Goal: Task Accomplishment & Management: Complete application form

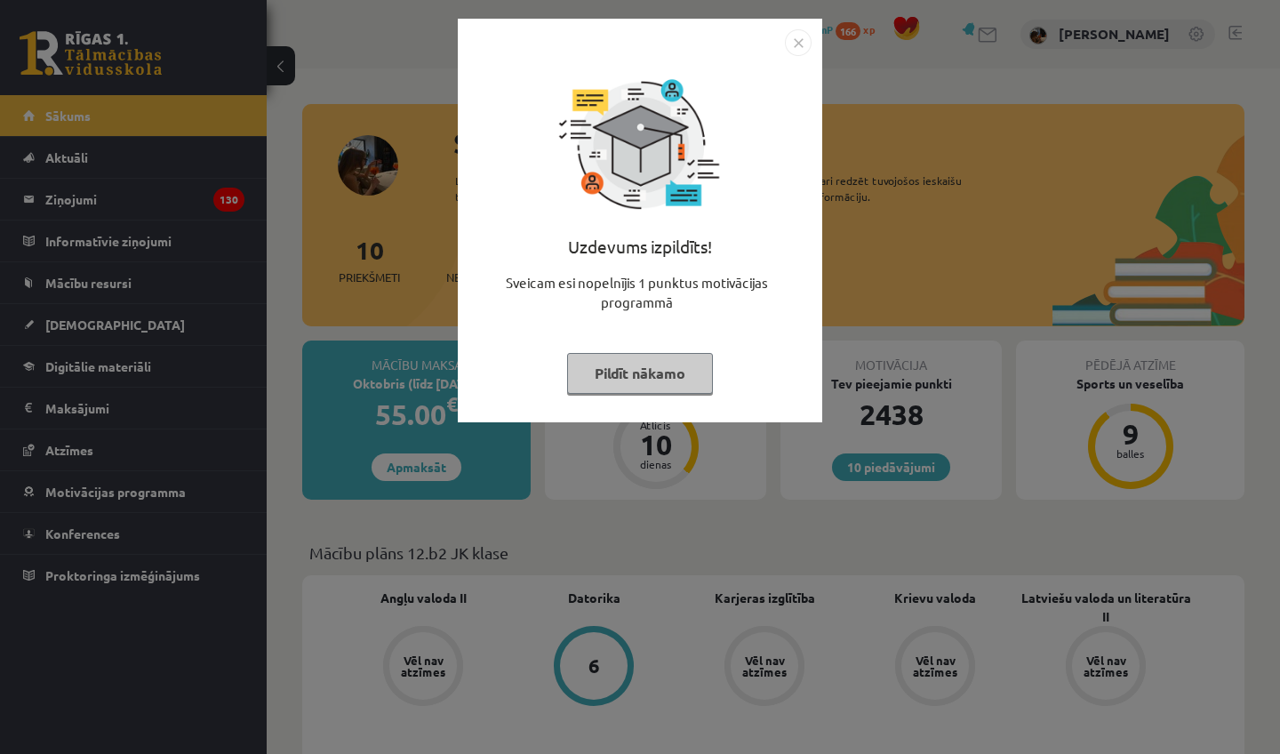
click at [643, 369] on button "Pildīt nākamo" at bounding box center [640, 373] width 146 height 41
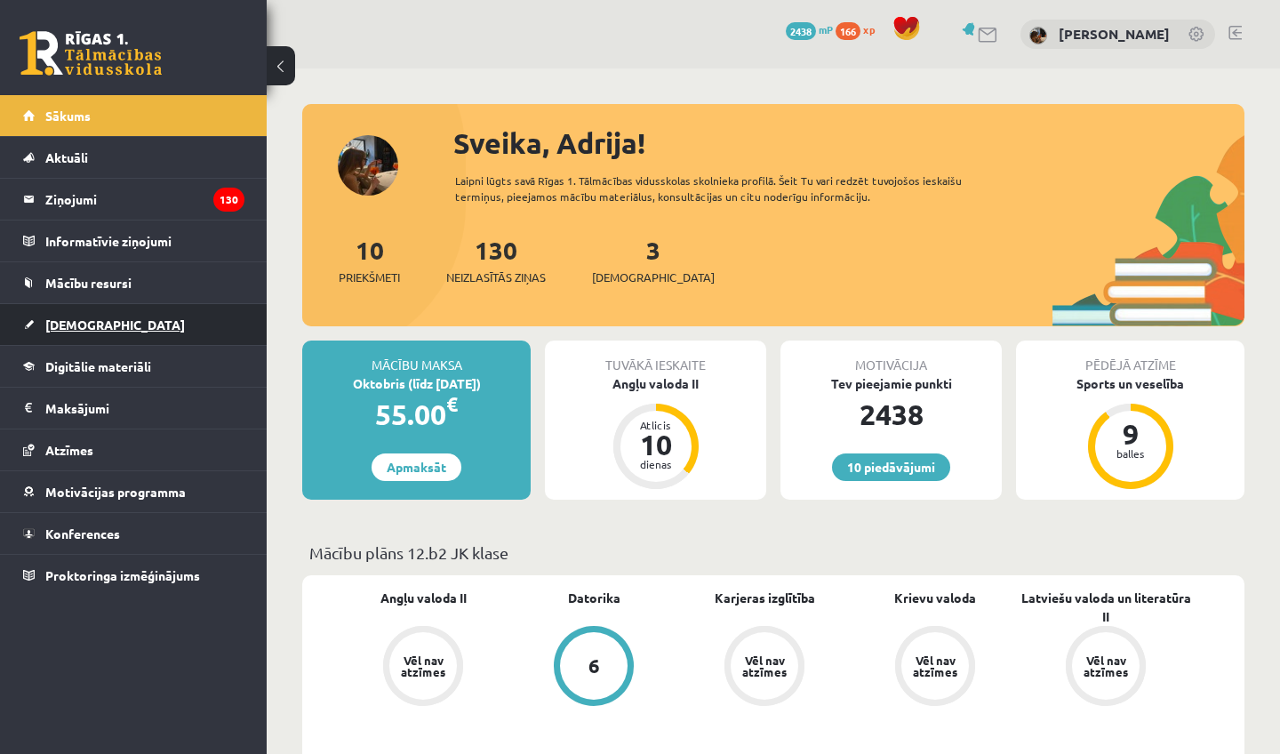
click at [63, 329] on span "[DEMOGRAPHIC_DATA]" at bounding box center [115, 324] width 140 height 16
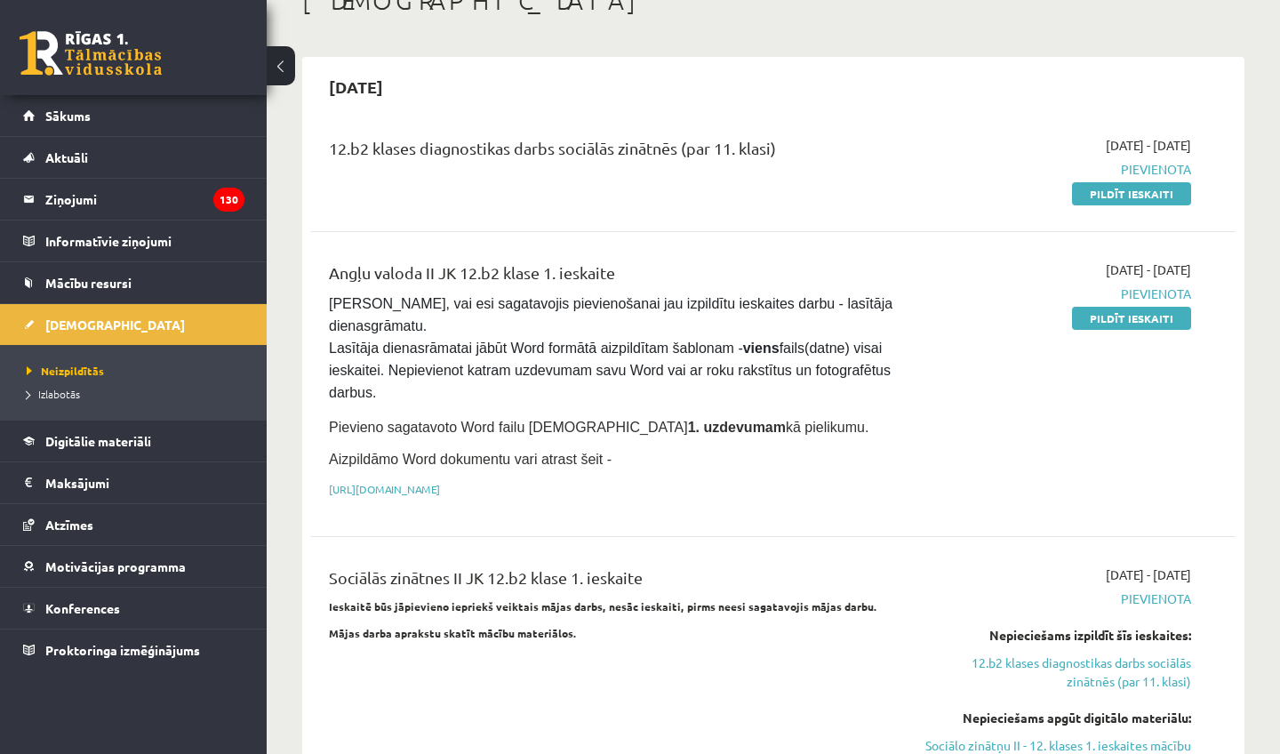
scroll to position [116, 0]
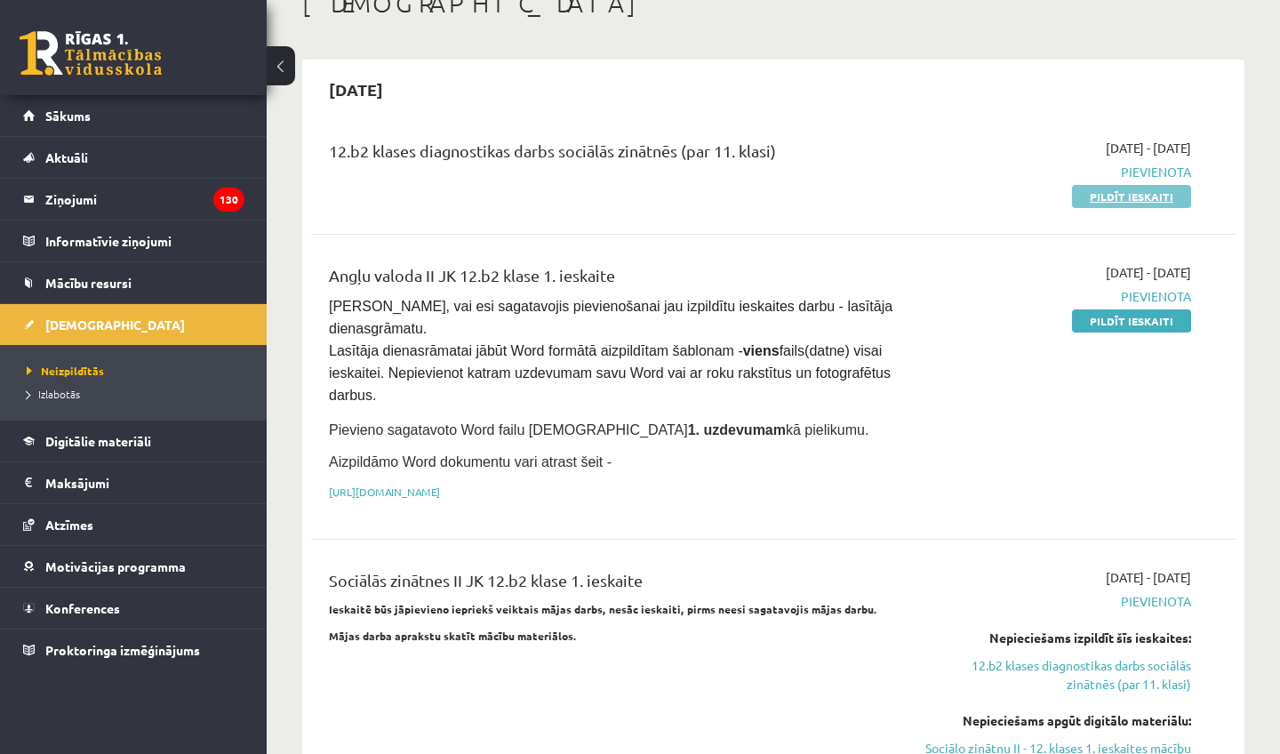
click at [1131, 198] on link "Pildīt ieskaiti" at bounding box center [1131, 196] width 119 height 23
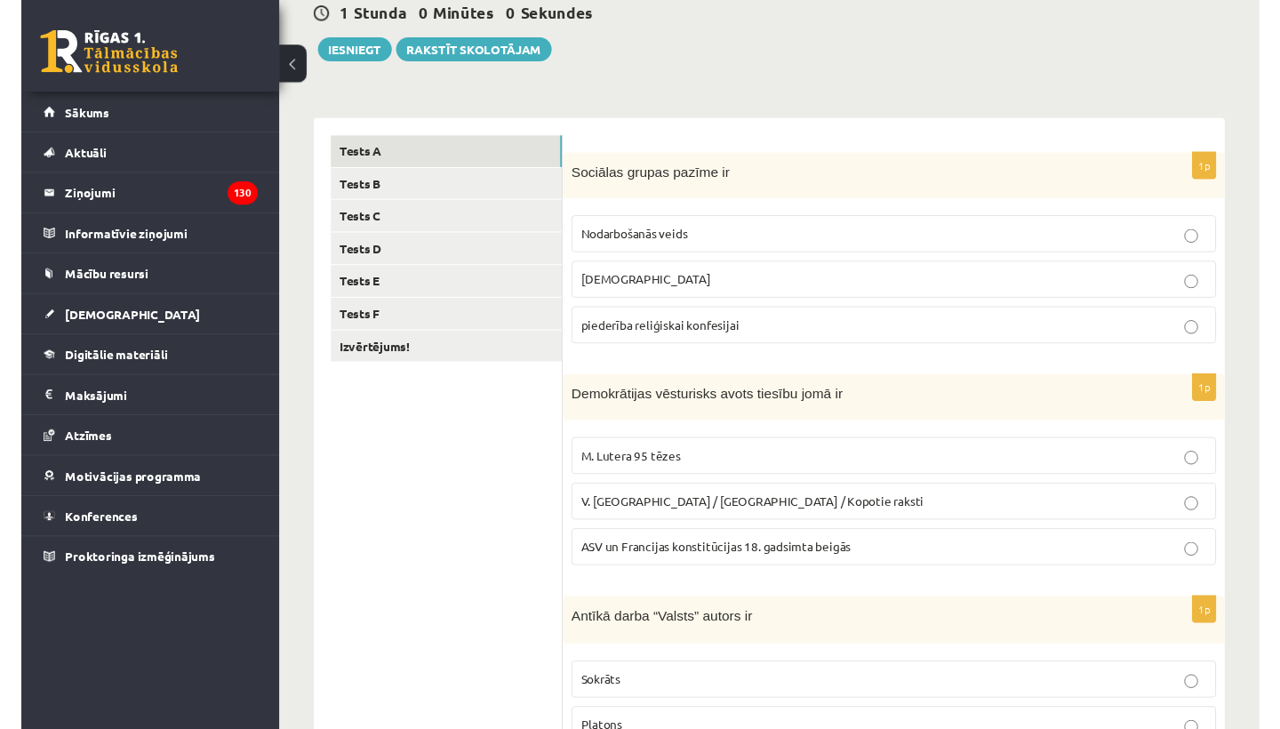
scroll to position [182, 0]
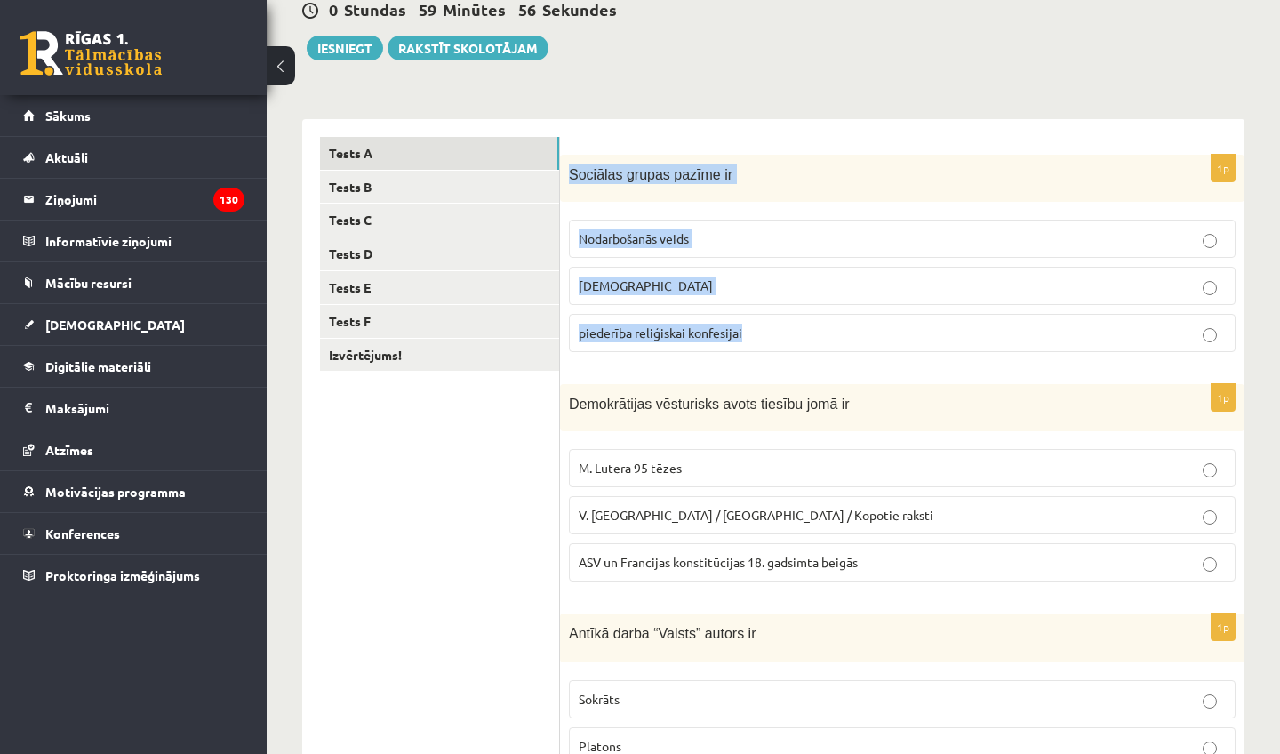
drag, startPoint x: 571, startPoint y: 172, endPoint x: 768, endPoint y: 334, distance: 255.7
click at [768, 334] on div "1p Sociālas grupas pazīme ir Nodarbošanās veids [DEMOGRAPHIC_DATA] piederība re…" at bounding box center [902, 261] width 684 height 212
copy div "Sociālas grupas pazīme ir Nodarbošanās veids individuālisms piederība reliģiska…"
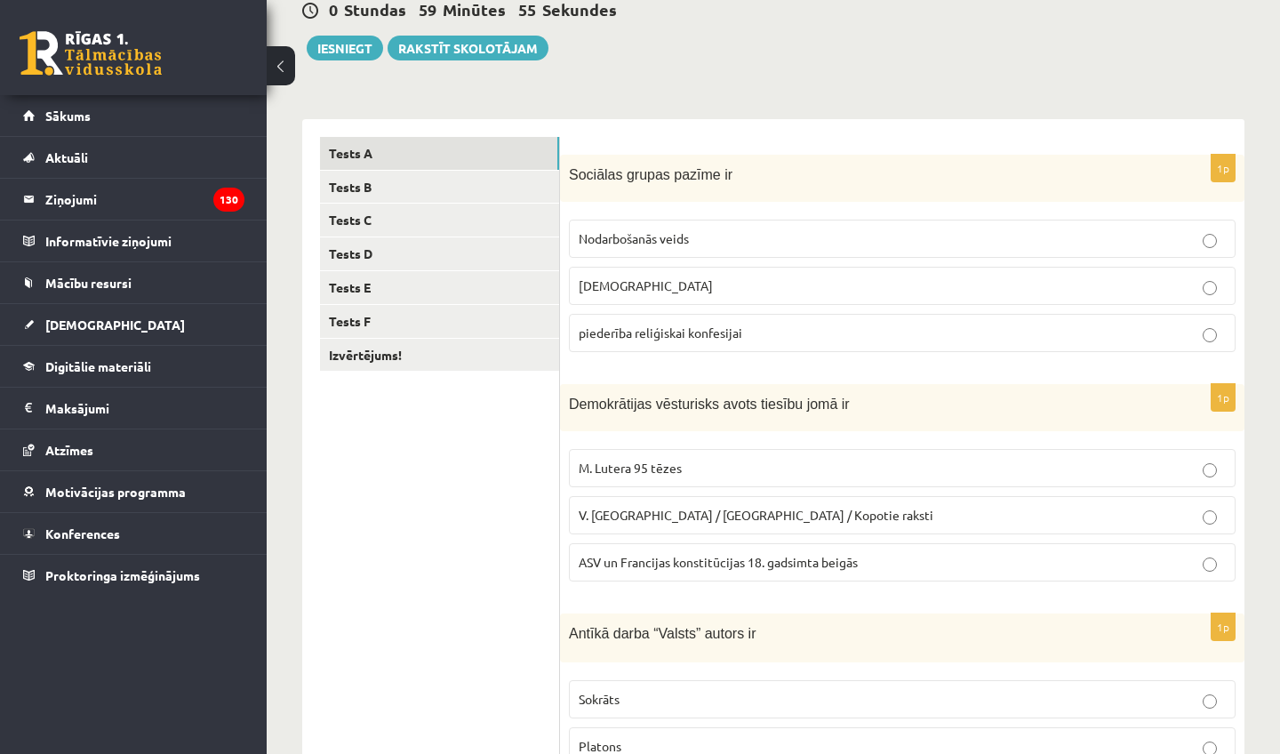
click at [770, 355] on fieldset "Nodarbošanās veids [DEMOGRAPHIC_DATA] piederība reliģiskai [DEMOGRAPHIC_DATA]" at bounding box center [902, 284] width 667 height 147
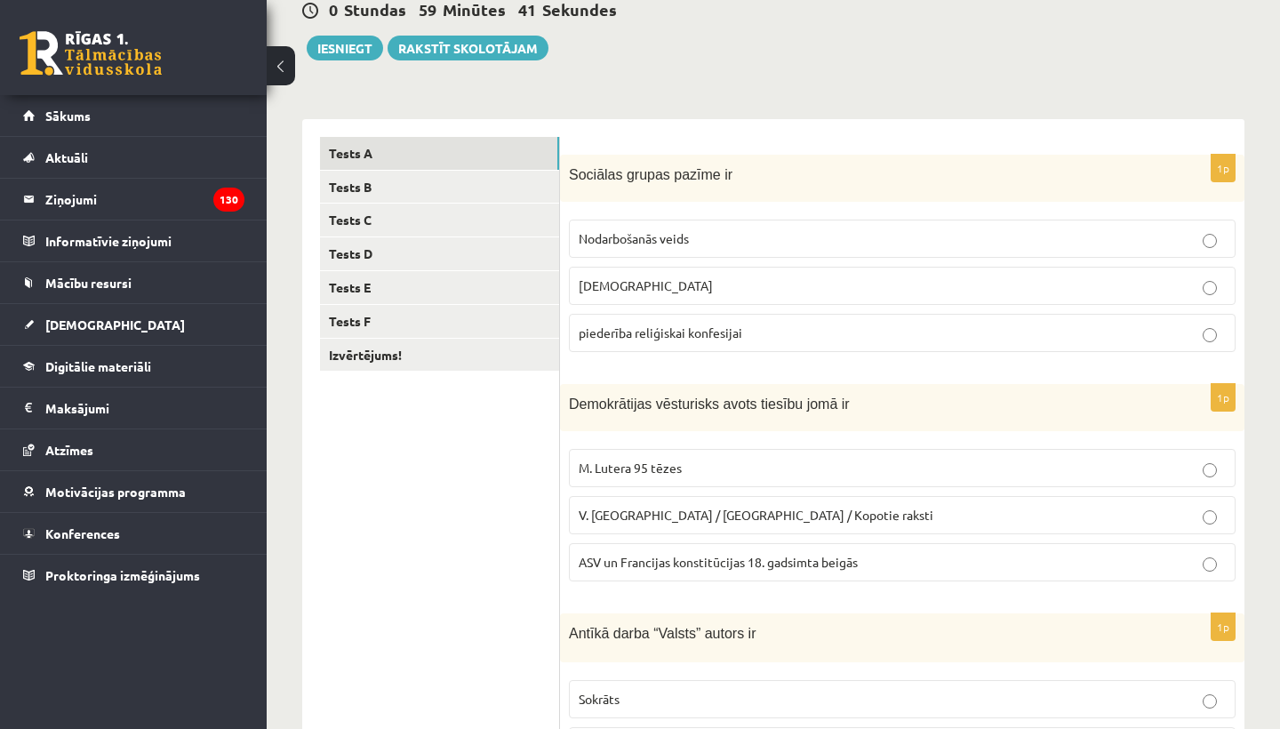
click at [669, 242] on span "Nodarbošanās veids" at bounding box center [634, 238] width 110 height 16
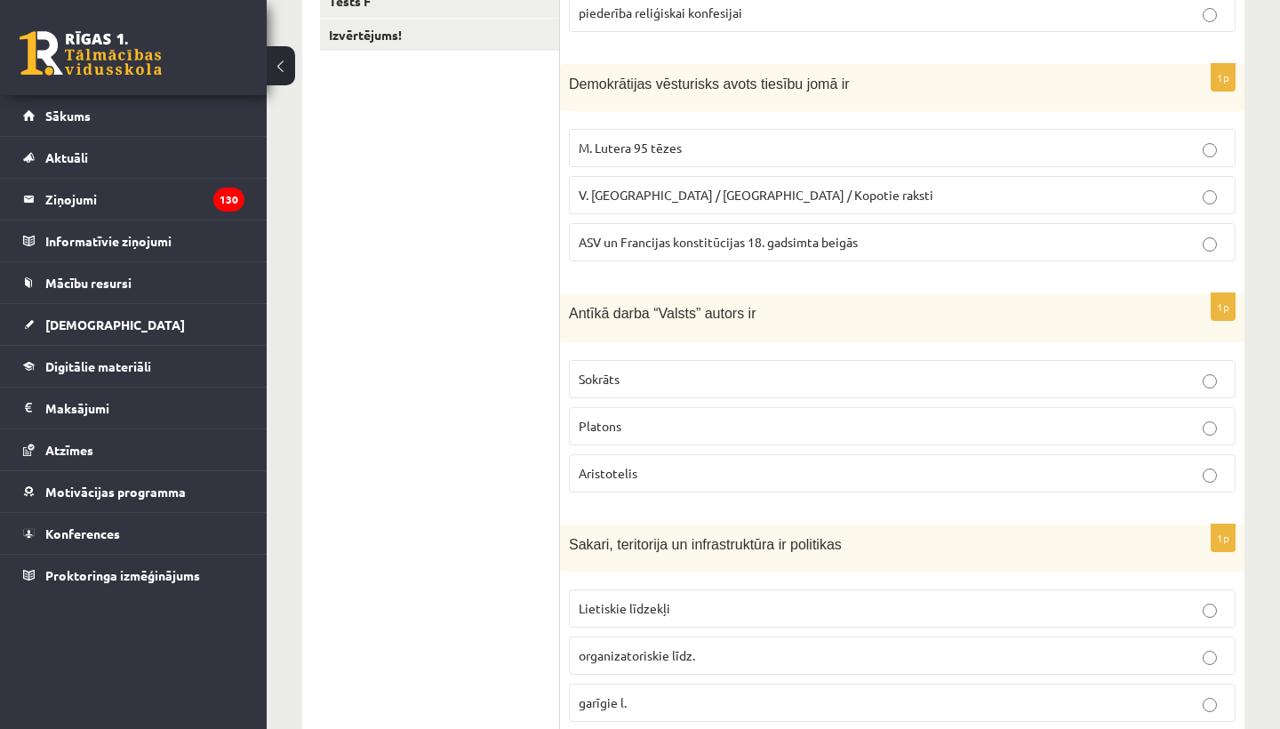
scroll to position [501, 0]
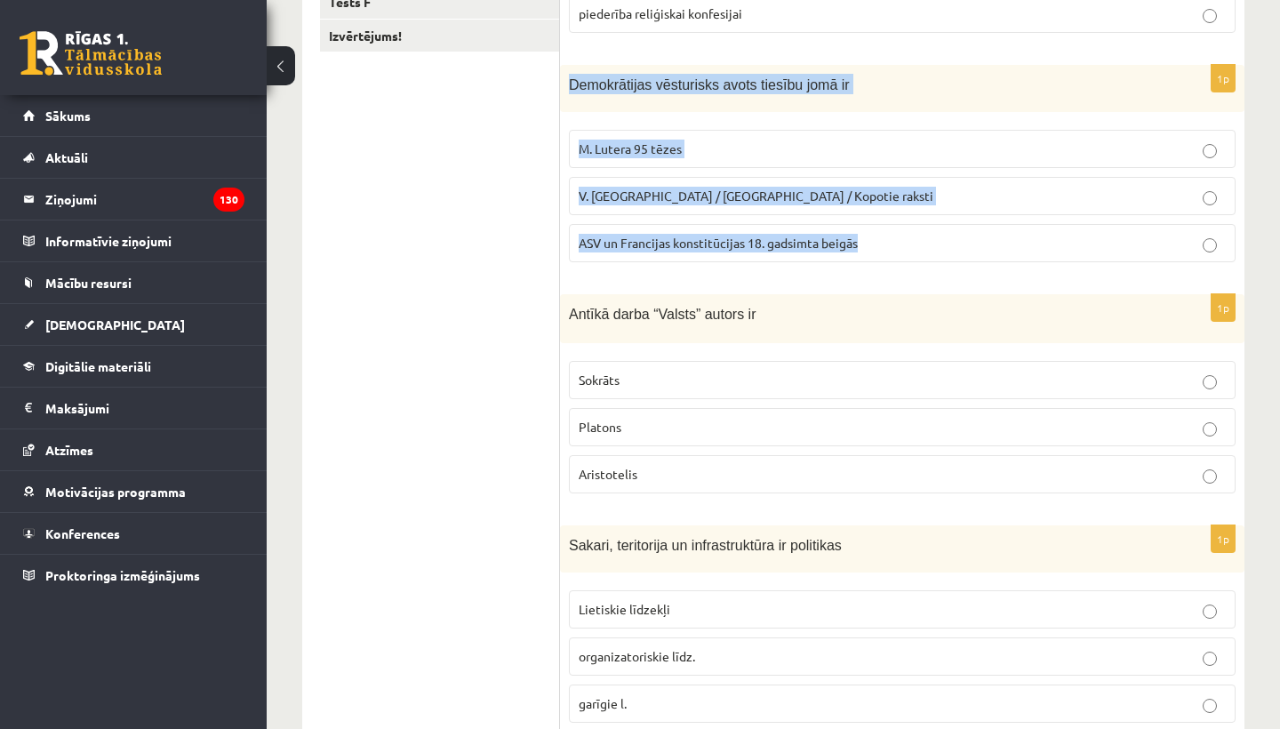
drag, startPoint x: 565, startPoint y: 78, endPoint x: 875, endPoint y: 244, distance: 350.8
click at [875, 244] on div "1p Demokrātijas vēsturisks avots tiesību jomā ir M. Lutera 95 tēzes V. Ļeņina /…" at bounding box center [902, 171] width 684 height 212
copy div "Demokrātijas vēsturisks avots tiesību jomā ir M. Lutera 95 tēzes V. Ļeņina / Uļ…"
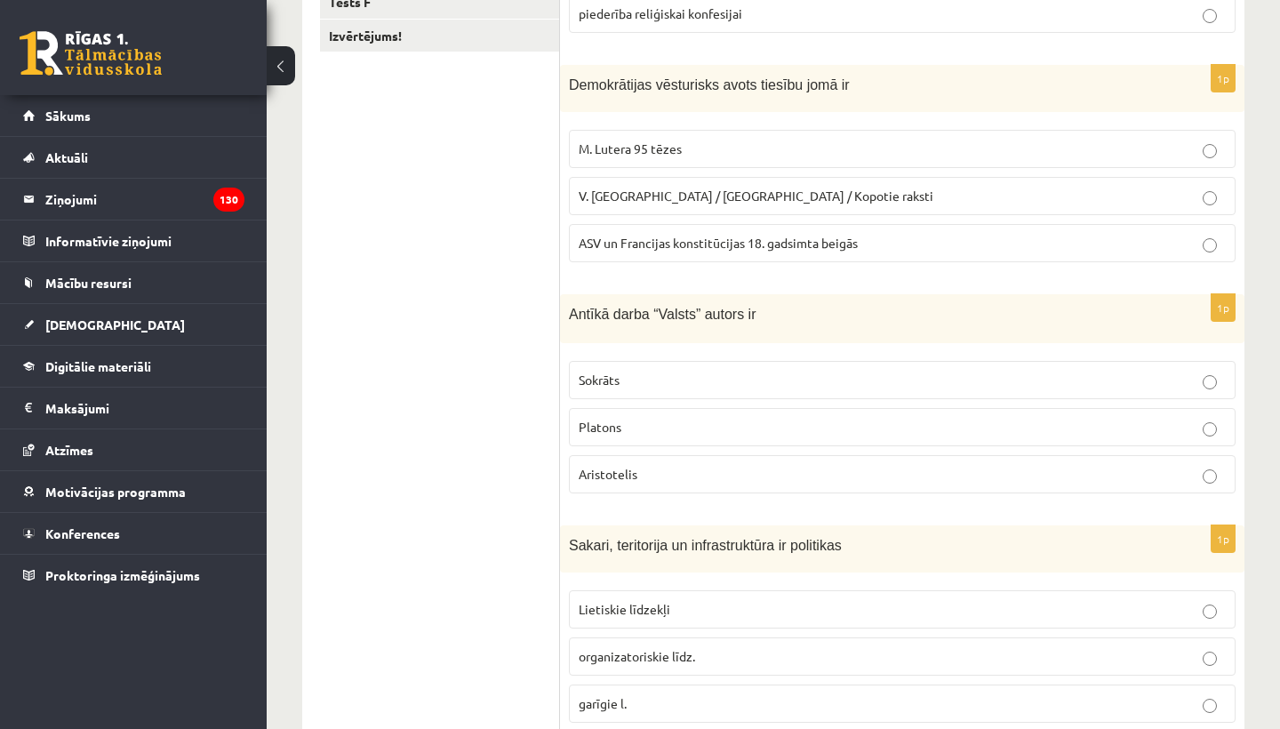
click at [852, 268] on div "1p Demokrātijas vēsturisks avots tiesību jomā ir M. Lutera 95 tēzes V. Ļeņina /…" at bounding box center [902, 171] width 684 height 212
click at [796, 241] on span "ASV un Francijas konstitūcijas 18. gadsimta beigās" at bounding box center [718, 243] width 279 height 16
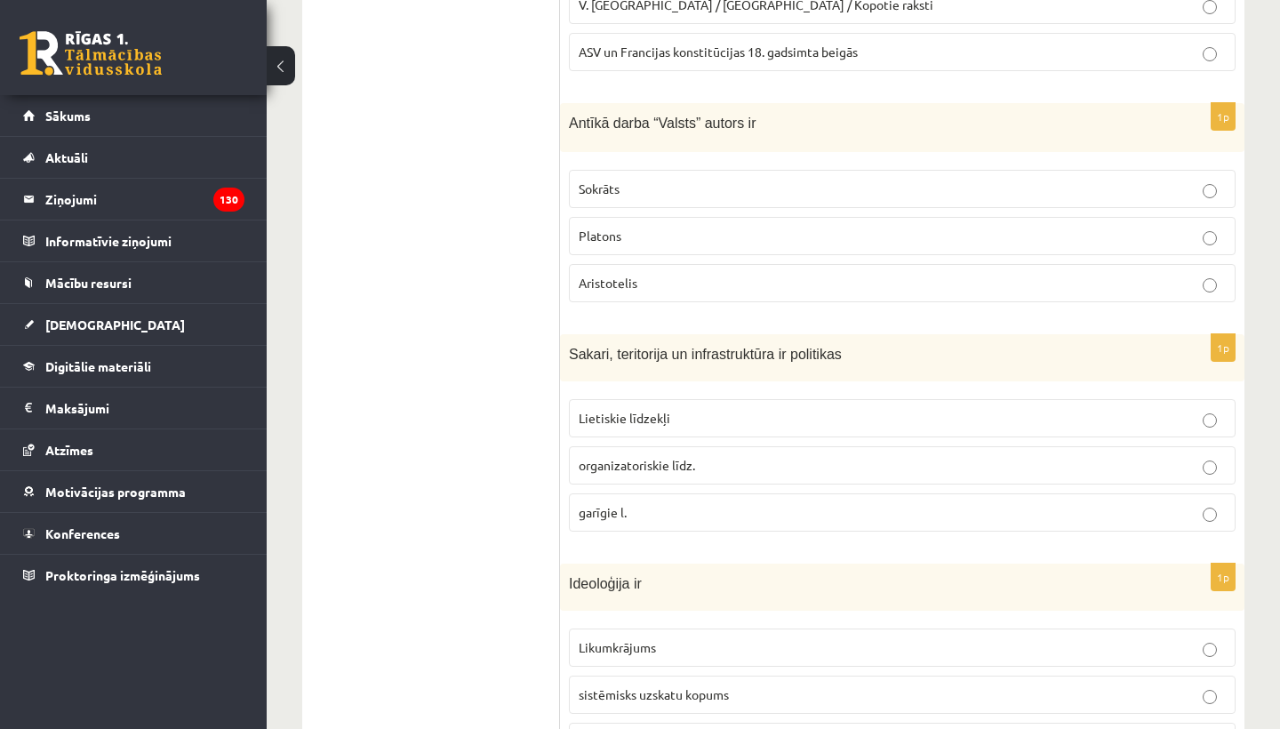
scroll to position [734, 0]
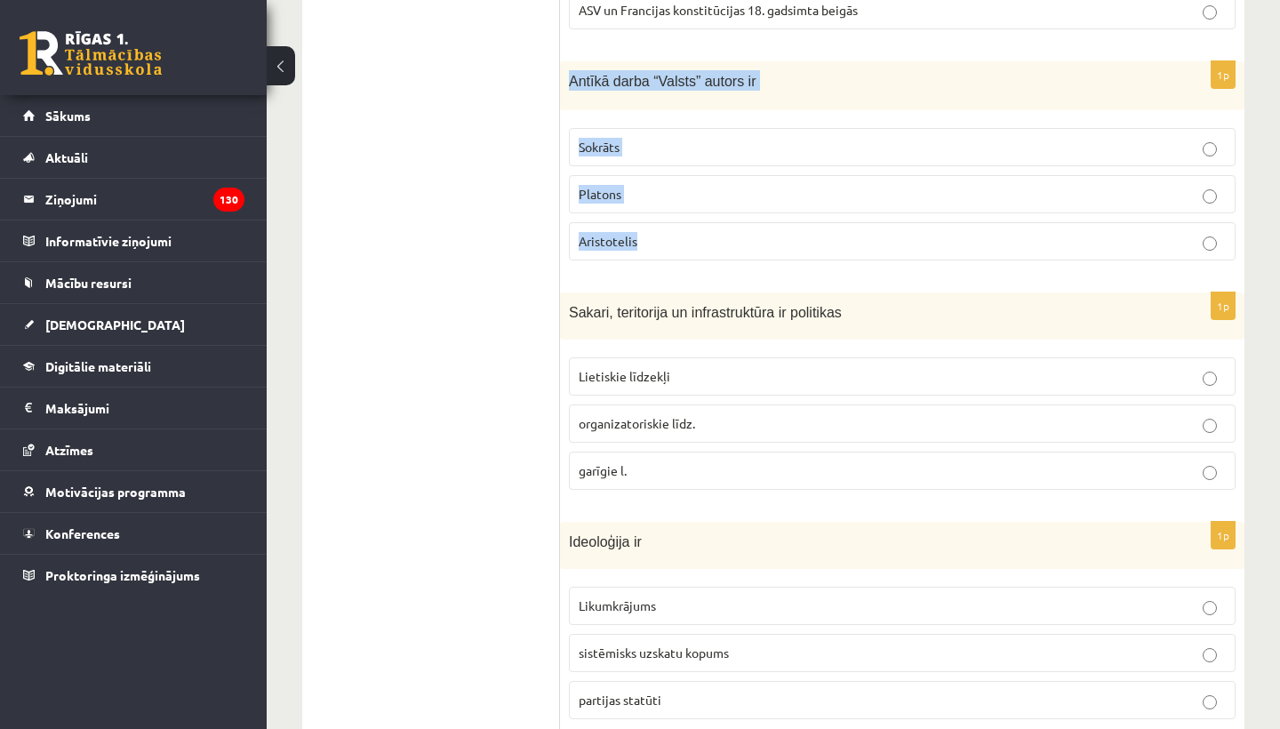
drag, startPoint x: 568, startPoint y: 74, endPoint x: 699, endPoint y: 244, distance: 215.0
click at [699, 244] on div "1p Antīkā darba “Valsts” autors ir Sokrāts Platons Aristotelis" at bounding box center [902, 167] width 684 height 213
copy div "Antīkā darba “Valsts” autors ir Sokrāts Platons Aristotelis"
click at [708, 268] on div "1p Antīkā darba “Valsts” autors ir Sokrāts Platons Aristotelis" at bounding box center [902, 167] width 684 height 213
click at [644, 192] on p "Platons" at bounding box center [902, 194] width 647 height 19
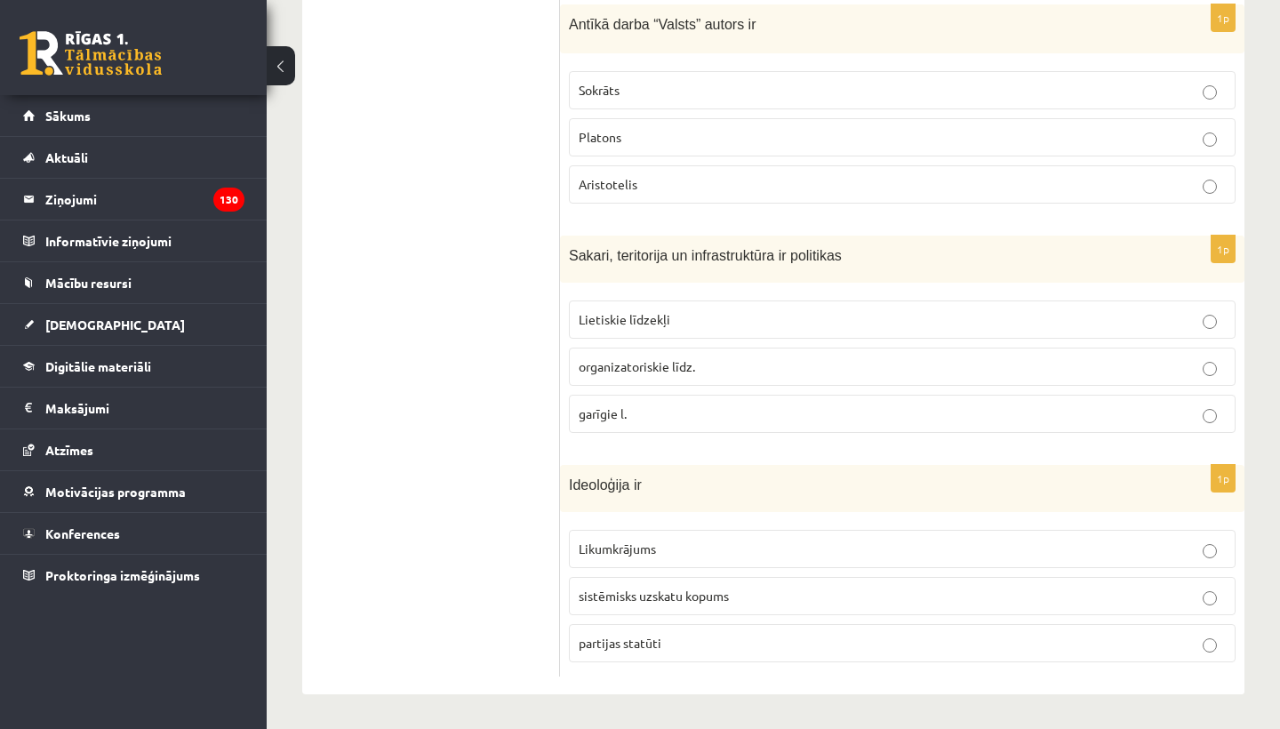
scroll to position [790, 0]
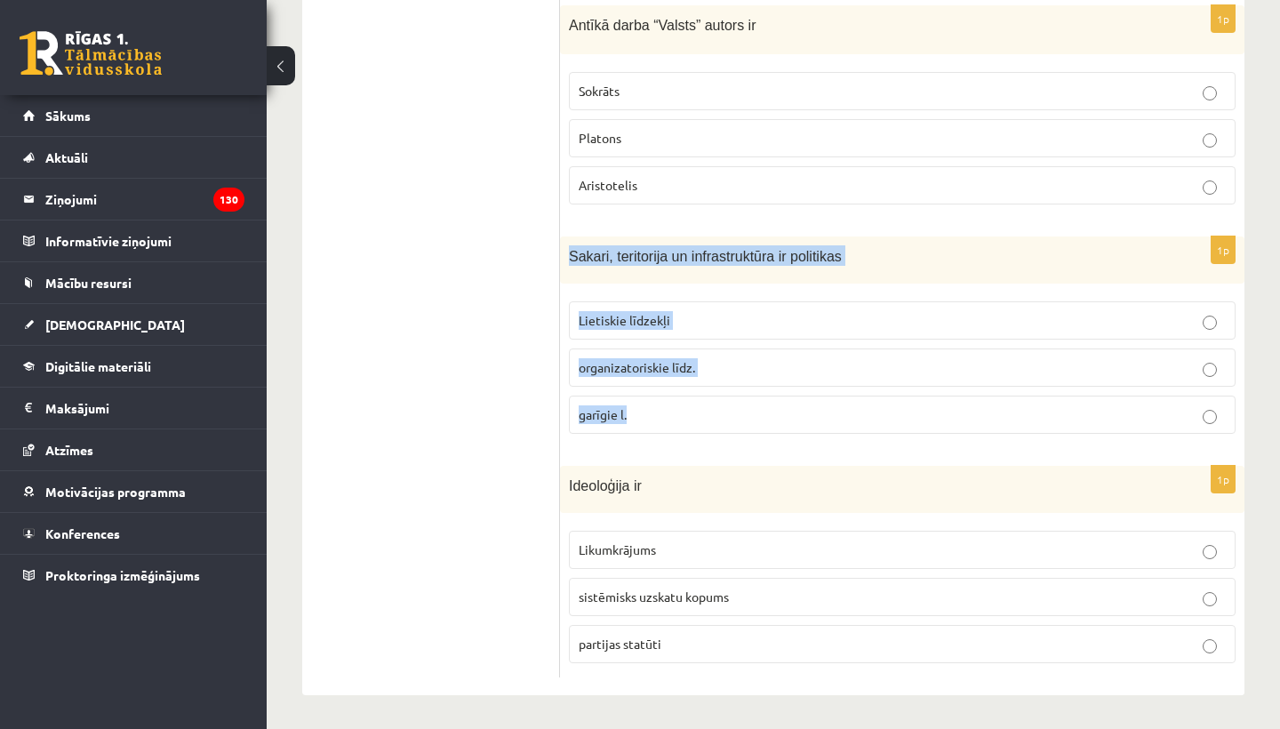
drag, startPoint x: 571, startPoint y: 254, endPoint x: 672, endPoint y: 419, distance: 193.2
click at [673, 418] on div "1p Sakari, teritorija un infrastruktūra ir politikas Lietiskie līdzekļi organiz…" at bounding box center [902, 342] width 684 height 212
copy div "Sakari, teritorija un infrastruktūra ir politikas Lietiskie līdzekļi organizato…"
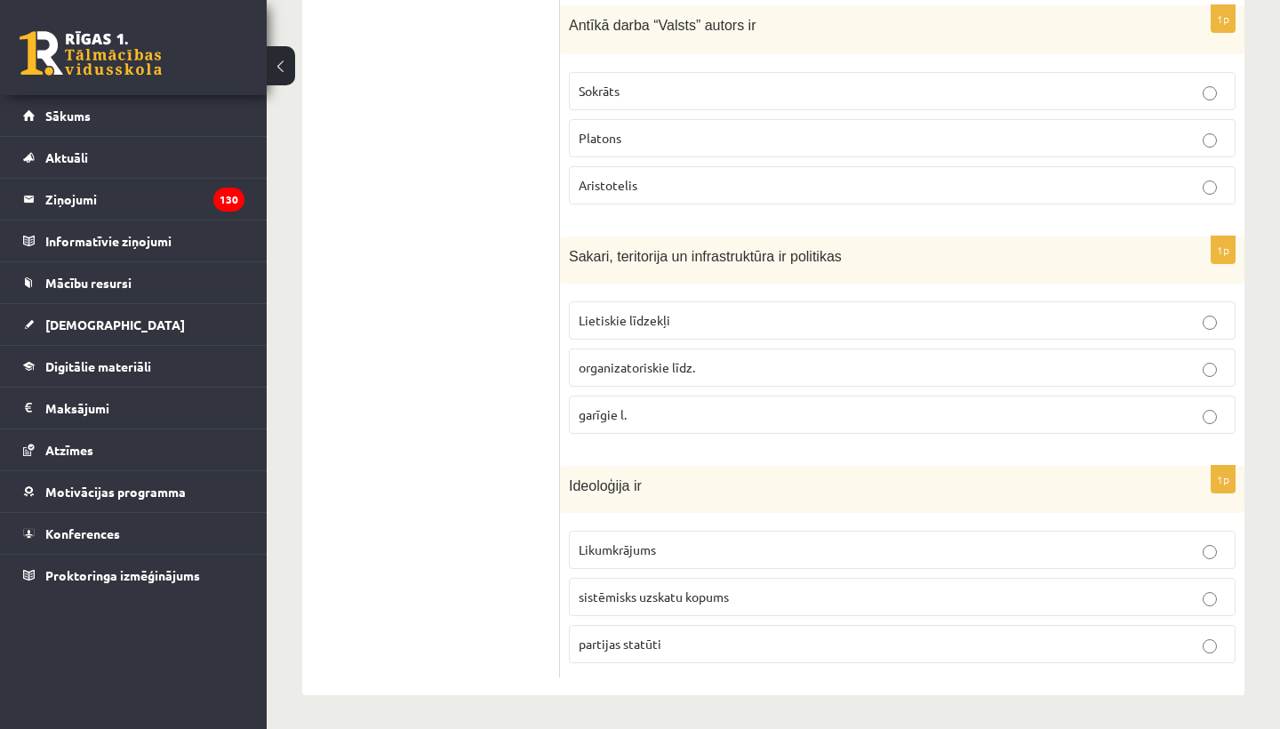
click at [677, 437] on div "1p Sakari, teritorija un infrastruktūra ir politikas Lietiskie līdzekļi organiz…" at bounding box center [902, 342] width 684 height 212
click at [740, 321] on p "Lietiskie līdzekļi" at bounding box center [902, 320] width 647 height 19
drag, startPoint x: 564, startPoint y: 482, endPoint x: 708, endPoint y: 648, distance: 219.9
click at [708, 650] on div "1p Ideoloģija ir Likumkrājums sistēmisks uzskatu kopums partijas statūti" at bounding box center [902, 572] width 684 height 212
copy div "Ideoloģija ir Likumkrājums sistēmisks uzskatu kopums partijas statūti"
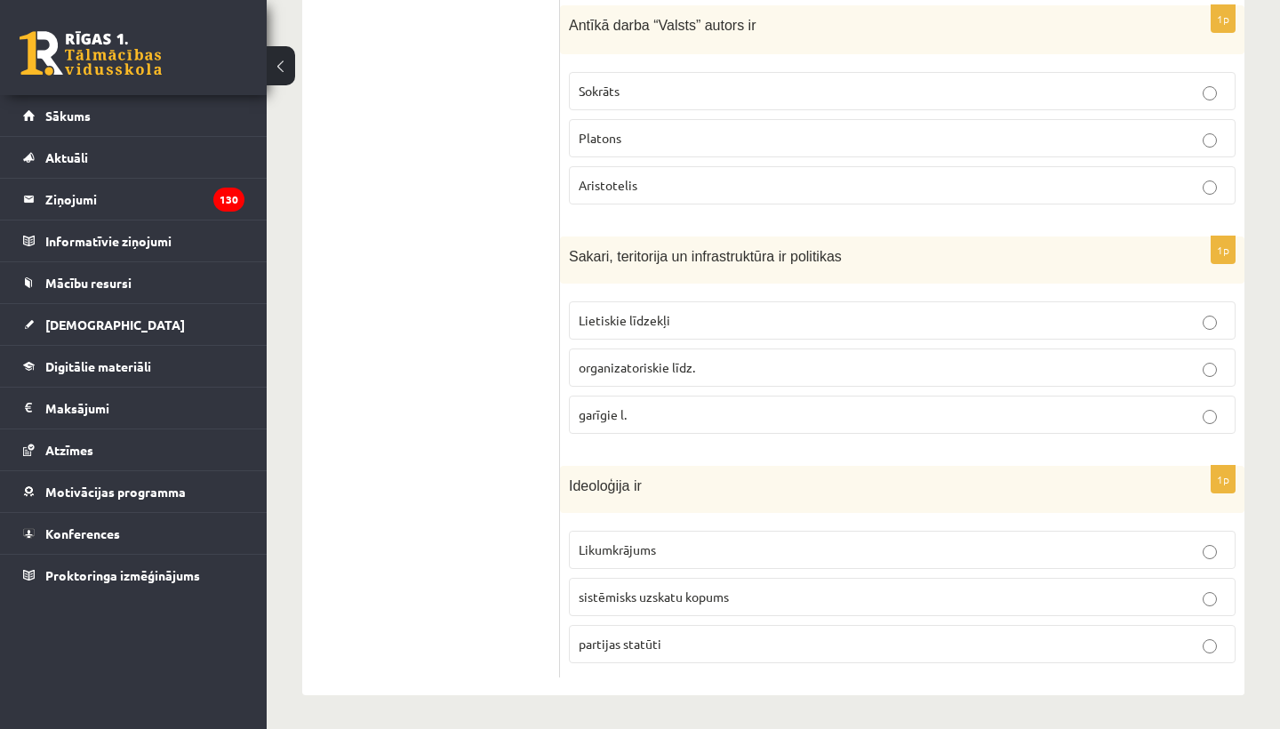
click at [719, 670] on div "1p Ideoloģija ir Likumkrājums sistēmisks uzskatu kopums partijas statūti" at bounding box center [902, 572] width 684 height 212
click at [631, 595] on span "sistēmisks uzskatu kopums" at bounding box center [654, 596] width 150 height 16
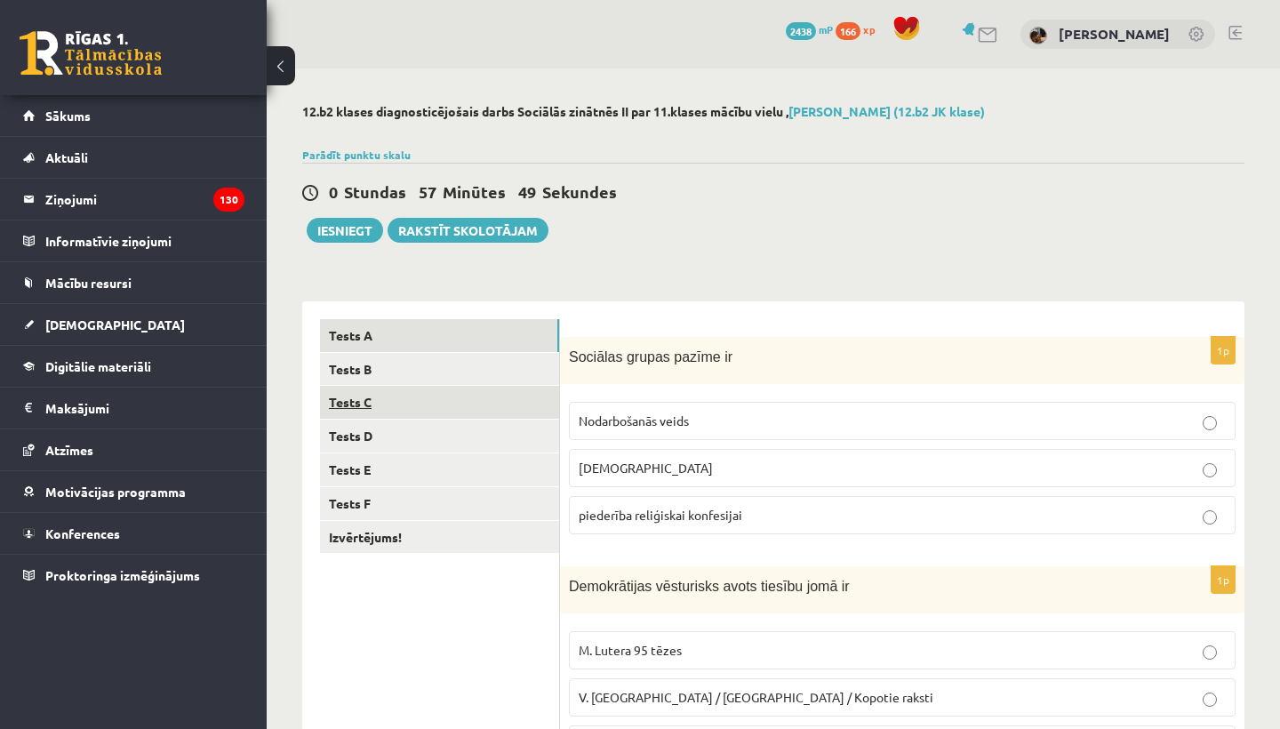
scroll to position [0, 0]
click at [435, 372] on link "Tests B" at bounding box center [439, 369] width 239 height 33
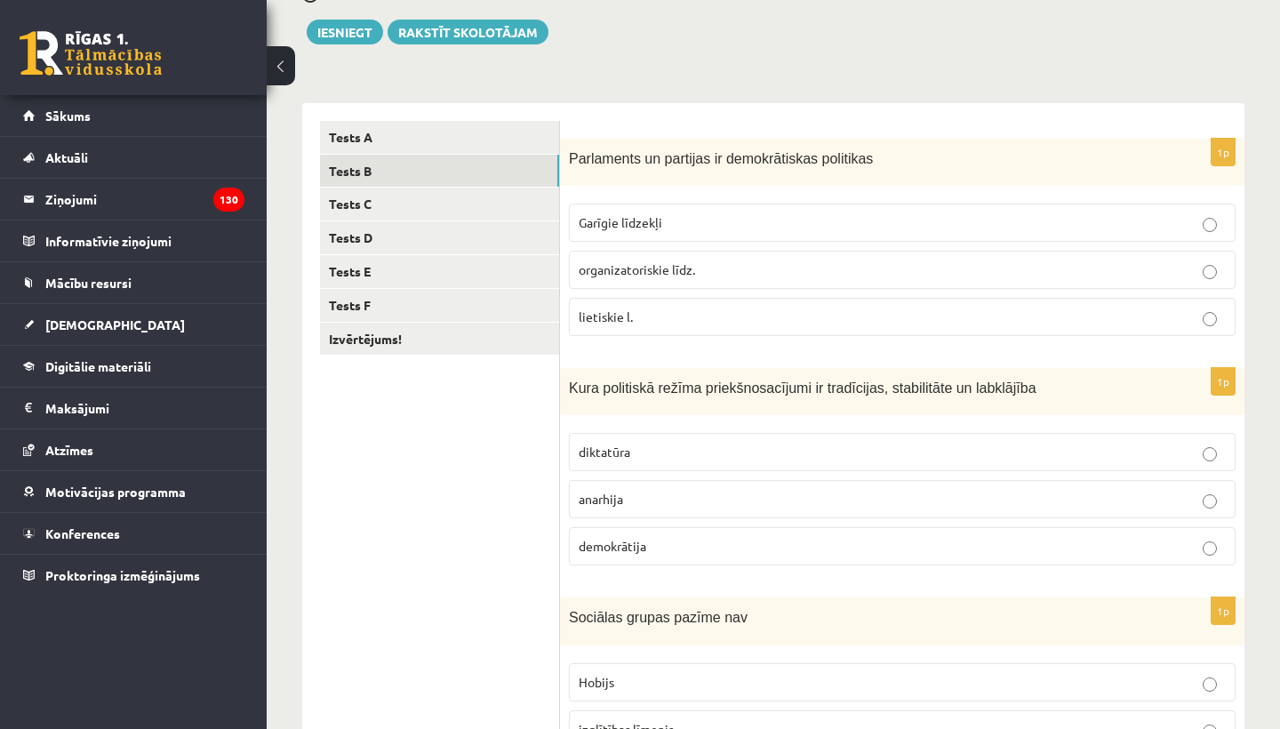
scroll to position [209, 0]
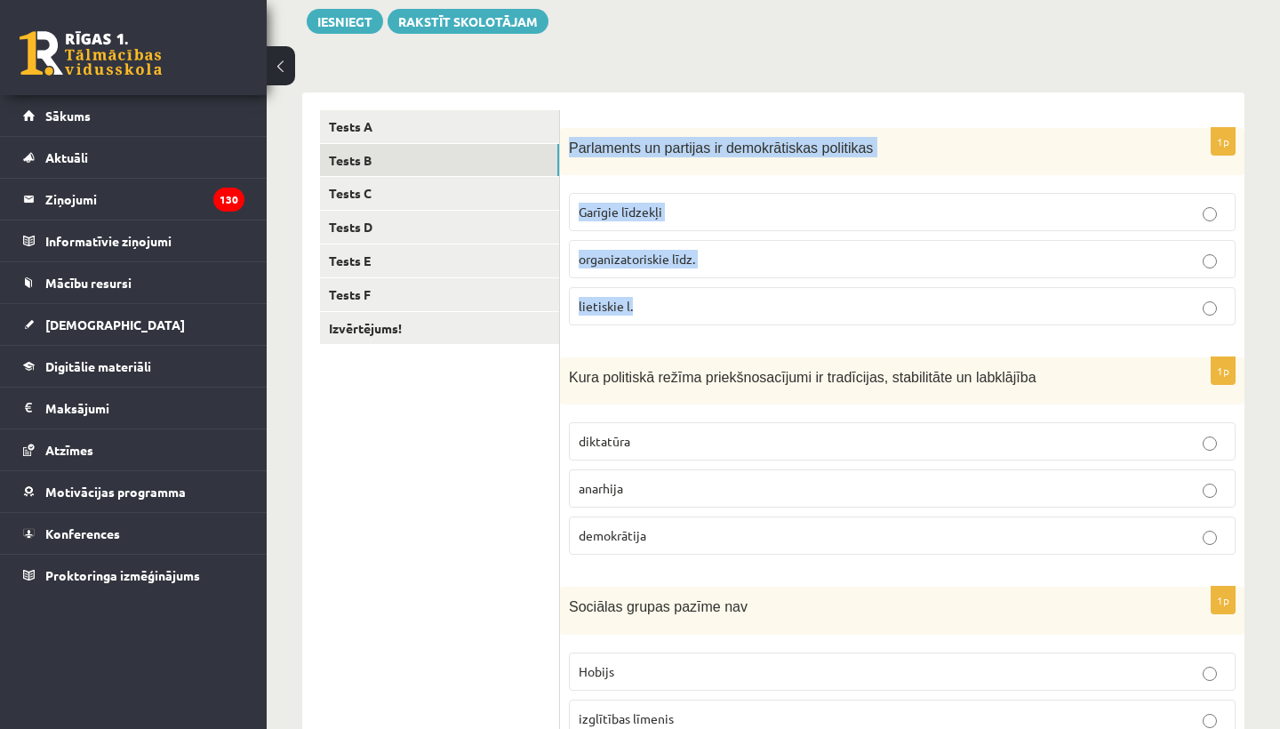
drag, startPoint x: 566, startPoint y: 141, endPoint x: 668, endPoint y: 302, distance: 190.6
click at [669, 306] on div "1p Parlaments un partijas ir demokrātiskas politikas Garīgie līdzekļi organizat…" at bounding box center [902, 234] width 684 height 212
copy div "Parlaments un partijas ir demokrātiskas politikas Garīgie līdzekļi organizatori…"
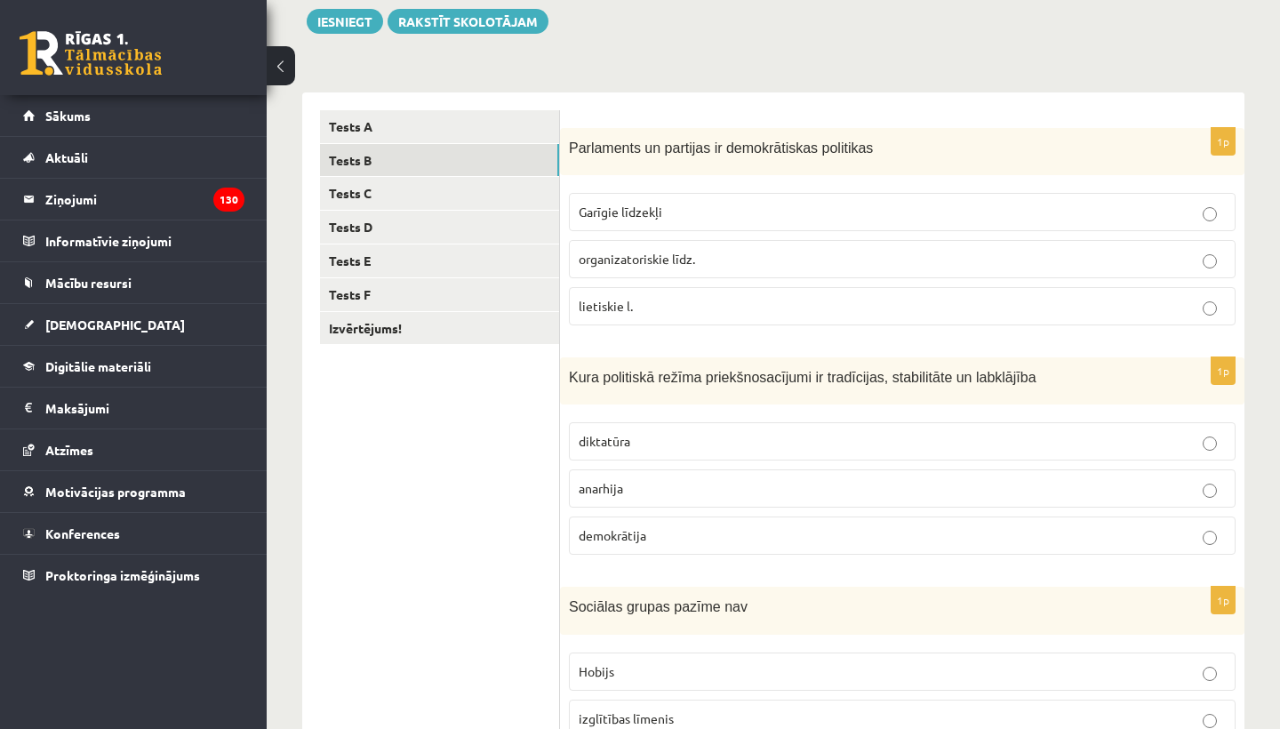
click at [695, 341] on form "1p Parlaments un partijas ir demokrātiskas politikas Garīgie līdzekļi organizat…" at bounding box center [902, 684] width 649 height 1149
click at [692, 256] on span "organizatoriskie līdz." at bounding box center [637, 259] width 116 height 16
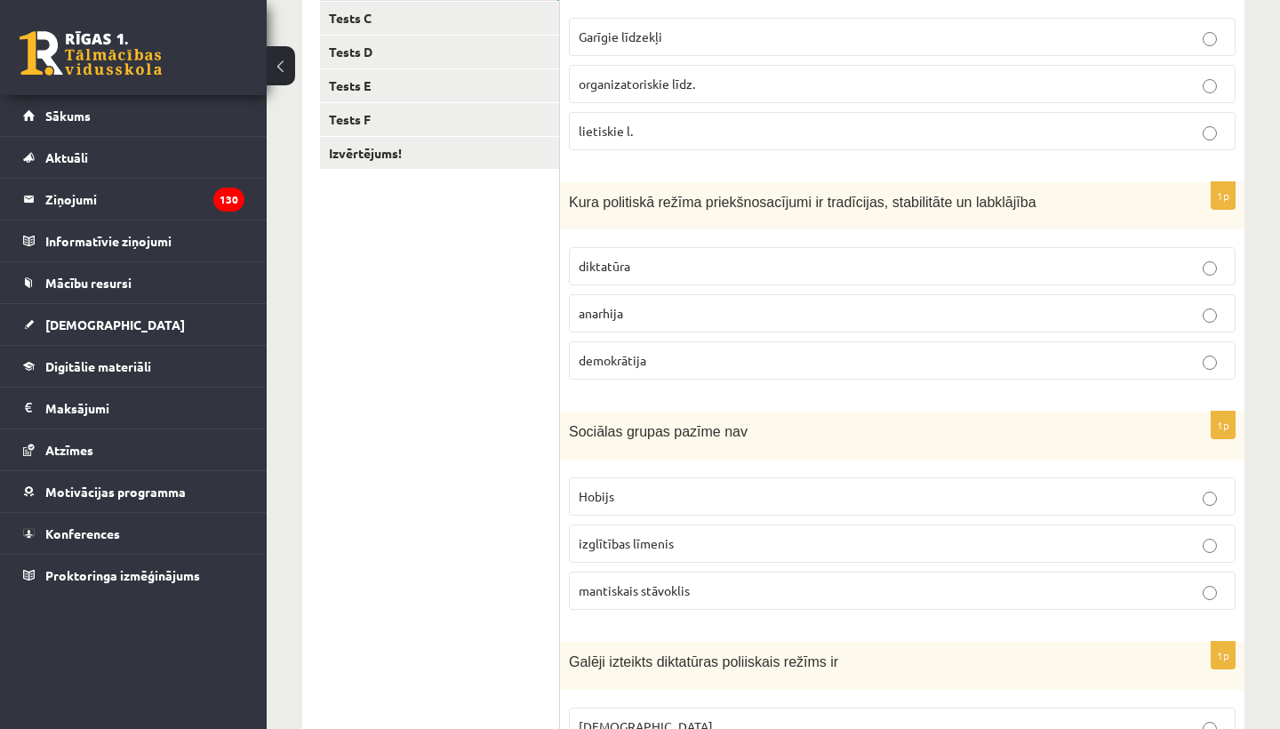
scroll to position [396, 0]
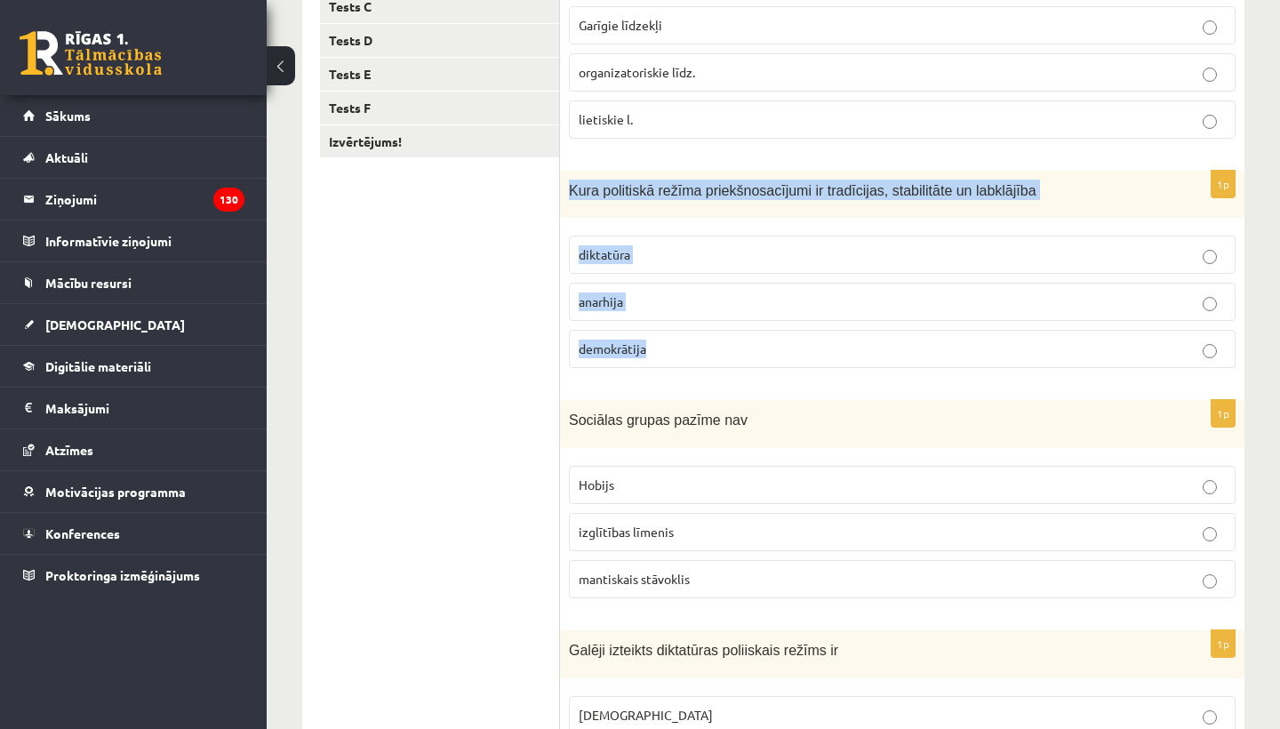
drag, startPoint x: 567, startPoint y: 182, endPoint x: 682, endPoint y: 364, distance: 214.6
click at [683, 365] on div "1p Kura politiskā režīma priekšnosacījumi ir tradīcijas, stabilitāte un labklāj…" at bounding box center [902, 277] width 684 height 212
copy div "Kura politiskā režīma priekšnosacījumi ir tradīcijas, stabilitāte un labklājība…"
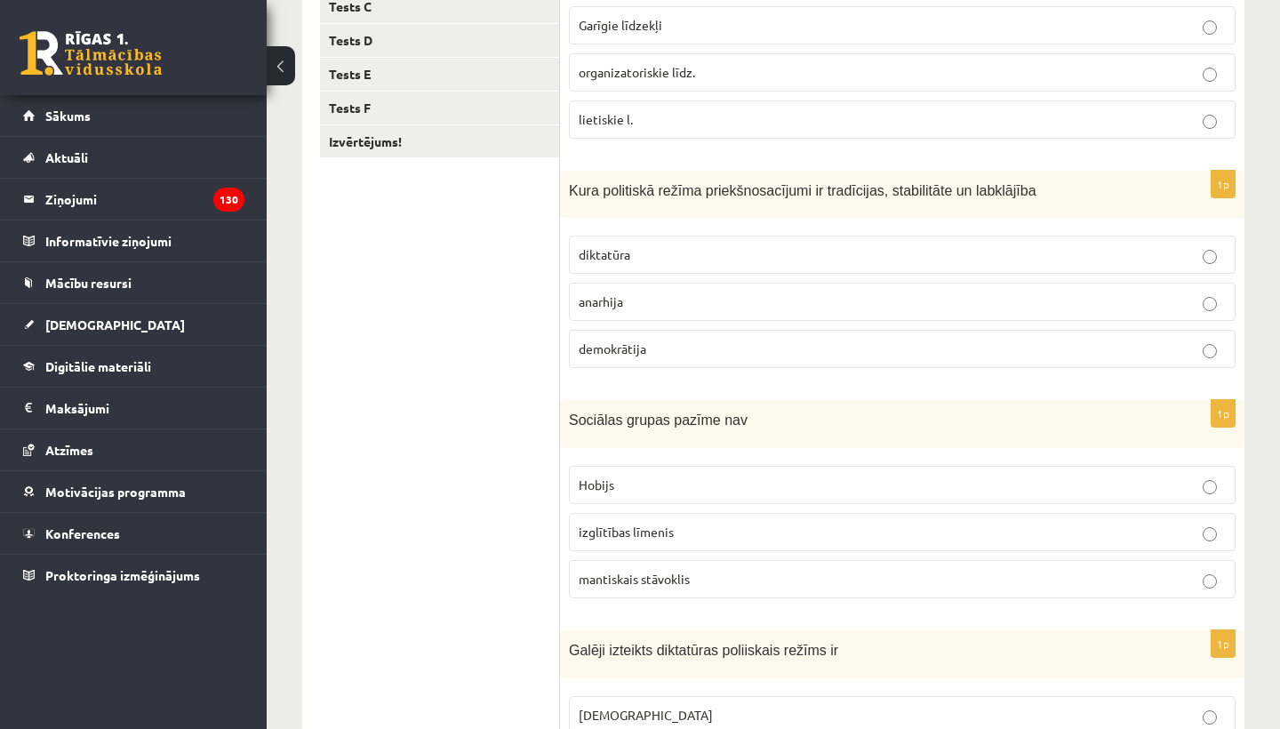
click at [694, 377] on div "1p Kura politiskā režīma priekšnosacījumi ir tradīcijas, stabilitāte un labklāj…" at bounding box center [902, 277] width 684 height 212
click at [610, 351] on span "demokrātija" at bounding box center [613, 348] width 68 height 16
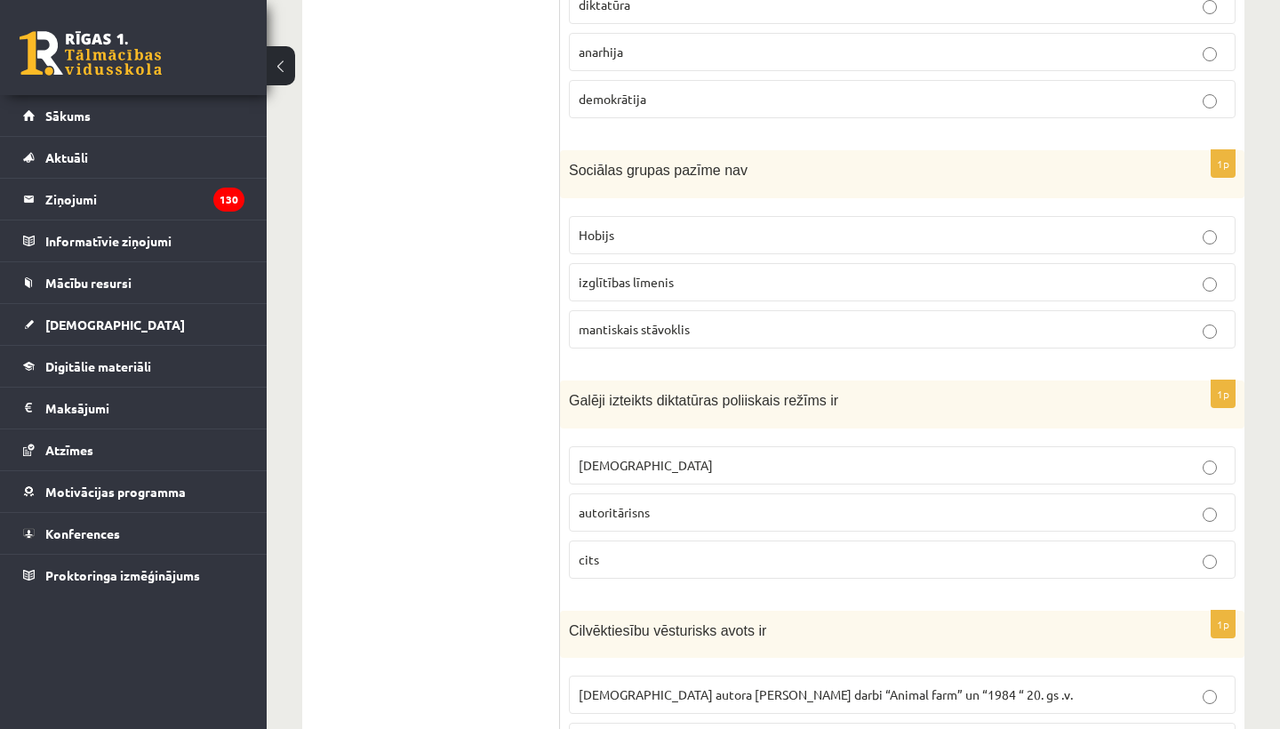
scroll to position [697, 0]
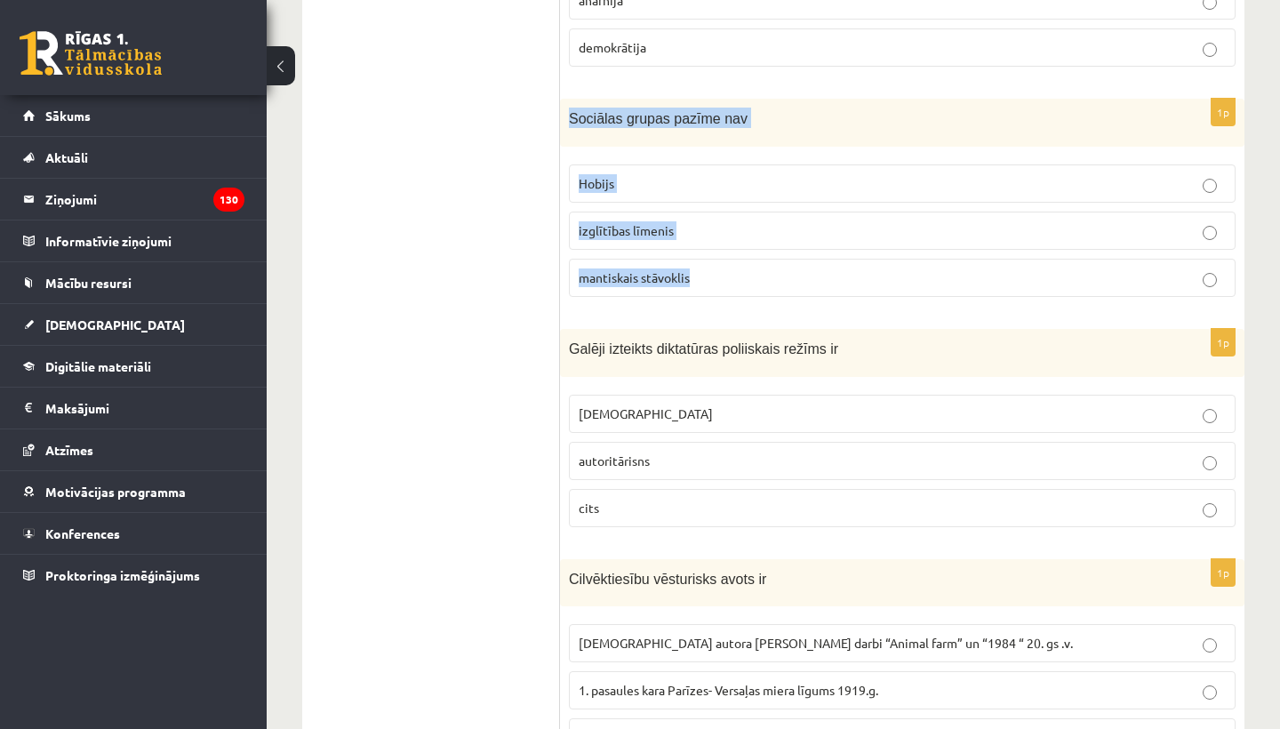
drag, startPoint x: 565, startPoint y: 108, endPoint x: 706, endPoint y: 285, distance: 225.9
click at [706, 285] on div "1p Sociālas grupas pazīme nav Hobijs izglītības līmenis mantiskais stāvoklis" at bounding box center [902, 205] width 684 height 212
copy div "Sociālas grupas pazīme nav Hobijs izglītības līmenis mantiskais stāvoklis"
click at [748, 313] on form "1p Parlaments un partijas ir demokrātiskas politikas Garīgie līdzekļi organizat…" at bounding box center [902, 196] width 649 height 1149
click at [674, 177] on p "Hobijs" at bounding box center [902, 183] width 647 height 19
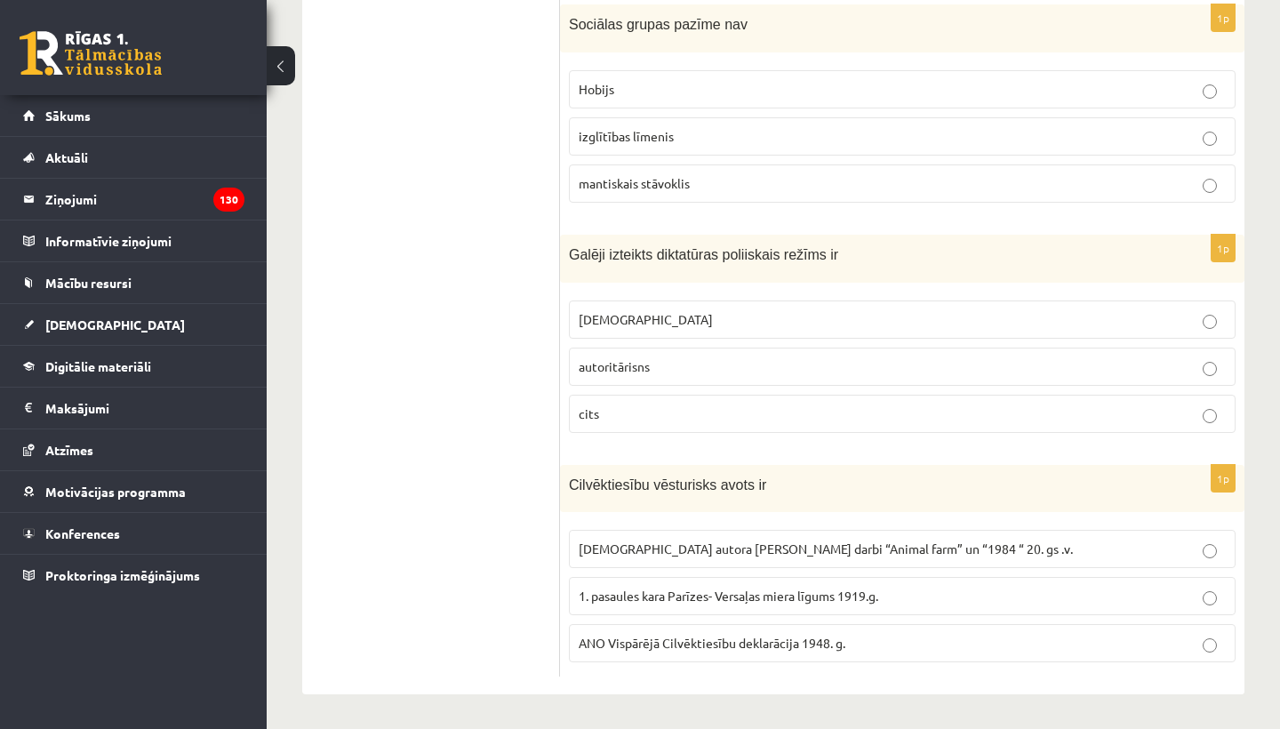
scroll to position [790, 0]
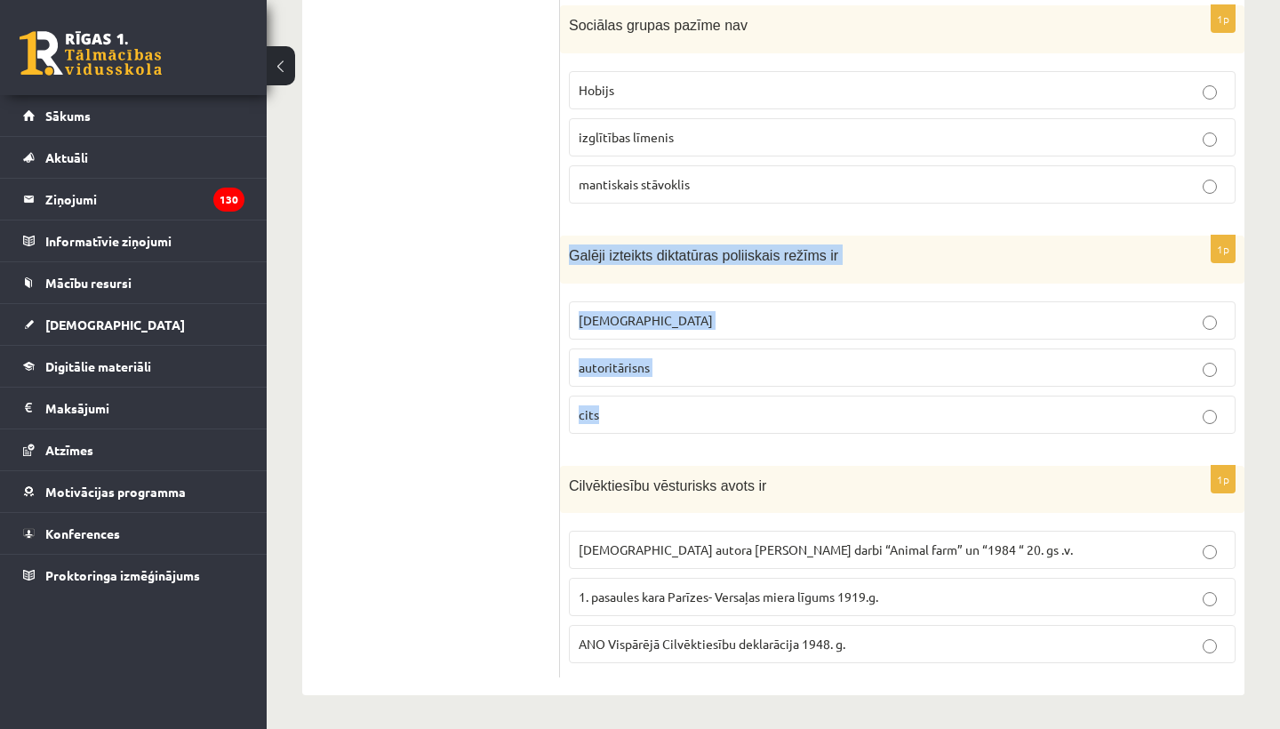
drag, startPoint x: 571, startPoint y: 250, endPoint x: 668, endPoint y: 420, distance: 196.7
click at [669, 421] on div "1p Galēji izteikts diktatūras poliiskais režīms ir totalitārisms autoritārisns …" at bounding box center [902, 342] width 684 height 213
copy div "Galēji izteikts diktatūras poliiskais režīms ir totalitārisms autoritārisns cits"
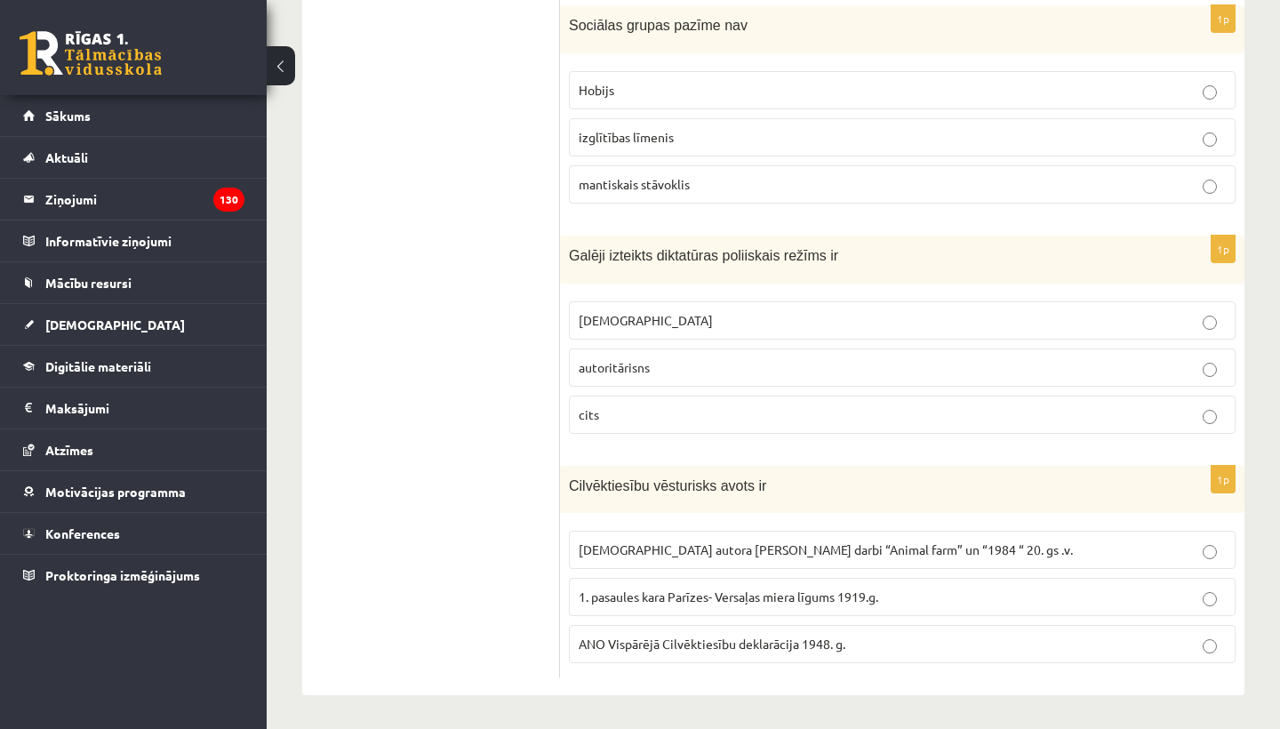
click at [692, 452] on form "1p Parlaments un partijas ir demokrātiskas politikas Garīgie līdzekļi organizat…" at bounding box center [902, 103] width 649 height 1149
click at [653, 312] on p "totalitārisms" at bounding box center [902, 320] width 647 height 19
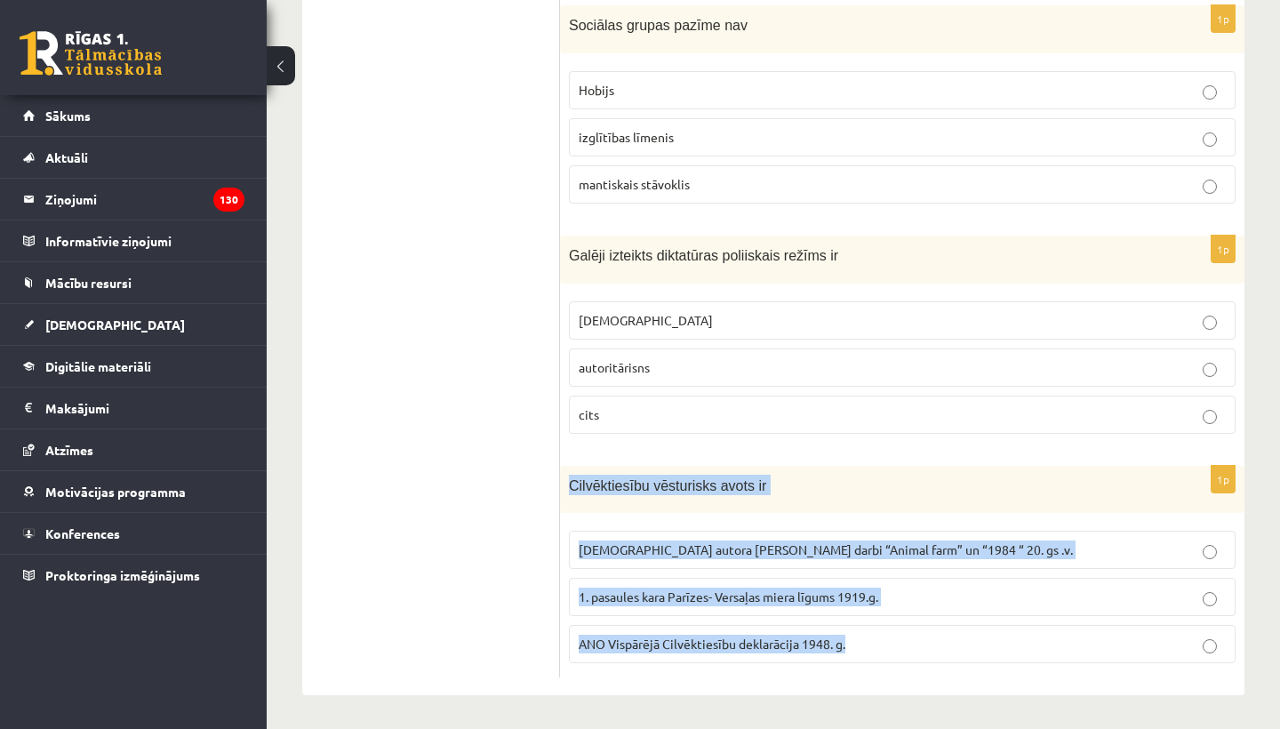
drag, startPoint x: 565, startPoint y: 481, endPoint x: 882, endPoint y: 652, distance: 360.0
click at [882, 652] on div "1p Cilvēktiesību vēsturisks avots ir Angļu autora George Orwell darbi “Animal f…" at bounding box center [902, 572] width 684 height 212
copy div "Cilvēktiesību vēsturisks avots ir Angļu autora George Orwell darbi “Animal farm…"
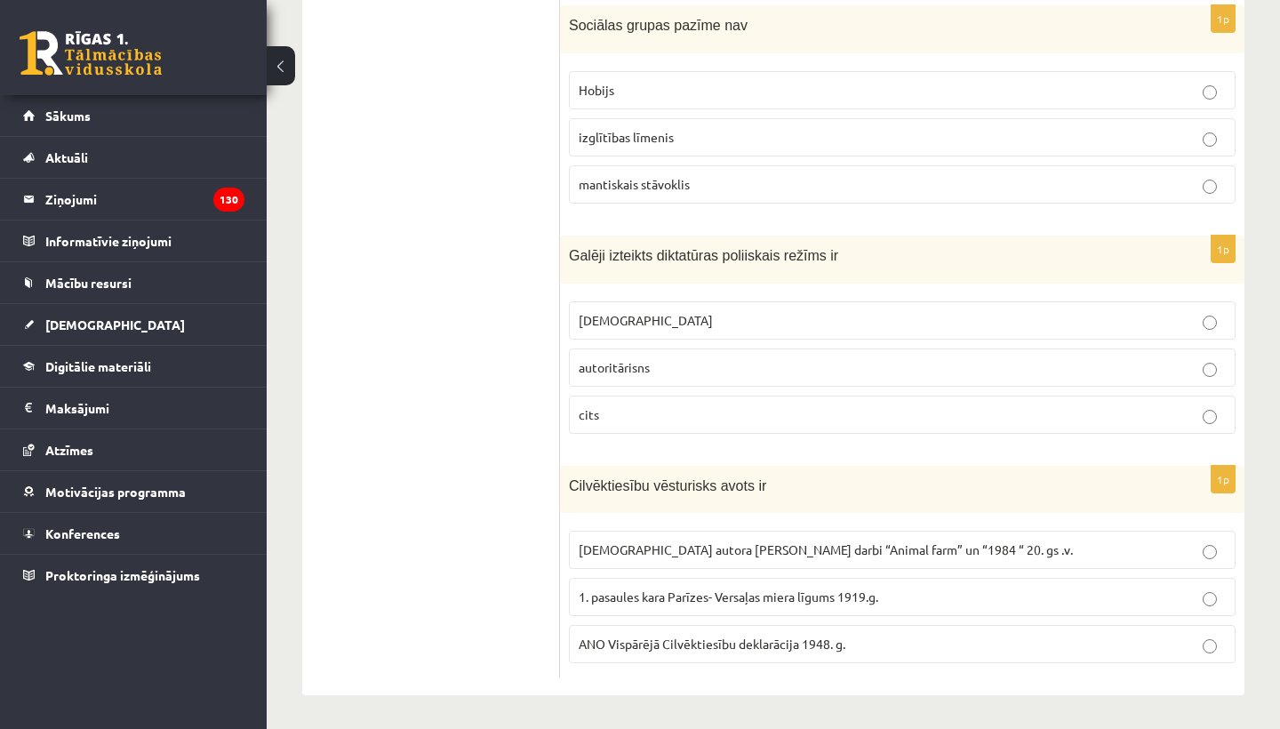
click at [876, 451] on form "1p Parlaments un partijas ir demokrātiskas politikas Garīgie līdzekļi organizat…" at bounding box center [902, 103] width 649 height 1149
click at [650, 636] on span "ANO Vispārējā Cilvēktiesību deklarācija 1948. g." at bounding box center [712, 644] width 267 height 16
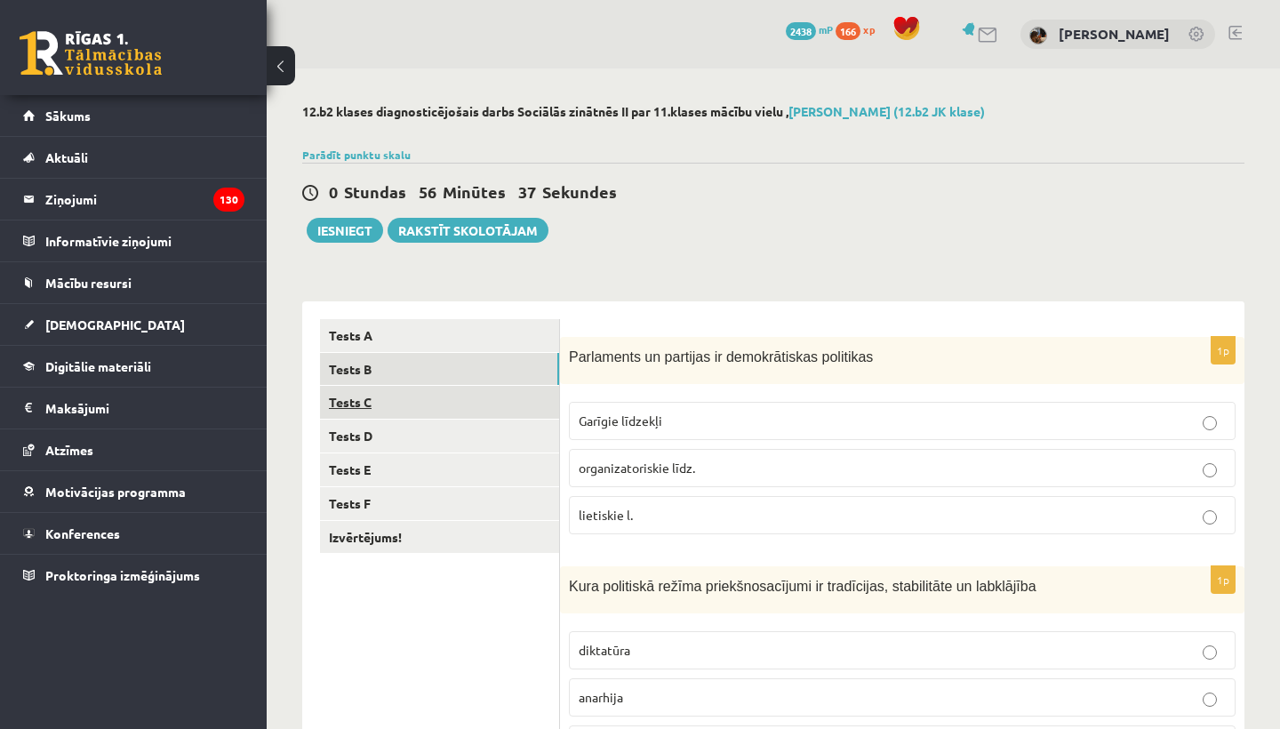
scroll to position [0, 0]
click at [398, 402] on link "Tests C" at bounding box center [439, 402] width 239 height 33
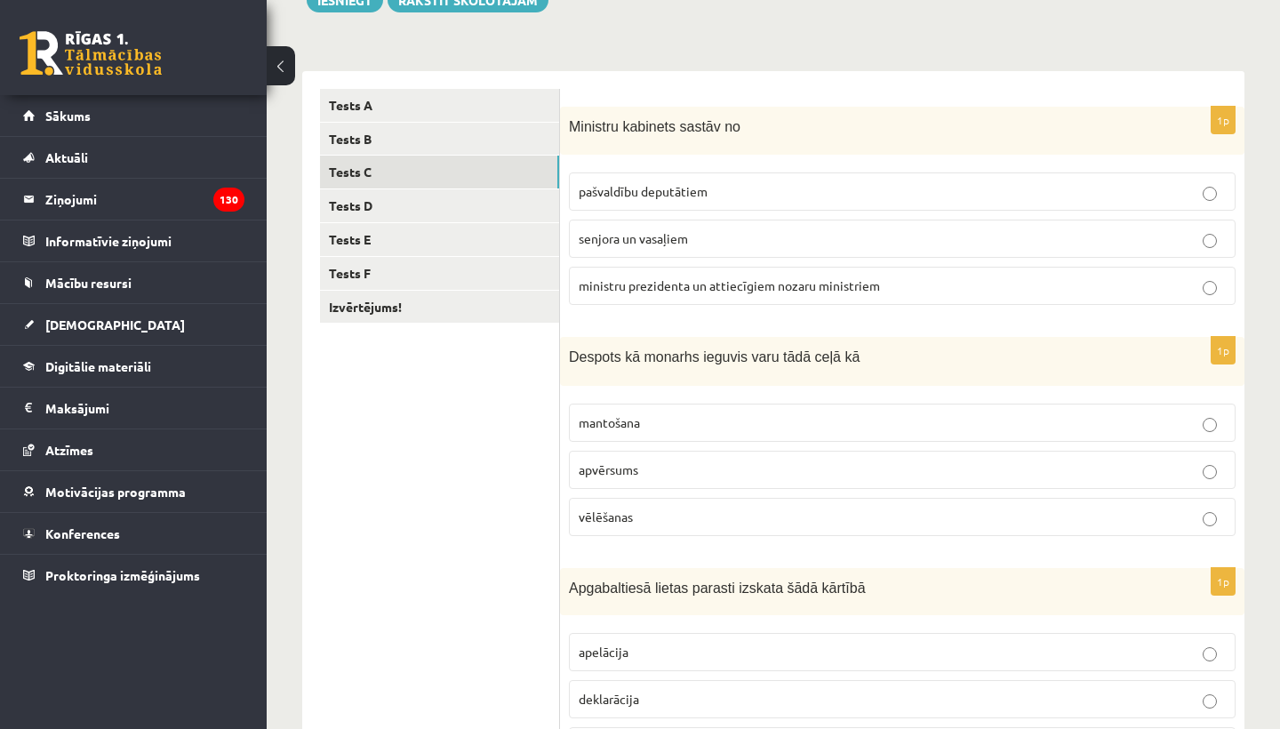
scroll to position [231, 0]
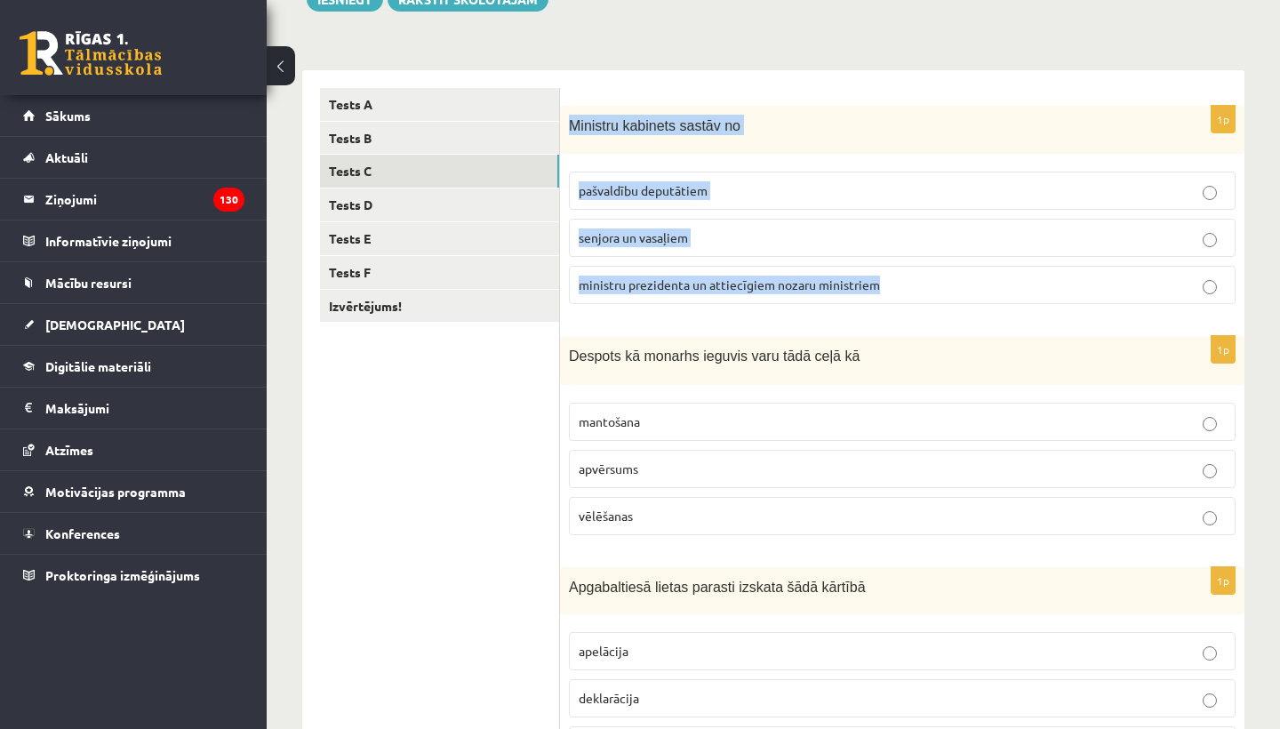
drag, startPoint x: 566, startPoint y: 122, endPoint x: 916, endPoint y: 289, distance: 387.3
click at [916, 291] on div "1p Ministru kabinets sastāv no pašvaldību deputātiem senjora un vasaļiem minist…" at bounding box center [902, 212] width 684 height 213
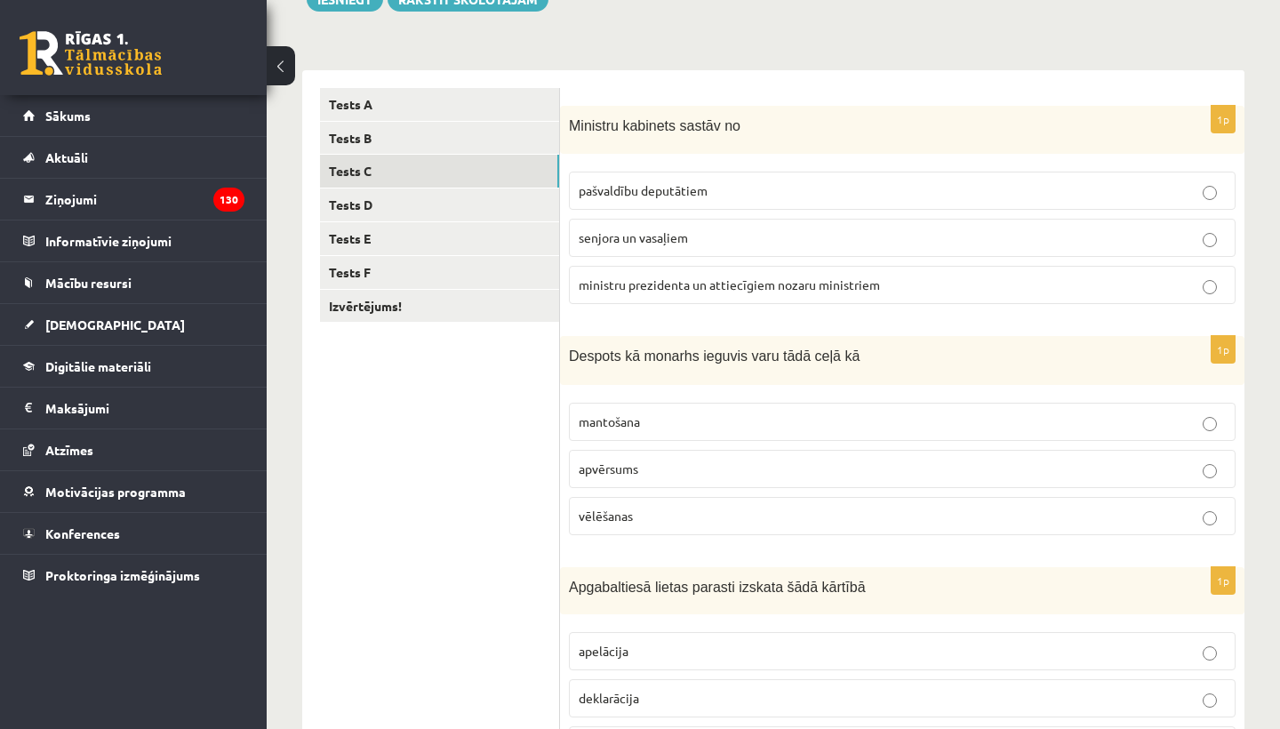
click at [897, 318] on form "1p Ministru kabinets sastāv no pašvaldību deputātiem senjora un vasaļiem minist…" at bounding box center [902, 663] width 649 height 1150
click at [668, 277] on p "ministru prezidenta un attiecīgiem nozaru ministriem" at bounding box center [902, 285] width 647 height 19
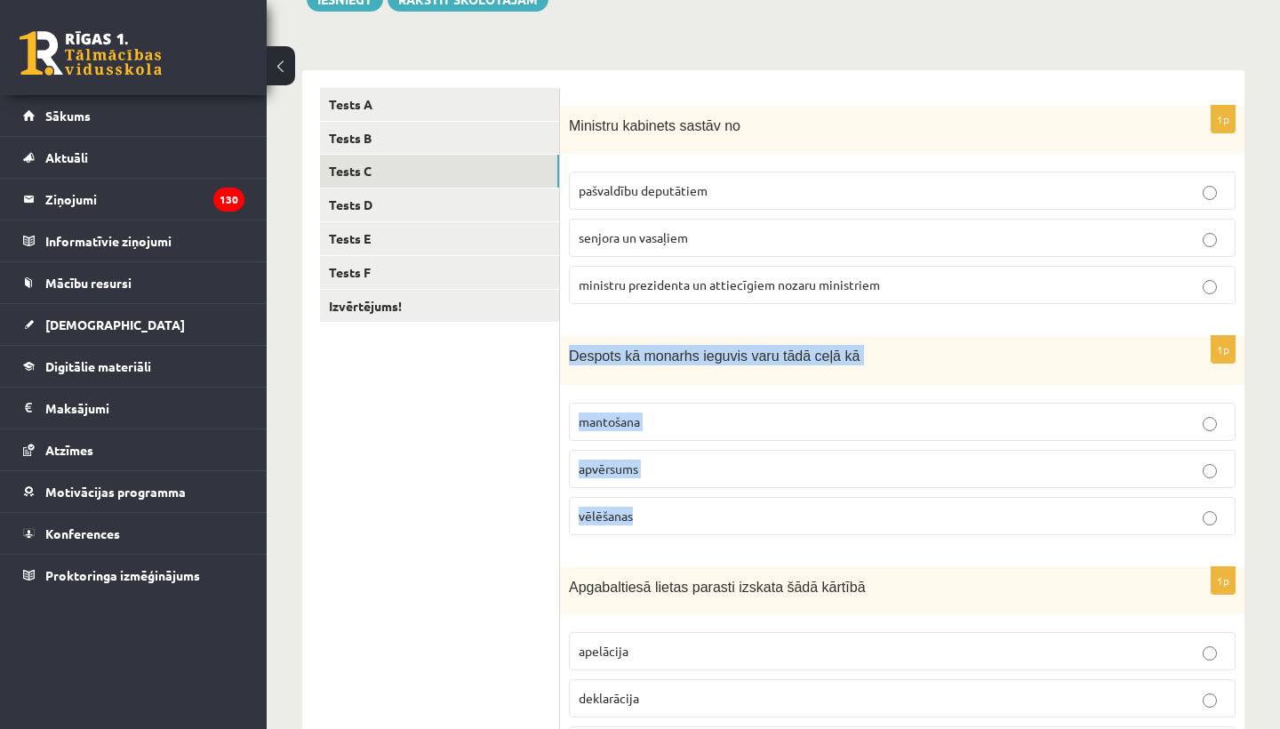
drag, startPoint x: 564, startPoint y: 349, endPoint x: 674, endPoint y: 527, distance: 208.7
click at [674, 527] on div "1p Despots kā monarhs ieguvis varu tādā ceļā kā mantošana apvērsums vēlēšanas" at bounding box center [902, 442] width 684 height 213
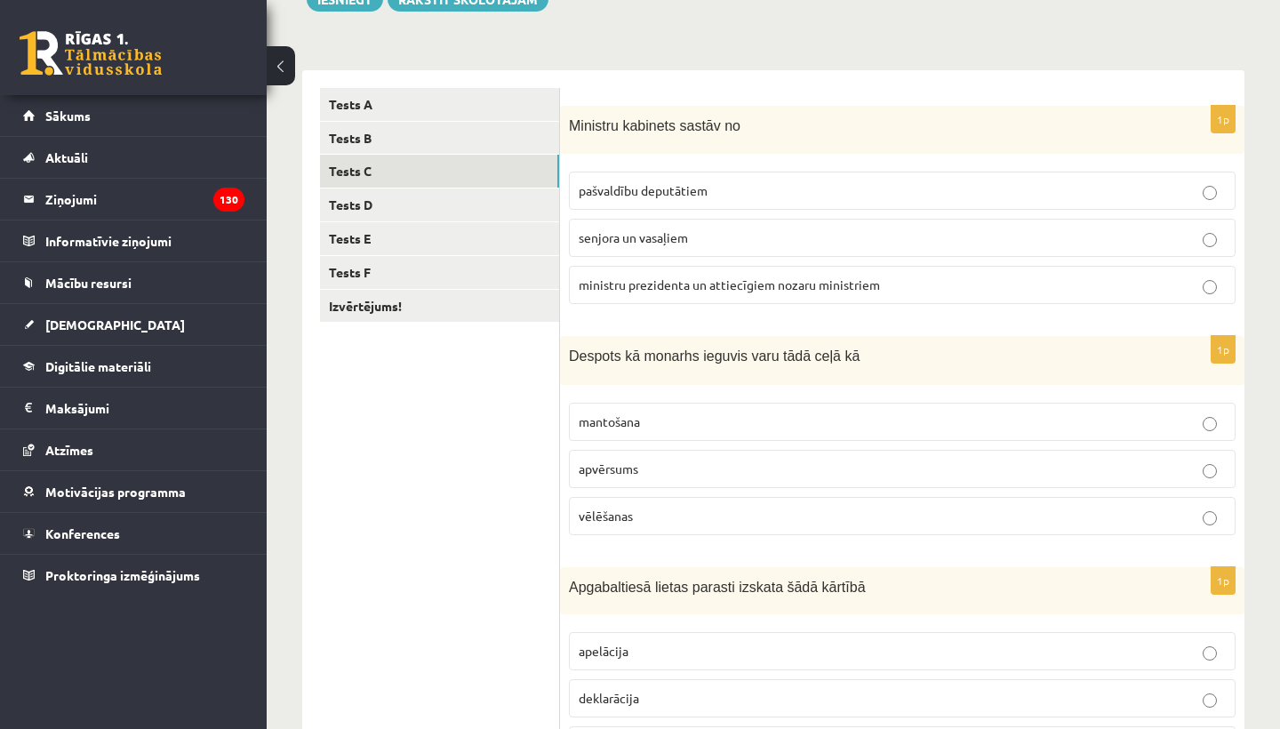
click at [691, 550] on form "1p Ministru kabinets sastāv no pašvaldību deputātiem senjora un vasaļiem minist…" at bounding box center [902, 663] width 649 height 1150
click at [644, 468] on p "apvērsums" at bounding box center [902, 469] width 647 height 19
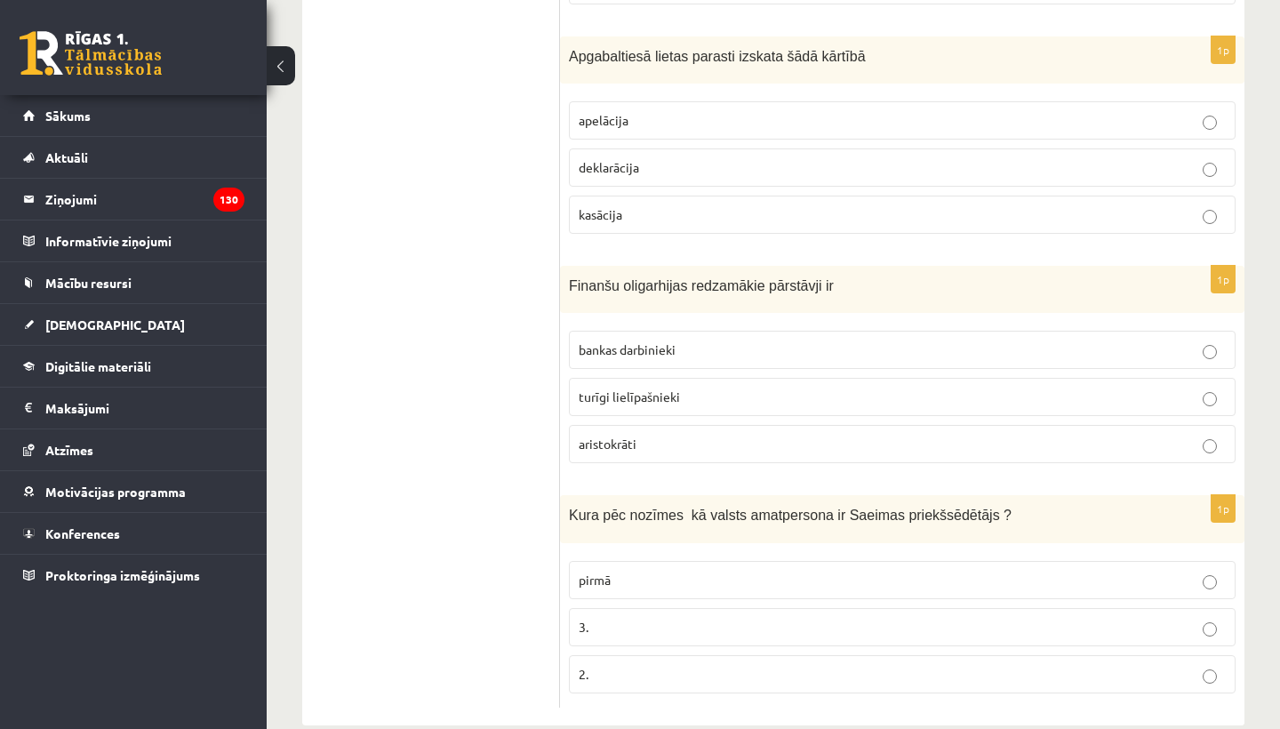
scroll to position [761, 0]
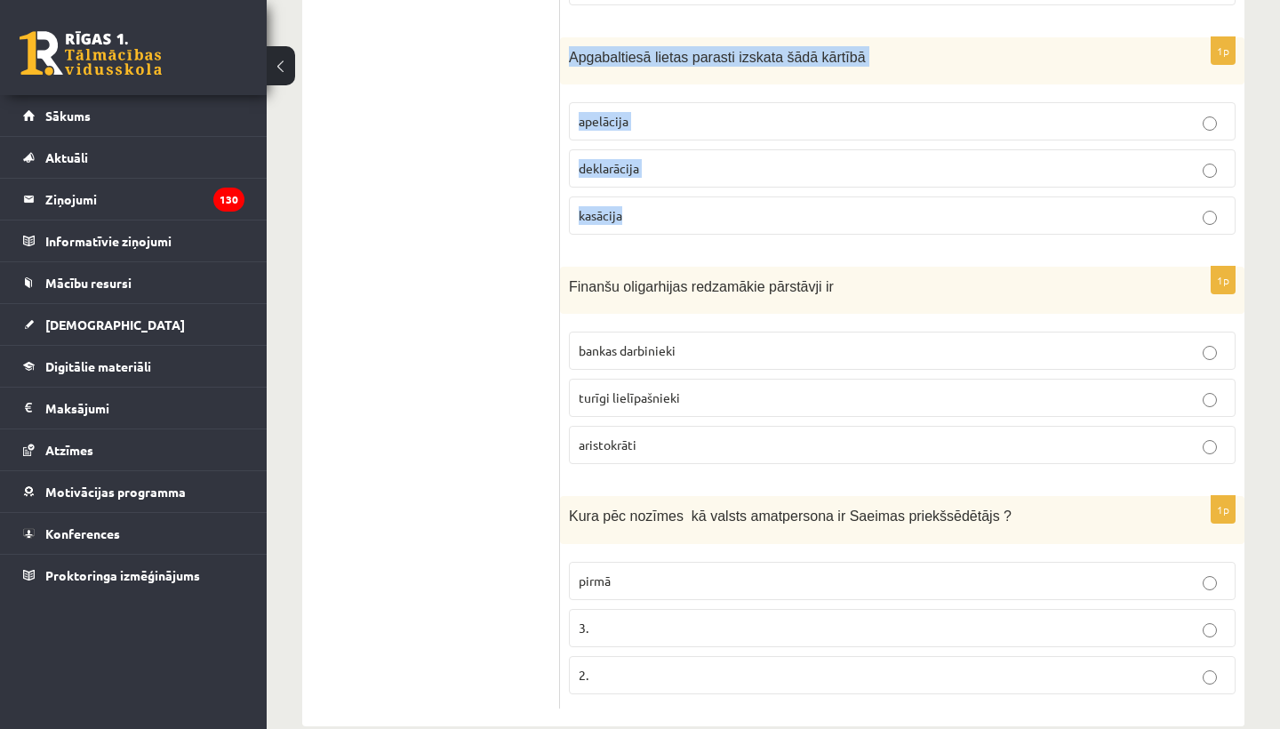
drag, startPoint x: 567, startPoint y: 50, endPoint x: 671, endPoint y: 228, distance: 206.0
click at [671, 228] on div "1p Apgabaltiesā lietas parasti izskata šādā kārtībā apelācija deklarācija kasāc…" at bounding box center [902, 143] width 684 height 212
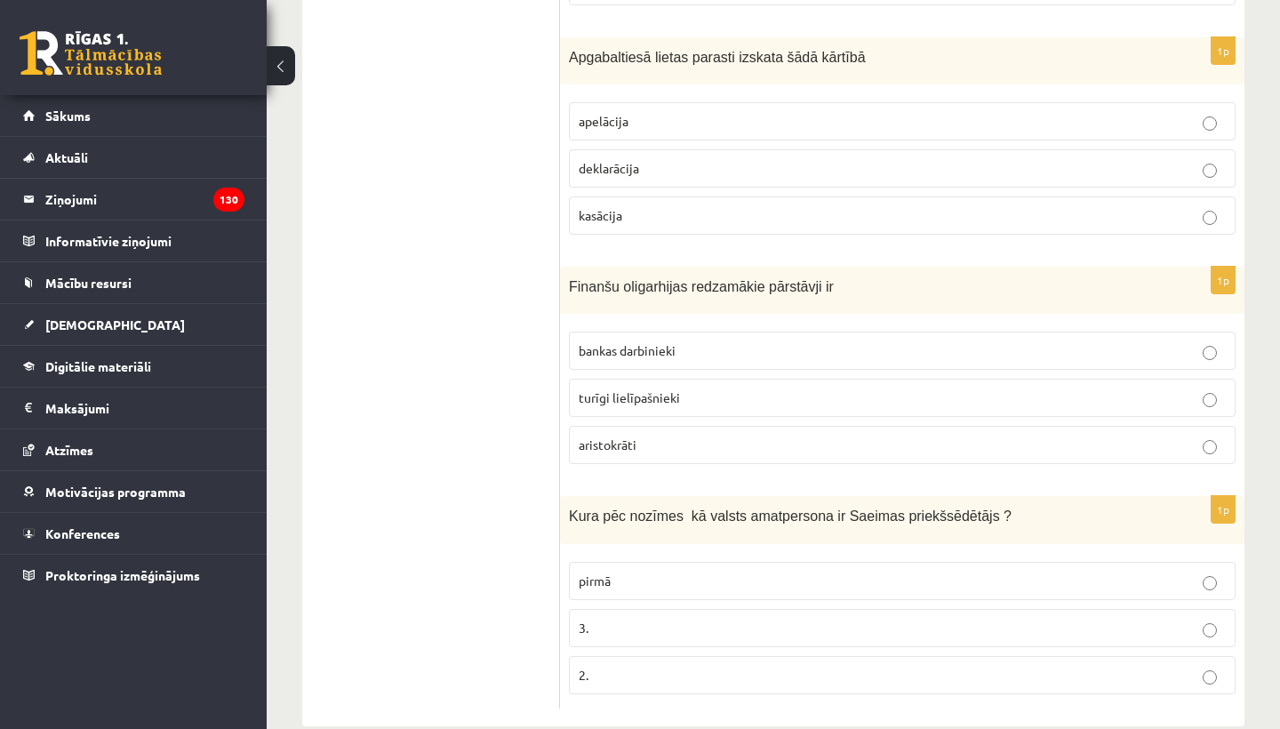
click at [683, 250] on form "1p Ministru kabinets sastāv no pašvaldību deputātiem senjora un vasaļiem minist…" at bounding box center [902, 133] width 649 height 1150
click at [653, 104] on label "apelācija" at bounding box center [902, 121] width 667 height 38
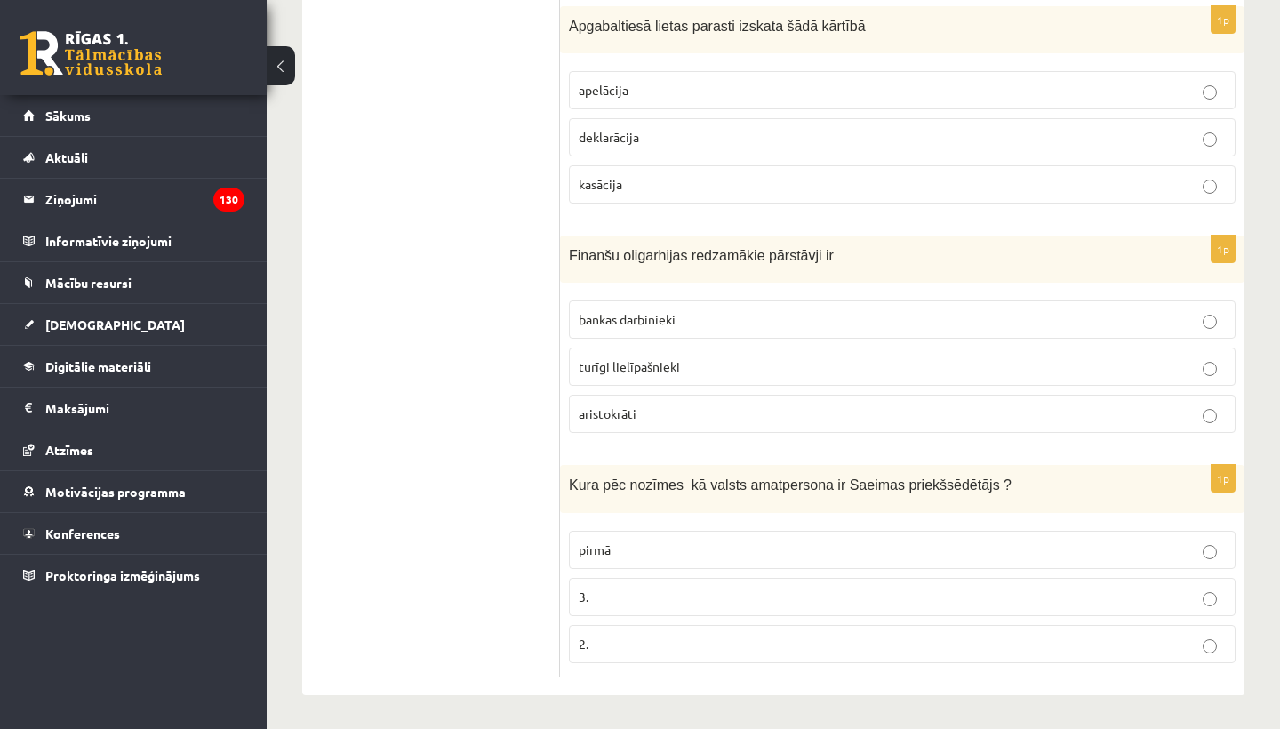
scroll to position [791, 0]
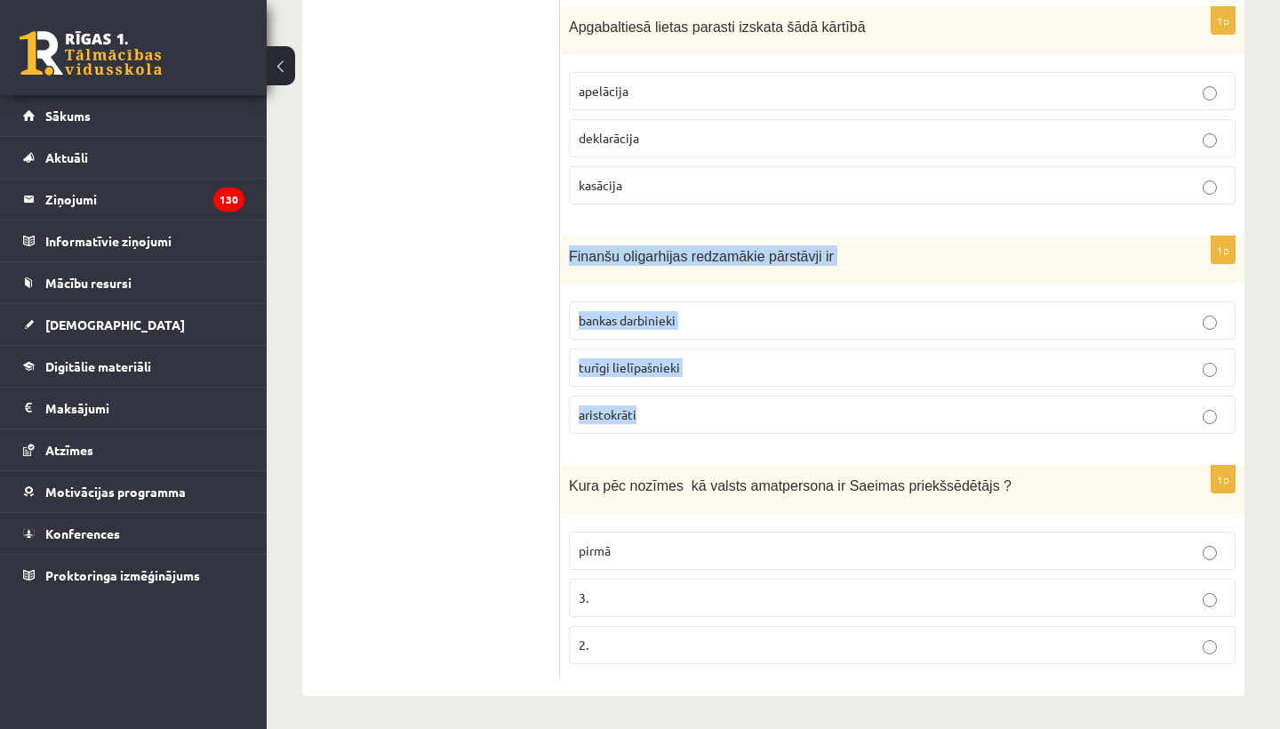
drag, startPoint x: 568, startPoint y: 251, endPoint x: 677, endPoint y: 426, distance: 206.5
click at [677, 428] on div "1p Finanšu oligarhijas redzamākie pārstāvji ir bankas darbinieki turīgi lielīpa…" at bounding box center [902, 342] width 684 height 212
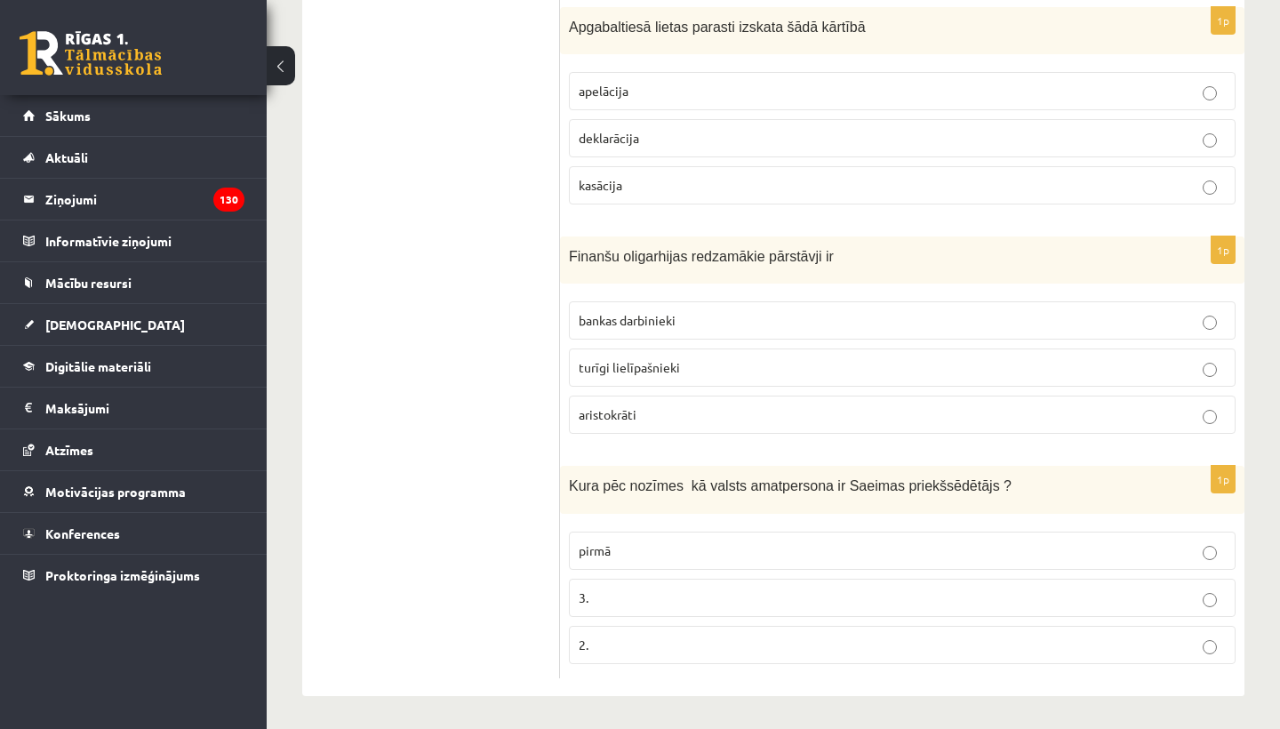
click at [694, 454] on form "1p Ministru kabinets sastāv no pašvaldību deputātiem senjora un vasaļiem minist…" at bounding box center [902, 103] width 649 height 1150
click at [648, 367] on span "turīgi lielīpašnieki" at bounding box center [629, 367] width 101 height 16
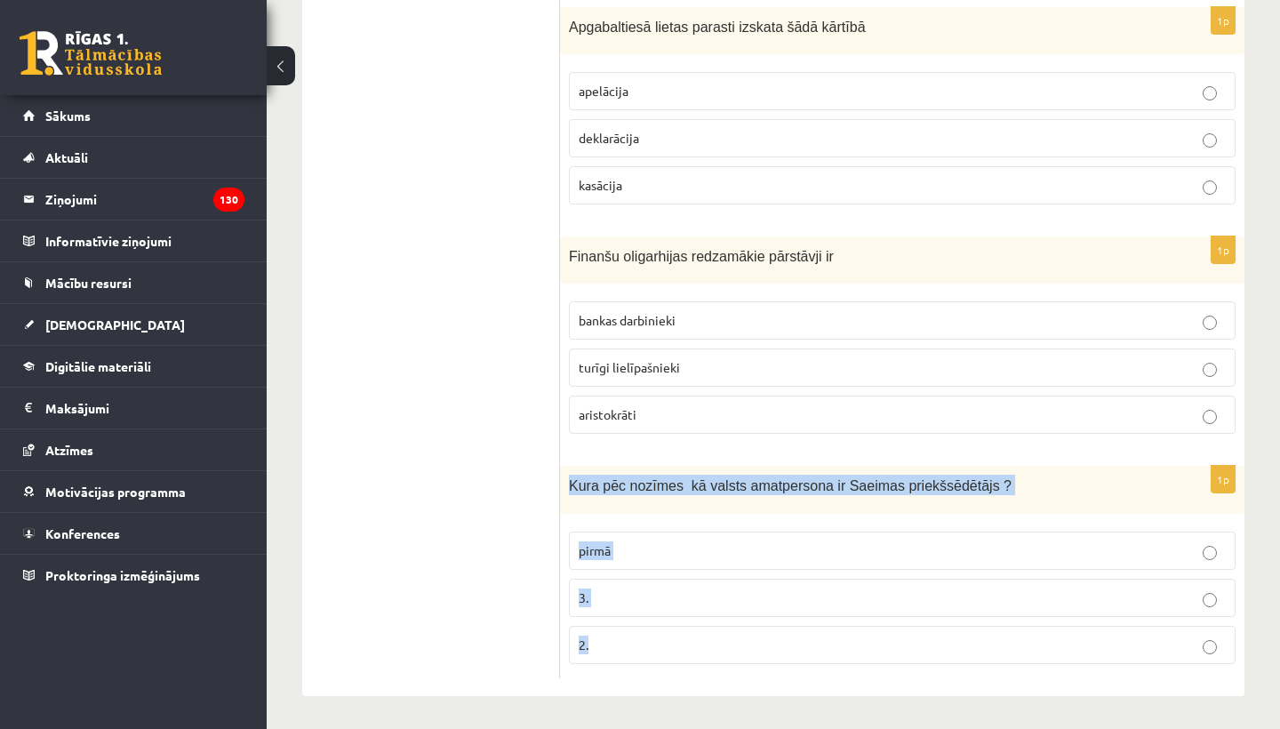
drag, startPoint x: 566, startPoint y: 476, endPoint x: 652, endPoint y: 652, distance: 196.0
click at [653, 653] on div "1p Kura pēc nozīmes kā valsts amatpersona ir Saeimas priekšsēdētājs ? pirmā 3. …" at bounding box center [902, 572] width 684 height 212
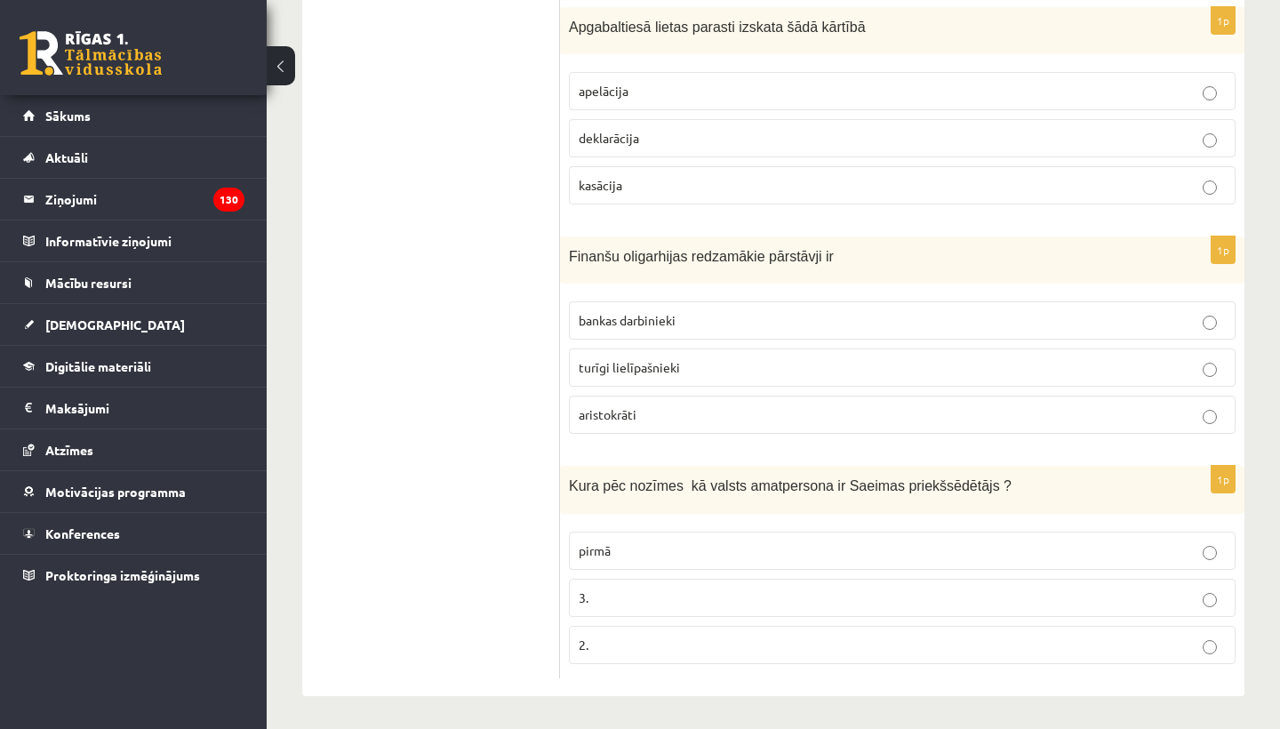
click at [703, 680] on div "1p Ministru kabinets sastāv no pašvaldību deputātiem senjora un vasaļiem minist…" at bounding box center [902, 103] width 684 height 1186
click at [636, 596] on p "3." at bounding box center [902, 597] width 647 height 19
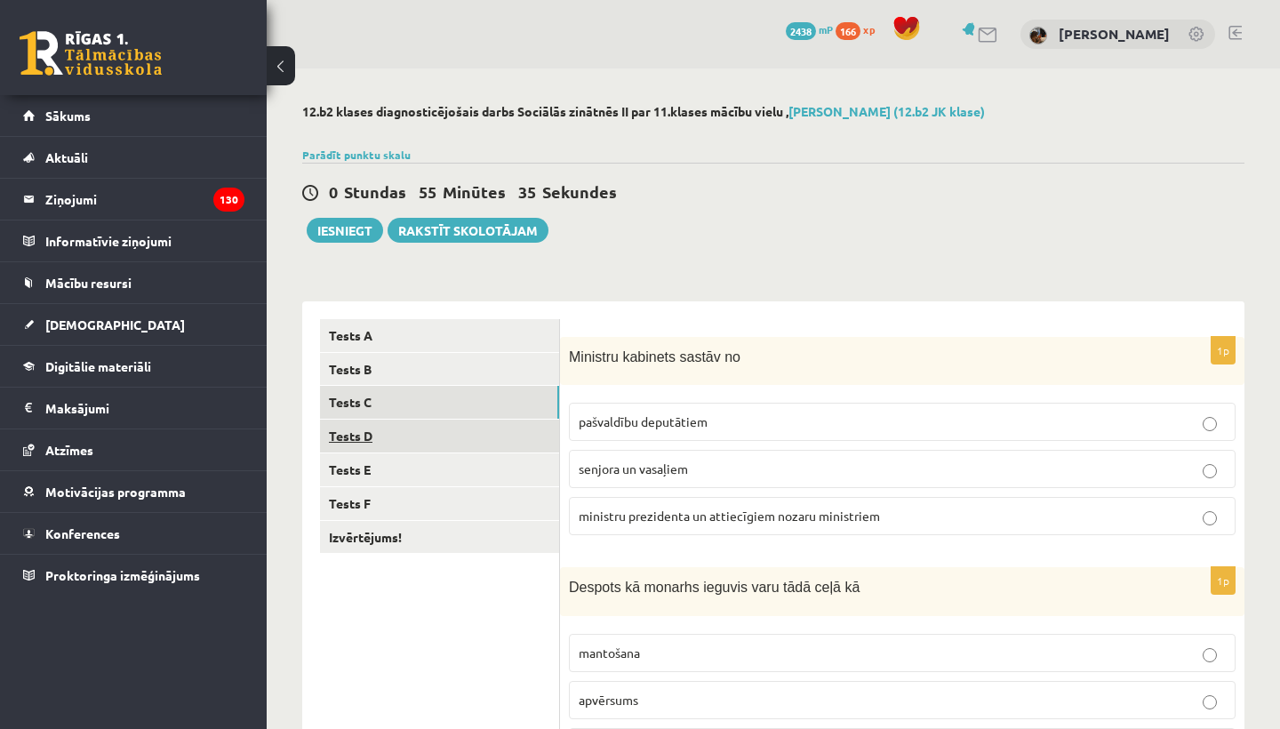
scroll to position [0, 0]
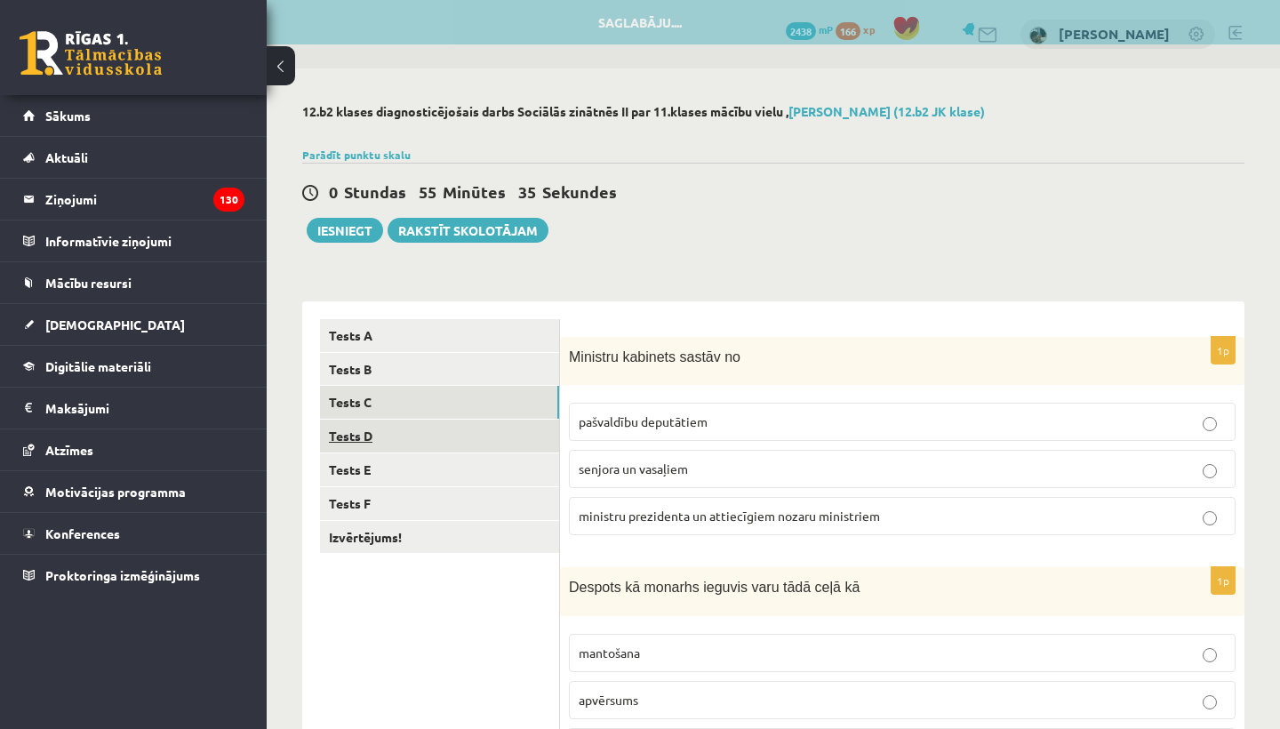
click at [402, 438] on link "Tests D" at bounding box center [439, 436] width 239 height 33
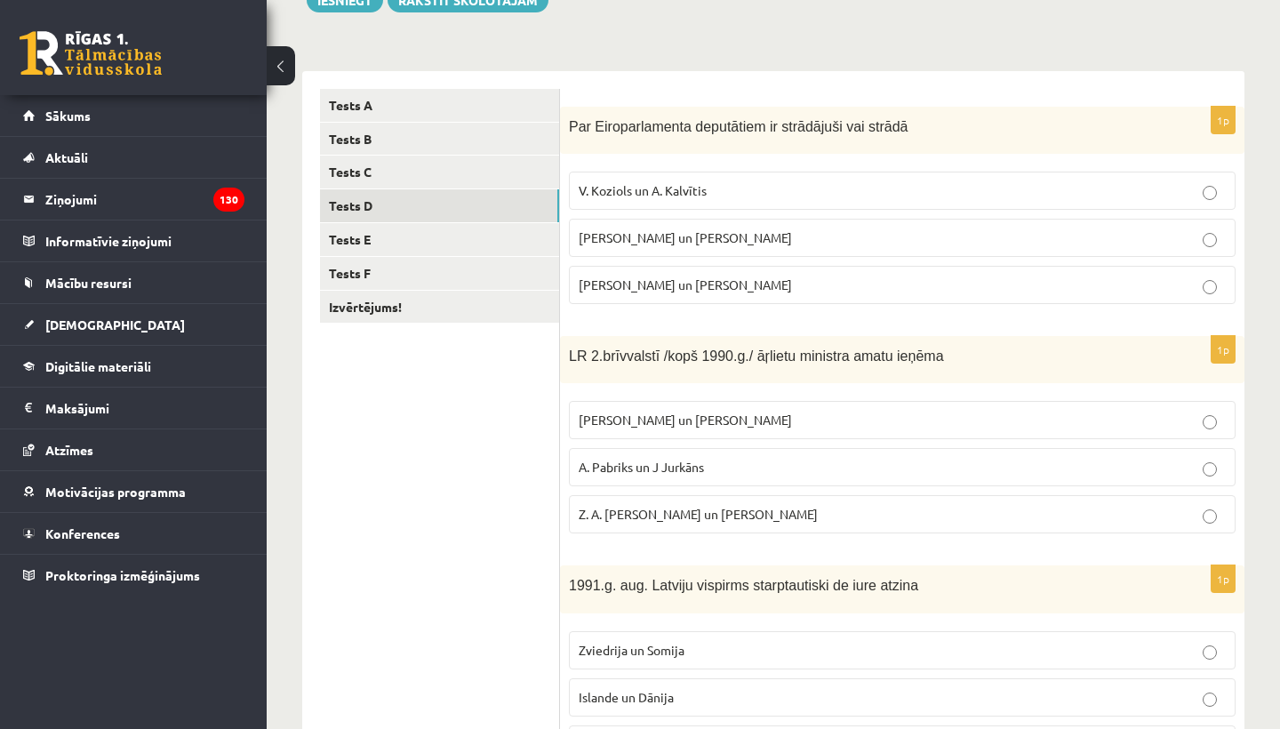
scroll to position [245, 0]
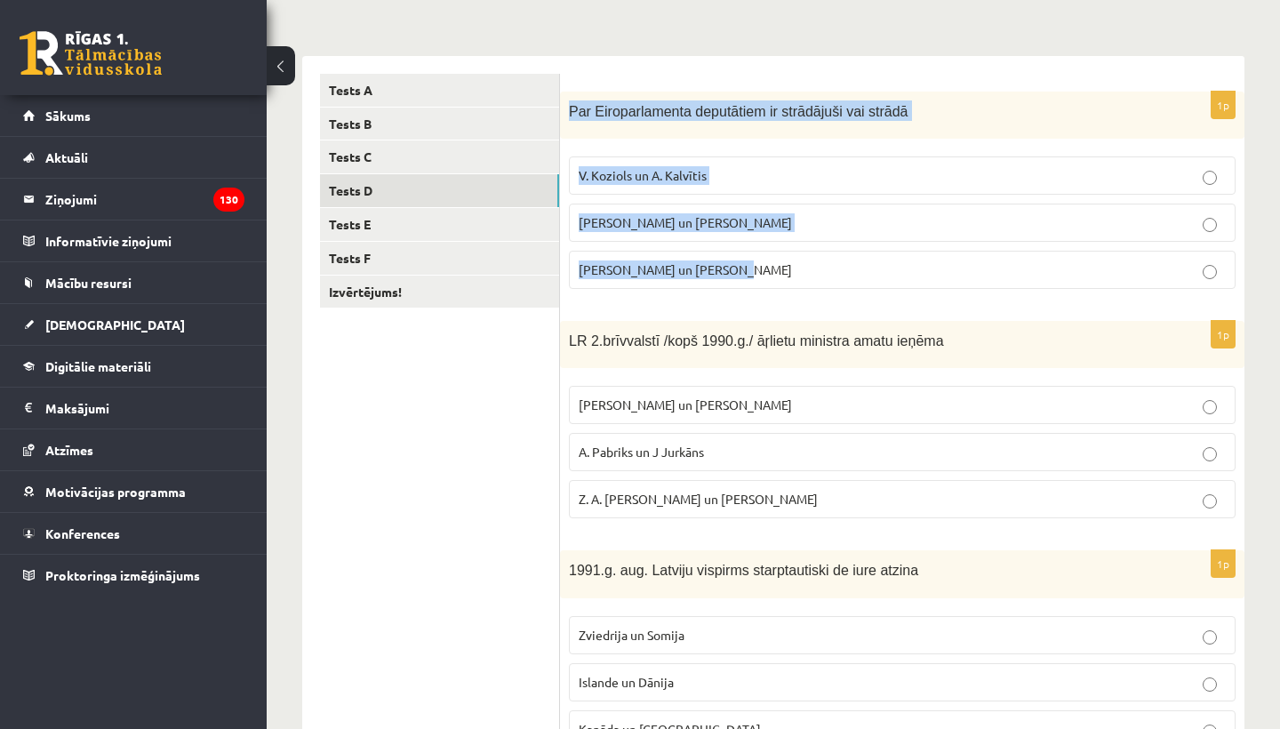
drag, startPoint x: 569, startPoint y: 104, endPoint x: 762, endPoint y: 271, distance: 255.2
click at [763, 273] on div "1p Par Eiroparlamenta deputātiem ir strādājuši vai strādā V. Koziols un A. Kalv…" at bounding box center [902, 198] width 684 height 212
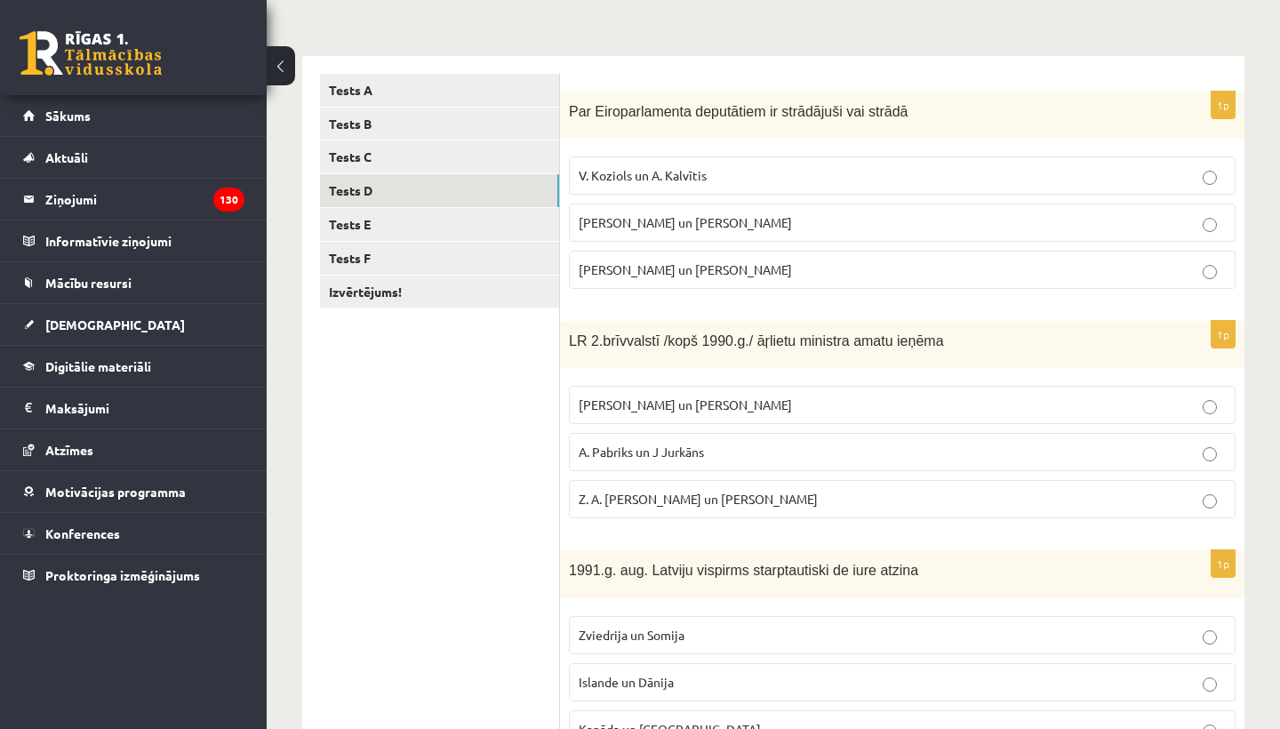
click at [772, 302] on div "1p Par Eiroparlamenta deputātiem ir strādājuši vai strādā V. Koziols un A. Kalv…" at bounding box center [902, 198] width 684 height 212
click at [669, 223] on span "I. Vaidere un N. Ušakovs" at bounding box center [685, 222] width 213 height 16
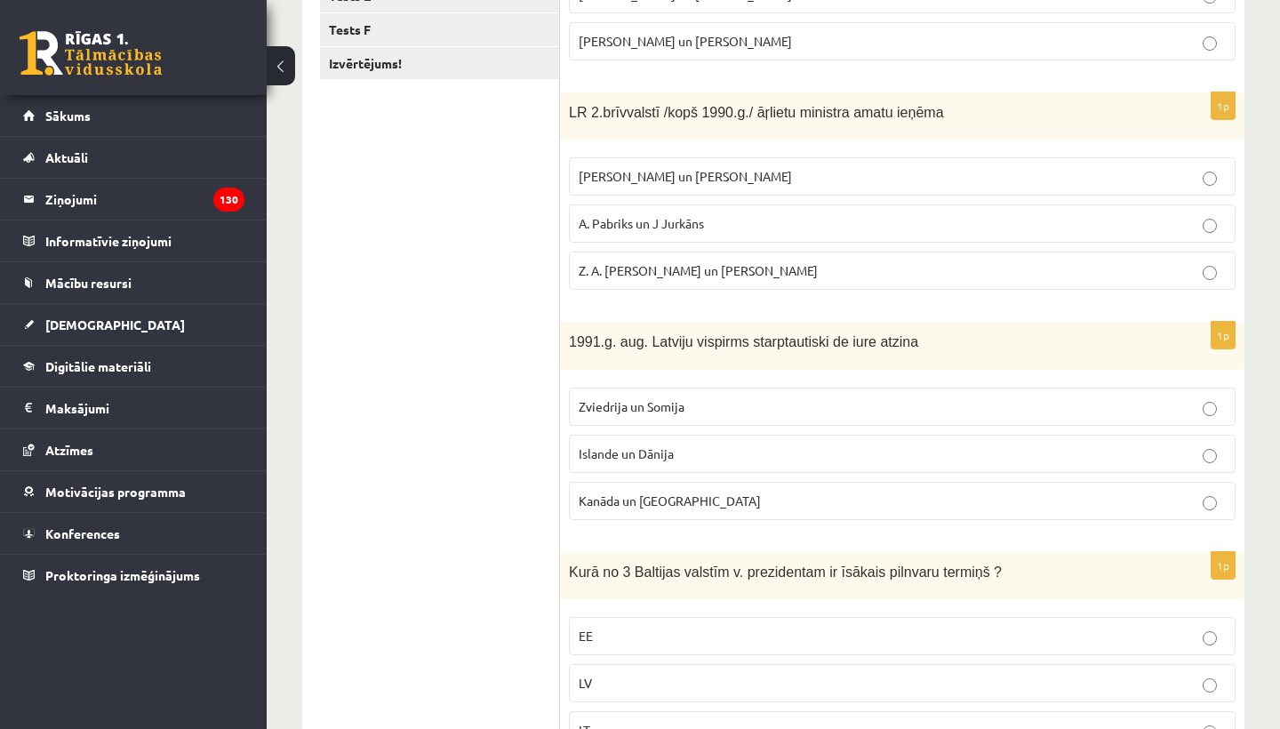
scroll to position [477, 0]
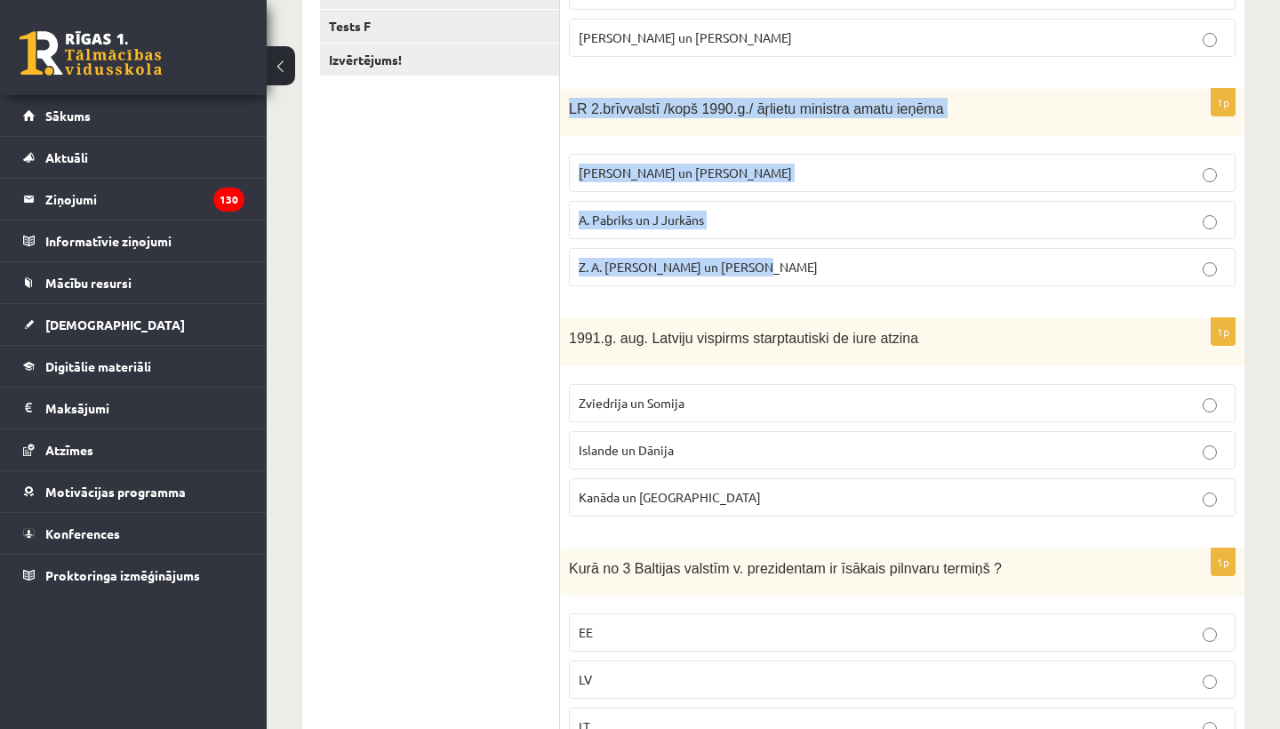
drag, startPoint x: 566, startPoint y: 104, endPoint x: 789, endPoint y: 280, distance: 284.2
click at [789, 280] on div "1p LR 2.brīvvalstī /kopš 1990.g./ āŗlietu ministra amatu ieņēma A. Pinočets un …" at bounding box center [902, 195] width 684 height 212
click at [775, 299] on div "1p LR 2.brīvvalstī /kopš 1990.g./ āŗlietu ministra amatu ieņēma A. Pinočets un …" at bounding box center [902, 195] width 684 height 212
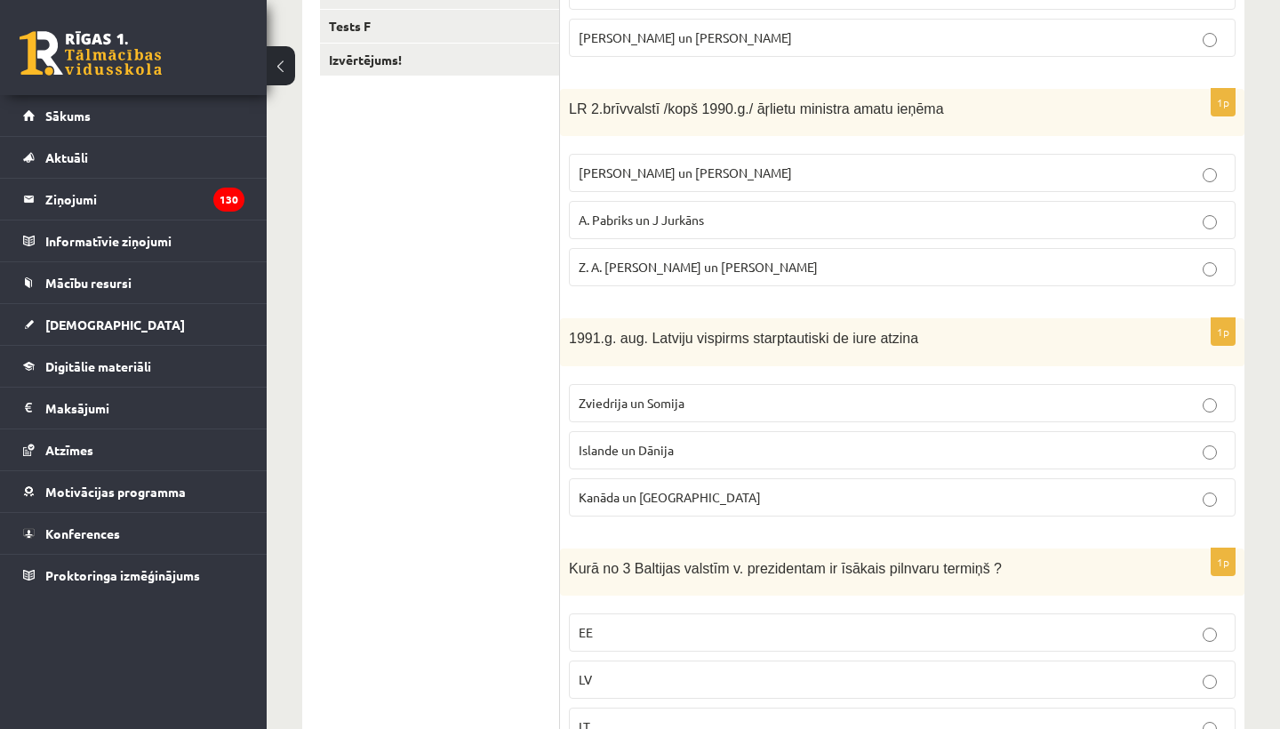
click at [671, 219] on span "A. Pabriks un J Jurkāns" at bounding box center [641, 220] width 125 height 16
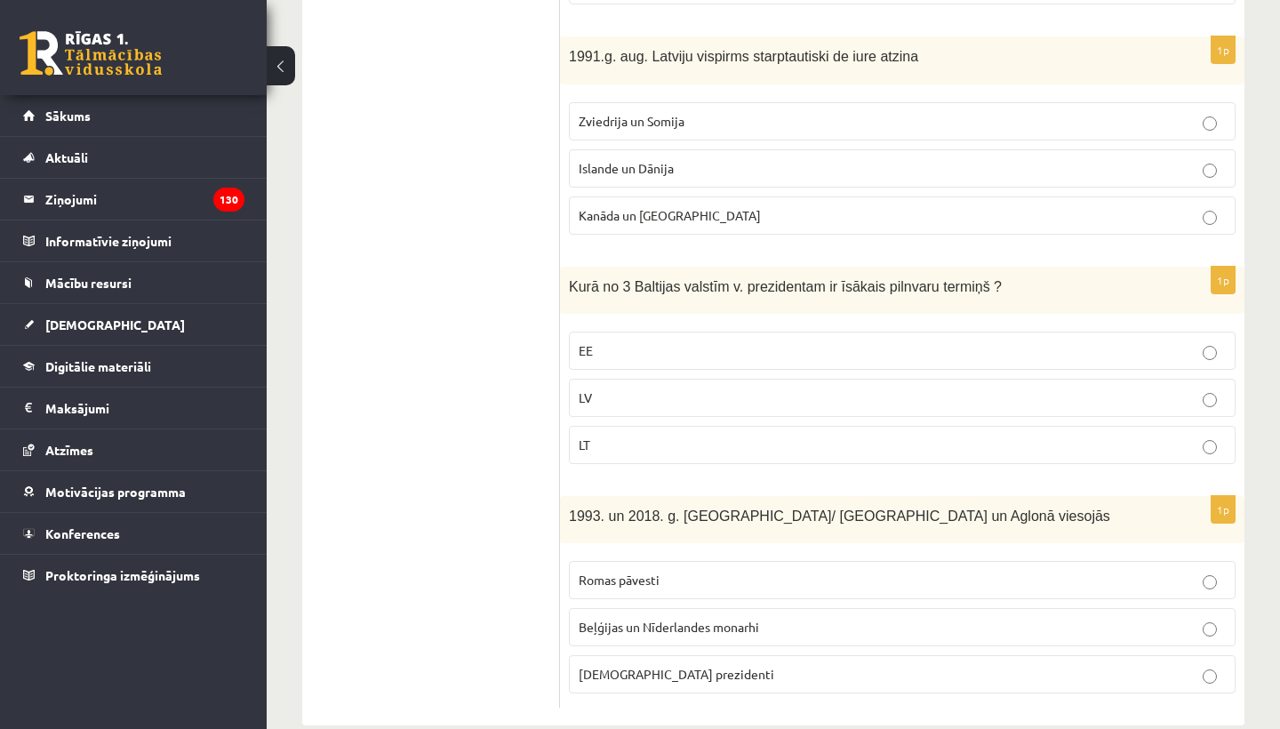
scroll to position [764, 0]
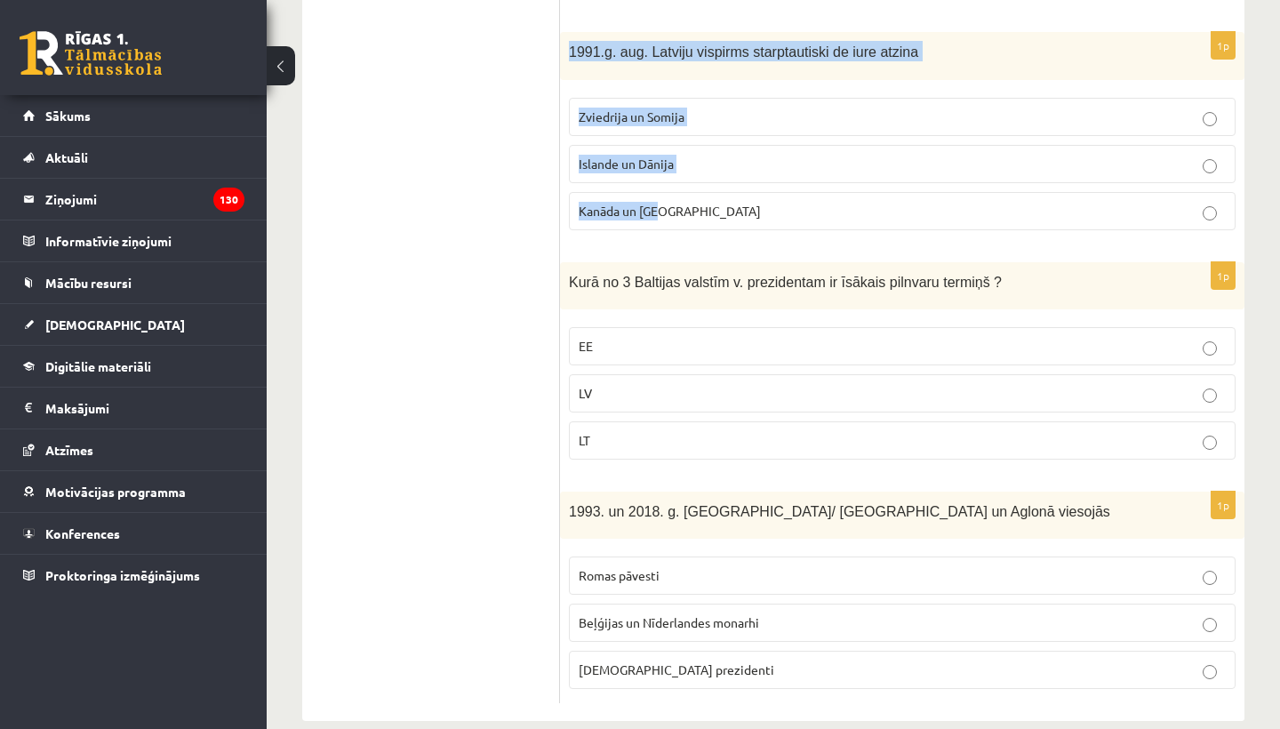
drag, startPoint x: 568, startPoint y: 49, endPoint x: 682, endPoint y: 219, distance: 204.4
click at [682, 220] on div "1p 1991.g. aug. Latviju vispirms starptautiski de iure atzina Zviedrija un Somi…" at bounding box center [902, 138] width 684 height 212
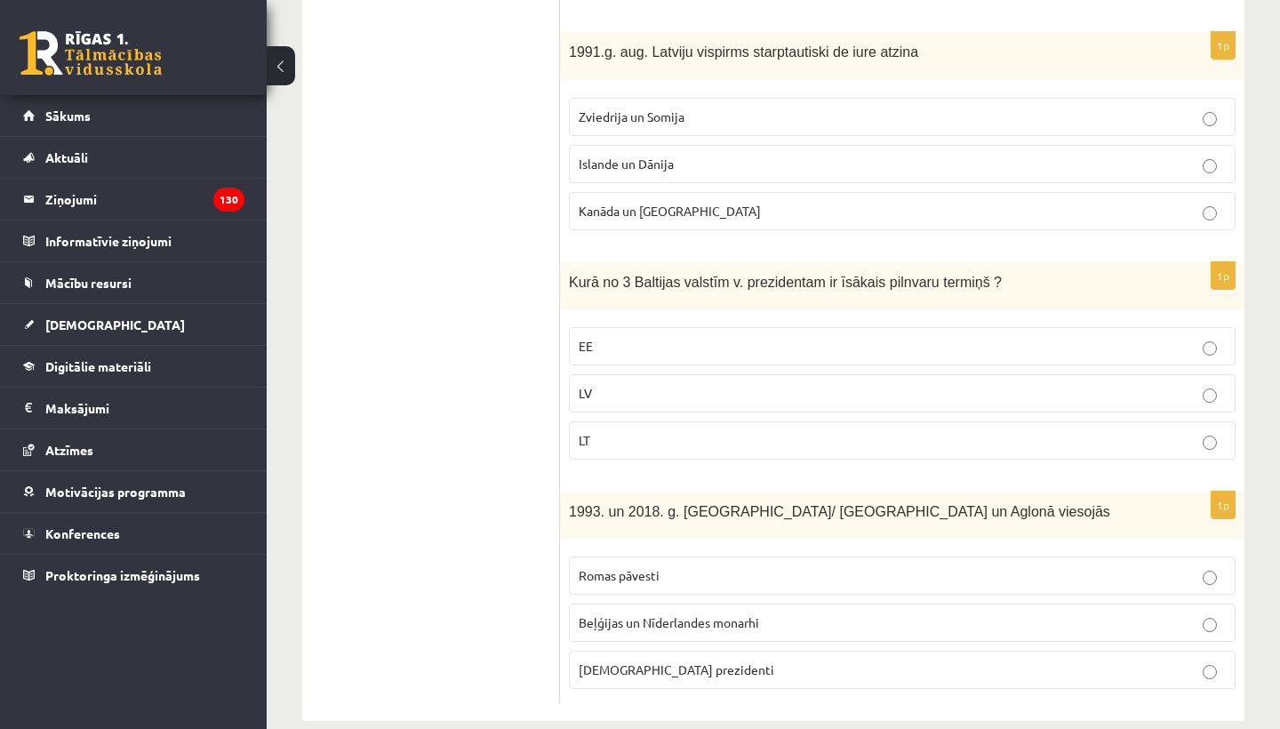
click at [701, 240] on div "1p 1991.g. aug. Latviju vispirms starptautiski de iure atzina Zviedrija un Somi…" at bounding box center [902, 138] width 684 height 212
click at [663, 209] on span "Kanāda un ASV" at bounding box center [670, 211] width 182 height 16
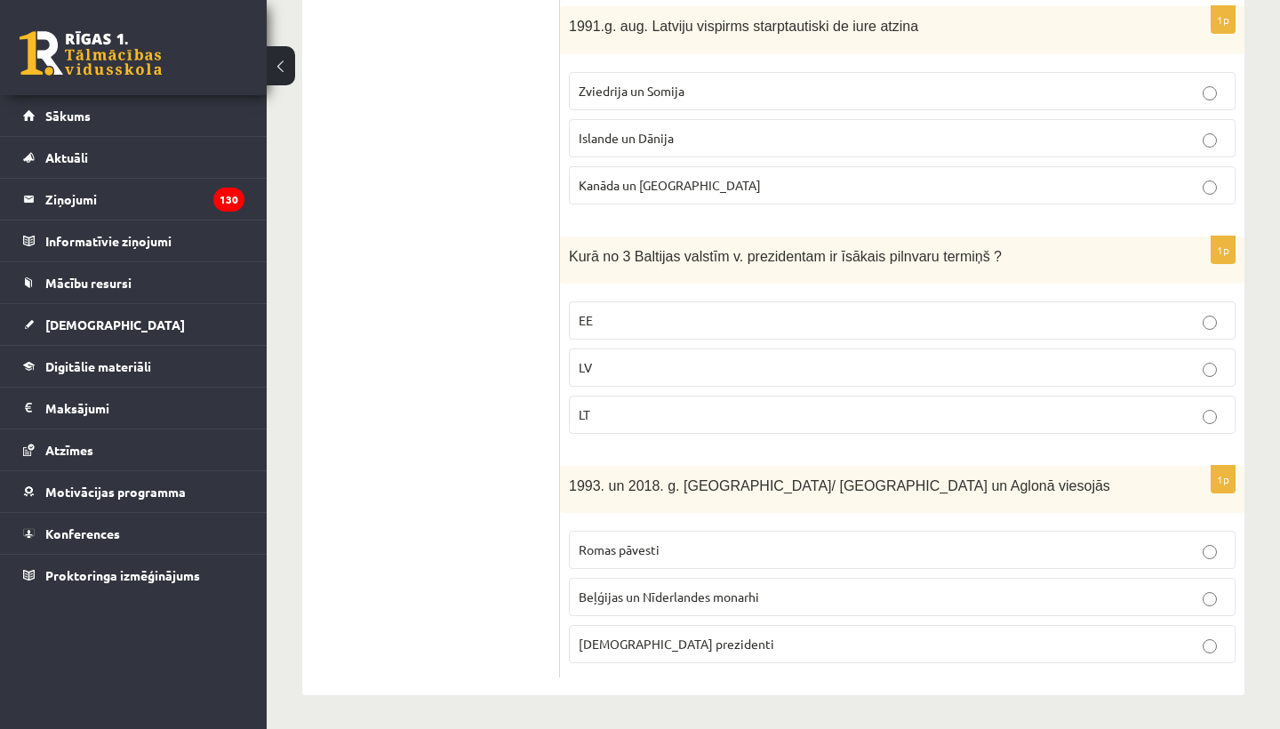
scroll to position [788, 0]
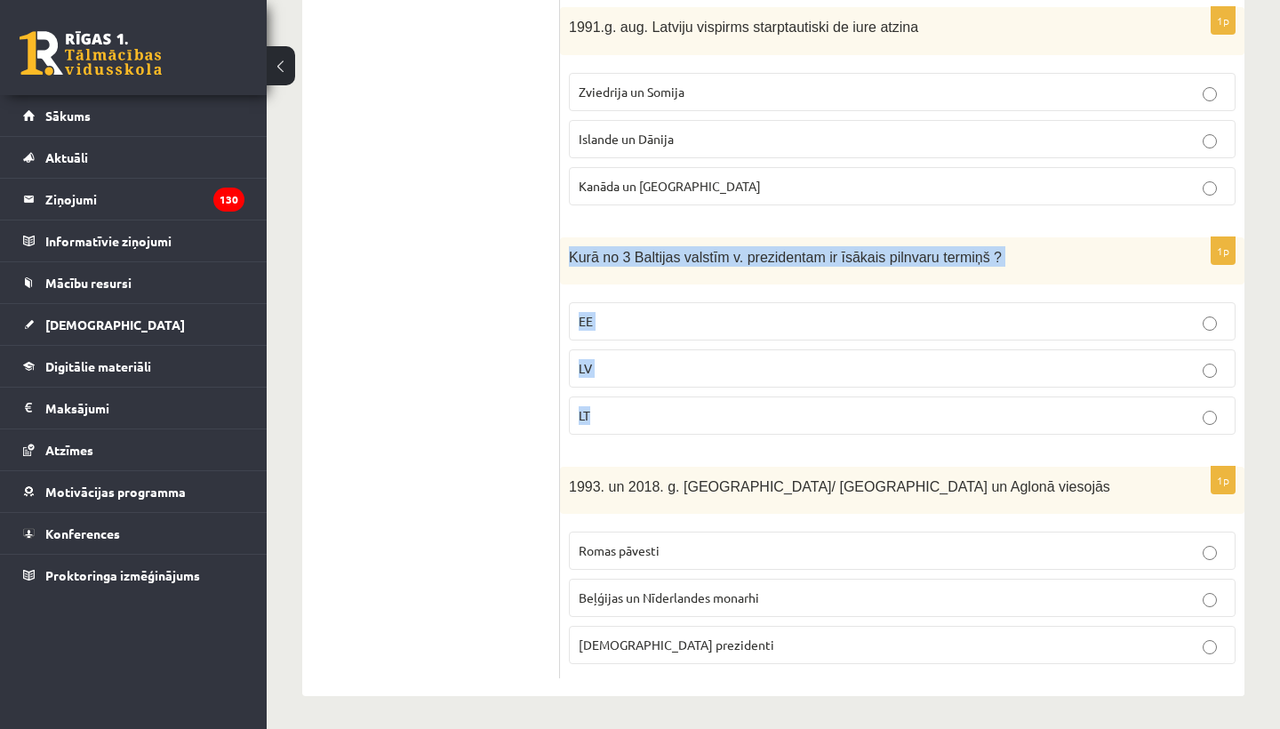
drag, startPoint x: 564, startPoint y: 250, endPoint x: 639, endPoint y: 425, distance: 190.7
click at [639, 425] on div "1p Kurā no 3 Baltijas valstīm v. prezidentam ir īsākais pilnvaru termiņš ? EE L…" at bounding box center [902, 343] width 684 height 212
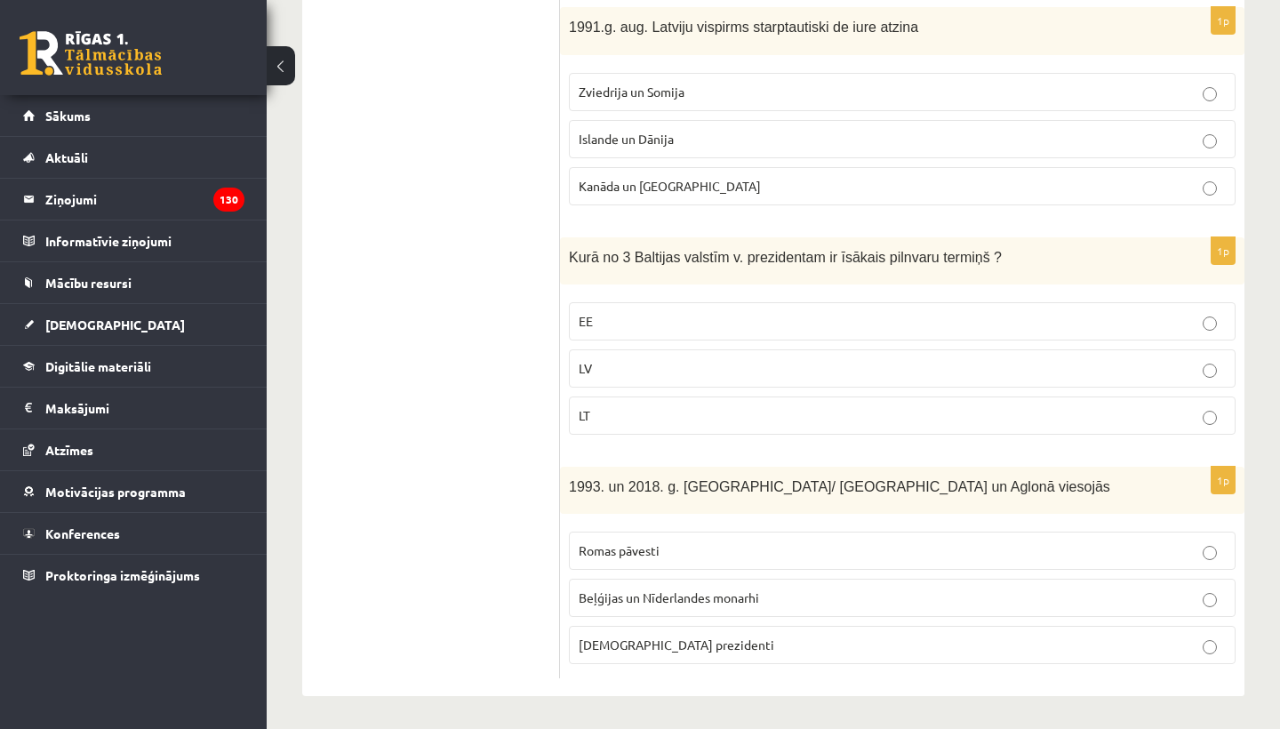
click at [663, 449] on form "1p Par Eiroparlamenta deputātiem ir strādājuši vai strādā V. Koziols un A. Kalv…" at bounding box center [902, 105] width 649 height 1148
click at [620, 359] on p "LV" at bounding box center [902, 368] width 647 height 19
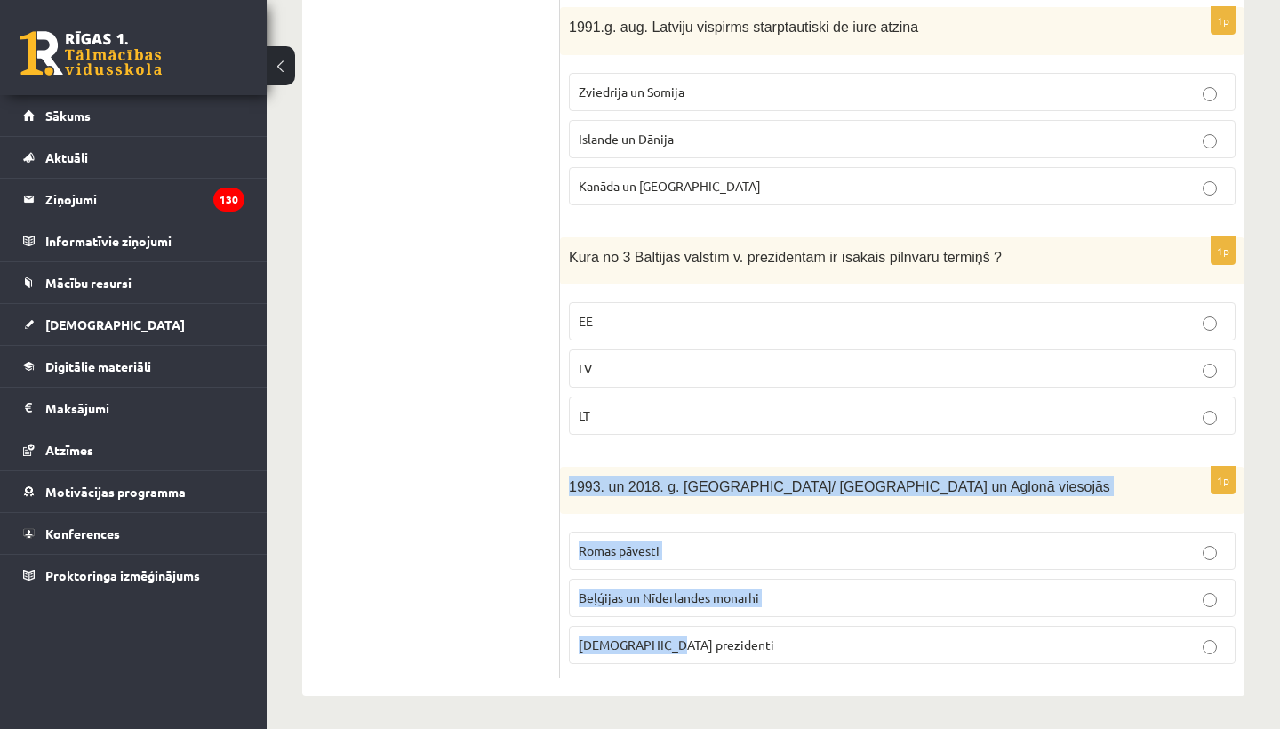
drag, startPoint x: 566, startPoint y: 478, endPoint x: 700, endPoint y: 644, distance: 213.0
click at [700, 644] on div "1p 1993. un 2018. g. Latvijā/ Rīgā un Aglonā viesojās Romas pāvesti Beļģijas un…" at bounding box center [902, 573] width 684 height 212
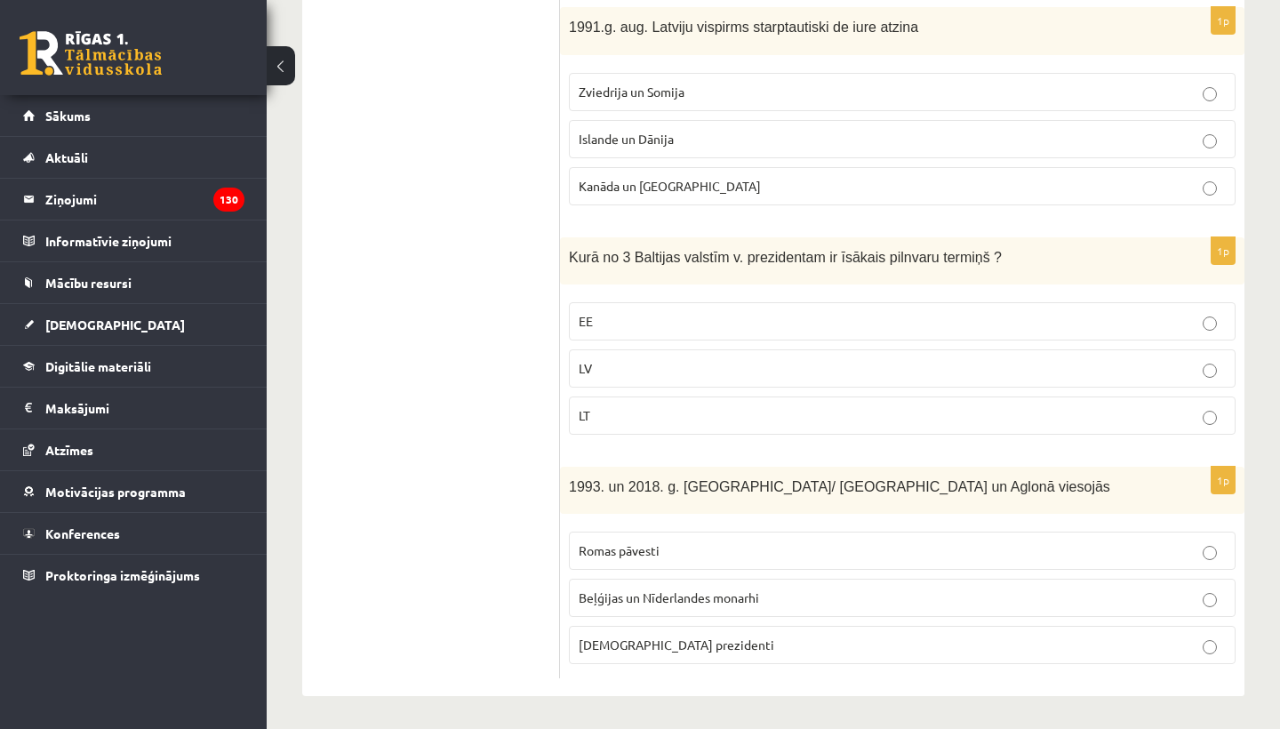
click at [774, 452] on form "1p Par Eiroparlamenta deputātiem ir strādājuši vai strādā V. Koziols un A. Kalv…" at bounding box center [902, 105] width 649 height 1148
click at [693, 554] on p "Romas pāvesti" at bounding box center [902, 550] width 647 height 19
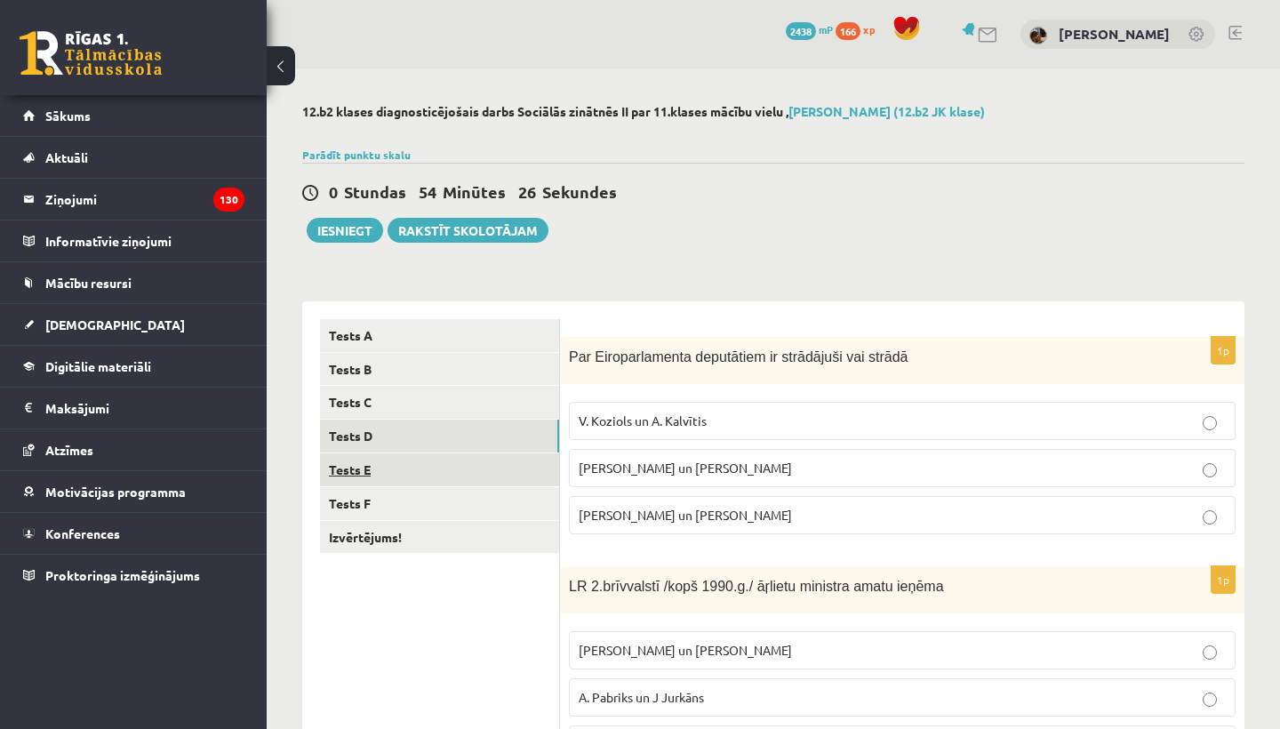
scroll to position [0, 0]
click at [399, 470] on link "Tests E" at bounding box center [439, 469] width 239 height 33
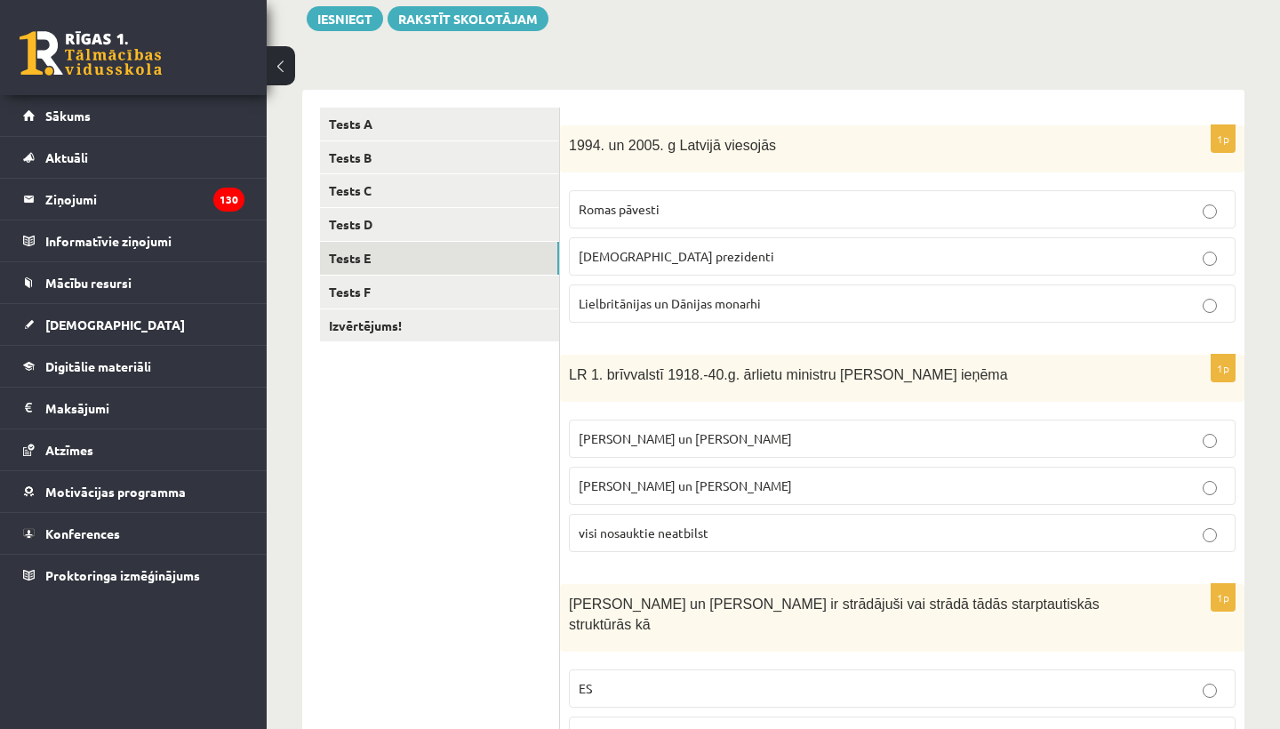
scroll to position [232, 0]
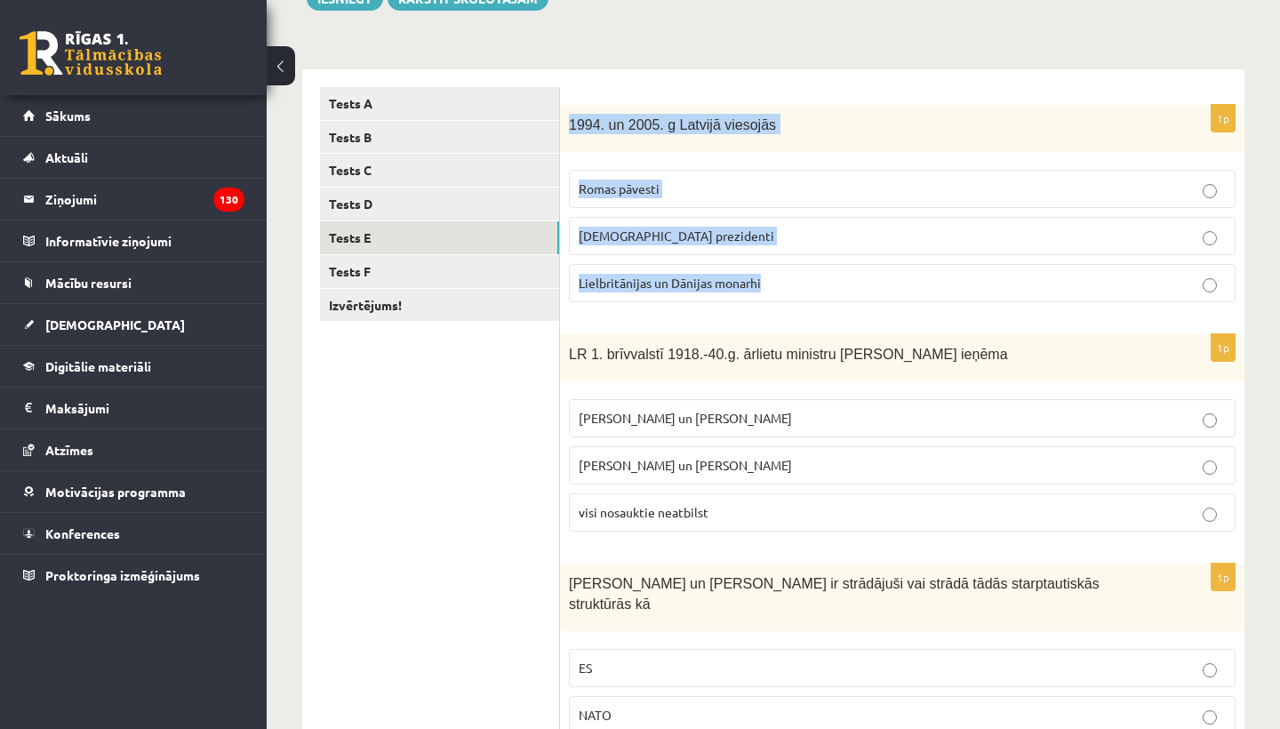
drag, startPoint x: 570, startPoint y: 122, endPoint x: 849, endPoint y: 297, distance: 329.5
click at [849, 298] on div "1p 1994. un 2005. g Latvijā viesojās Romas pāvesti ASV prezidenti Lielbritānija…" at bounding box center [902, 211] width 684 height 212
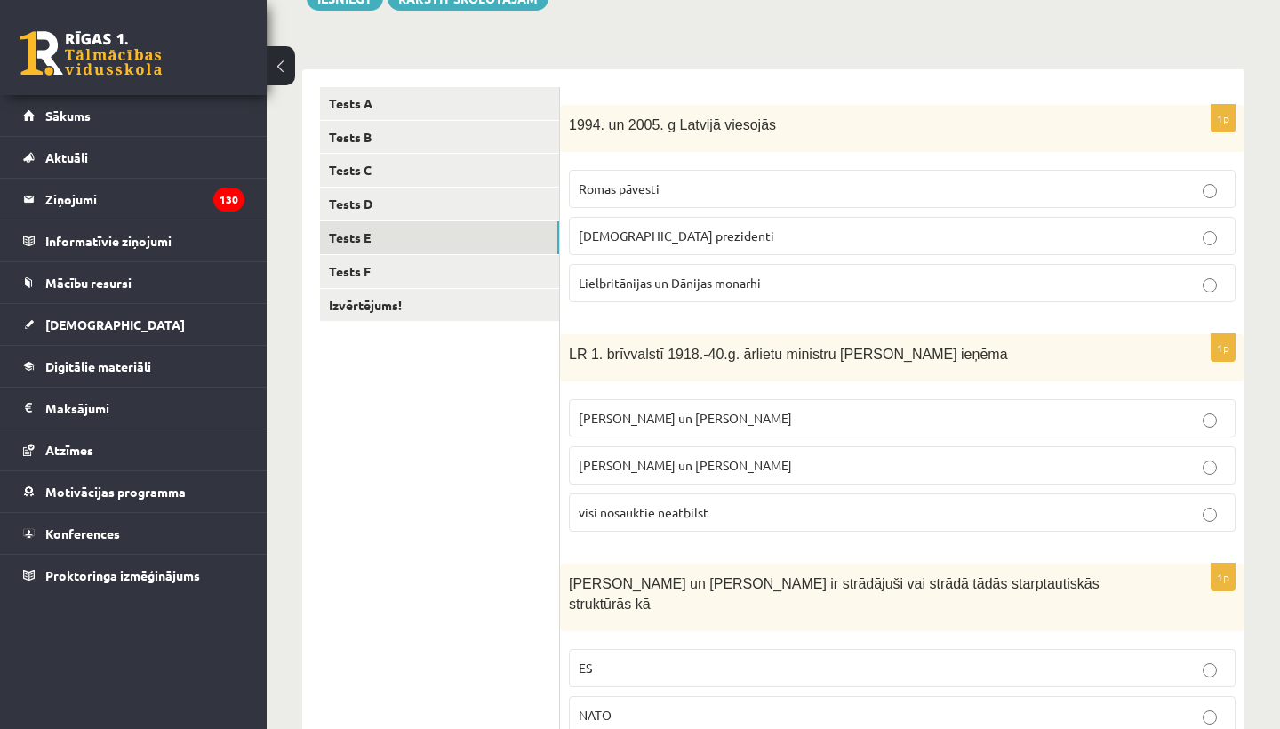
click at [802, 323] on form "1p 1994. un 2005. g Latvijā viesojās Romas pāvesti ASV prezidenti Lielbritānija…" at bounding box center [902, 671] width 649 height 1168
click at [700, 224] on label "ASV prezidenti" at bounding box center [902, 236] width 667 height 38
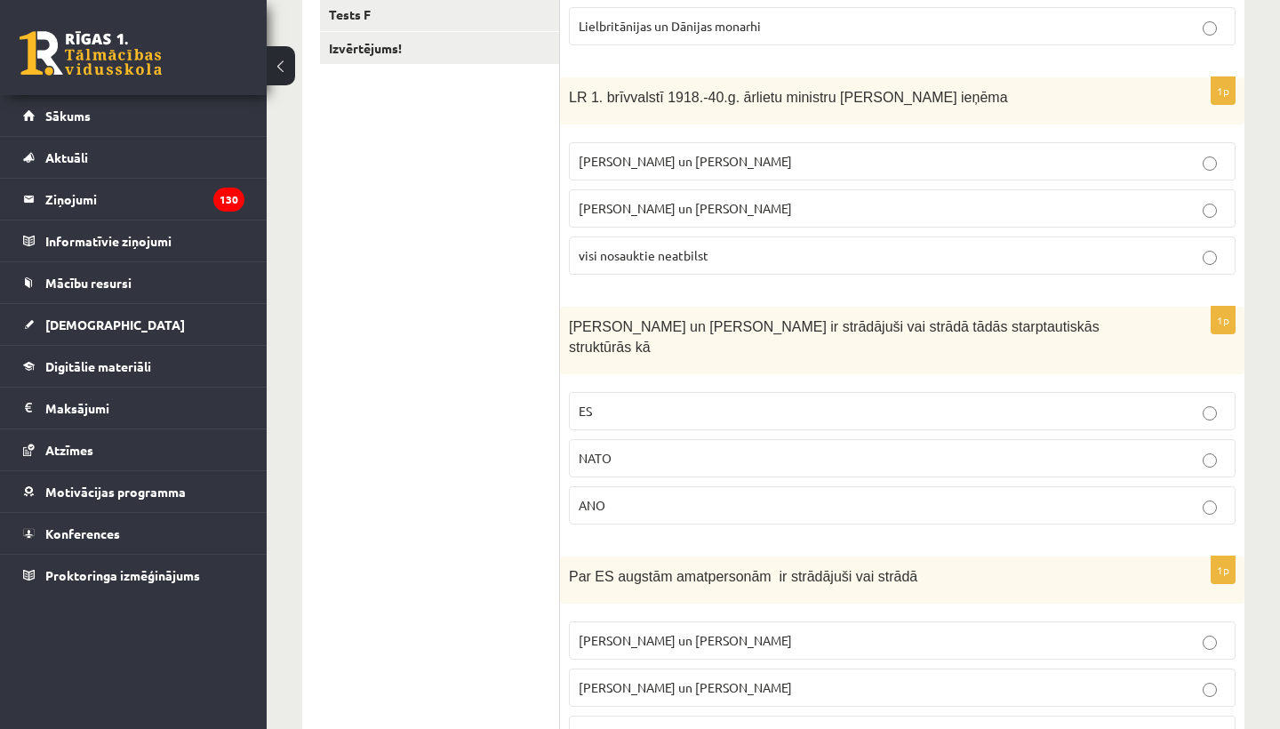
scroll to position [504, 0]
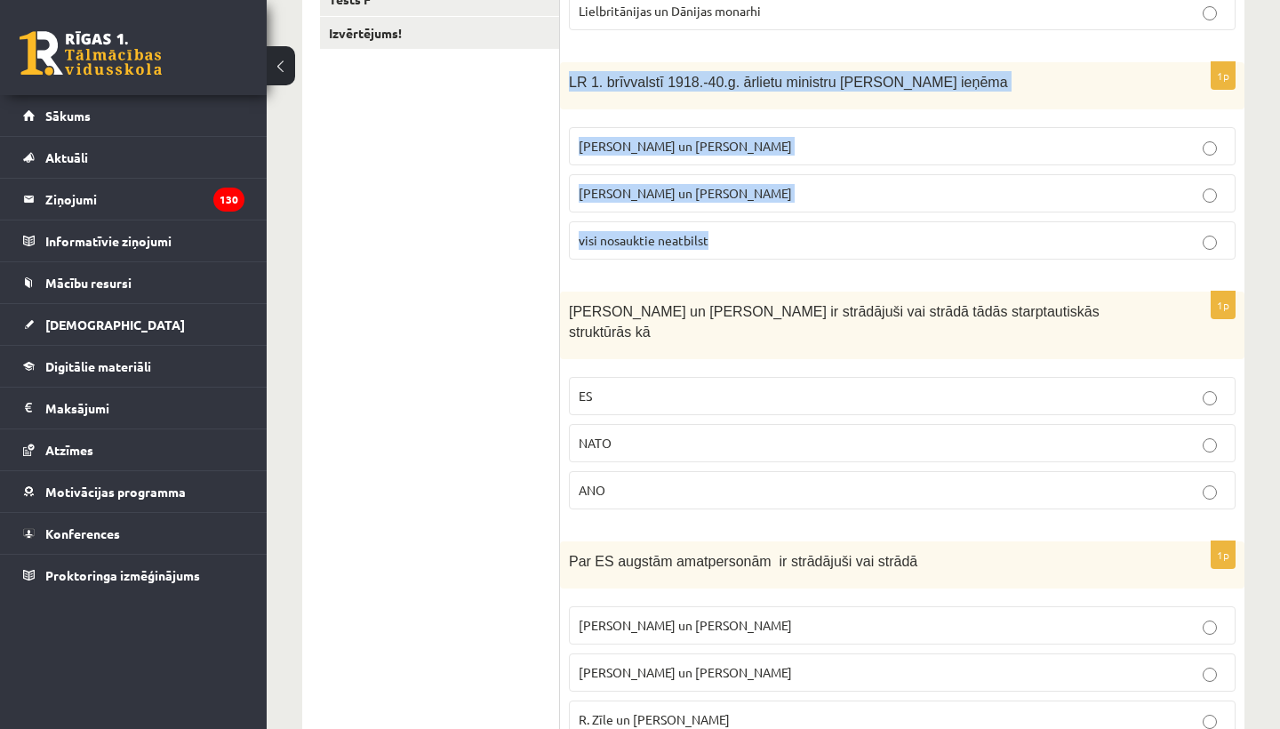
drag, startPoint x: 570, startPoint y: 73, endPoint x: 737, endPoint y: 252, distance: 244.7
click at [737, 253] on div "1p LR 1. brīvvalstī 1918.-40.g. ārlietu ministru amatu ieņēma Z. Meierovics un …" at bounding box center [902, 168] width 684 height 212
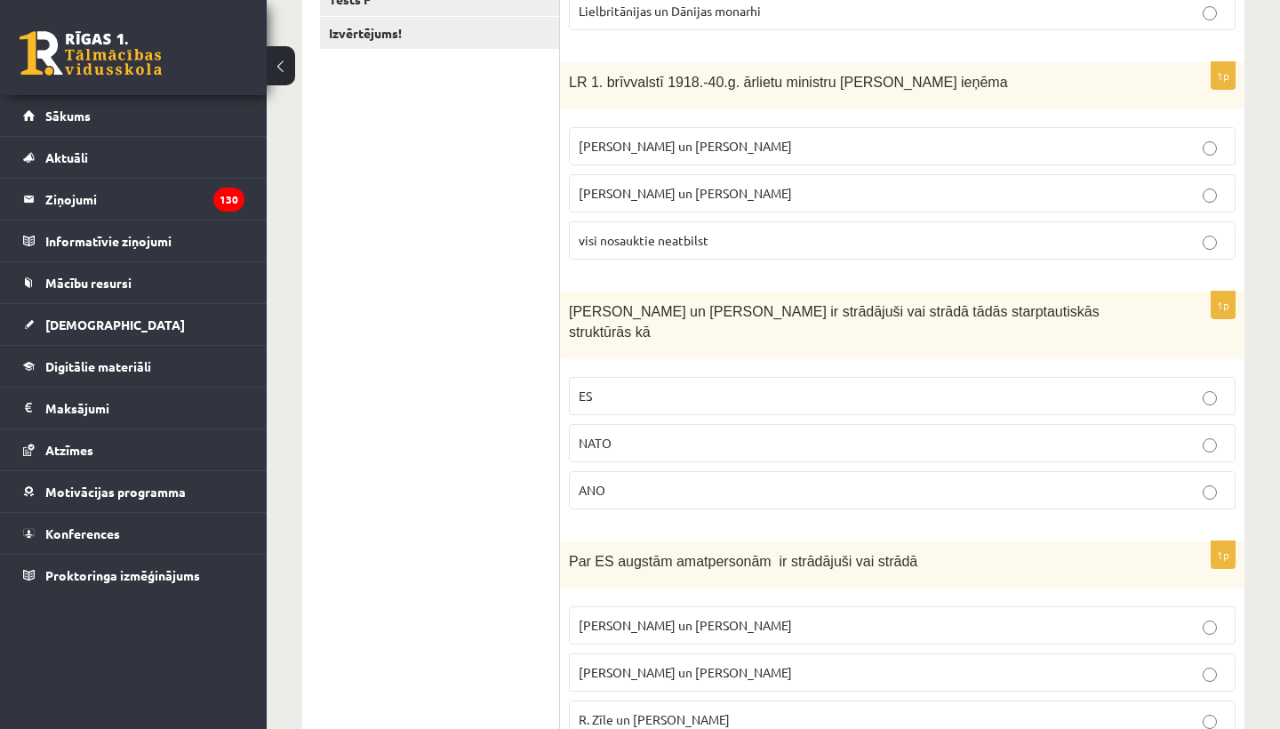
click at [742, 270] on div "1p LR 1. brīvvalstī 1918.-40.g. ārlietu ministru amatu ieņēma Z. Meierovics un …" at bounding box center [902, 168] width 684 height 212
click at [708, 149] on span "Z. Meierovics un V. Munters" at bounding box center [685, 146] width 213 height 16
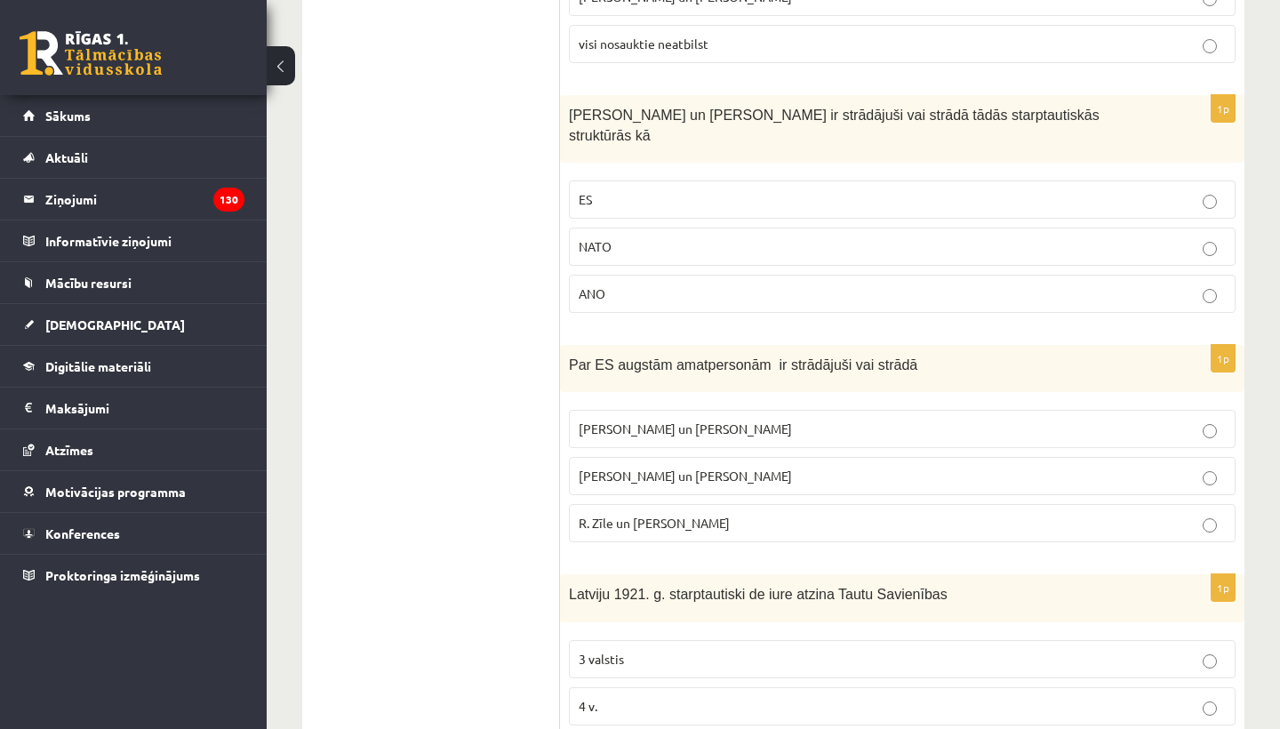
scroll to position [701, 0]
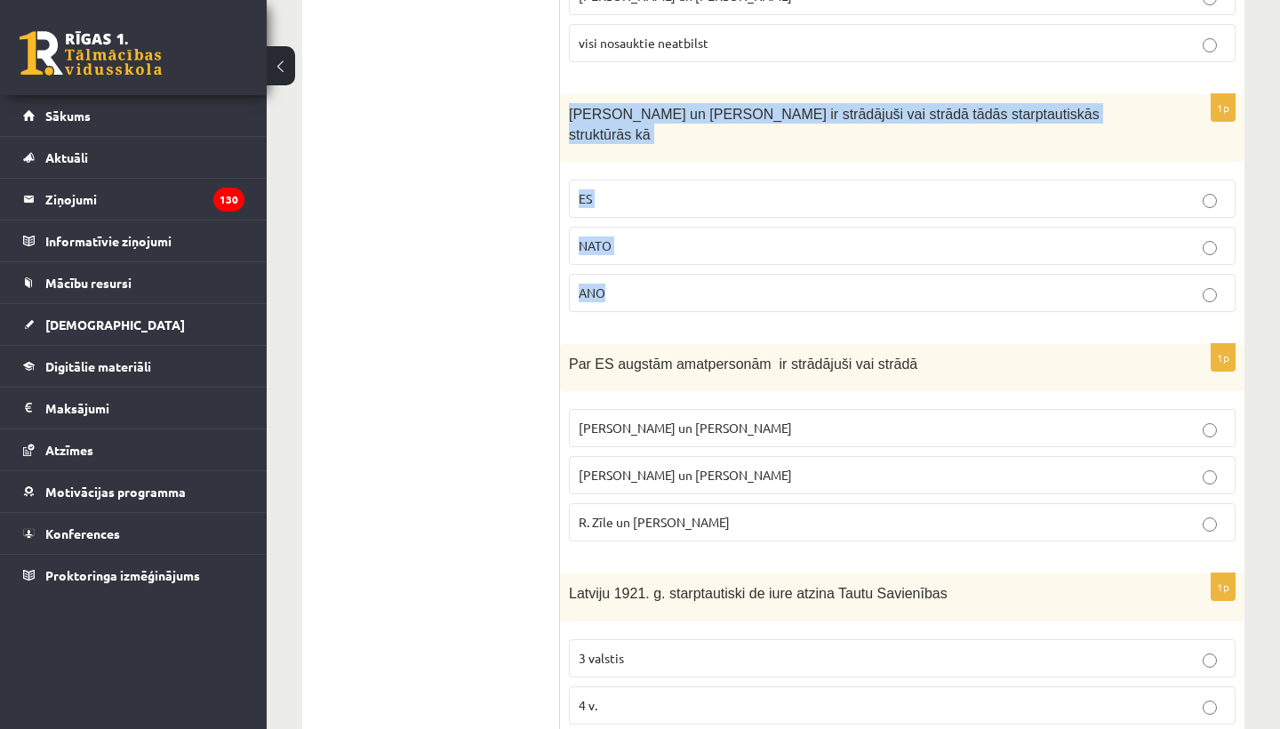
drag, startPoint x: 565, startPoint y: 106, endPoint x: 656, endPoint y: 286, distance: 202.0
click at [656, 287] on div "1p S. Kalniete un V. Dombrovskis ir strādājuši vai strādā tādās starptautiskās …" at bounding box center [902, 210] width 684 height 232
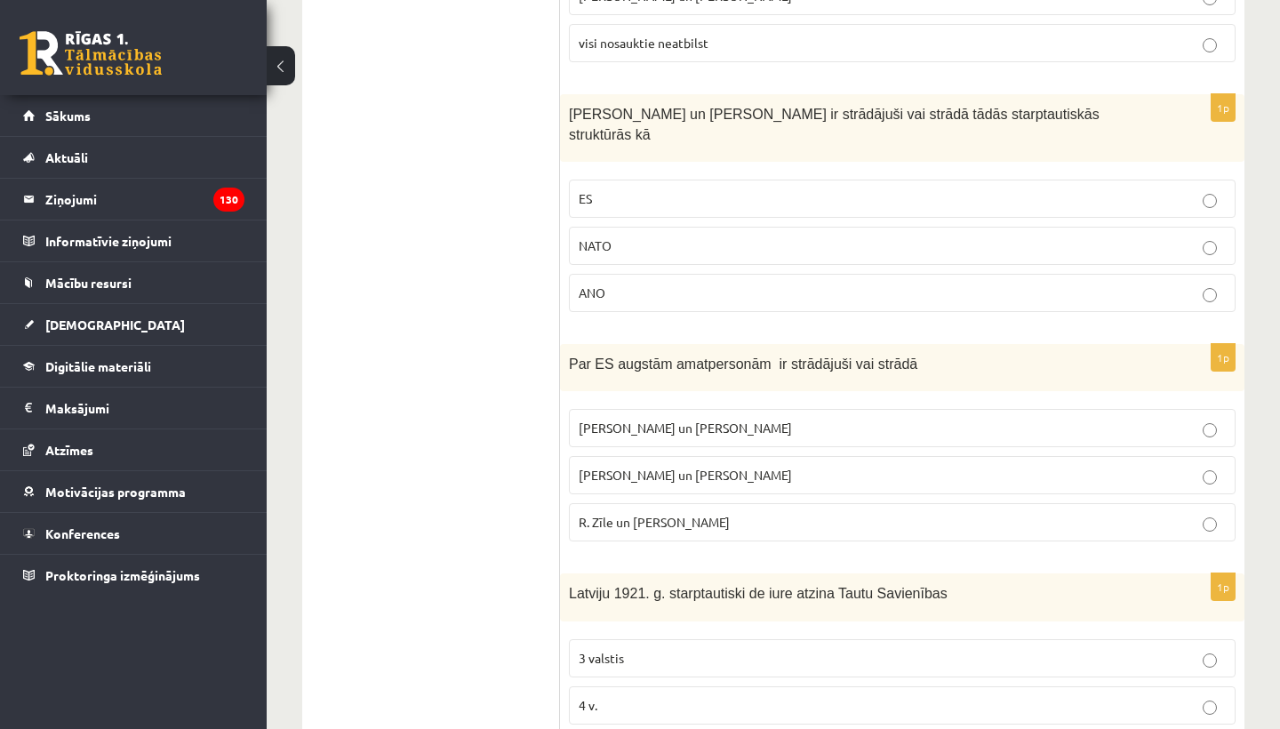
click at [668, 309] on form "1p 1994. un 2005. g Latvijā viesojās Romas pāvesti ASV prezidenti Lielbritānija…" at bounding box center [902, 202] width 649 height 1168
click at [691, 189] on p "ES" at bounding box center [902, 198] width 647 height 19
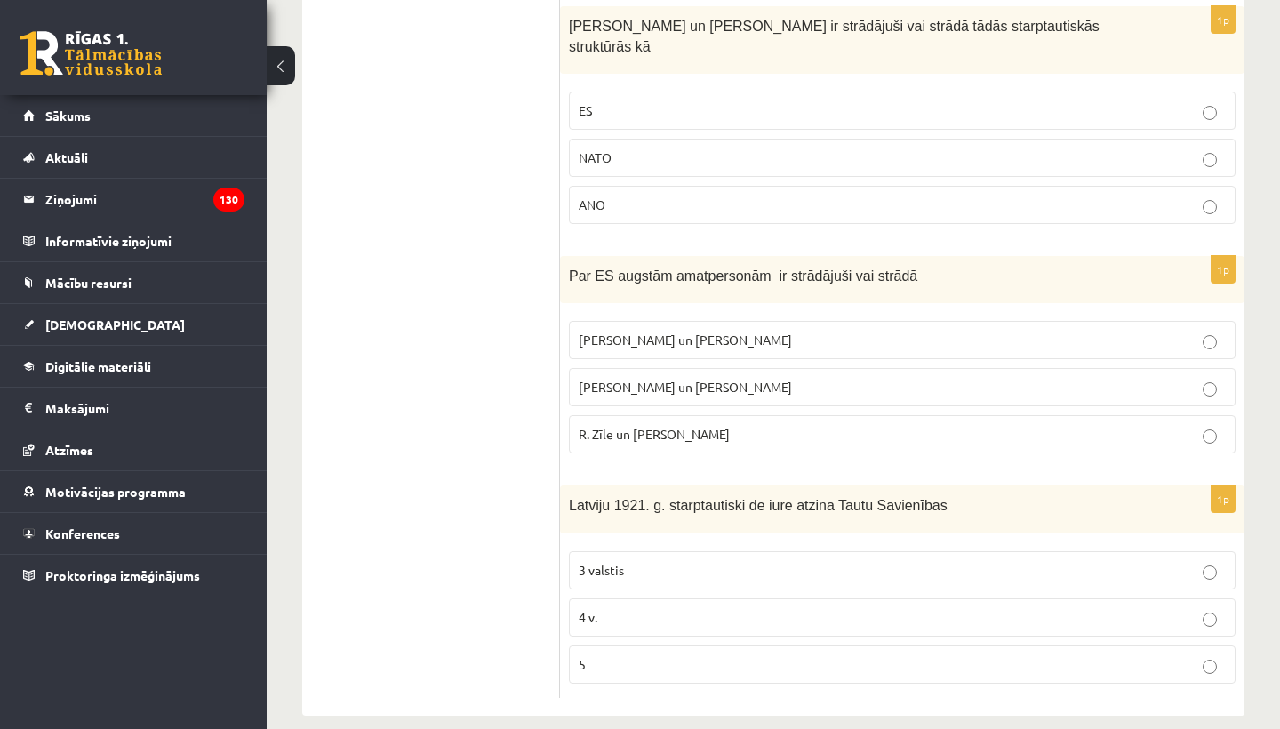
scroll to position [788, 0]
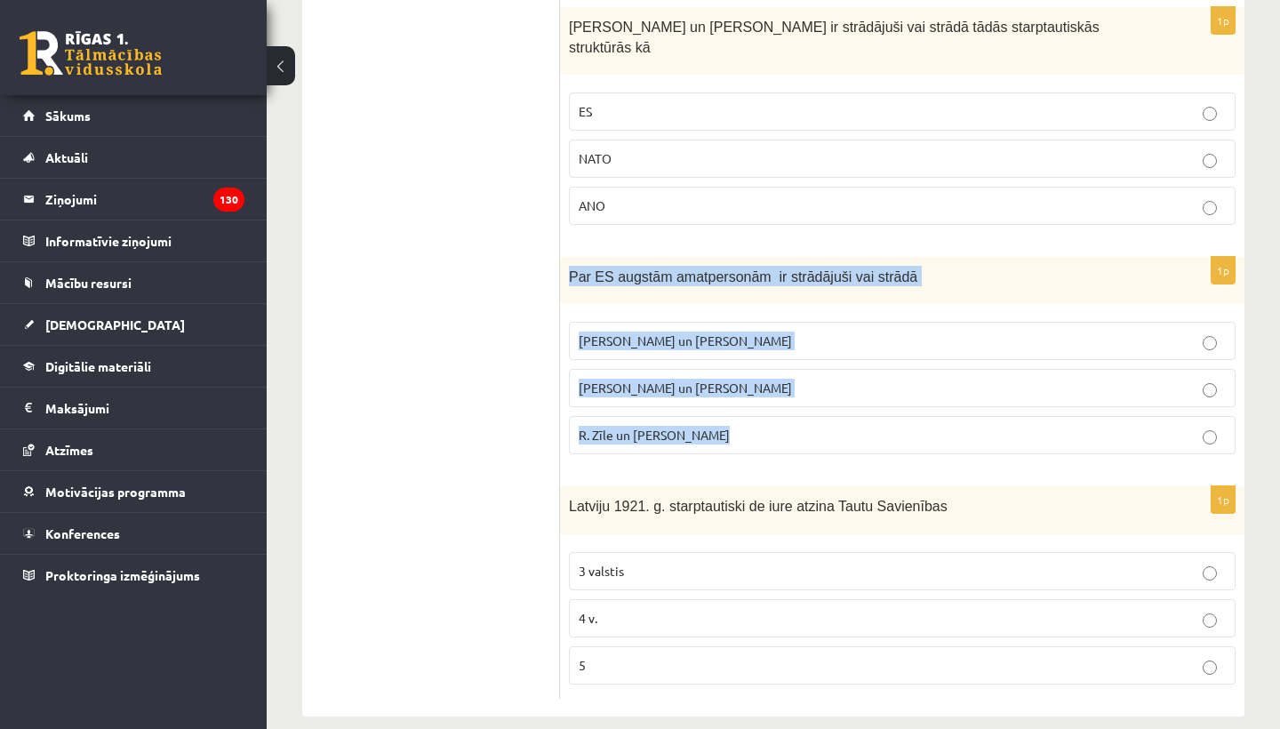
drag, startPoint x: 568, startPoint y: 252, endPoint x: 726, endPoint y: 432, distance: 239.3
click at [727, 434] on div "1p Par ES augstām amatpersonām ir strādājuši vai strādā M. Zālīte un Z. Liepiņš…" at bounding box center [902, 363] width 684 height 212
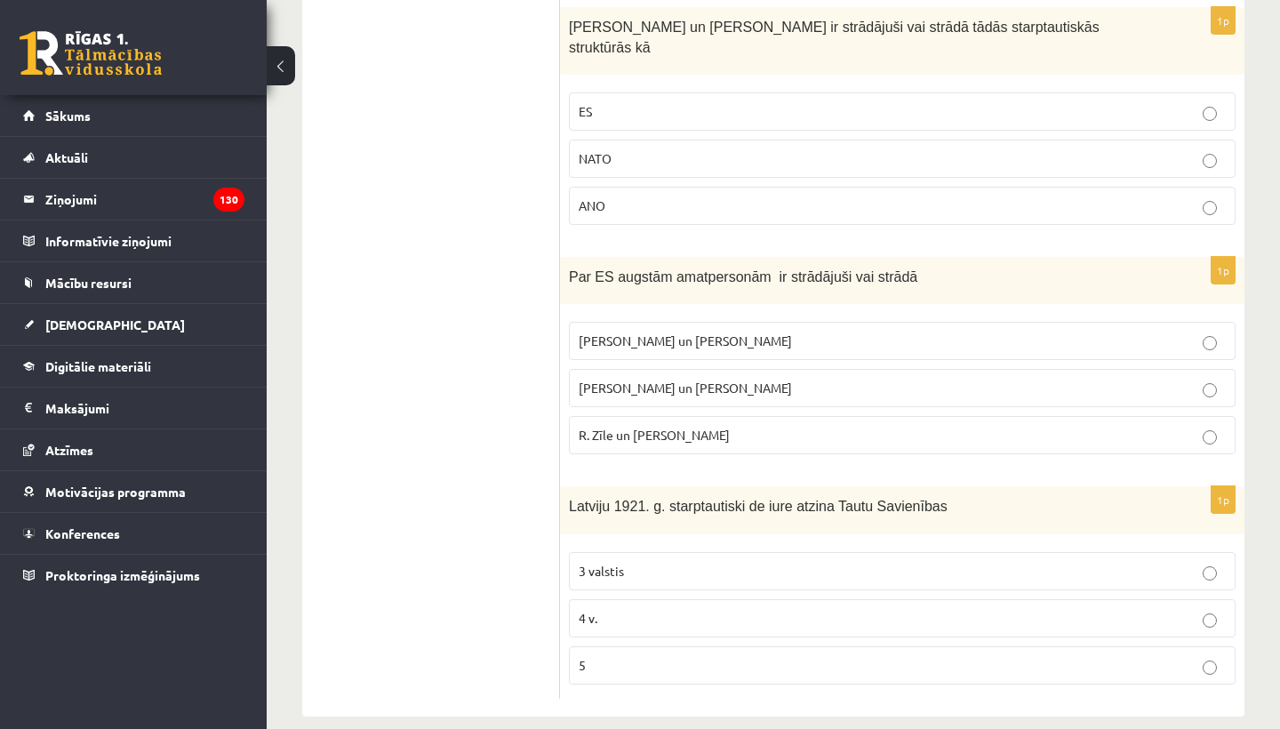
click at [728, 439] on div "1p Par ES augstām amatpersonām ir strādājuši vai strādā M. Zālīte un Z. Liepiņš…" at bounding box center [902, 363] width 684 height 212
click at [632, 427] on span "R. Zīle un V.Dombrovskis" at bounding box center [654, 435] width 151 height 16
drag, startPoint x: 564, startPoint y: 476, endPoint x: 644, endPoint y: 647, distance: 188.5
click at [644, 649] on div "1p Latviju 1921. g. starptautiski de iure atzina Tautu Savienības 3 valstis 4 v…" at bounding box center [902, 592] width 684 height 212
click at [493, 569] on ul "Tests A Tests B Tests C Tests D Tests E Tests F Izvērtējums!" at bounding box center [440, 115] width 240 height 1168
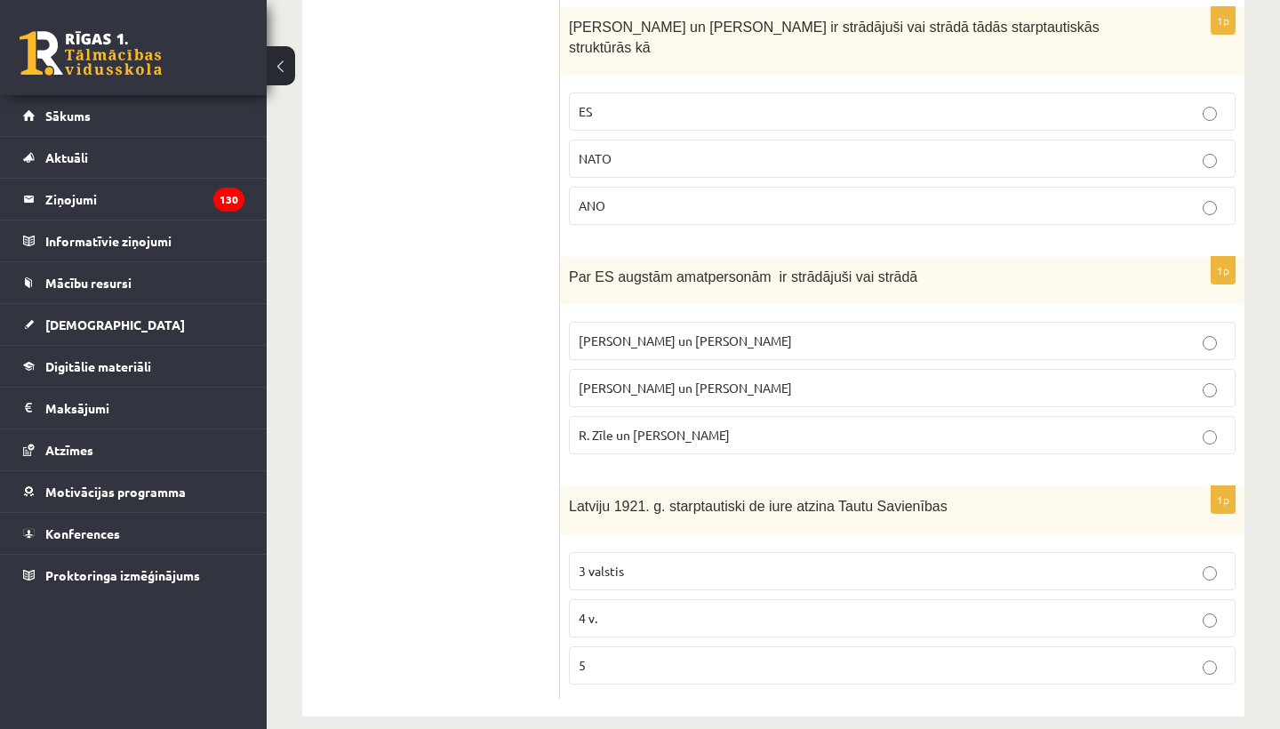
click at [581, 563] on span "3 valstis" at bounding box center [601, 571] width 45 height 16
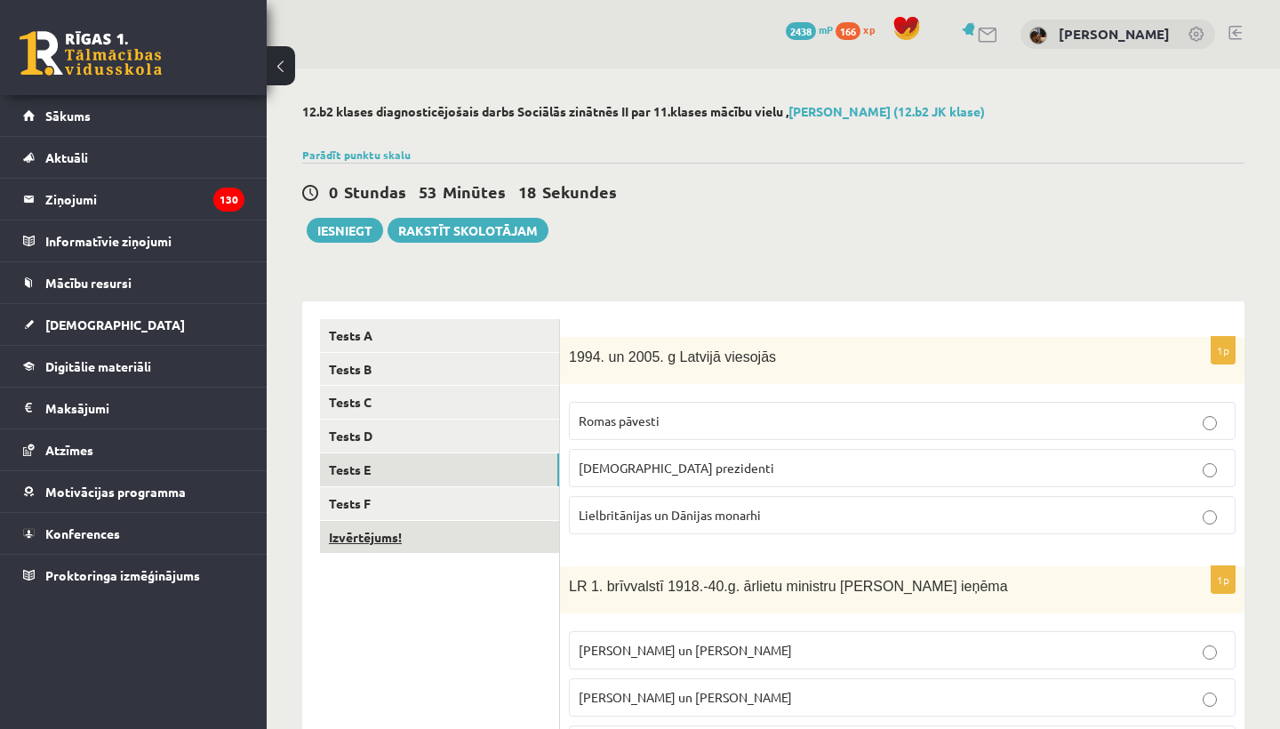
scroll to position [0, 0]
click at [404, 500] on link "Tests F" at bounding box center [439, 503] width 239 height 33
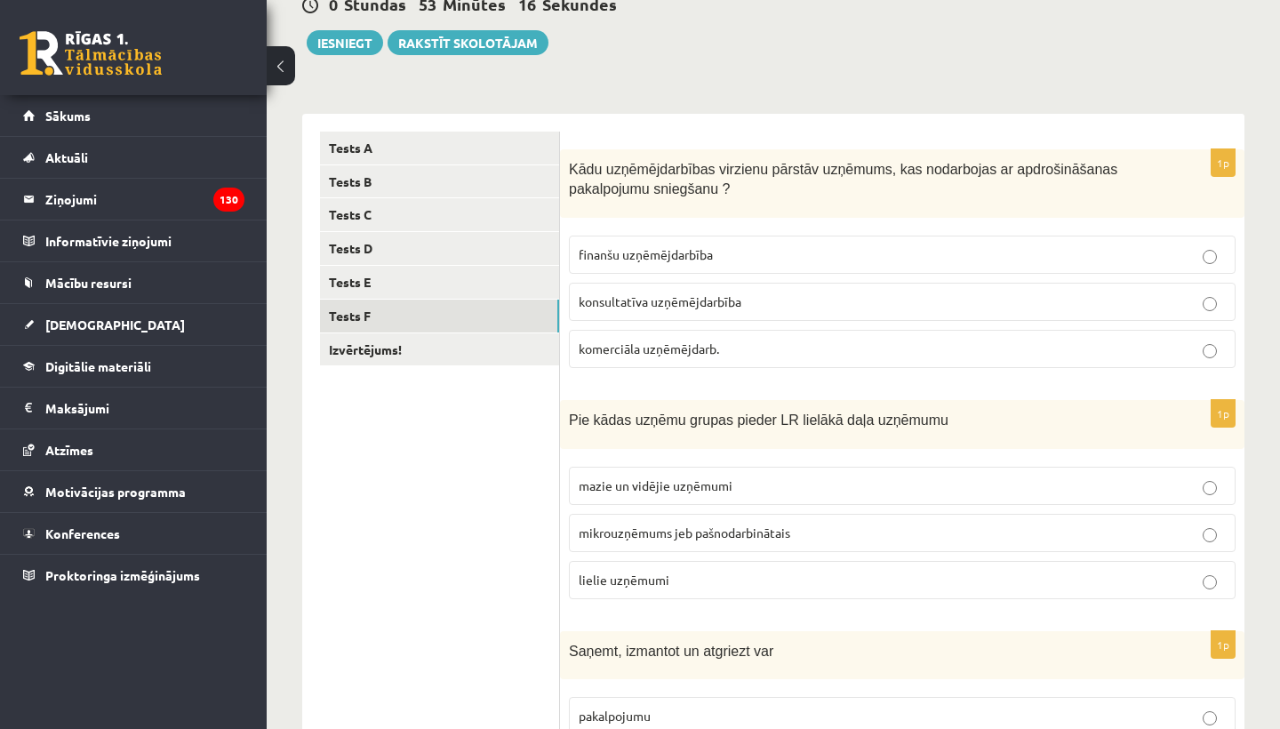
scroll to position [191, 0]
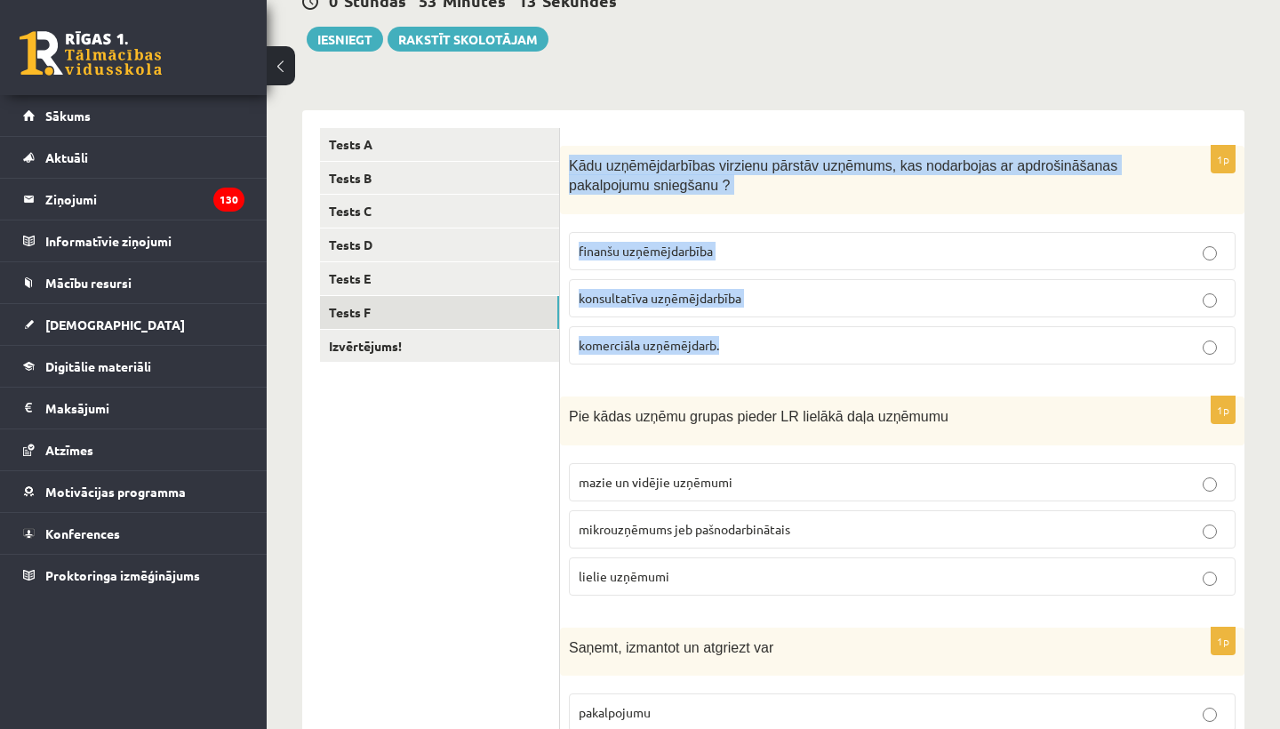
drag, startPoint x: 567, startPoint y: 155, endPoint x: 750, endPoint y: 348, distance: 266.6
click at [750, 348] on div "1p Kādu uzņēmējdarbības virzienu pārstāv uzņēmums, kas nodarbojas ar apdrošināš…" at bounding box center [902, 262] width 684 height 233
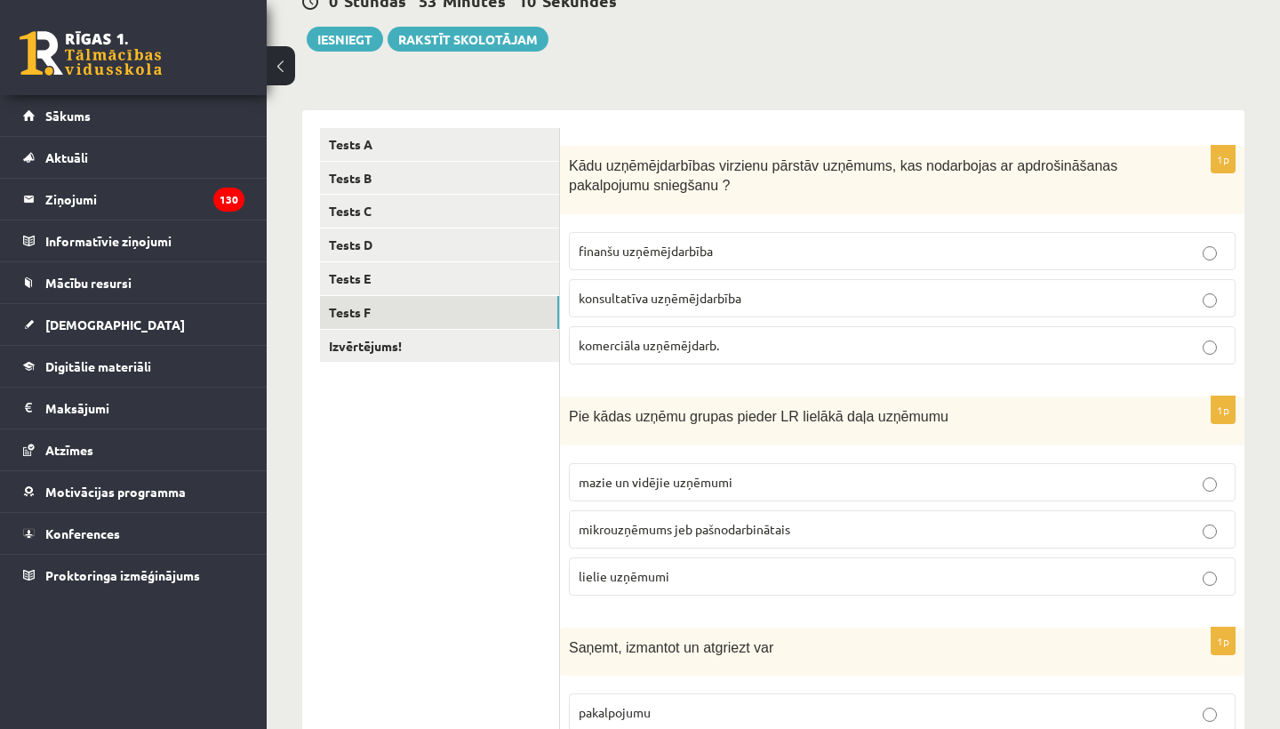
click at [752, 382] on form "1p Kādu uzņēmējdarbības virzienu pārstāv uzņēmums, kas nodarbojas ar apdrošināš…" at bounding box center [902, 715] width 649 height 1174
click at [725, 251] on p "finanšu uzņēmējdarbība" at bounding box center [902, 251] width 647 height 19
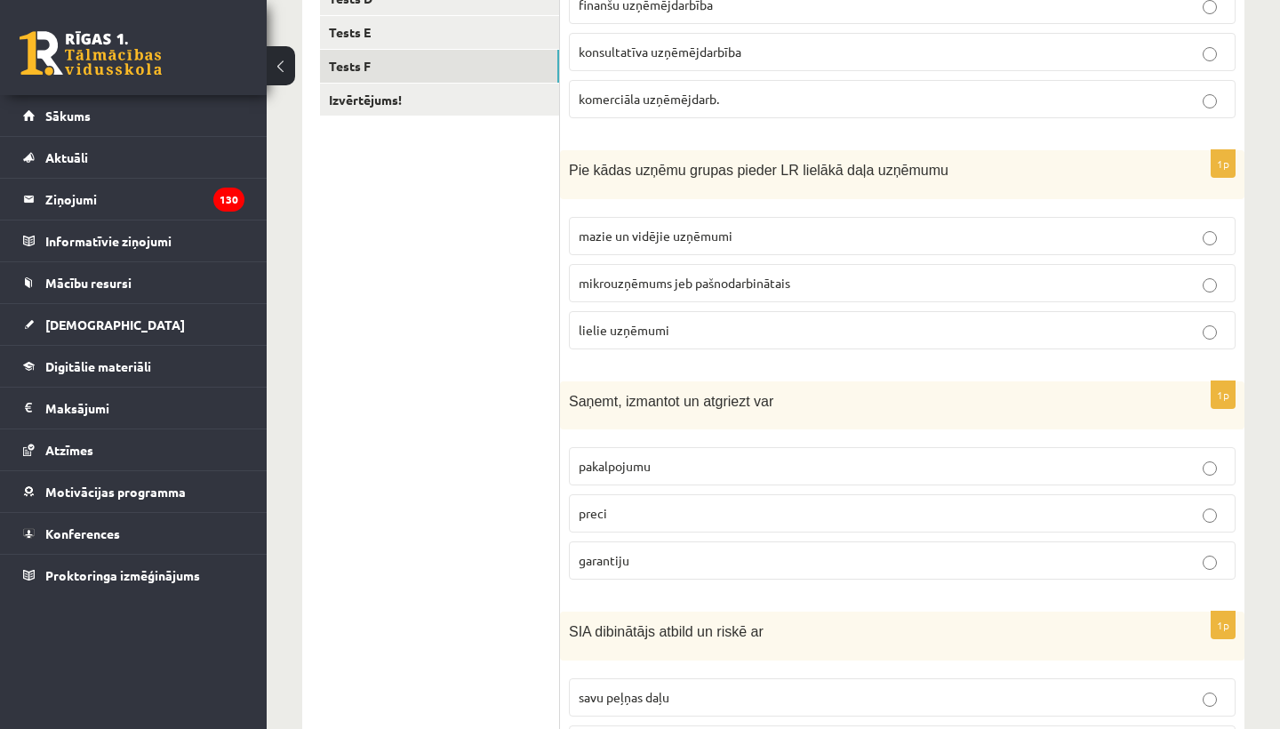
scroll to position [476, 0]
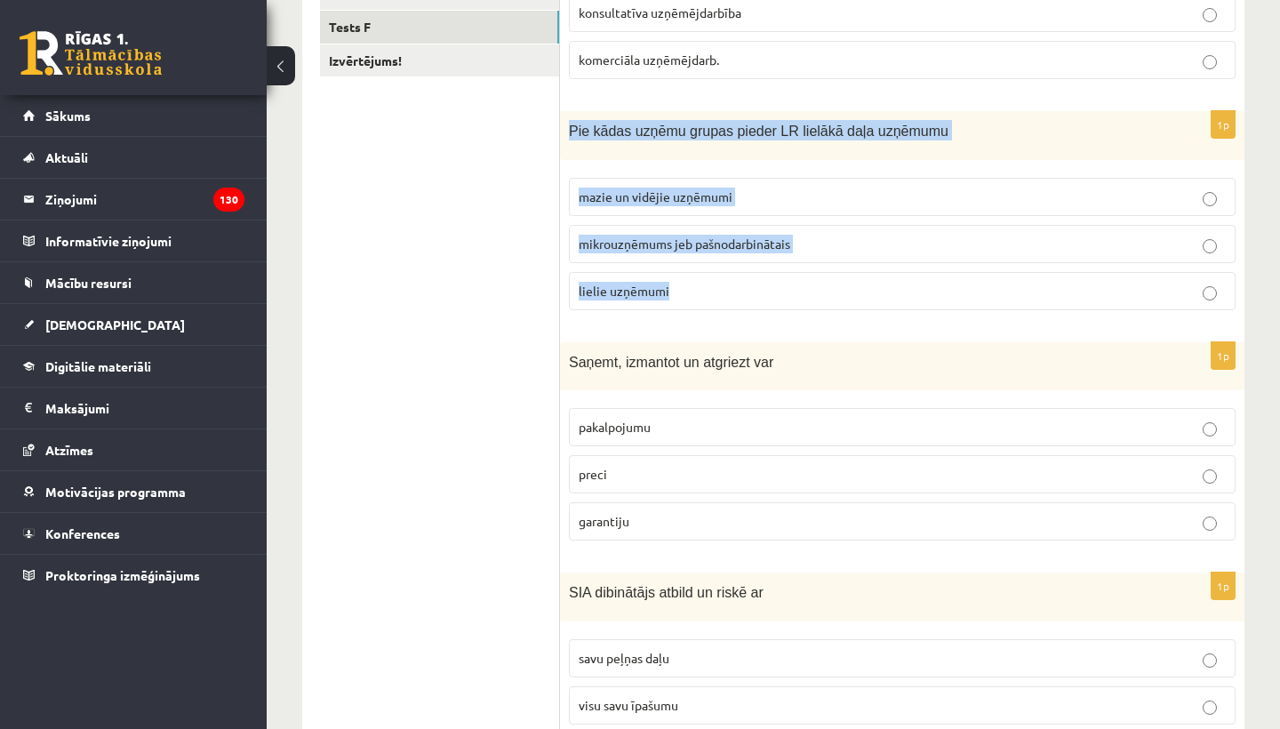
drag, startPoint x: 564, startPoint y: 122, endPoint x: 708, endPoint y: 292, distance: 223.2
click at [708, 295] on div "1p Pie kādas uzņēmu grupas pieder LR lielākā daļa uzņēmumu mazie un vidējie uzņ…" at bounding box center [902, 217] width 684 height 213
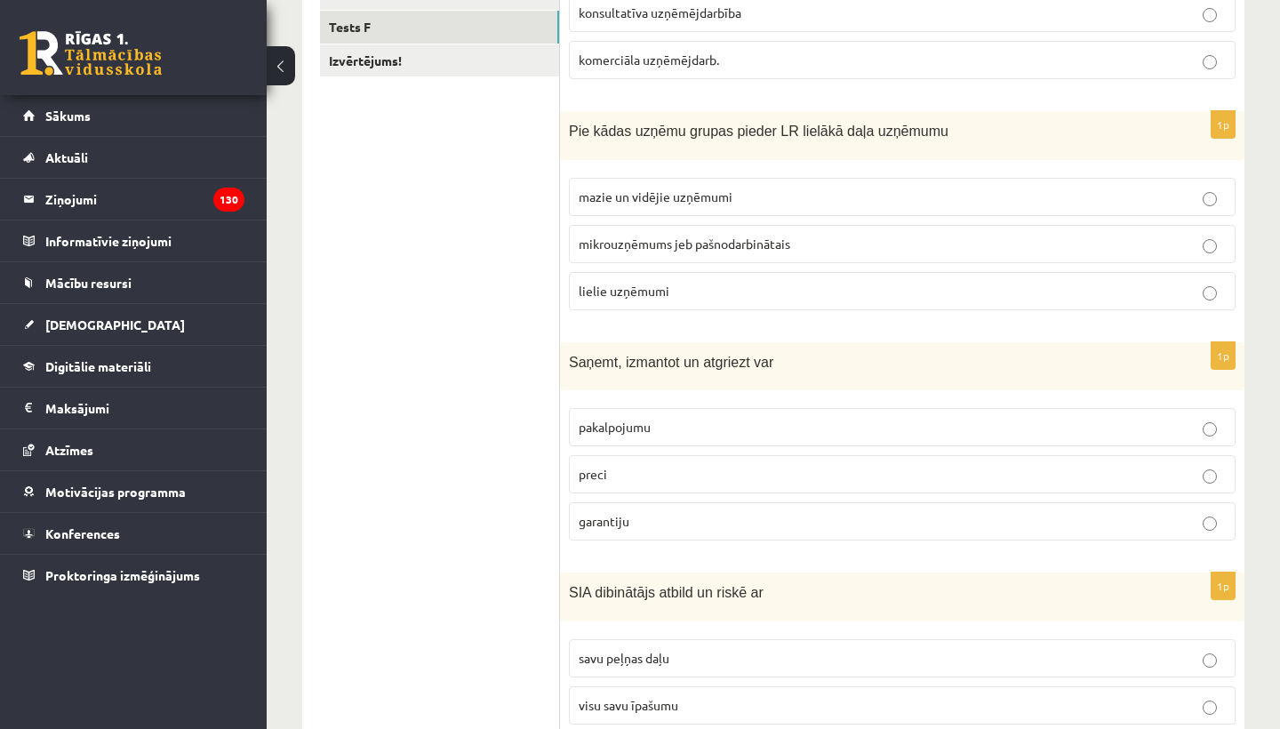
click at [724, 317] on div "1p Pie kādas uzņēmu grupas pieder LR lielākā daļa uzņēmumu mazie un vidējie uzņ…" at bounding box center [902, 217] width 684 height 213
click at [664, 200] on span "mazie un vidējie uzņēmumi" at bounding box center [656, 196] width 154 height 16
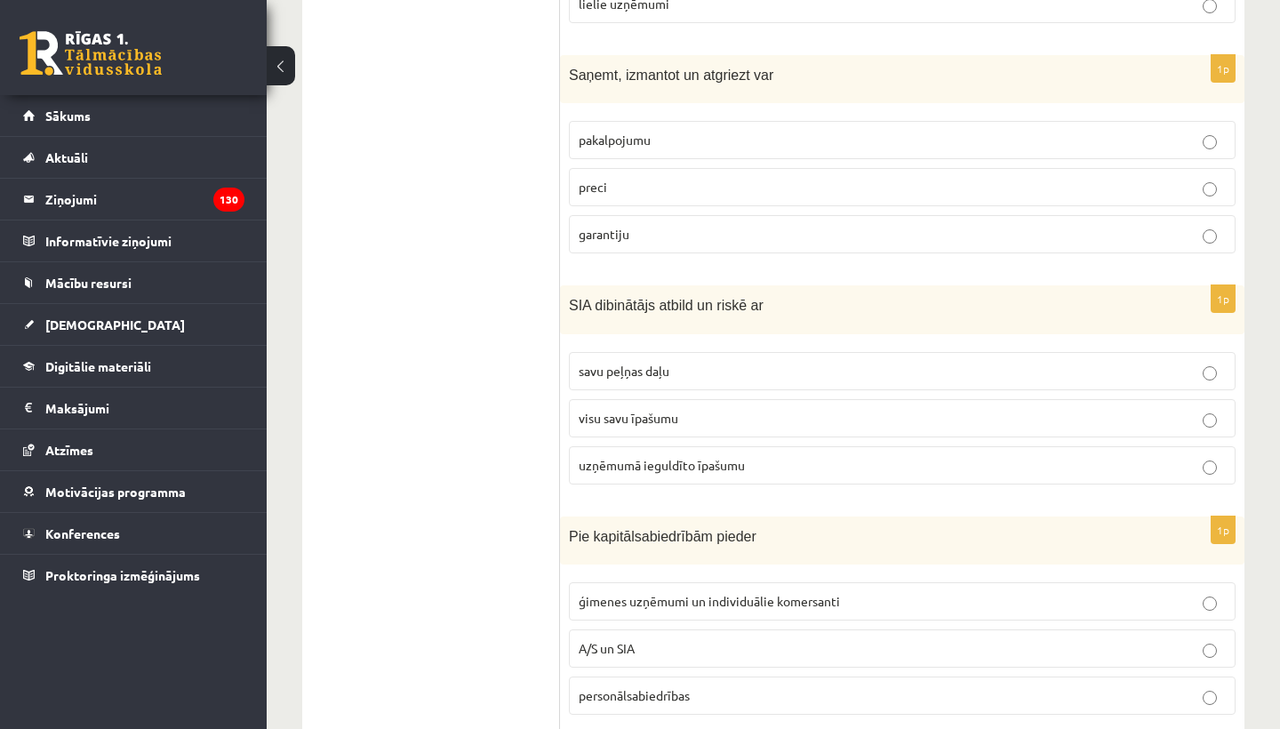
scroll to position [767, 0]
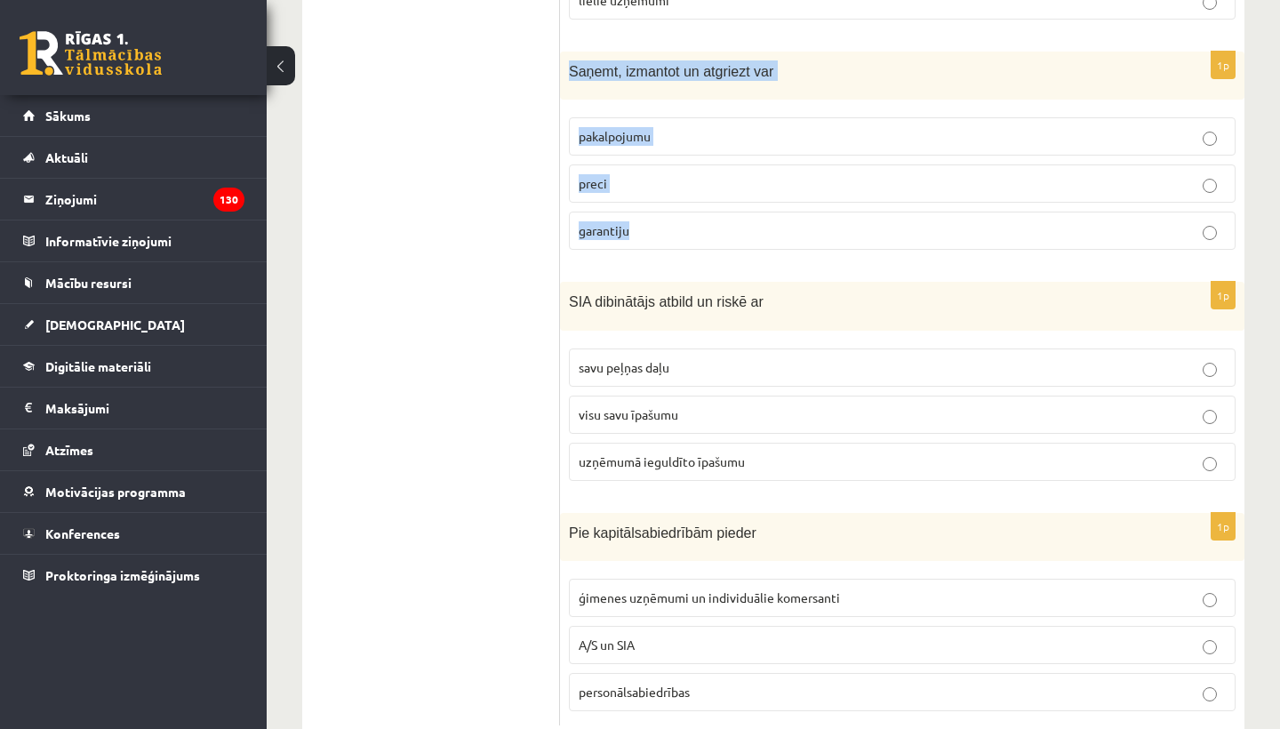
drag, startPoint x: 566, startPoint y: 63, endPoint x: 685, endPoint y: 249, distance: 220.7
click at [685, 249] on div "1p Saņemt, izmantot un atgriezt var pakalpojumu preci garantiju" at bounding box center [902, 158] width 684 height 213
click at [708, 268] on form "1p Kādu uzņēmējdarbības virzienu pārstāv uzņēmums, kas nodarbojas ar apdrošināš…" at bounding box center [902, 139] width 649 height 1174
click at [662, 186] on p "preci" at bounding box center [902, 183] width 647 height 19
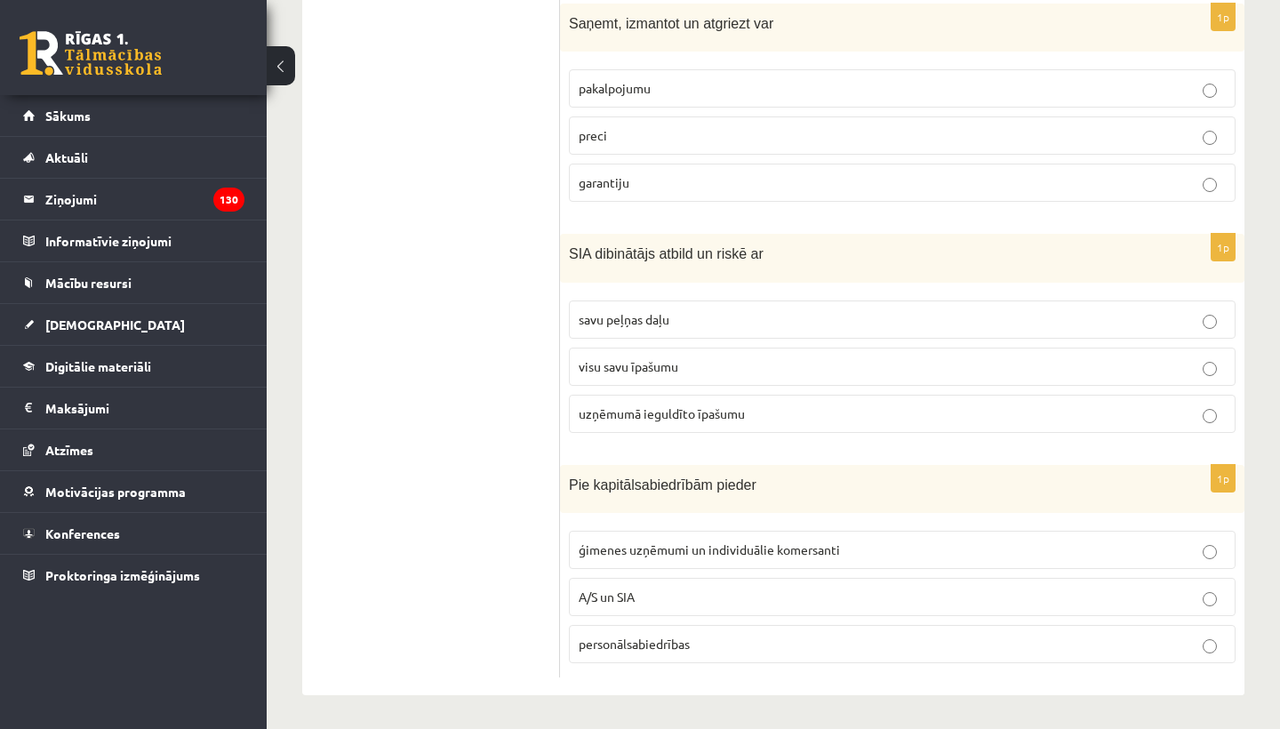
scroll to position [814, 0]
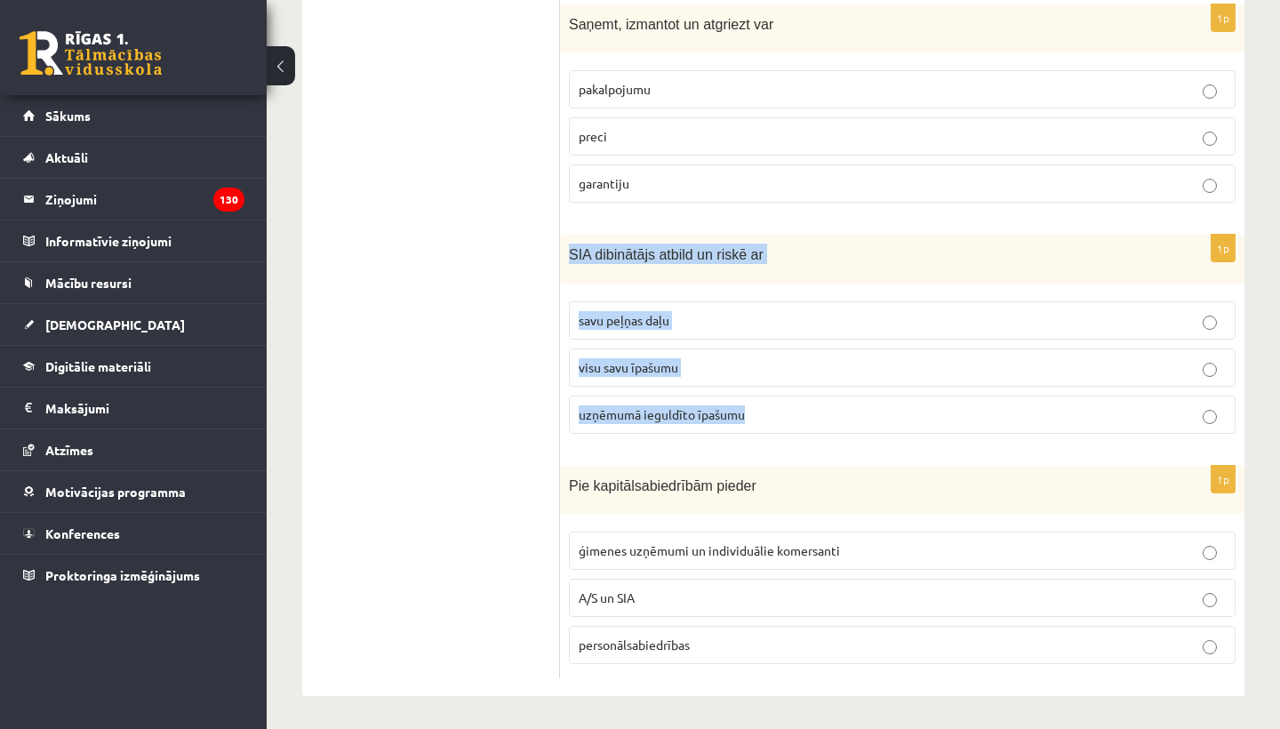
drag, startPoint x: 568, startPoint y: 250, endPoint x: 787, endPoint y: 412, distance: 272.0
click at [787, 415] on div "1p SIA dibinātājs atbild un riskē ar savu peļņas daļu visu savu īpašumu uzņēmum…" at bounding box center [902, 341] width 684 height 213
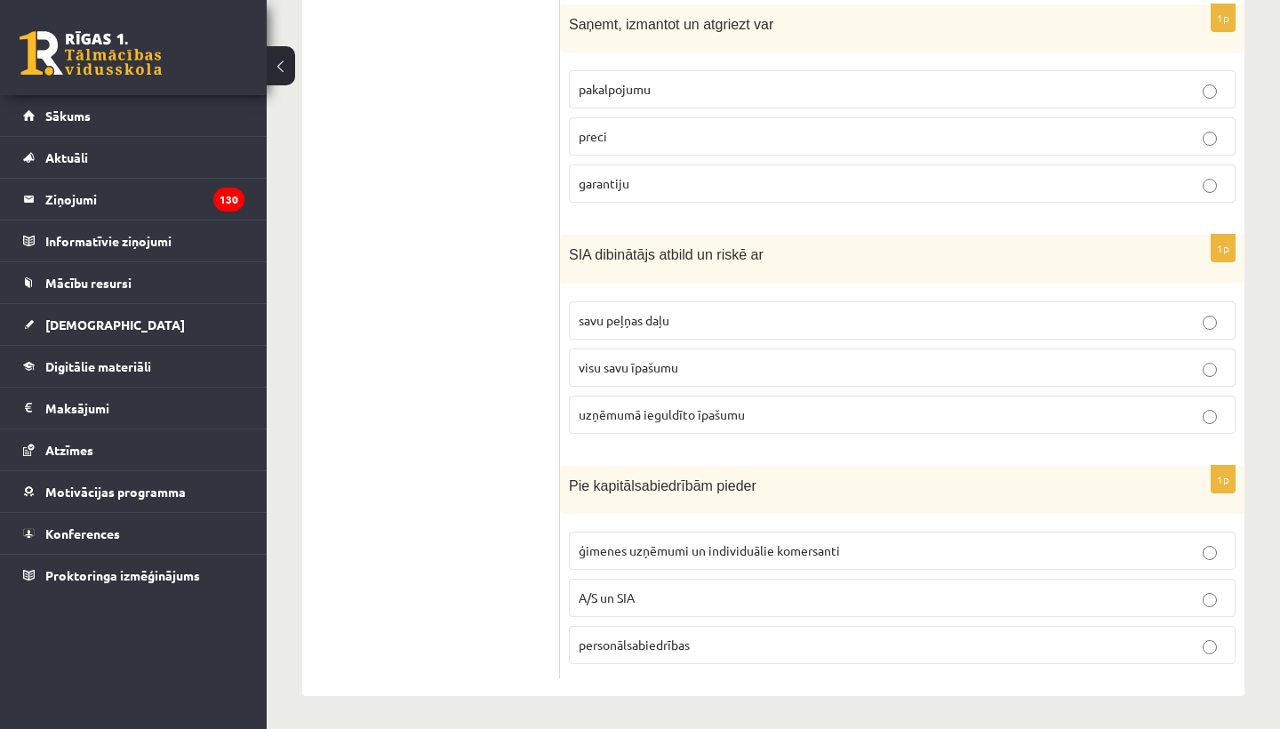
click at [788, 444] on div "1p SIA dibinātājs atbild un riskē ar savu peļņas daļu visu savu īpašumu uzņēmum…" at bounding box center [902, 341] width 684 height 213
click at [680, 406] on span "uzņēmumā ieguldīto īpašumu" at bounding box center [662, 414] width 166 height 16
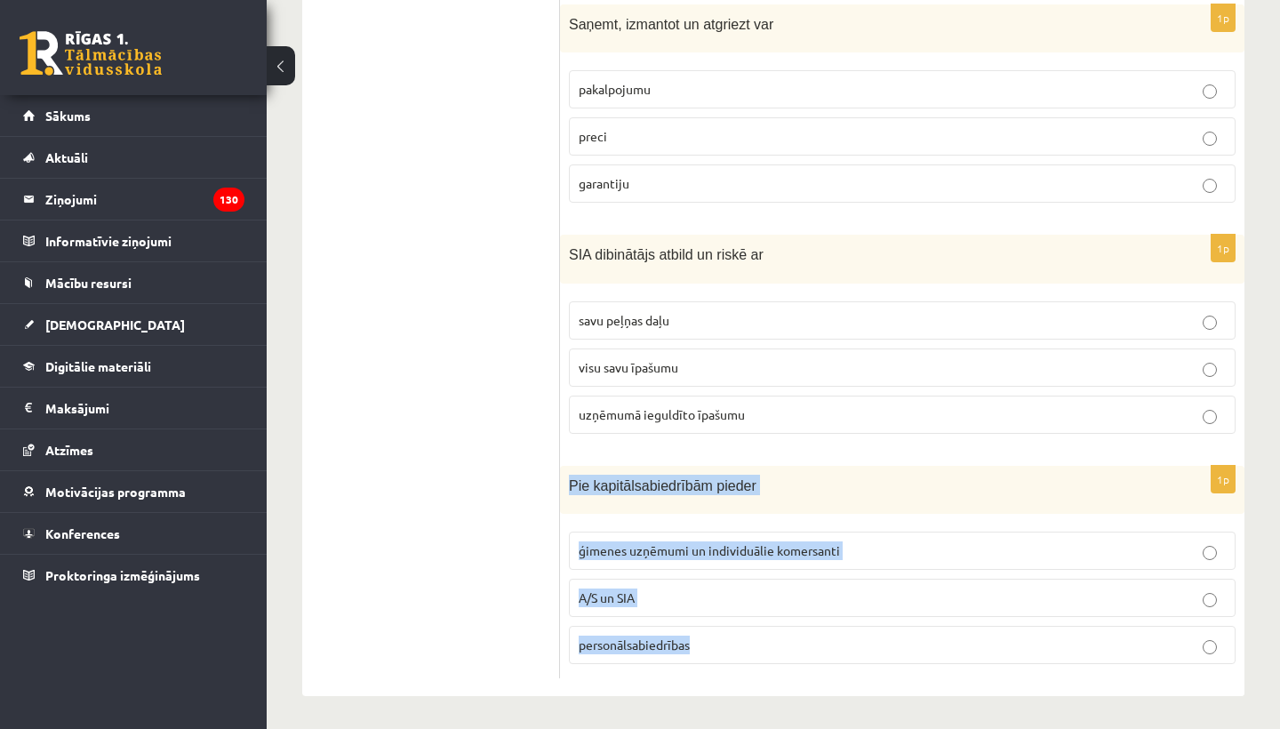
drag, startPoint x: 566, startPoint y: 476, endPoint x: 726, endPoint y: 655, distance: 239.8
click at [726, 656] on div "1p Pie kapitālsabiedrībām pieder ģimenes uzņēmumi un individuālie komersanti A/…" at bounding box center [902, 572] width 684 height 213
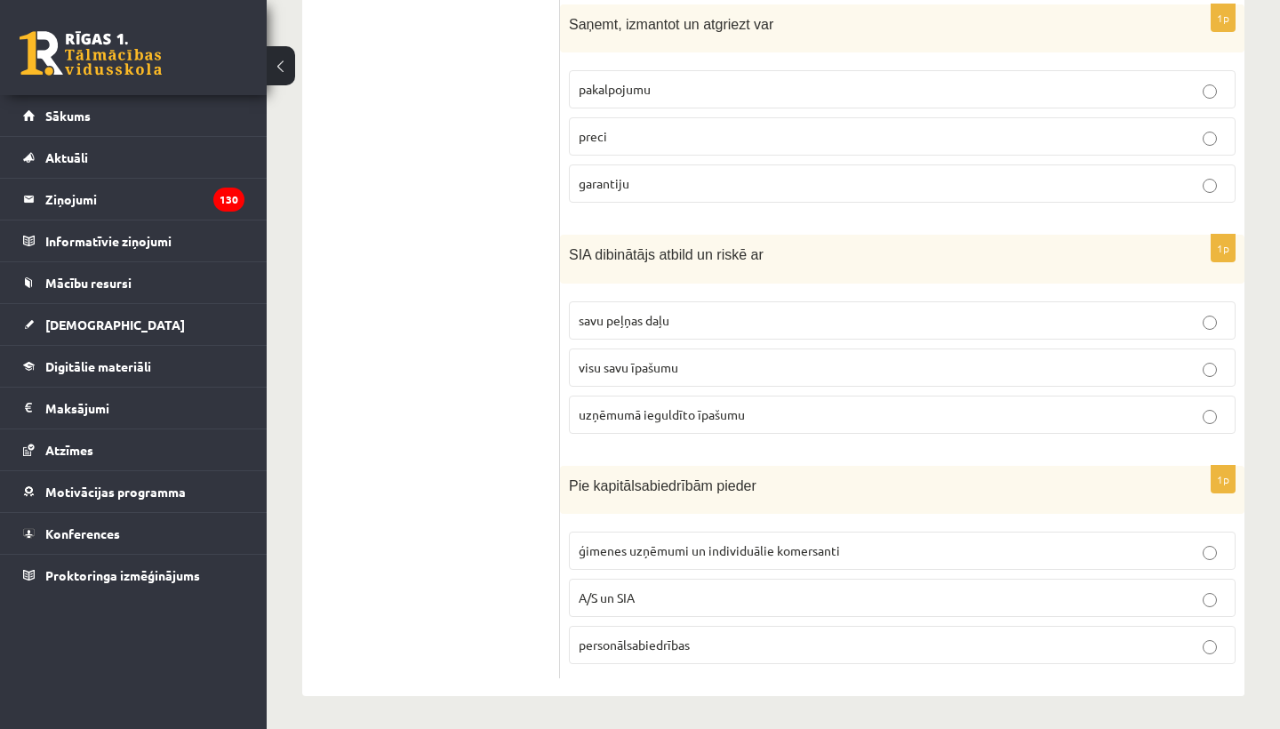
click at [737, 677] on div "1p Kādu uzņēmējdarbības virzienu pārstāv uzņēmums, kas nodarbojas ar apdrošināš…" at bounding box center [902, 92] width 684 height 1210
click at [621, 591] on span "A/S un SIA" at bounding box center [607, 597] width 56 height 16
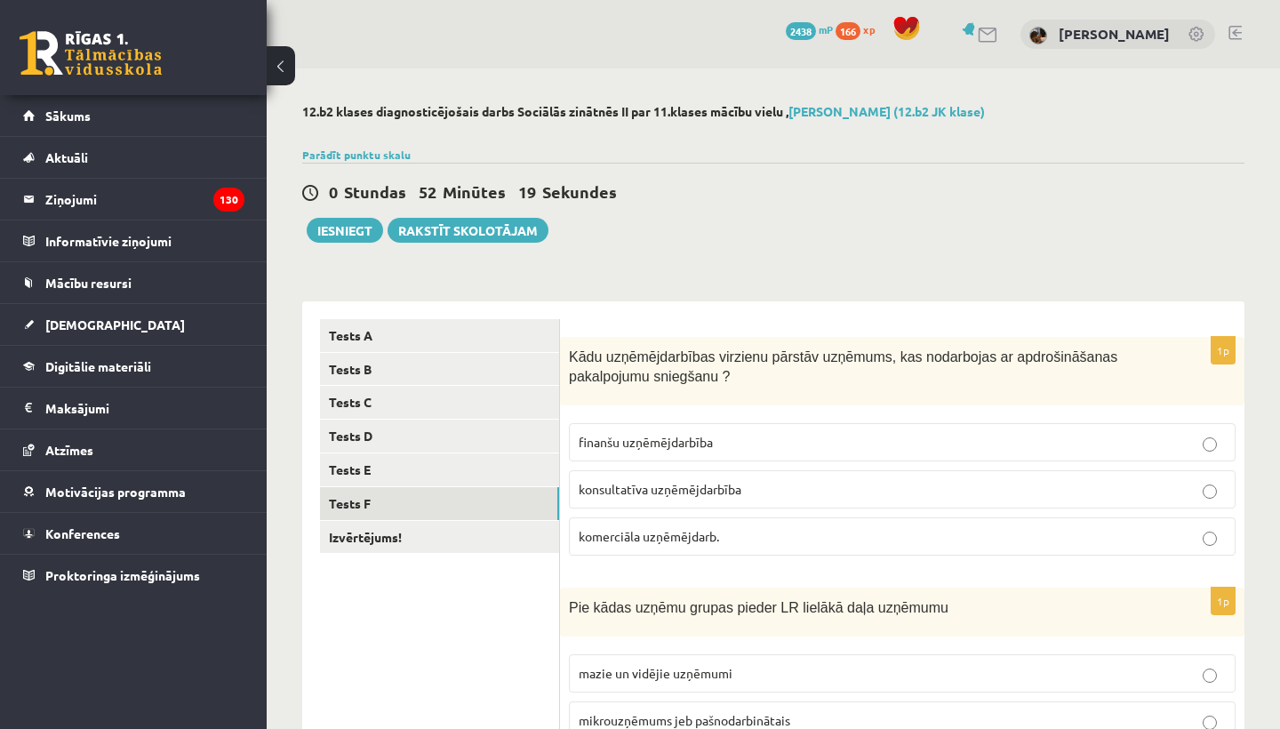
scroll to position [0, 0]
click at [400, 540] on link "Izvērtējums!" at bounding box center [439, 537] width 239 height 33
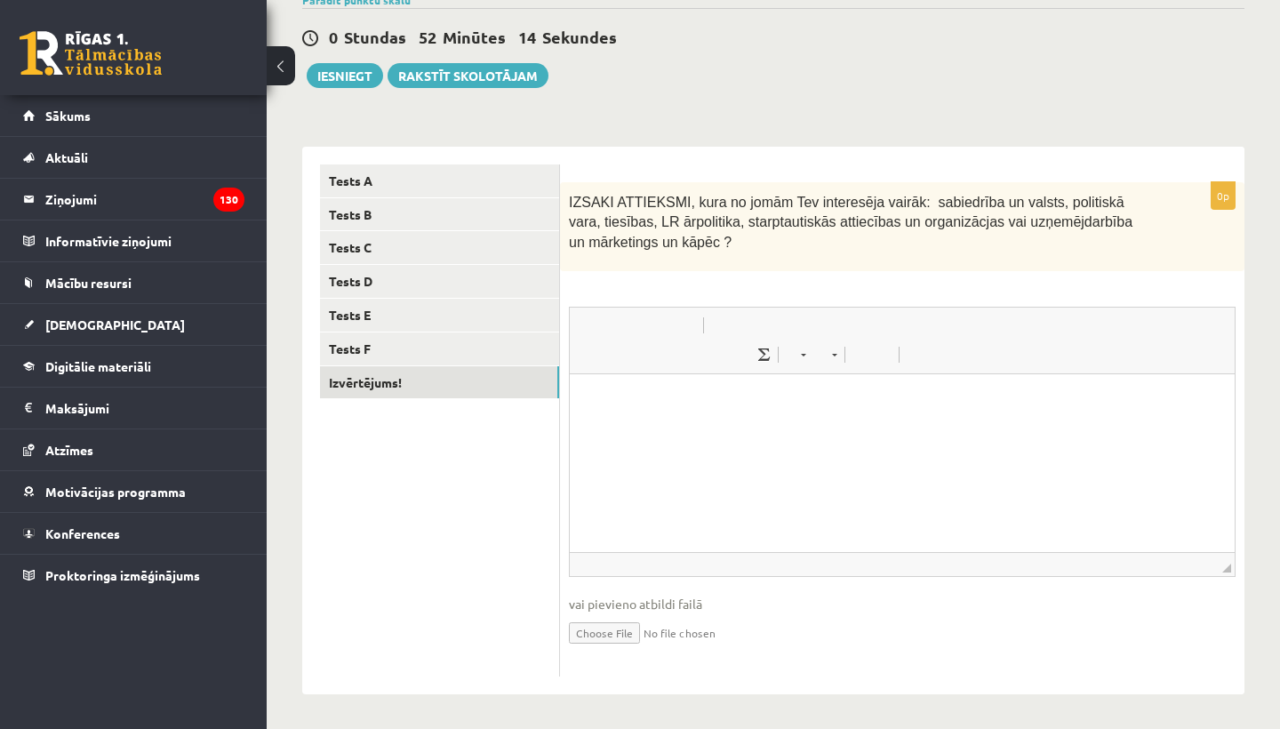
scroll to position [154, 0]
click at [737, 404] on p "Rich Text Editor, wiswyg-editor-user-answer-47433944910740" at bounding box center [902, 401] width 629 height 19
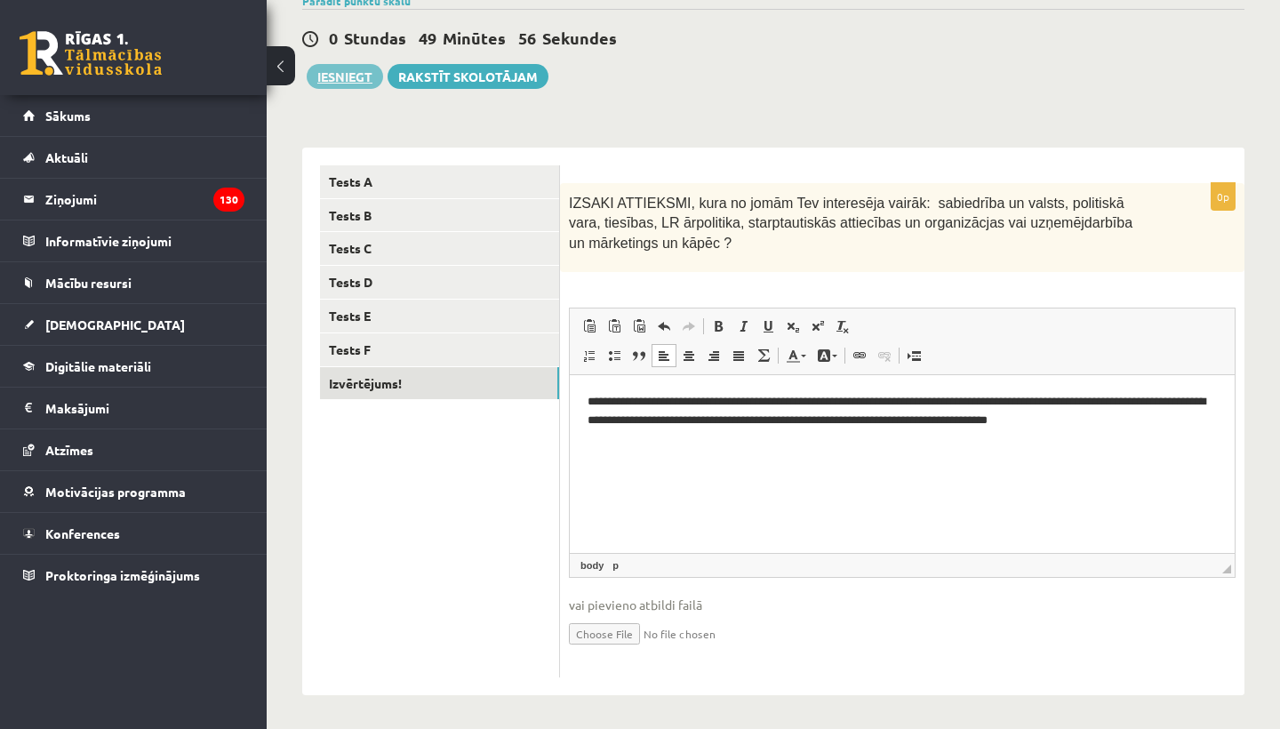
click at [351, 82] on button "Iesniegt" at bounding box center [345, 76] width 76 height 25
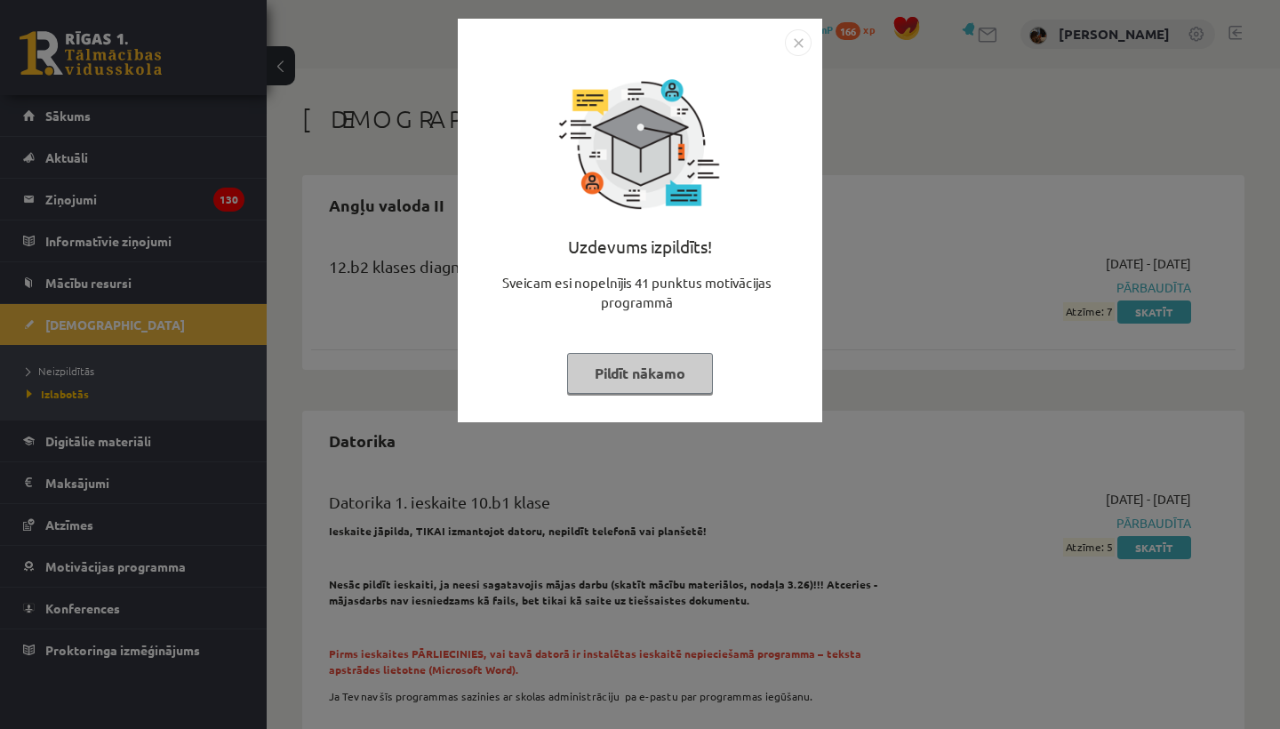
click at [682, 364] on button "Pildīt nākamo" at bounding box center [640, 373] width 146 height 41
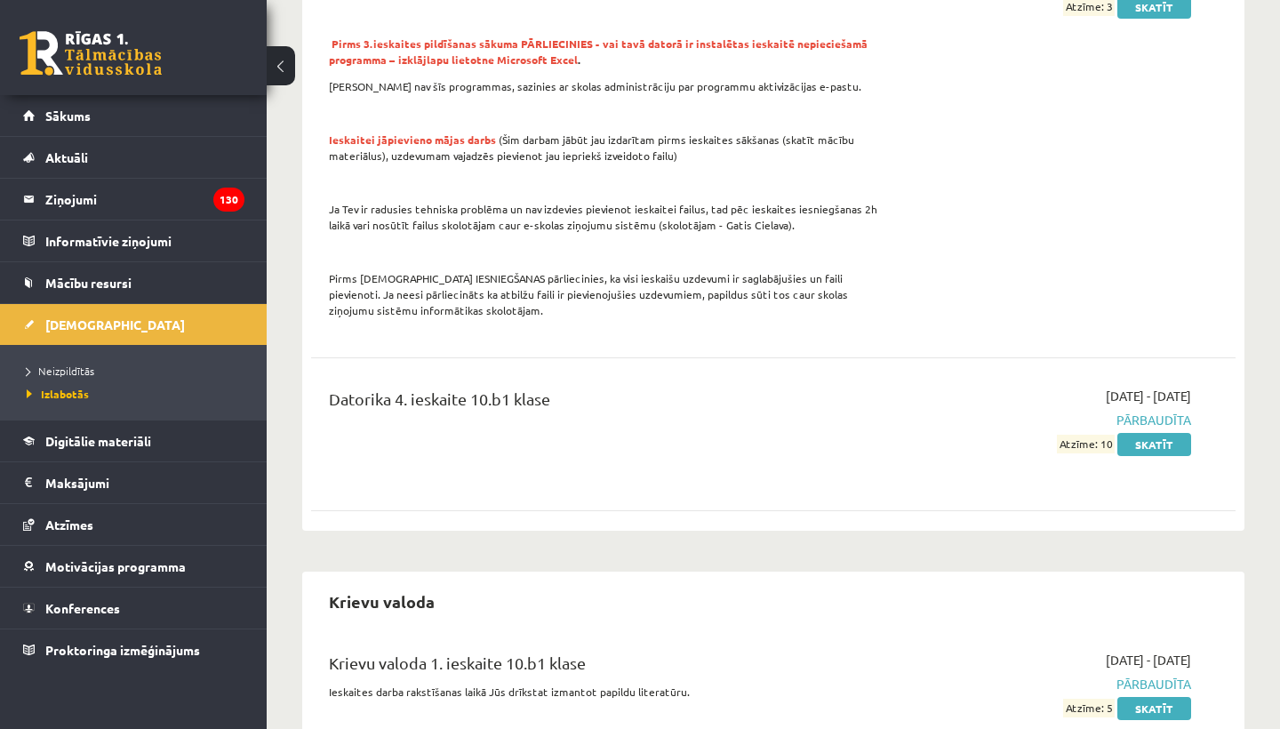
scroll to position [1233, 0]
click at [58, 370] on span "Neizpildītās" at bounding box center [61, 371] width 68 height 14
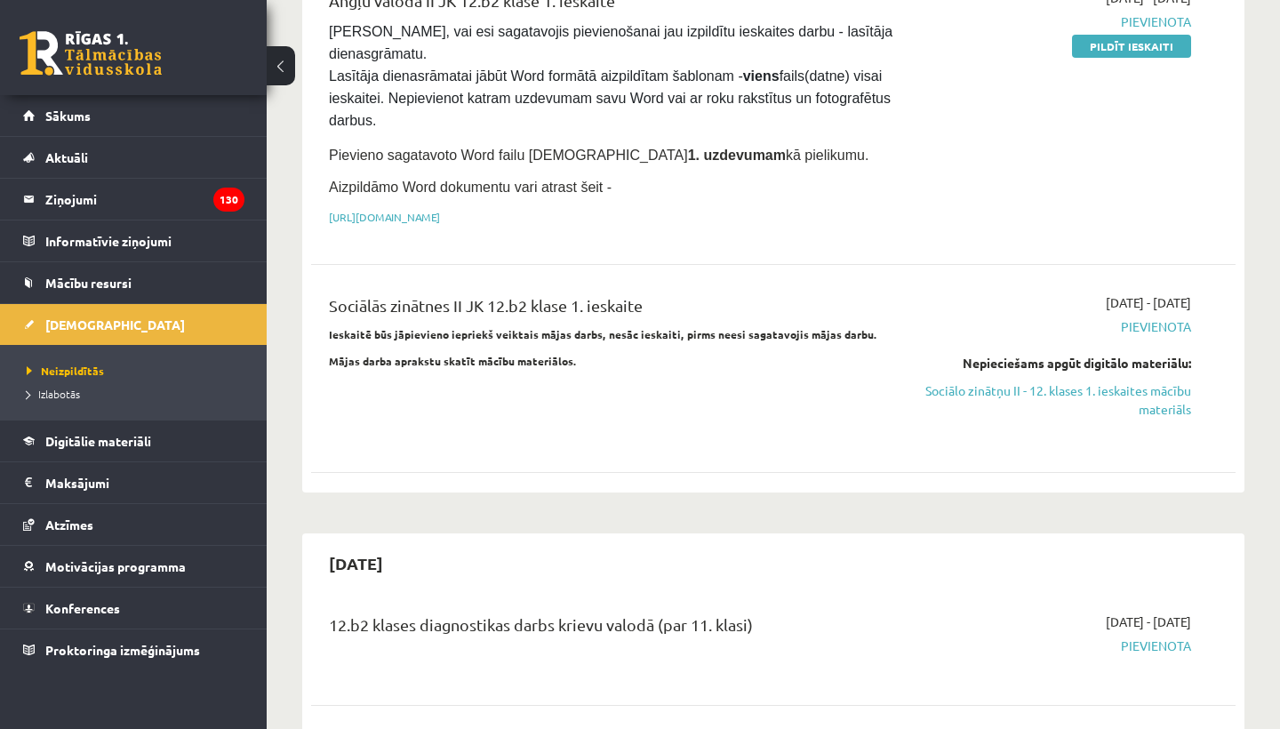
scroll to position [282, 0]
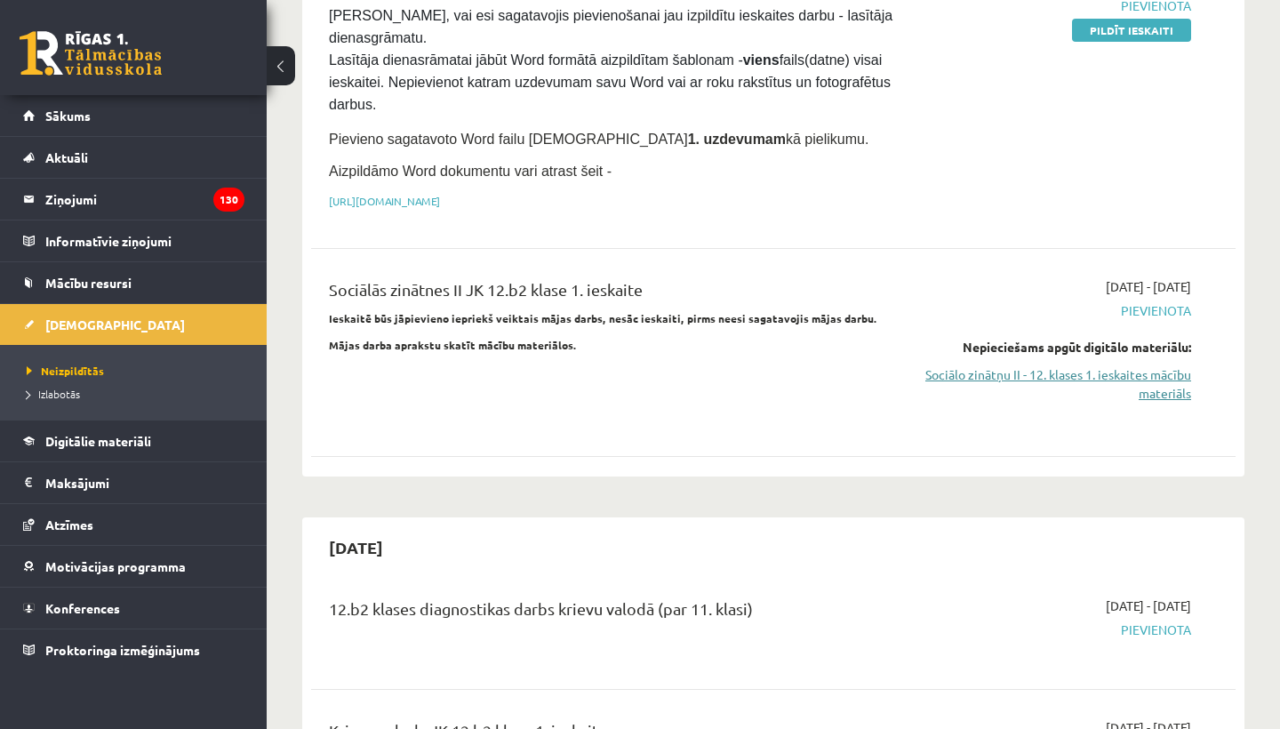
click at [1012, 372] on link "Sociālo zinātņu II - 12. klases 1. ieskaites mācību materiāls" at bounding box center [1056, 383] width 269 height 37
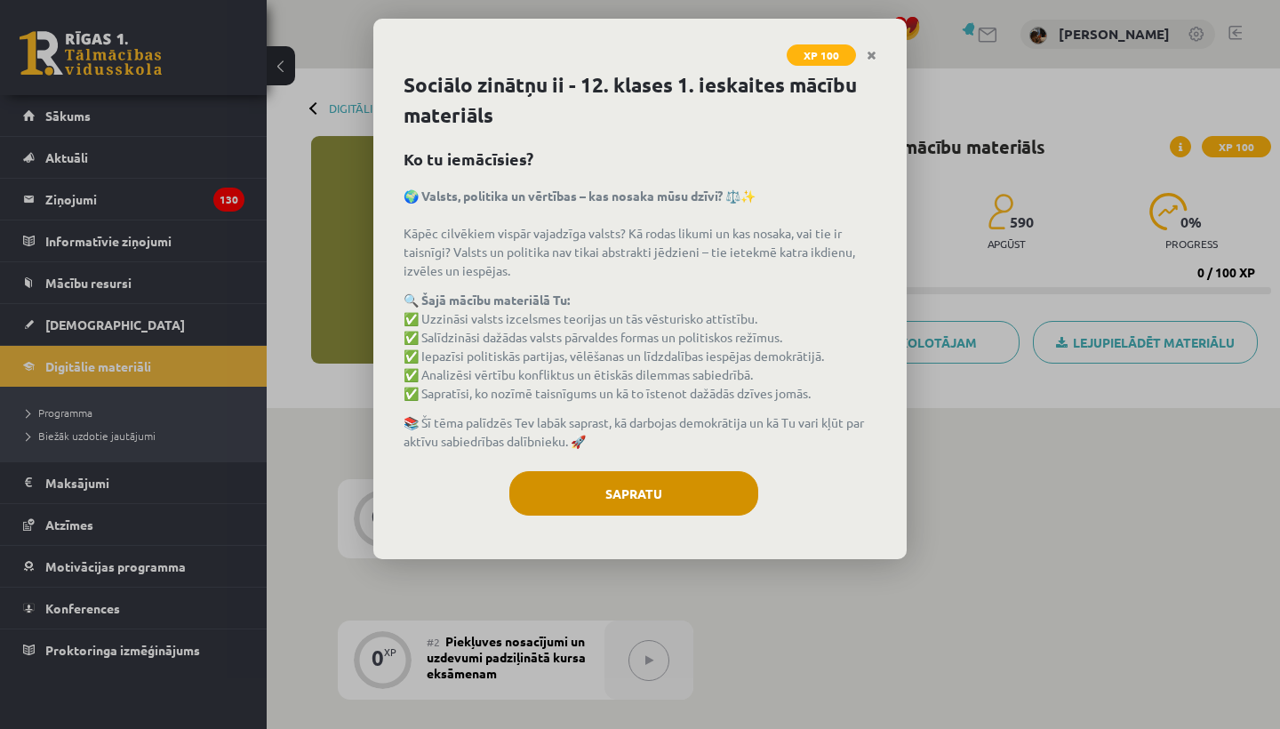
click at [638, 503] on button "Sapratu" at bounding box center [633, 493] width 249 height 44
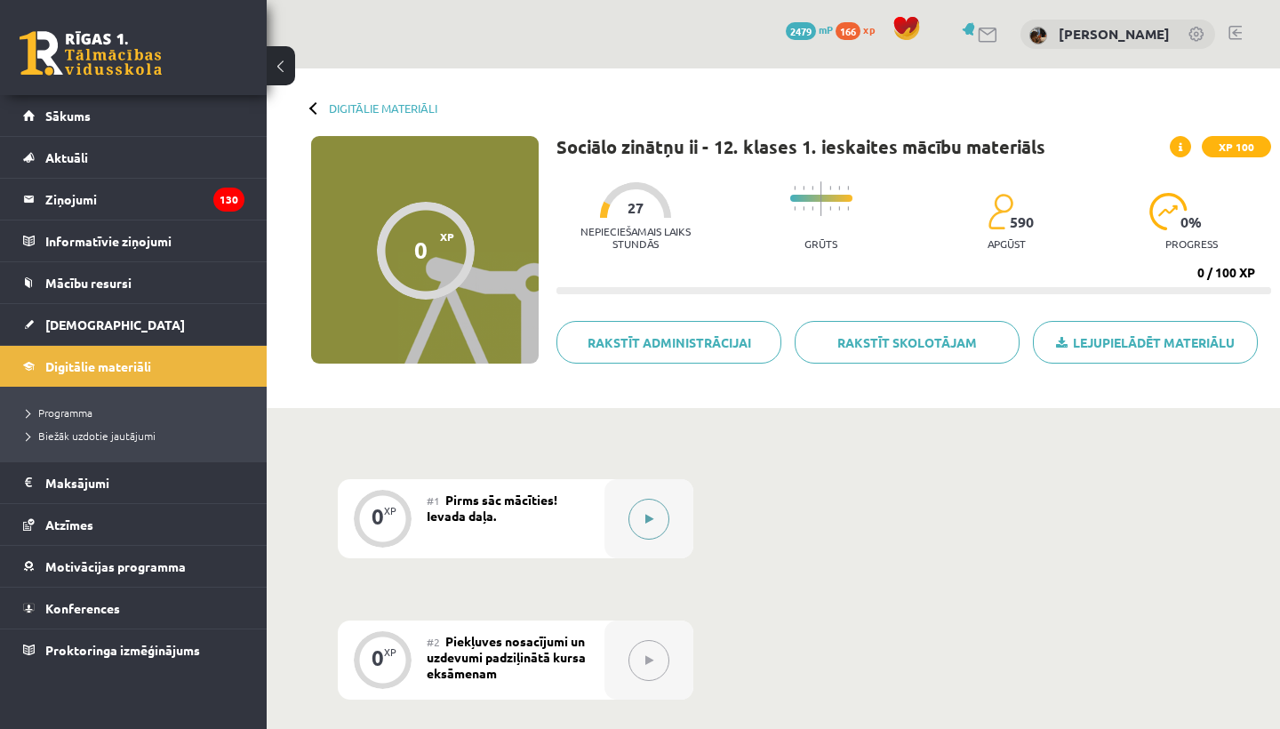
click at [650, 524] on button at bounding box center [648, 519] width 41 height 41
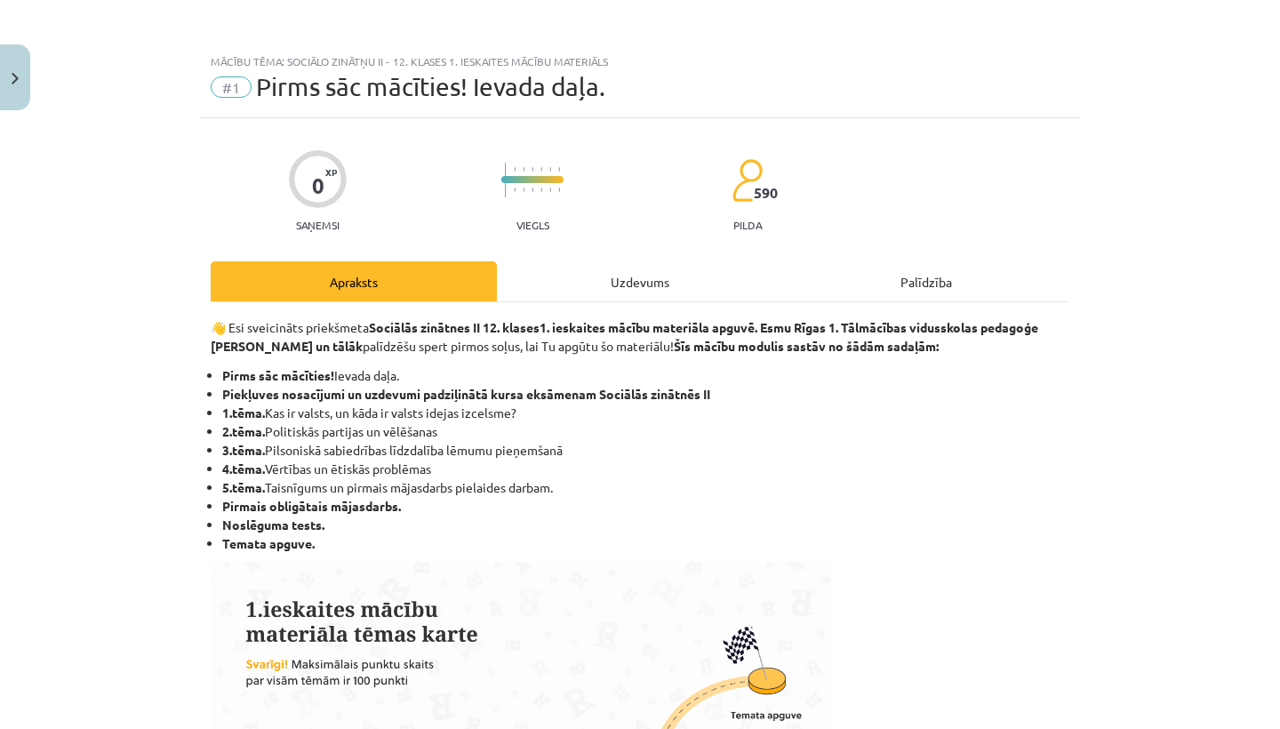
click at [644, 294] on div "Uzdevums" at bounding box center [640, 281] width 286 height 40
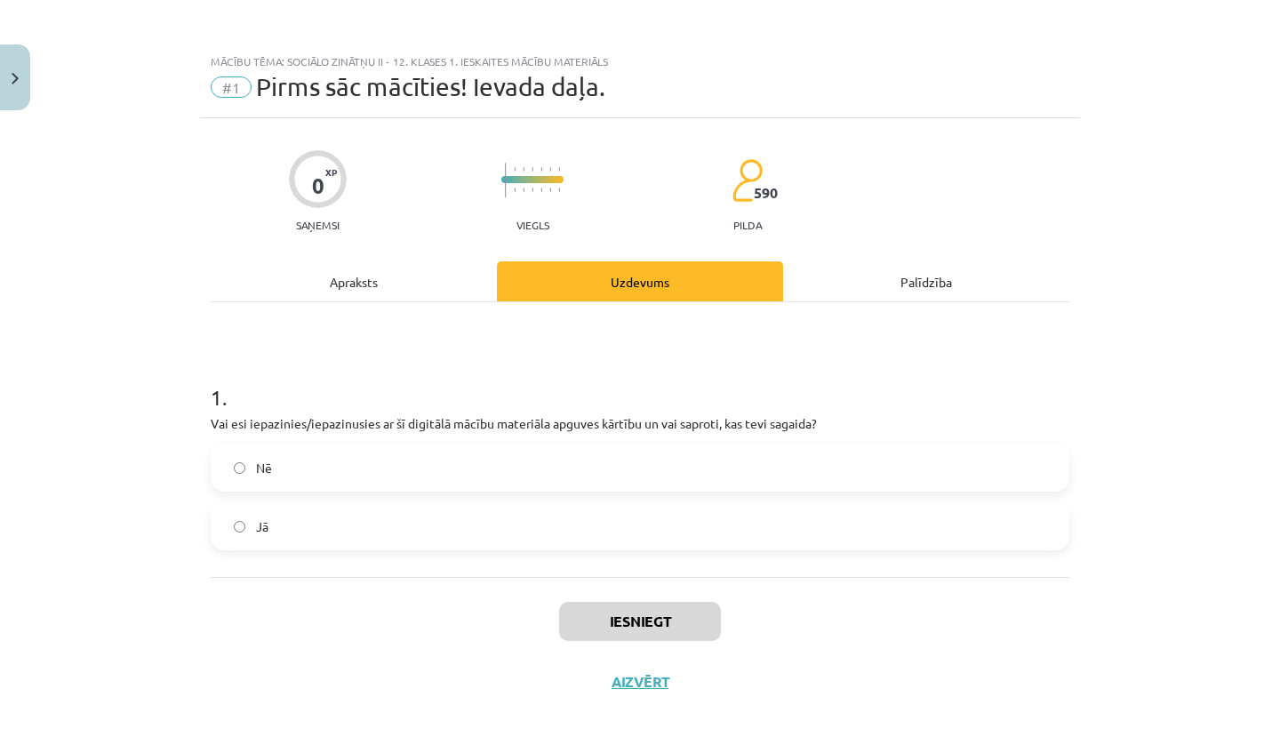
scroll to position [30, 0]
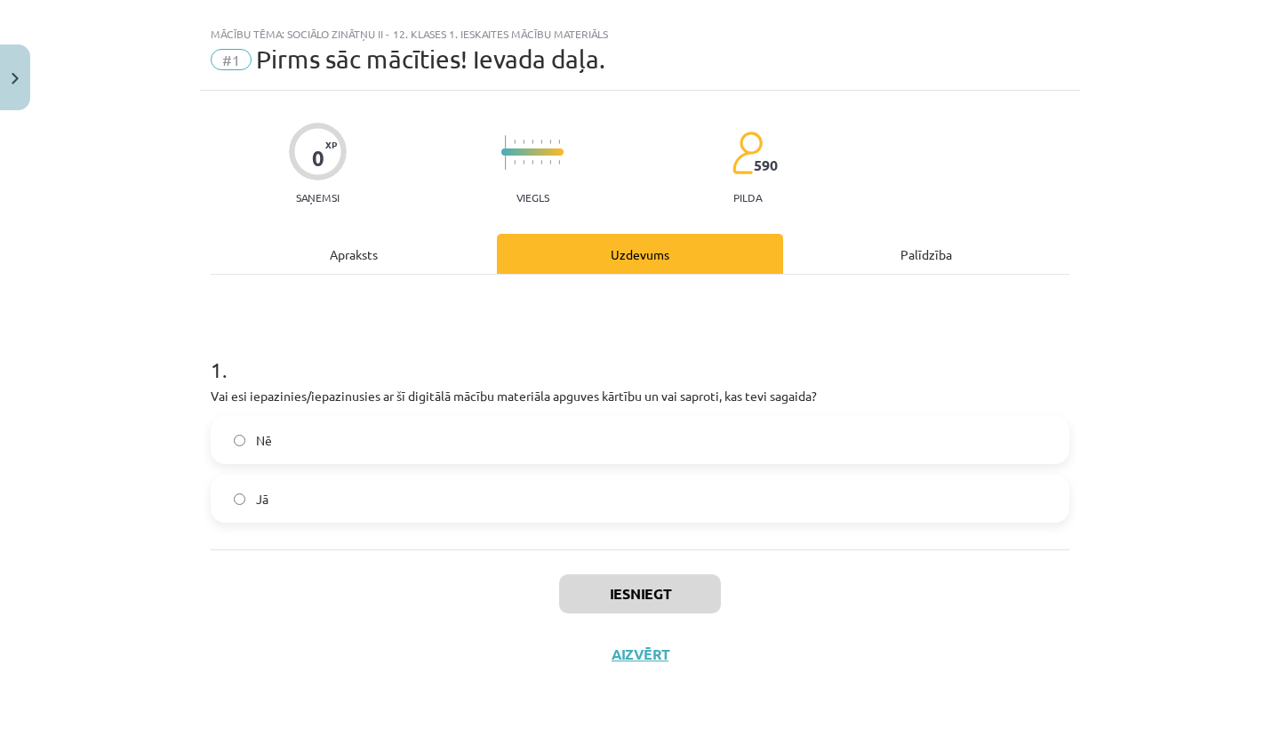
click at [509, 498] on label "Jā" at bounding box center [639, 498] width 855 height 44
click at [638, 589] on button "Iesniegt" at bounding box center [640, 593] width 162 height 39
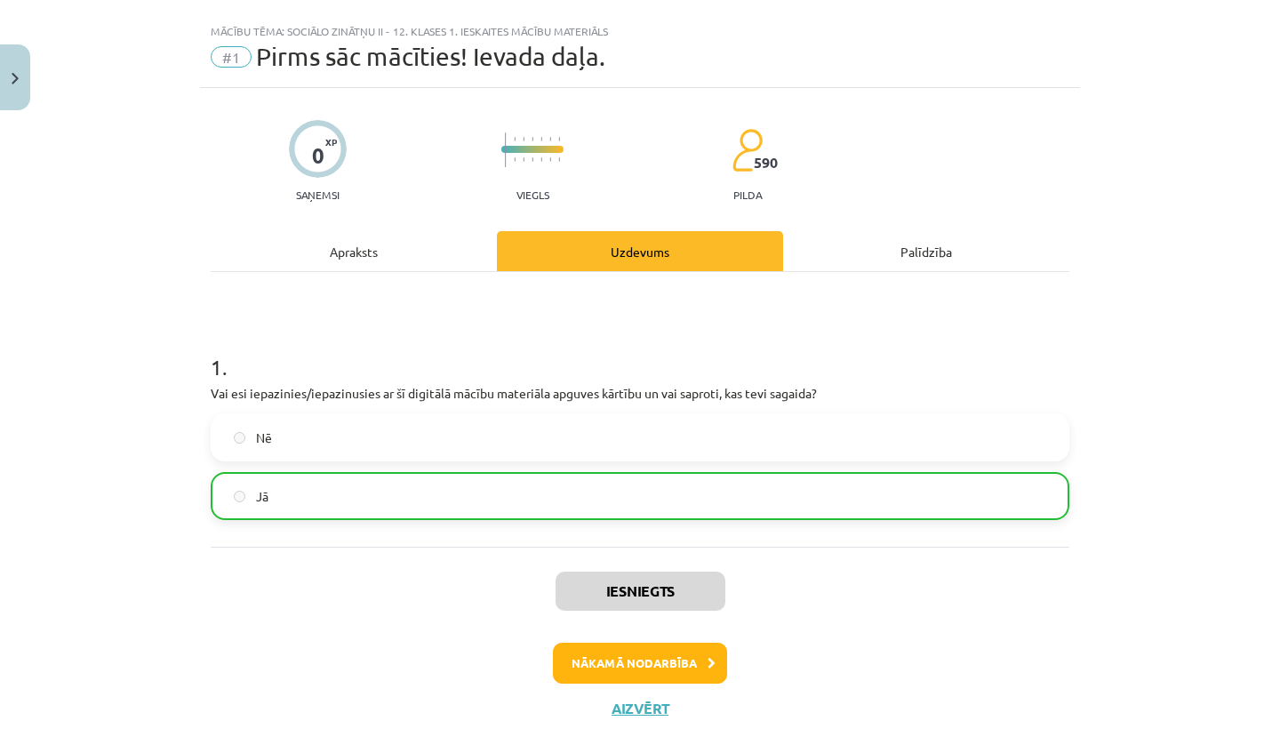
click at [667, 659] on button "Nākamā nodarbība" at bounding box center [640, 663] width 174 height 41
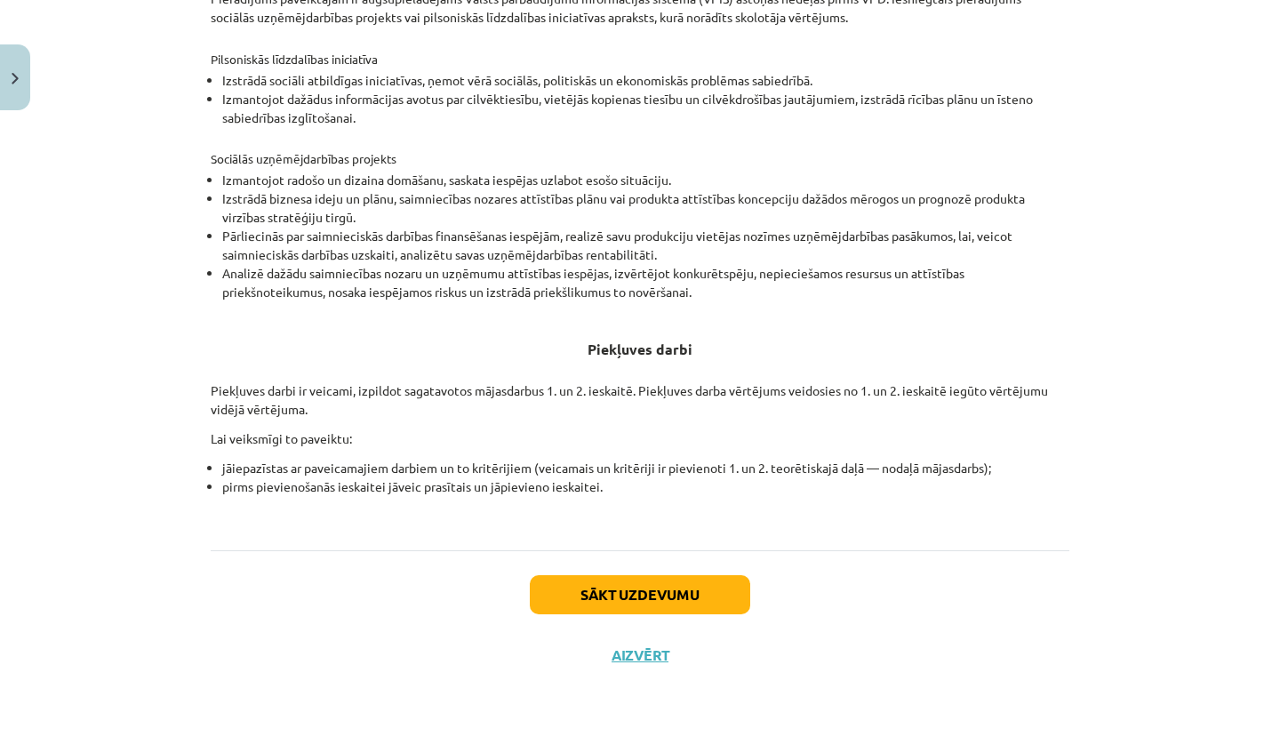
scroll to position [546, 0]
click at [681, 584] on button "Sākt uzdevumu" at bounding box center [640, 595] width 220 height 39
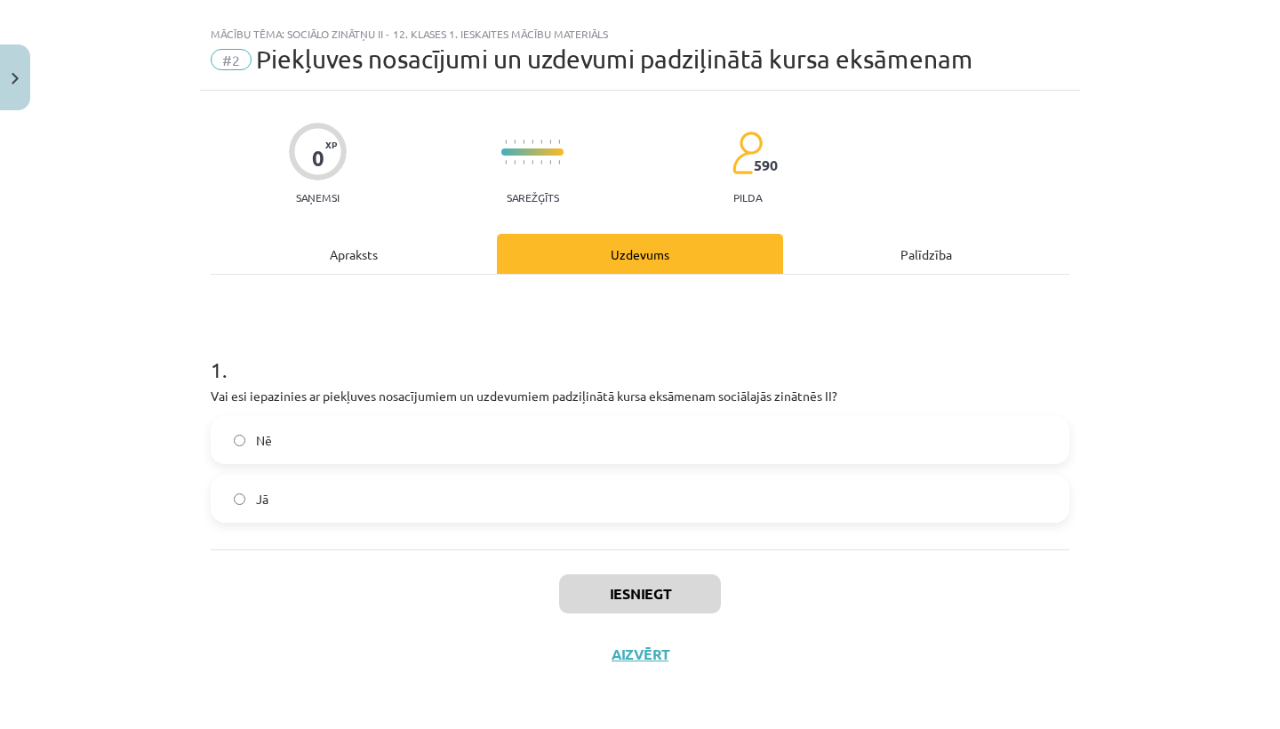
click at [668, 486] on label "Jā" at bounding box center [639, 498] width 855 height 44
click at [663, 590] on button "Iesniegt" at bounding box center [640, 593] width 162 height 39
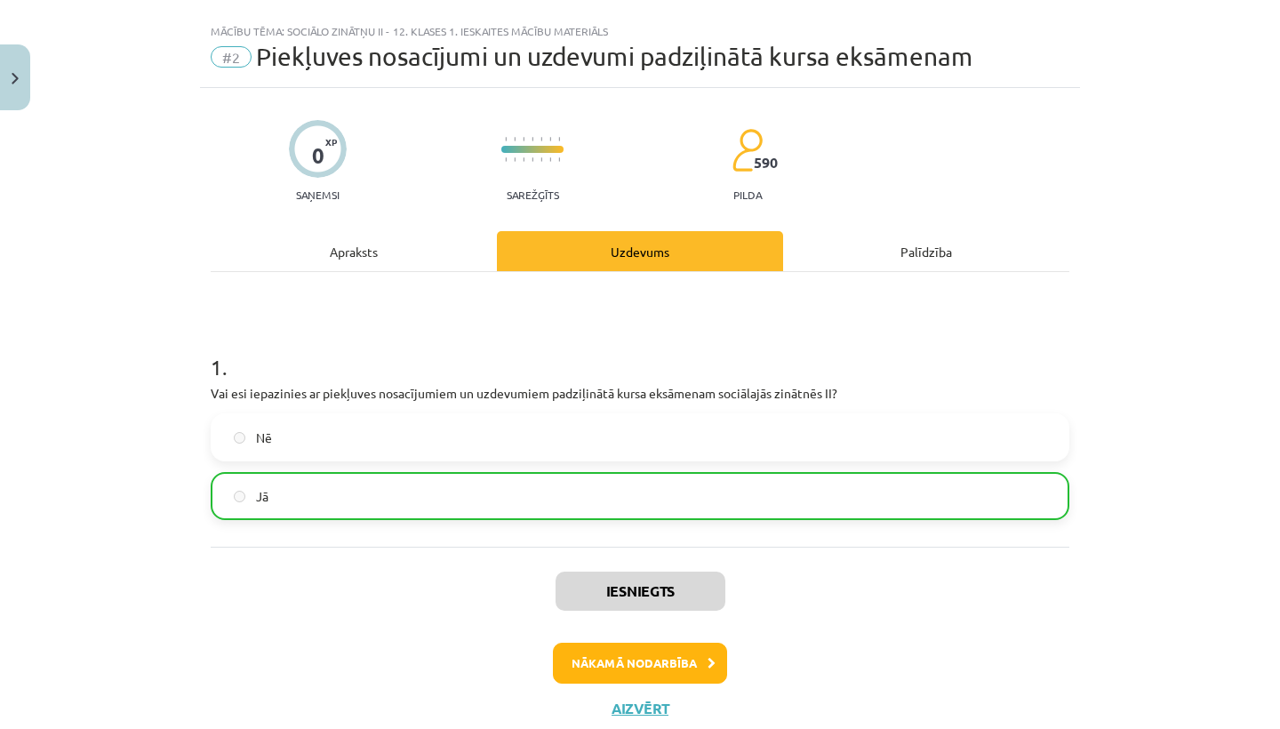
click at [668, 657] on button "Nākamā nodarbība" at bounding box center [640, 663] width 174 height 41
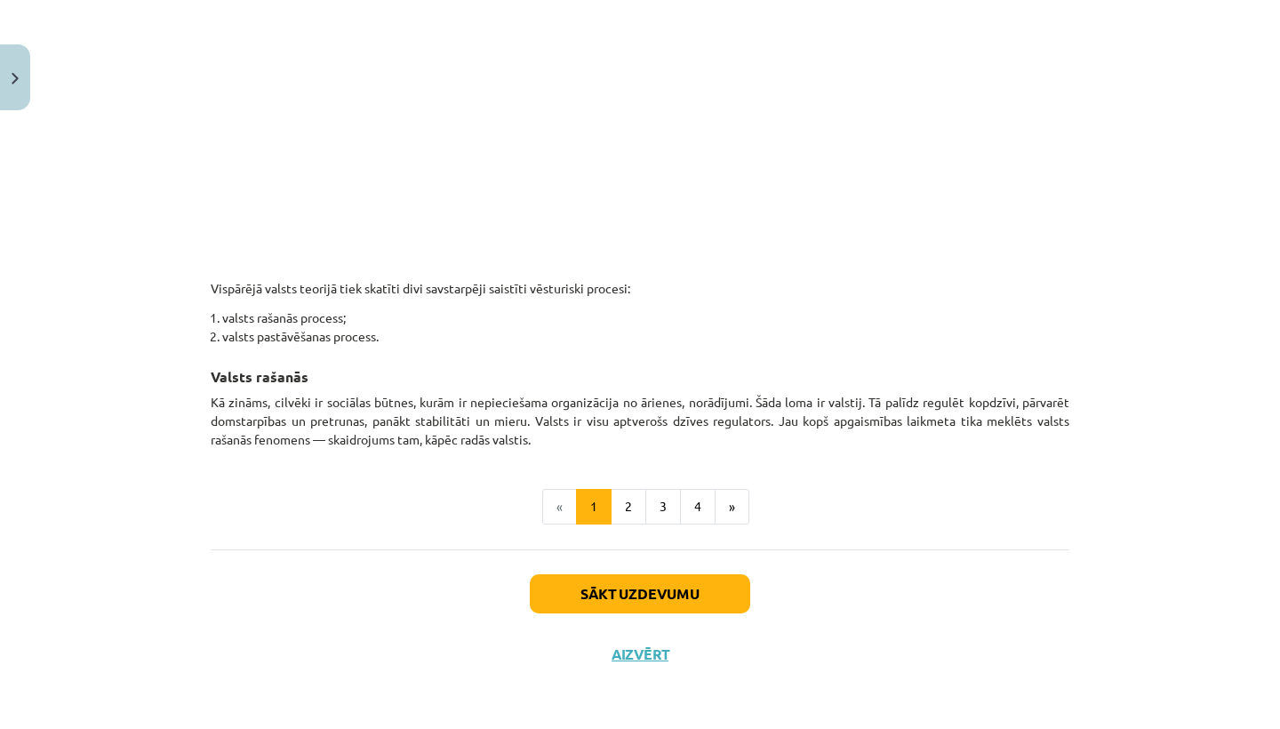
scroll to position [920, 0]
click at [634, 507] on button "2" at bounding box center [629, 508] width 36 height 36
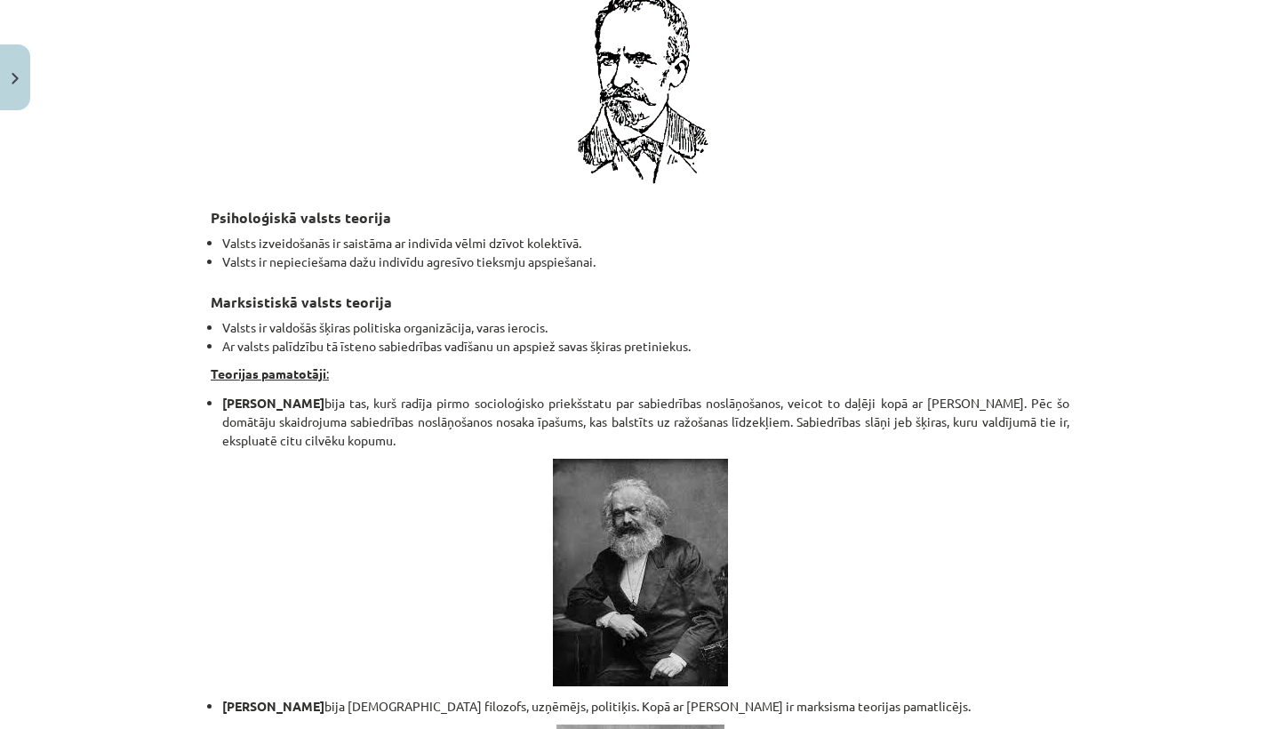
scroll to position [3275, 0]
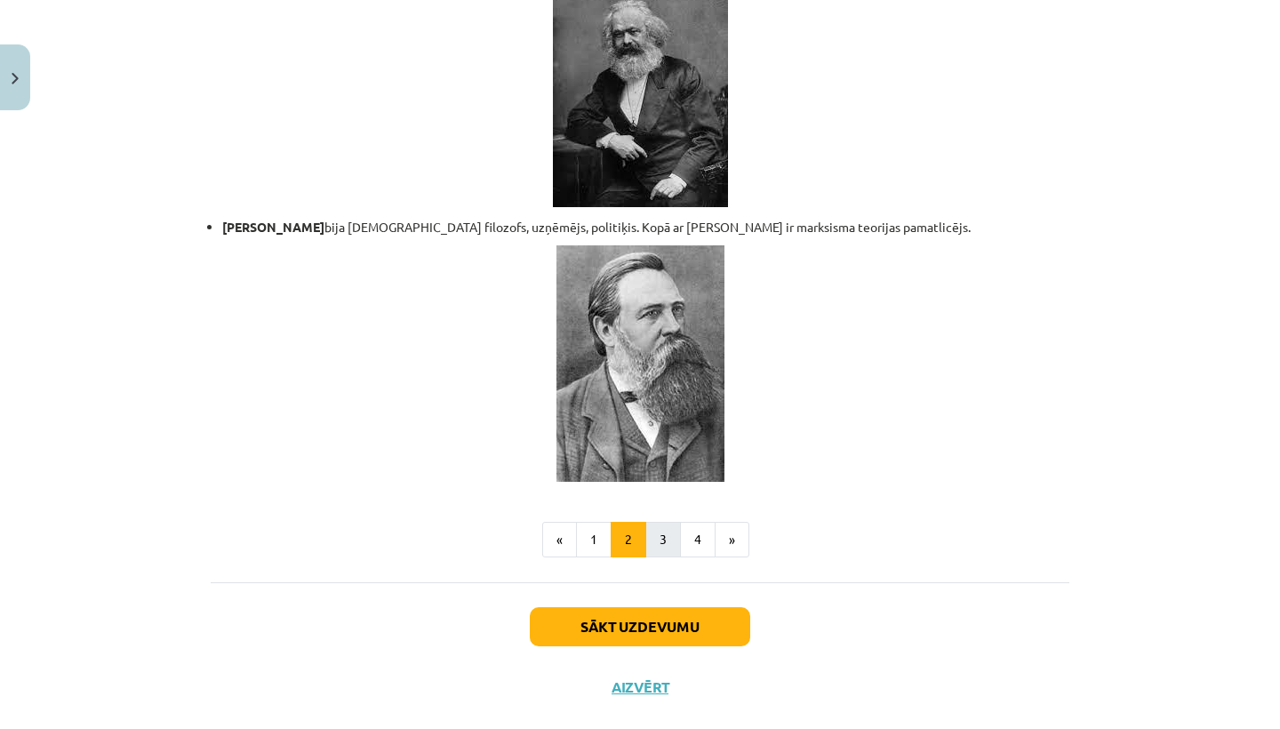
click at [666, 522] on button "3" at bounding box center [663, 540] width 36 height 36
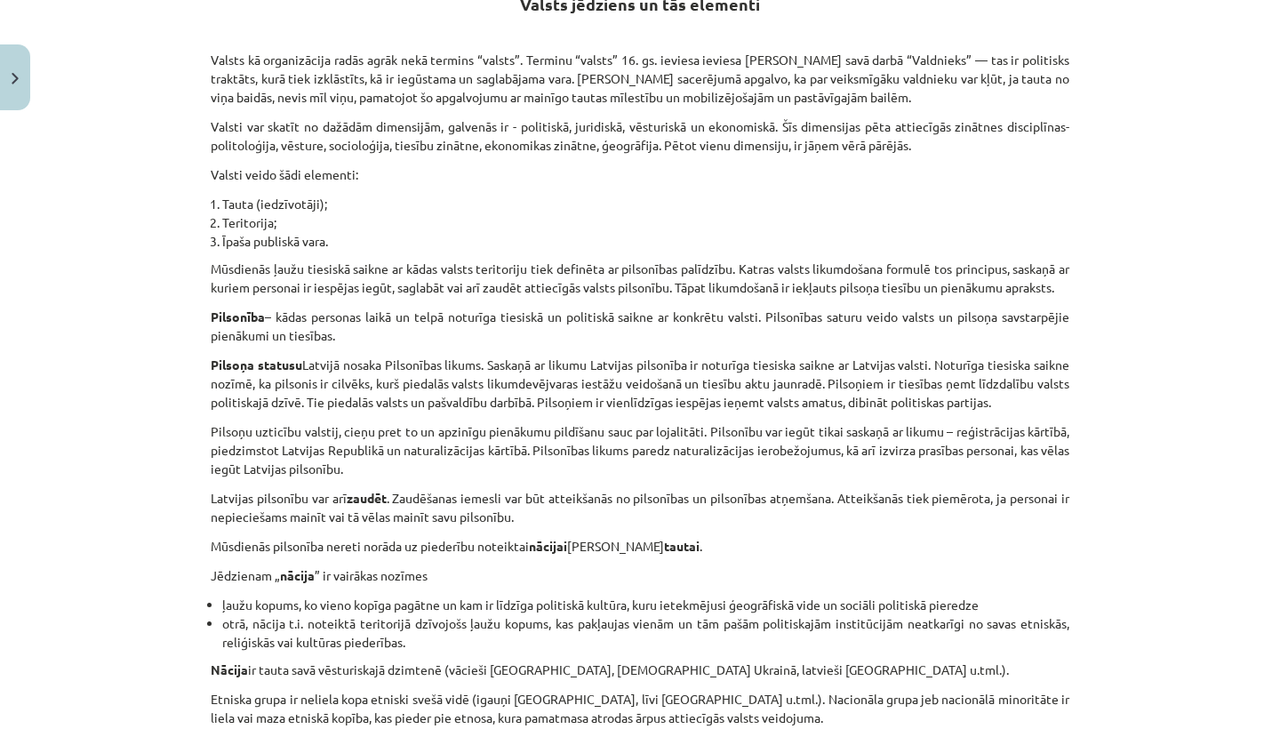
scroll to position [350, 0]
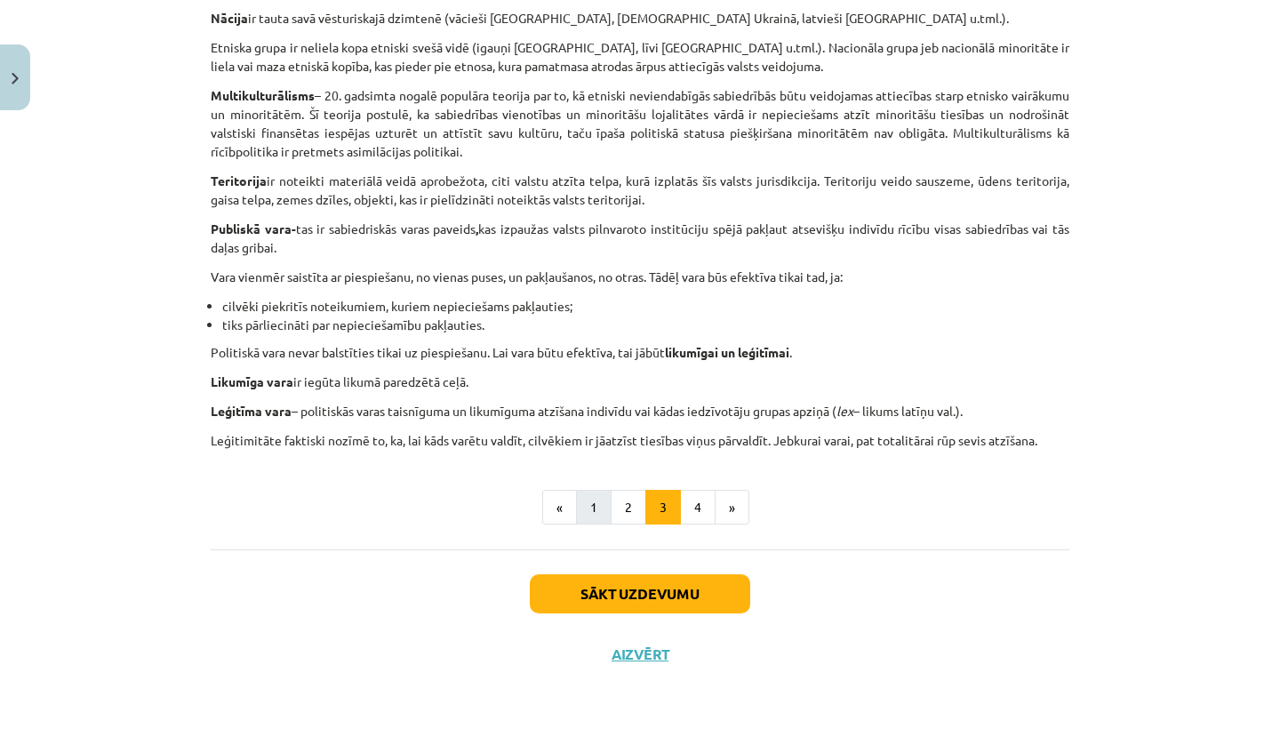
click at [602, 506] on button "1" at bounding box center [594, 508] width 36 height 36
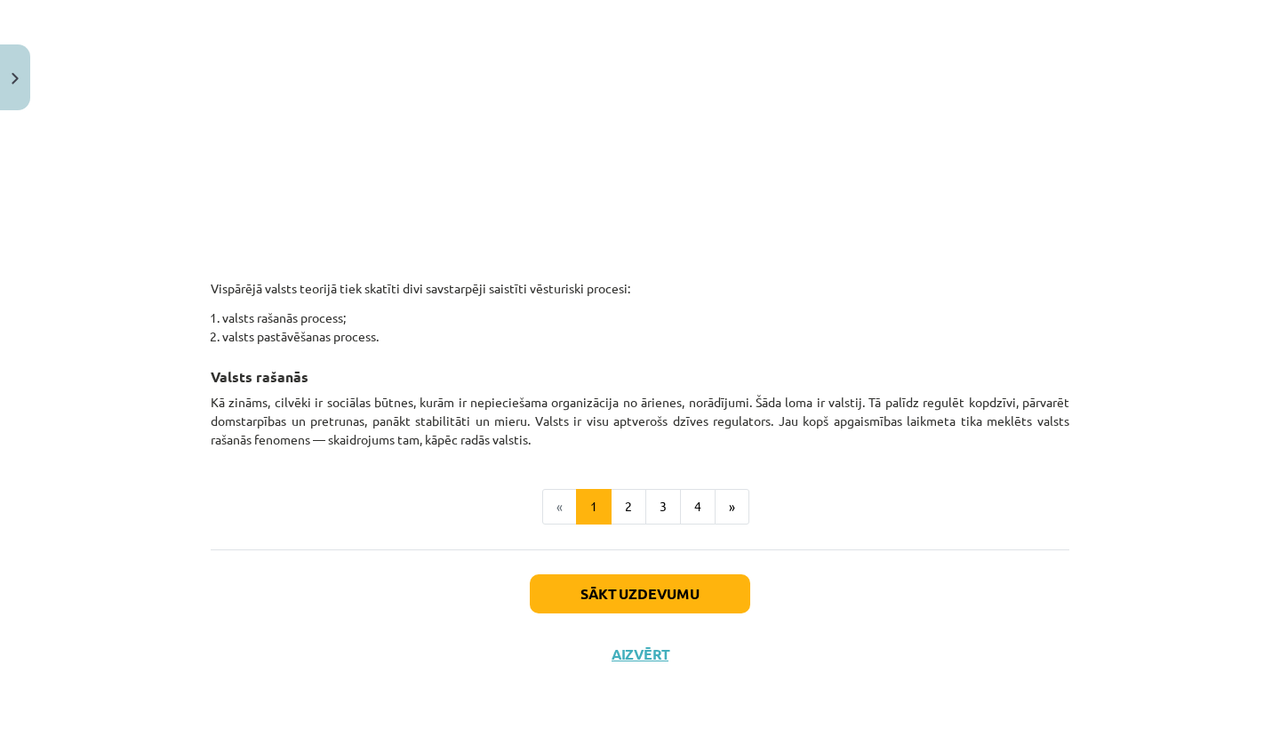
scroll to position [920, 0]
click at [633, 506] on button "2" at bounding box center [629, 508] width 36 height 36
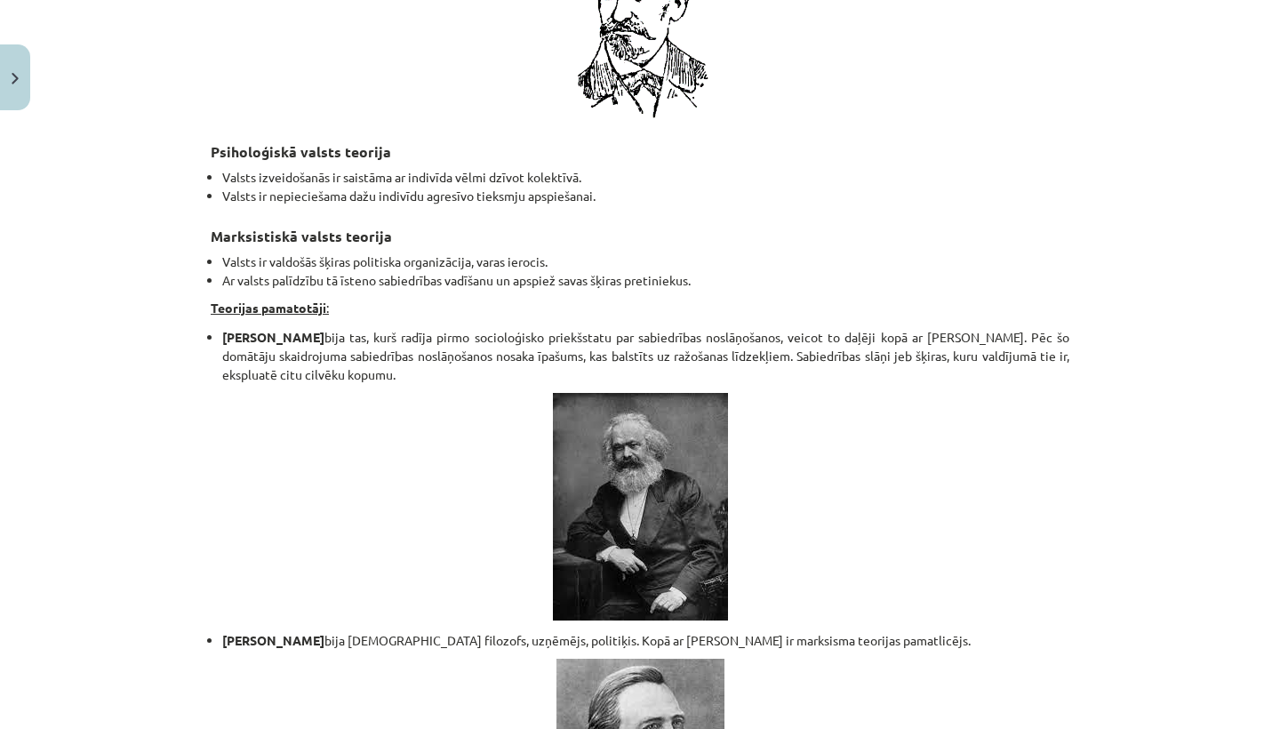
scroll to position [3333, 0]
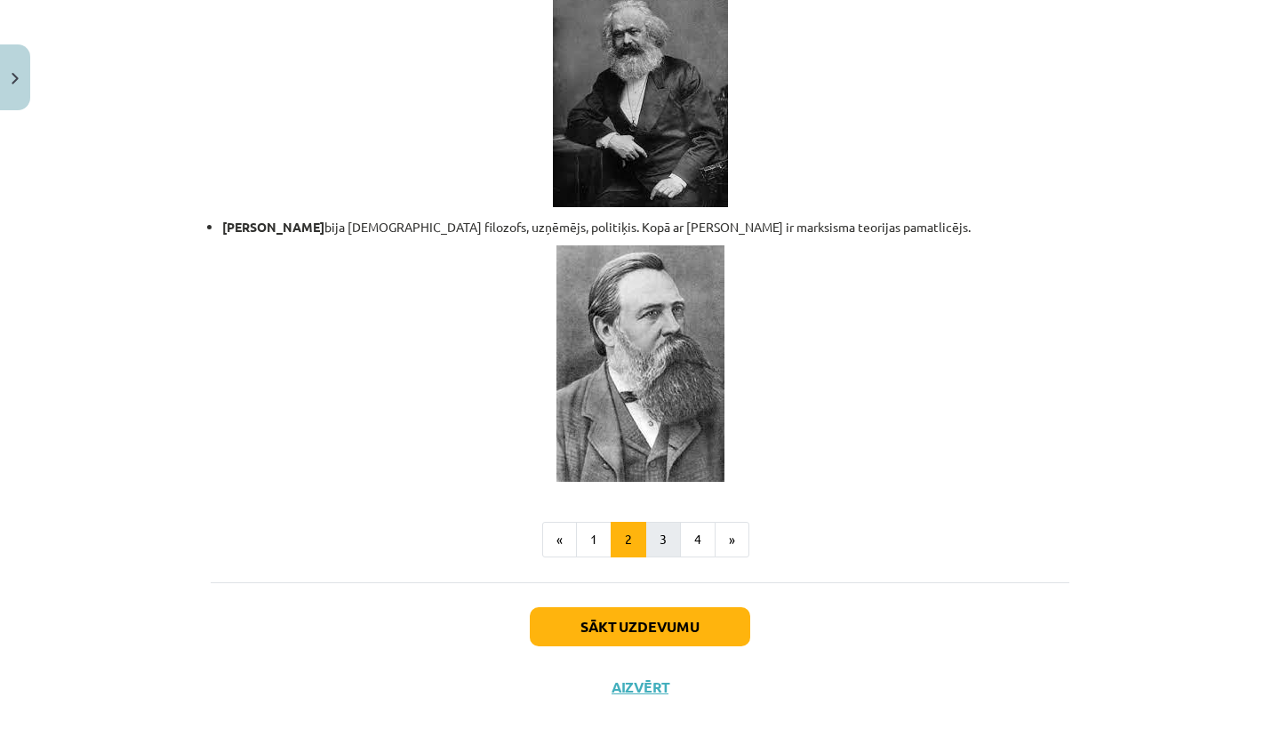
click at [665, 522] on button "3" at bounding box center [663, 540] width 36 height 36
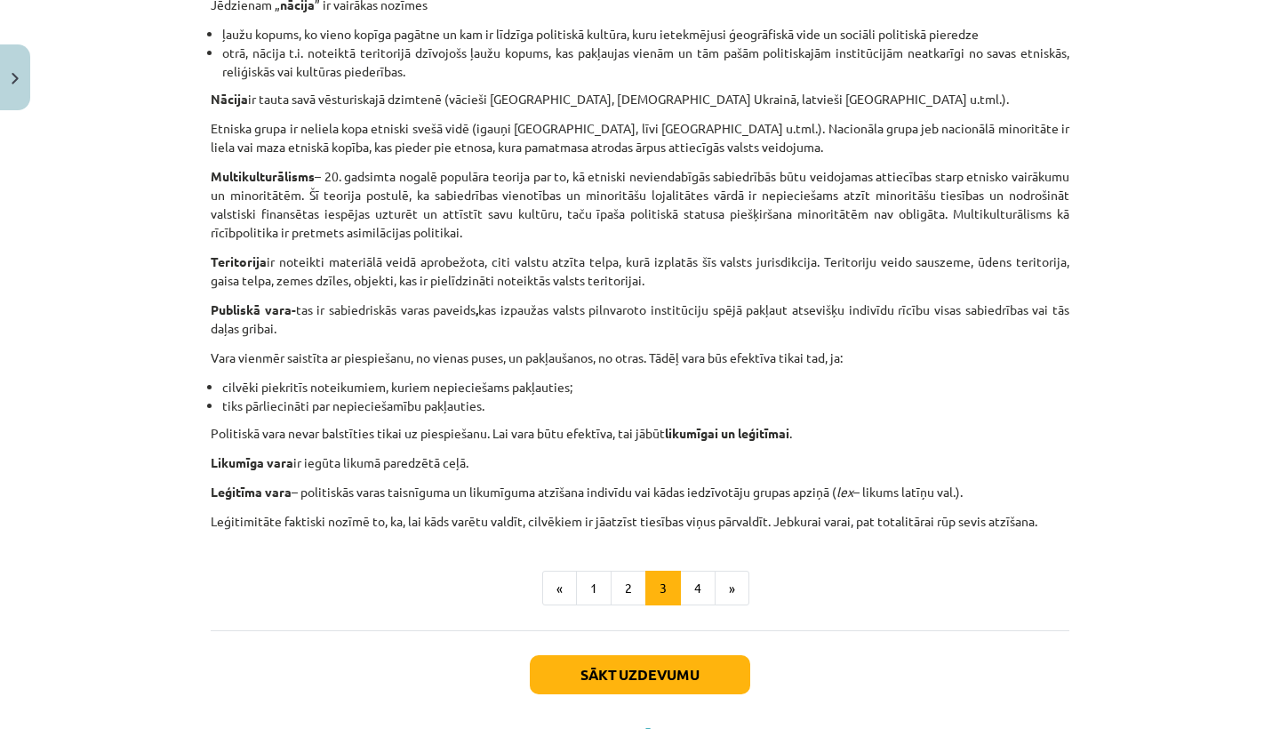
scroll to position [909, 0]
click at [692, 596] on button "4" at bounding box center [698, 587] width 36 height 36
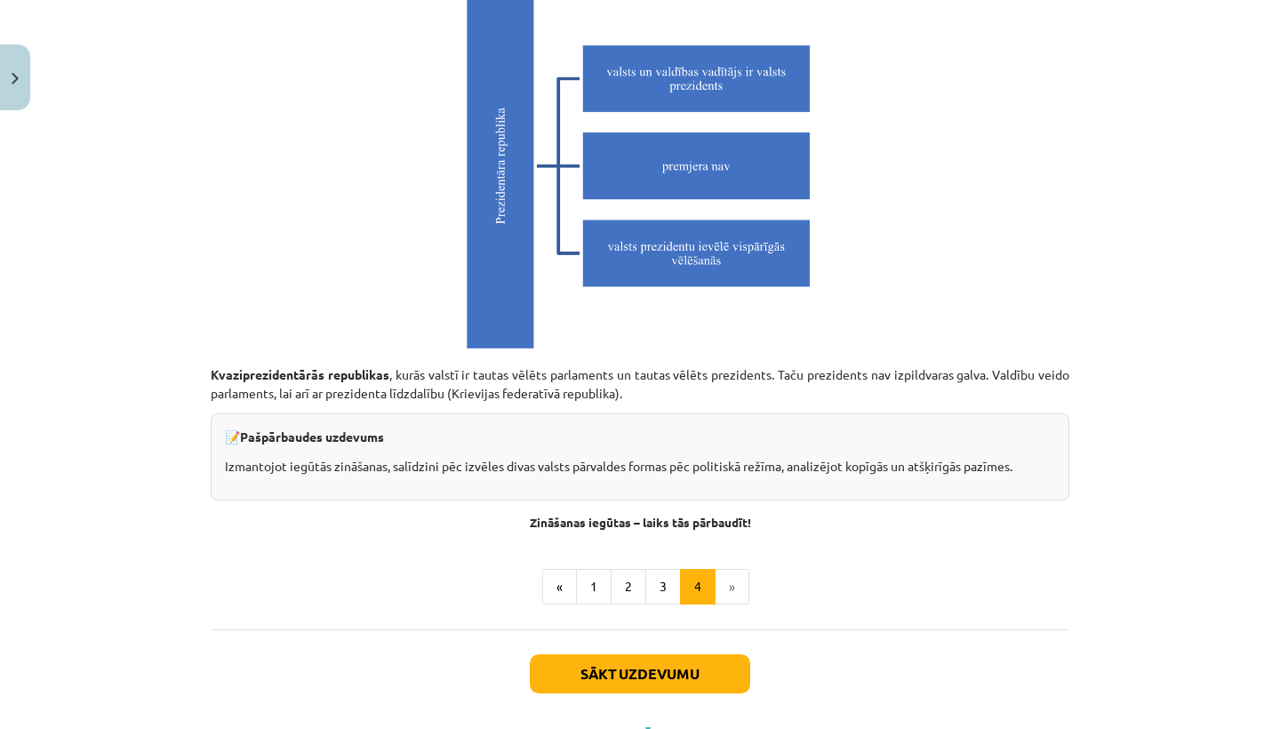
scroll to position [4895, 0]
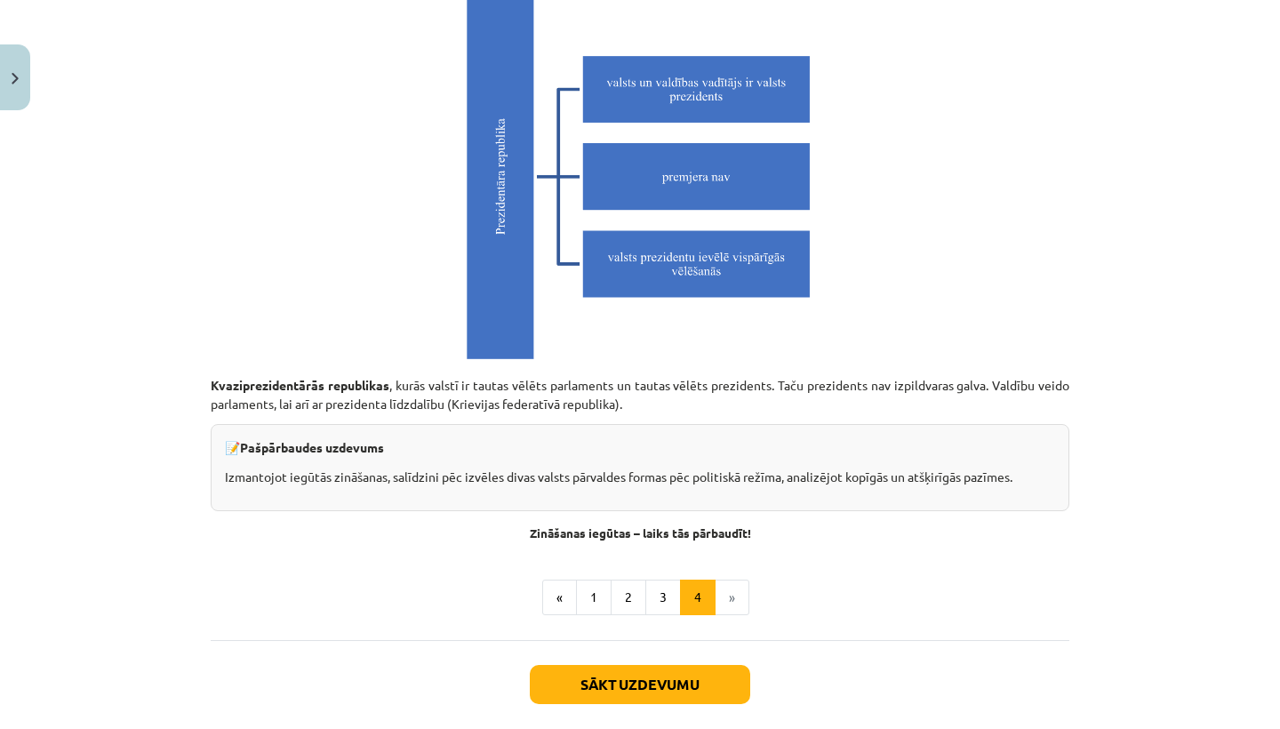
click at [687, 686] on button "Sākt uzdevumu" at bounding box center [640, 684] width 220 height 39
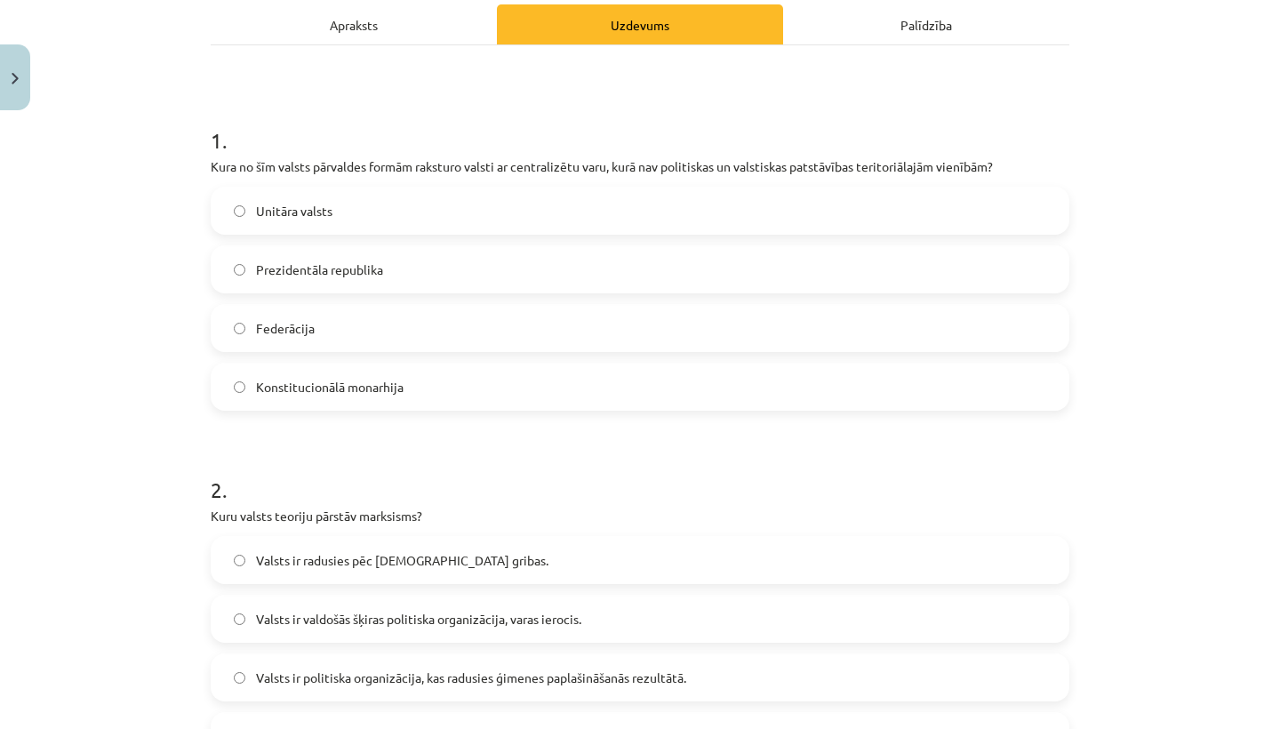
scroll to position [265, 0]
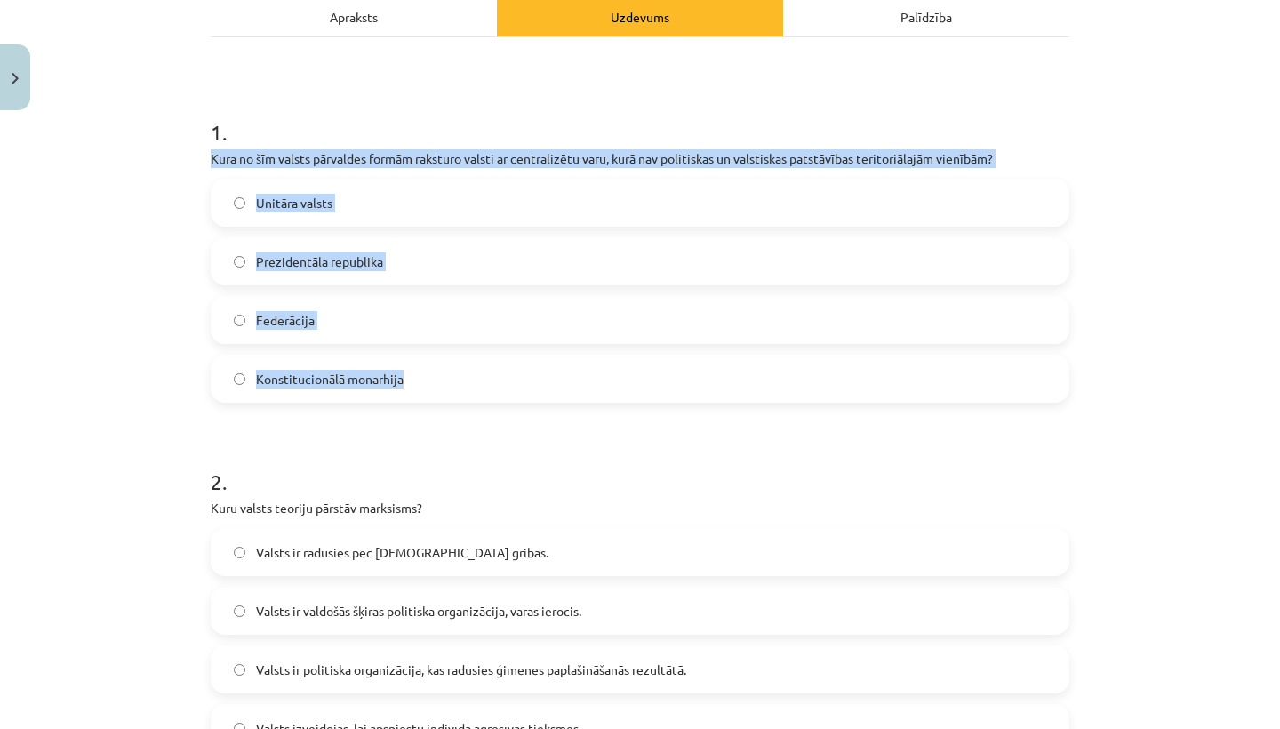
drag, startPoint x: 205, startPoint y: 156, endPoint x: 438, endPoint y: 399, distance: 337.0
copy div "Kura no šīm valsts pārvaldes formām raksturo valsti ar centralizētu varu, kurā …"
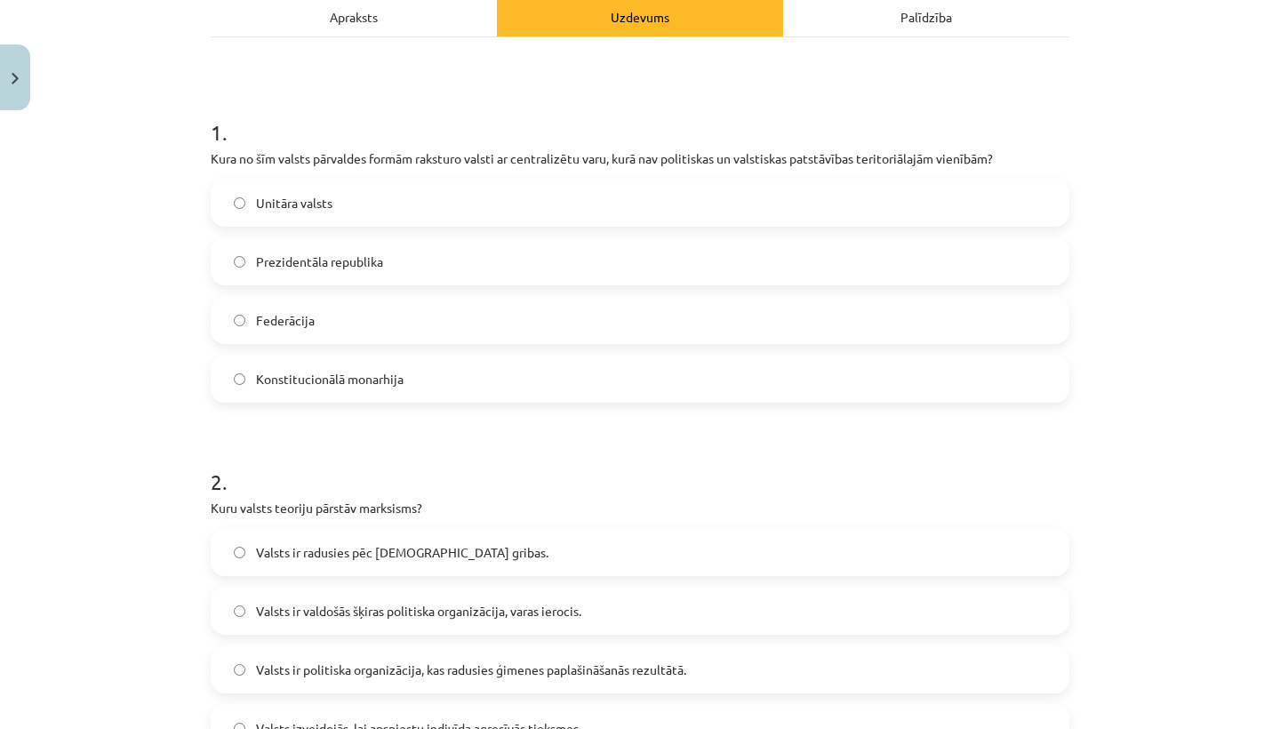
click at [494, 441] on h1 "2 ." at bounding box center [640, 465] width 859 height 55
click at [382, 196] on label "Unitāra valsts" at bounding box center [639, 202] width 855 height 44
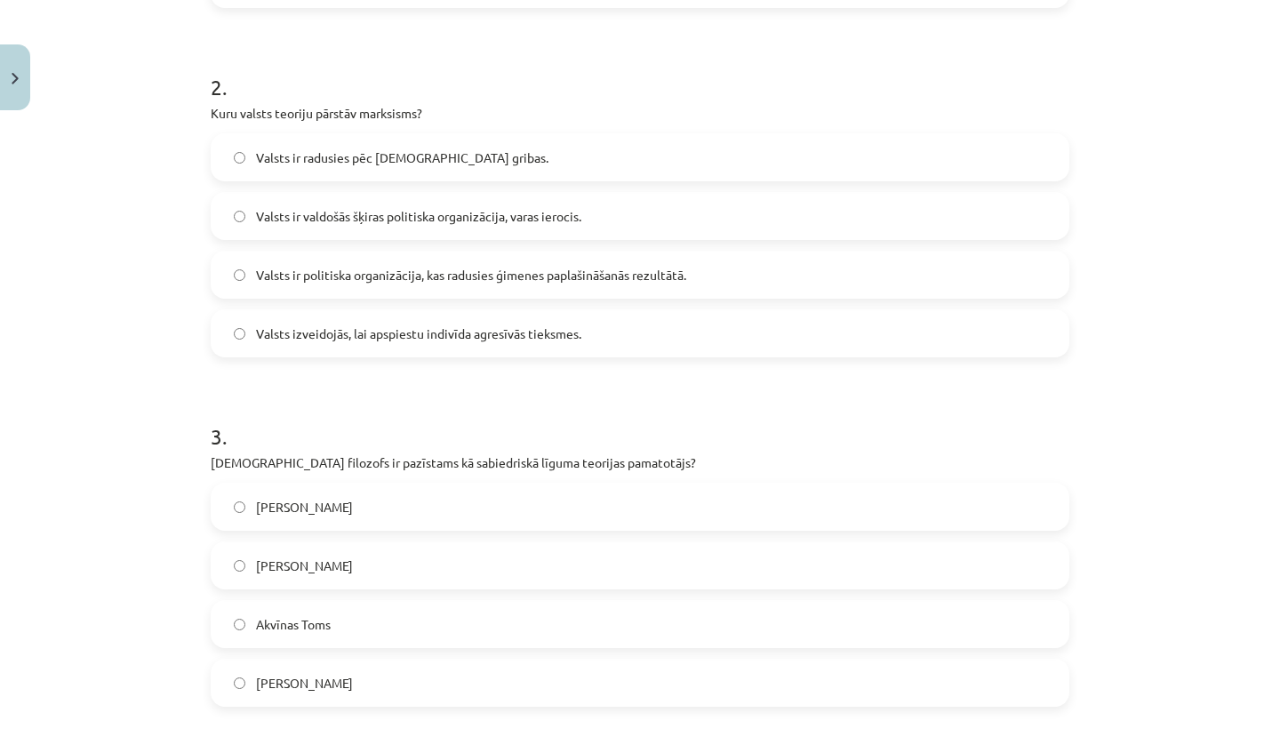
scroll to position [662, 0]
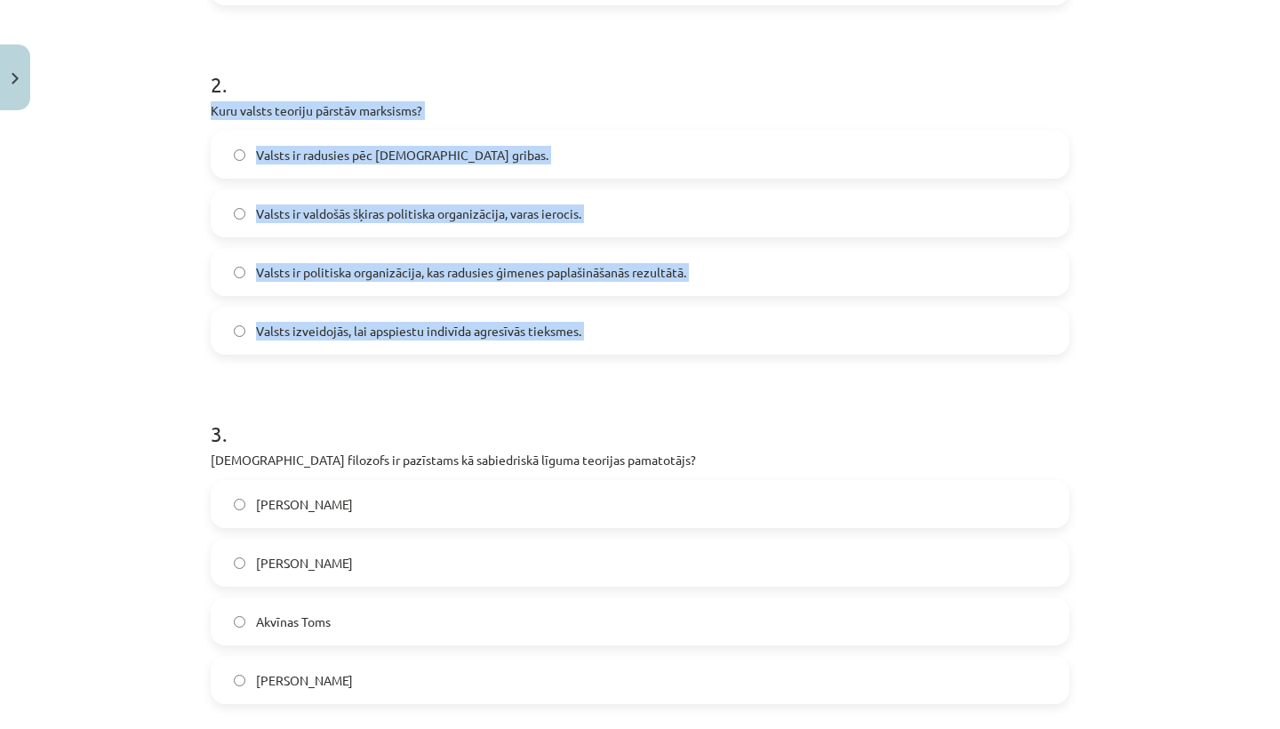
drag, startPoint x: 212, startPoint y: 108, endPoint x: 670, endPoint y: 362, distance: 523.2
click at [672, 364] on form "1 . Kura no šīm valsts pārvaldes formām raksturo valsti ar centralizētu varu, k…" at bounding box center [640, 547] width 859 height 1711
copy div "Kuru valsts teoriju pārstāv marksisms? Valsts ir radusies pēc Dieva gribas. Val…"
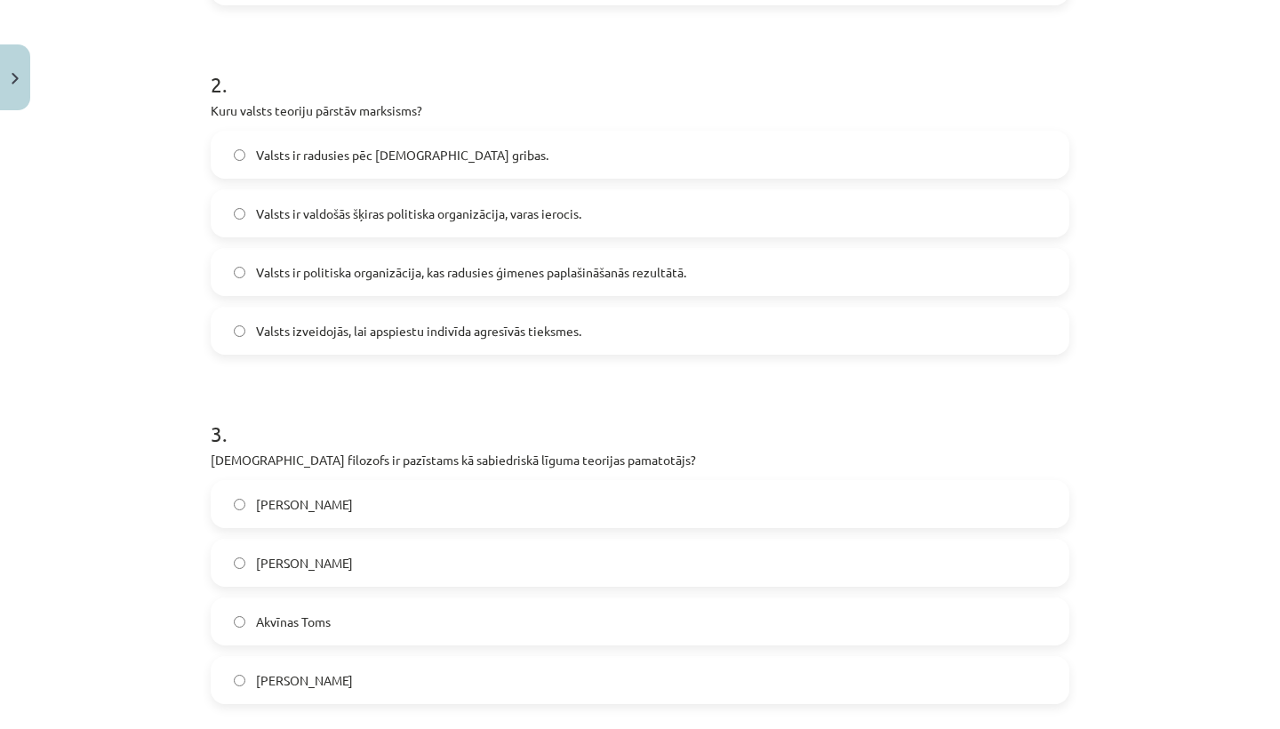
click at [669, 380] on form "1 . Kura no šīm valsts pārvaldes formām raksturo valsti ar centralizētu varu, k…" at bounding box center [640, 547] width 859 height 1711
click at [470, 202] on label "Valsts ir valdošās šķiras politiska organizācija, varas ierocis." at bounding box center [639, 213] width 855 height 44
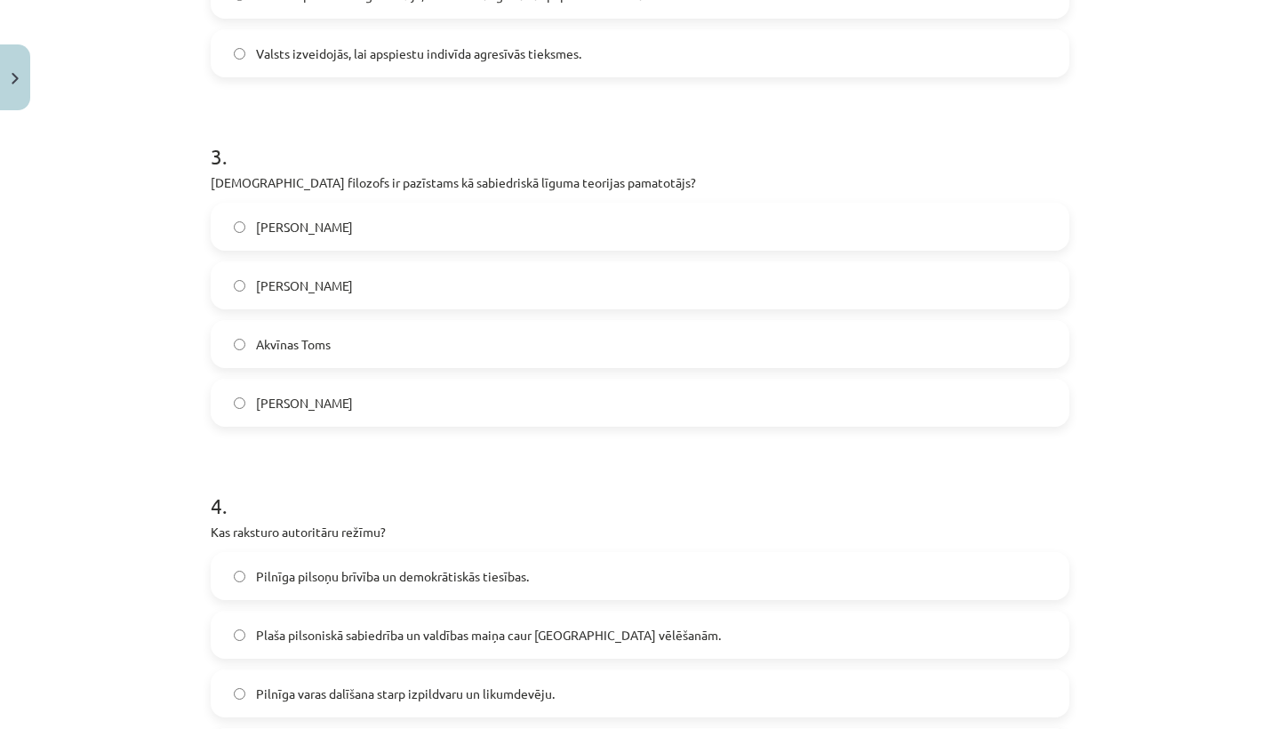
scroll to position [944, 0]
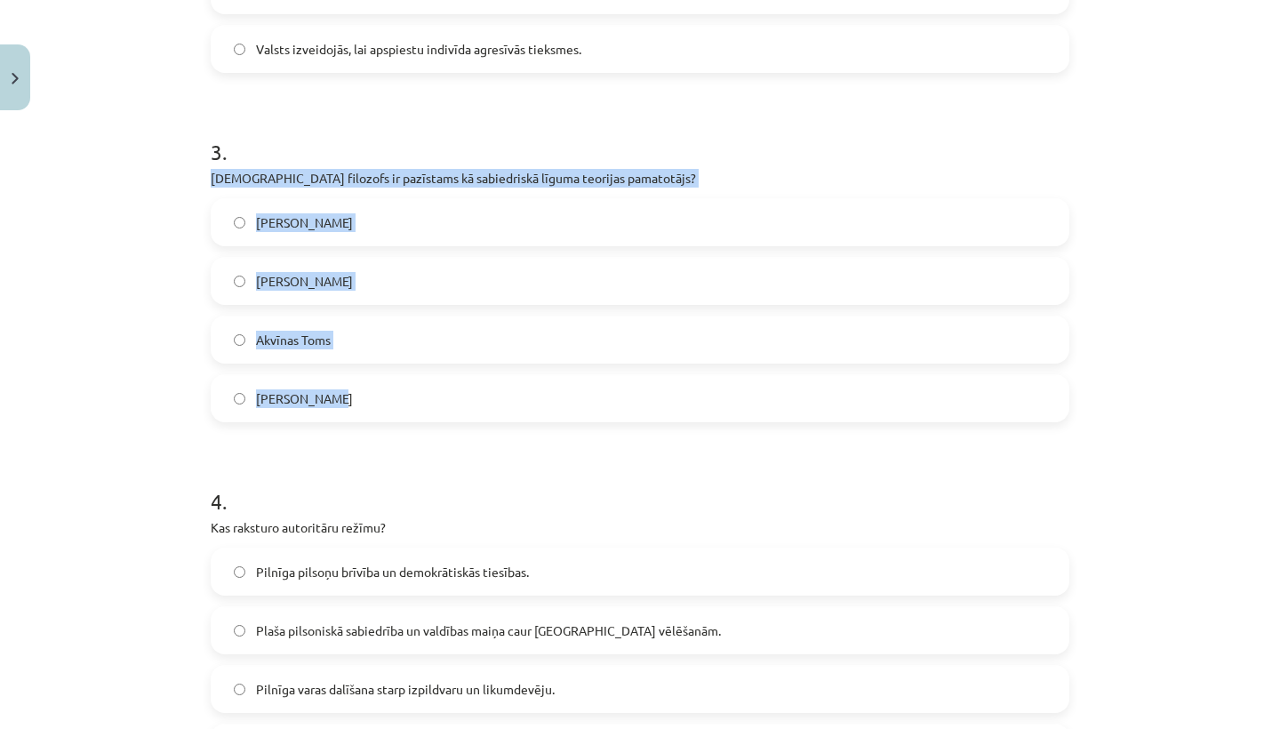
drag, startPoint x: 211, startPoint y: 175, endPoint x: 382, endPoint y: 403, distance: 285.0
click at [382, 403] on div "3 . Kurš filozofs ir pazīstams kā sabiedriskā līguma teorijas pamatotājs? Ludvi…" at bounding box center [640, 265] width 859 height 314
copy div "Kurš filozofs ir pazīstams kā sabiedriskā līguma teorijas pamatotājs? Ludvigs G…"
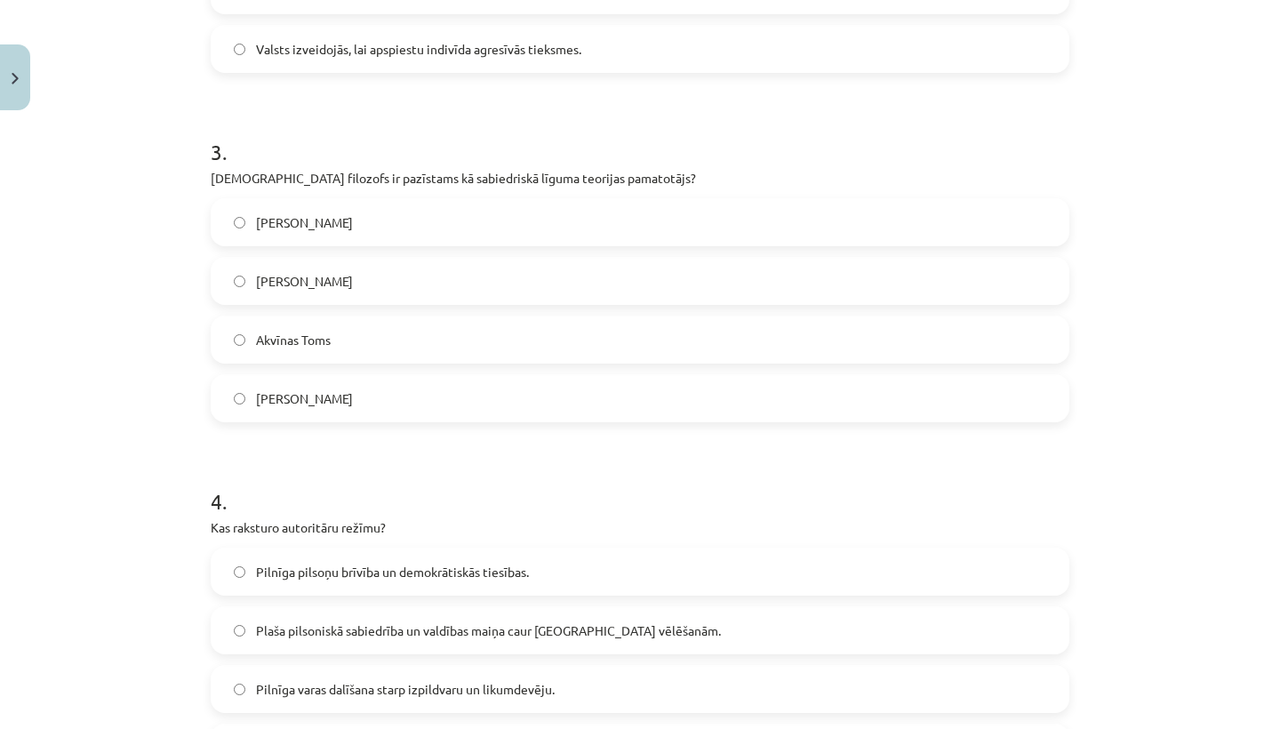
click at [430, 461] on h1 "4 ." at bounding box center [640, 485] width 859 height 55
click at [334, 392] on span "Tomass Hobss" at bounding box center [304, 398] width 97 height 19
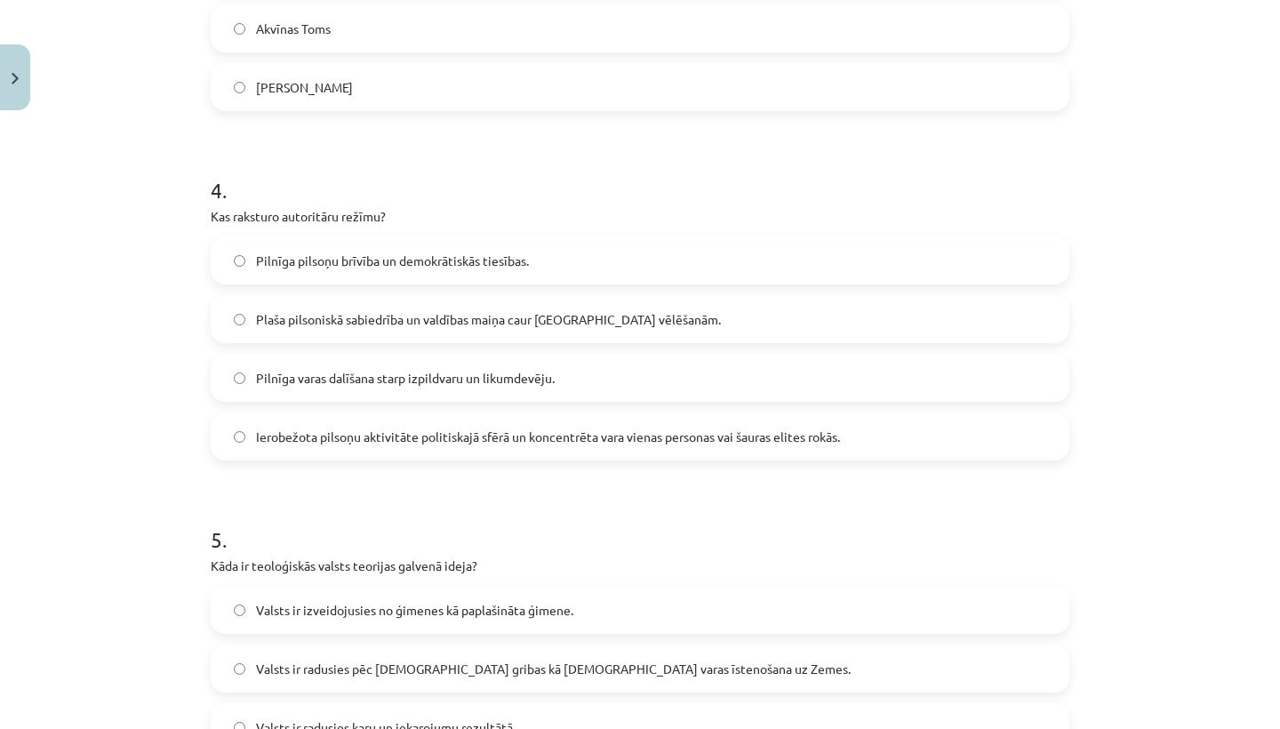
scroll to position [1257, 0]
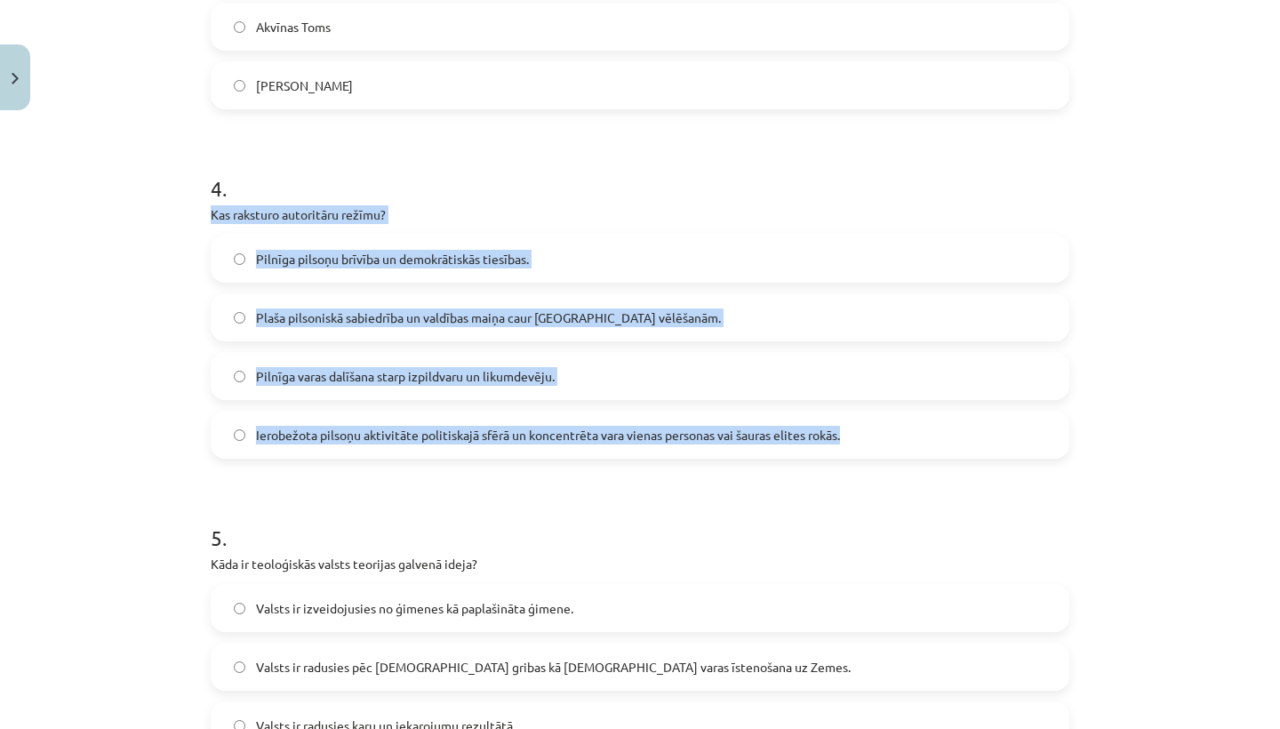
drag, startPoint x: 207, startPoint y: 213, endPoint x: 874, endPoint y: 448, distance: 706.8
copy div "Kas raksturo autoritāru režīmu? Pilnīga pilsoņu brīvība un demokrātiskās tiesīb…"
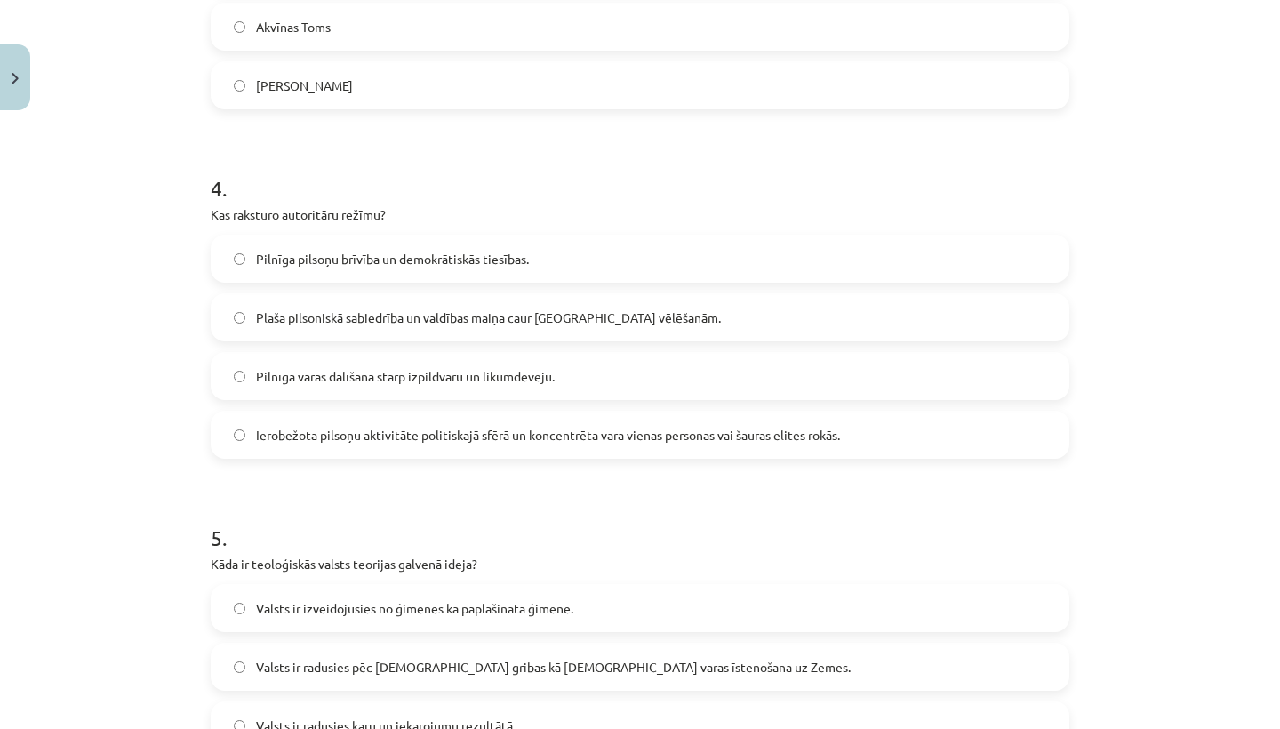
click at [356, 429] on span "Ierobežota pilsoņu aktivitāte politiskajā sfērā un koncentrēta vara vienas pers…" at bounding box center [548, 435] width 584 height 19
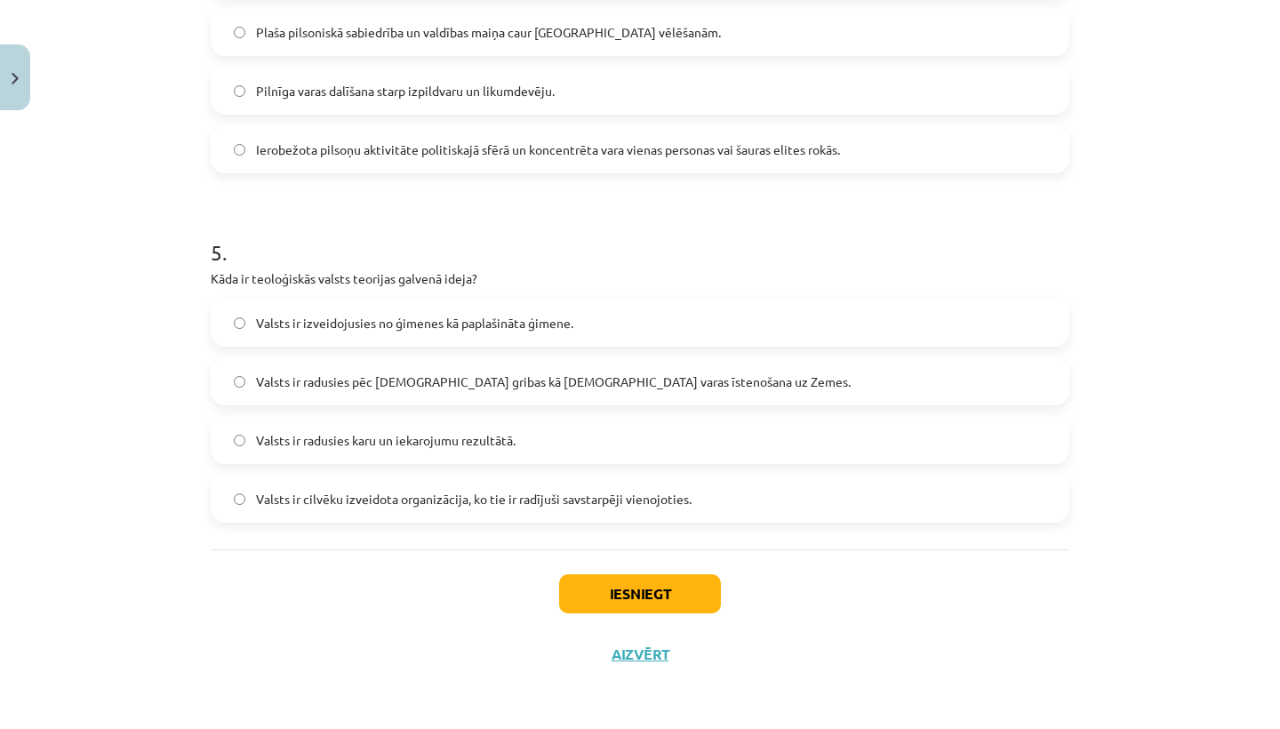
scroll to position [1545, 0]
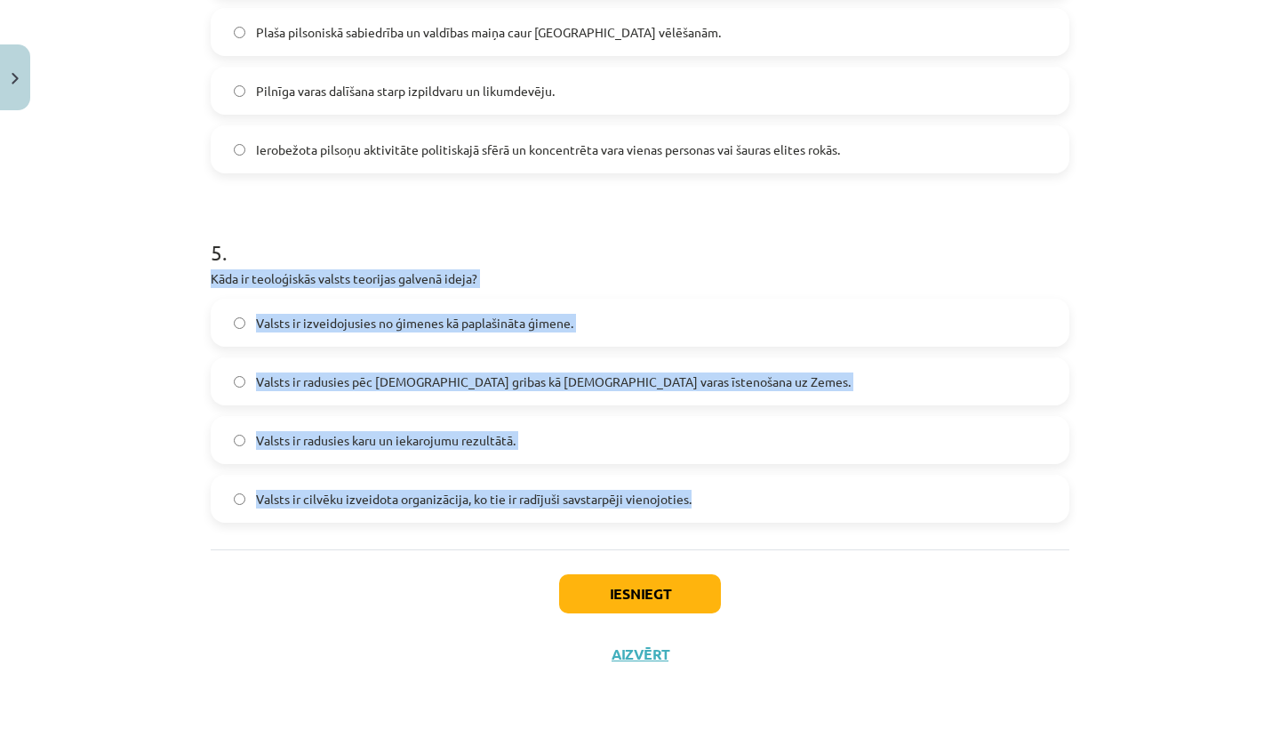
drag, startPoint x: 204, startPoint y: 273, endPoint x: 708, endPoint y: 498, distance: 551.1
copy div "Kāda ir teoloģiskās valsts teorijas galvenā ideja? Valsts ir izveidojusies no ģ…"
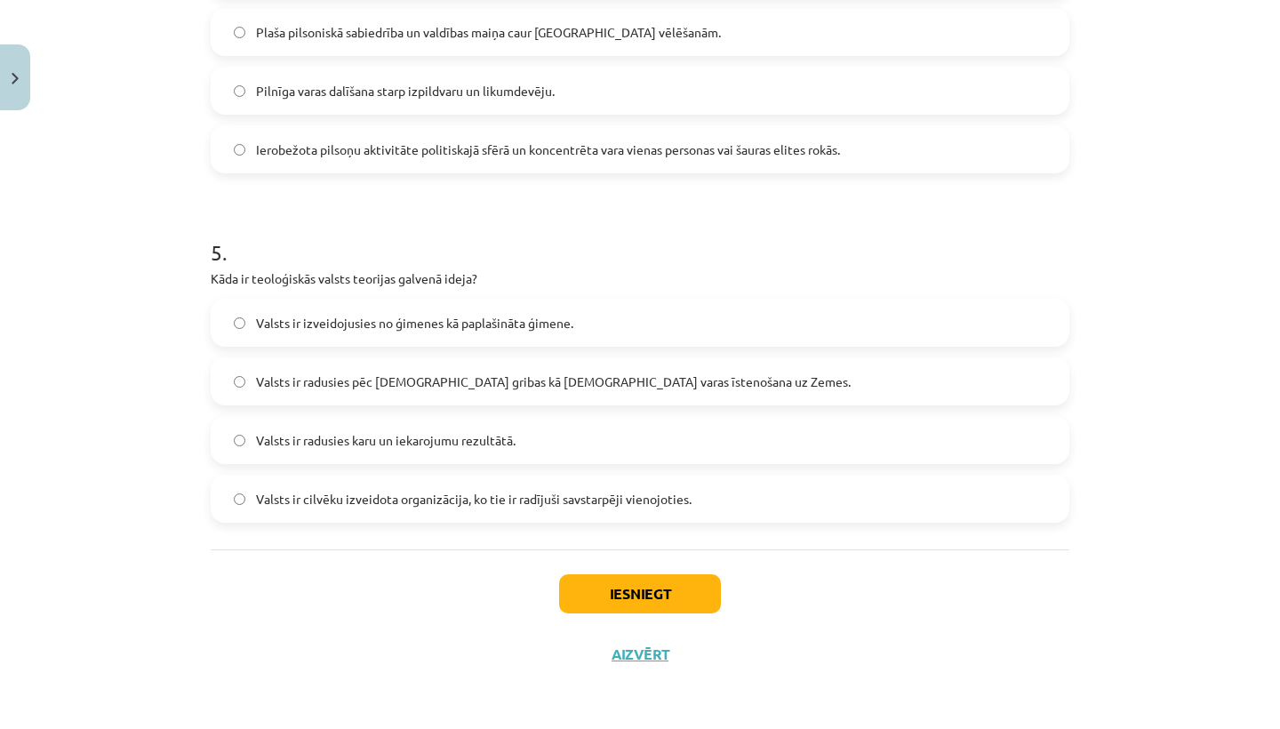
click at [808, 564] on div "Iesniegt Aizvērt" at bounding box center [640, 611] width 859 height 124
click at [486, 382] on span "Valsts ir radusies pēc Dieva gribas kā dievišķās varas īstenošana uz Zemes." at bounding box center [553, 381] width 595 height 19
click at [672, 593] on button "Iesniegt" at bounding box center [640, 593] width 162 height 39
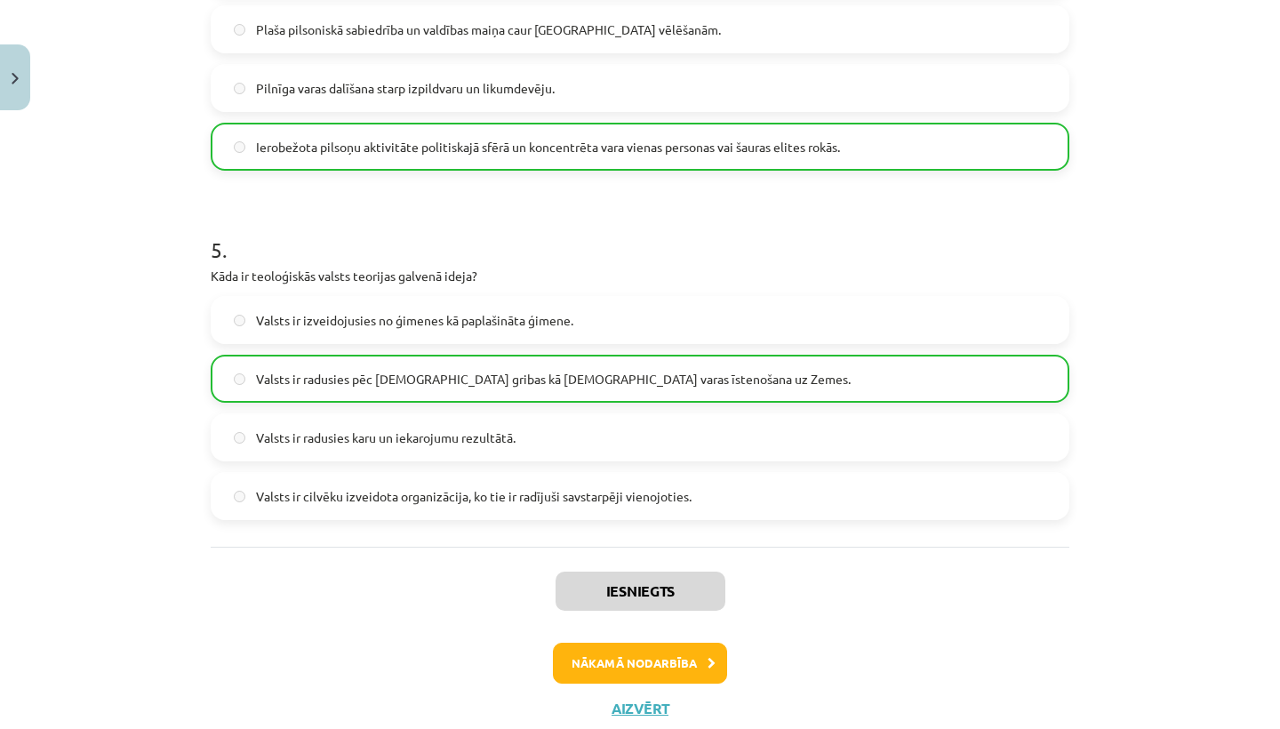
click at [670, 662] on button "Nākamā nodarbība" at bounding box center [640, 663] width 174 height 41
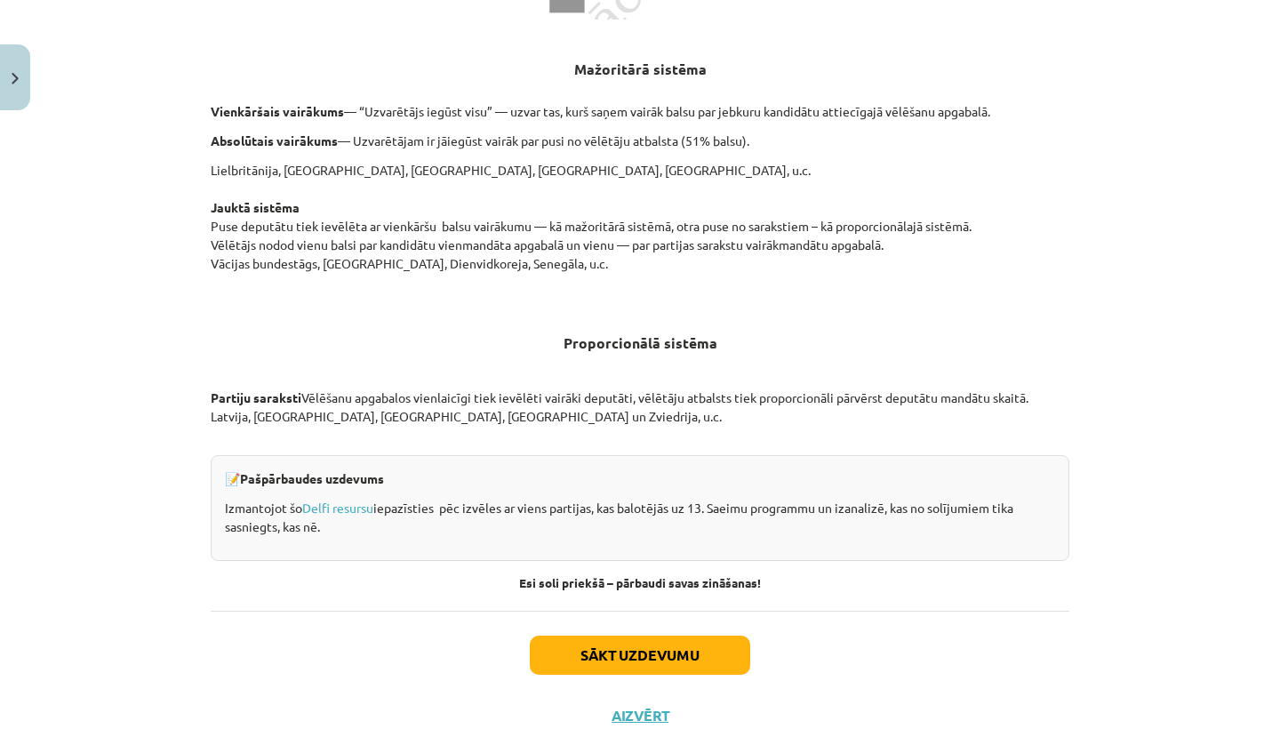
scroll to position [1688, 0]
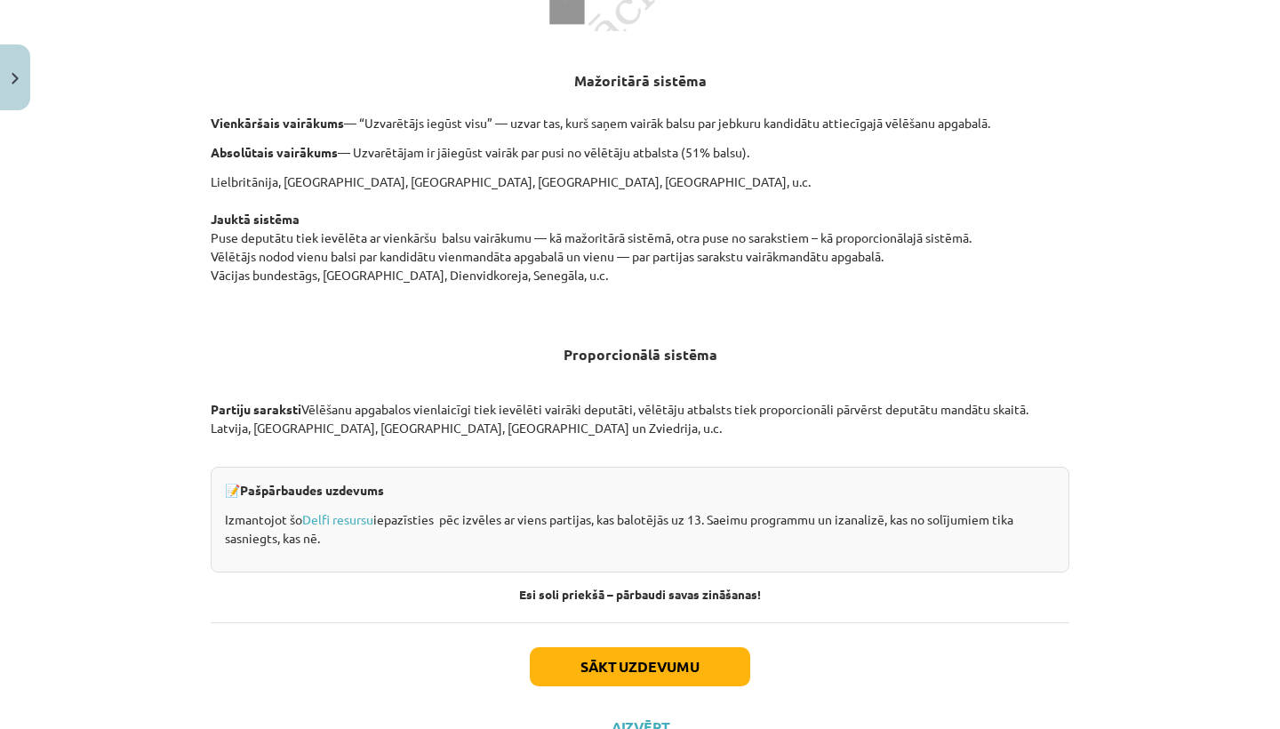
click at [680, 661] on button "Sākt uzdevumu" at bounding box center [640, 666] width 220 height 39
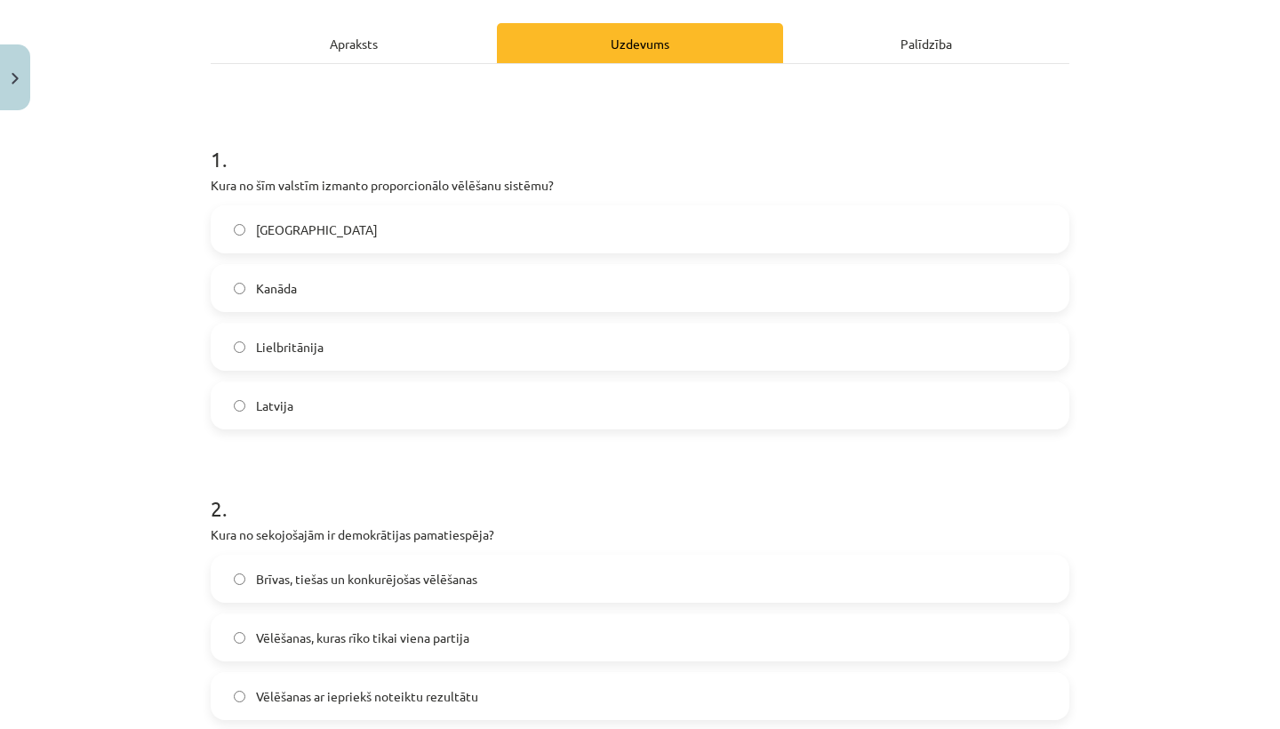
scroll to position [239, 0]
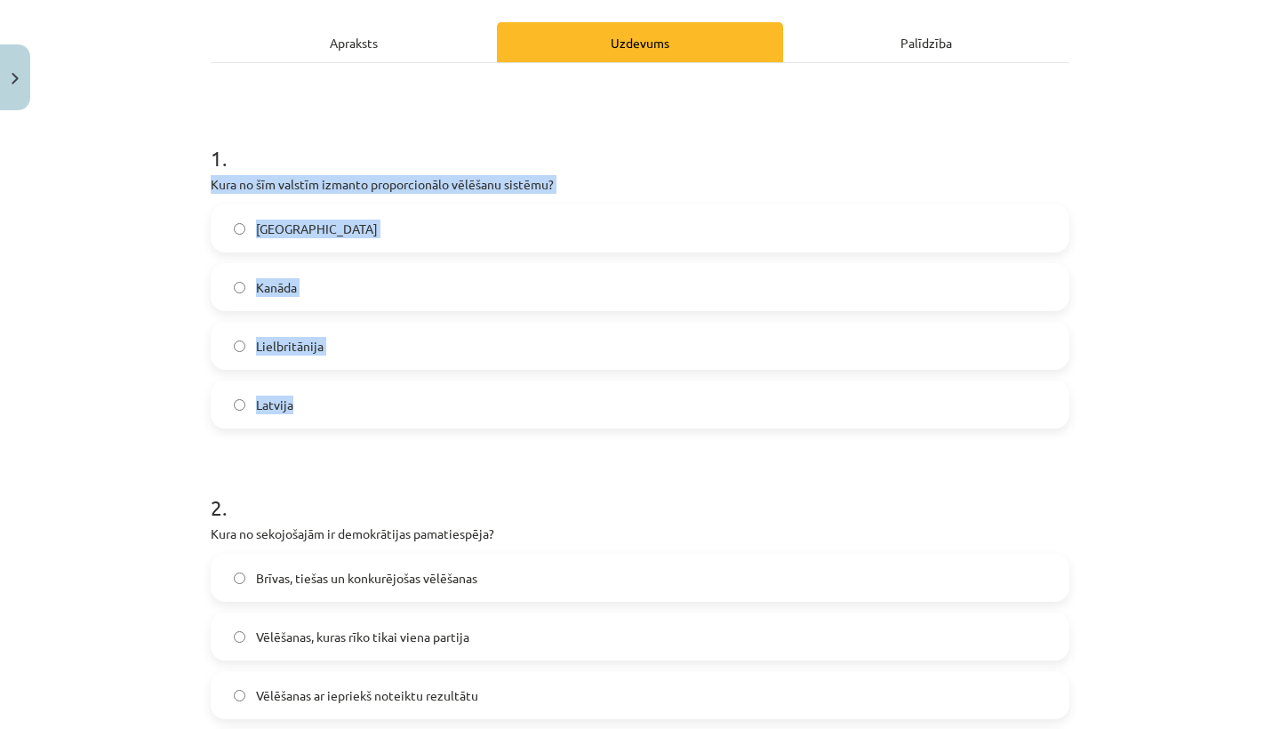
drag, startPoint x: 206, startPoint y: 180, endPoint x: 392, endPoint y: 406, distance: 293.1
copy div "Kura no šīm valstīm izmanto proporcionālo vēlēšanu sistēmu? ASV Kanāda Lielbrit…"
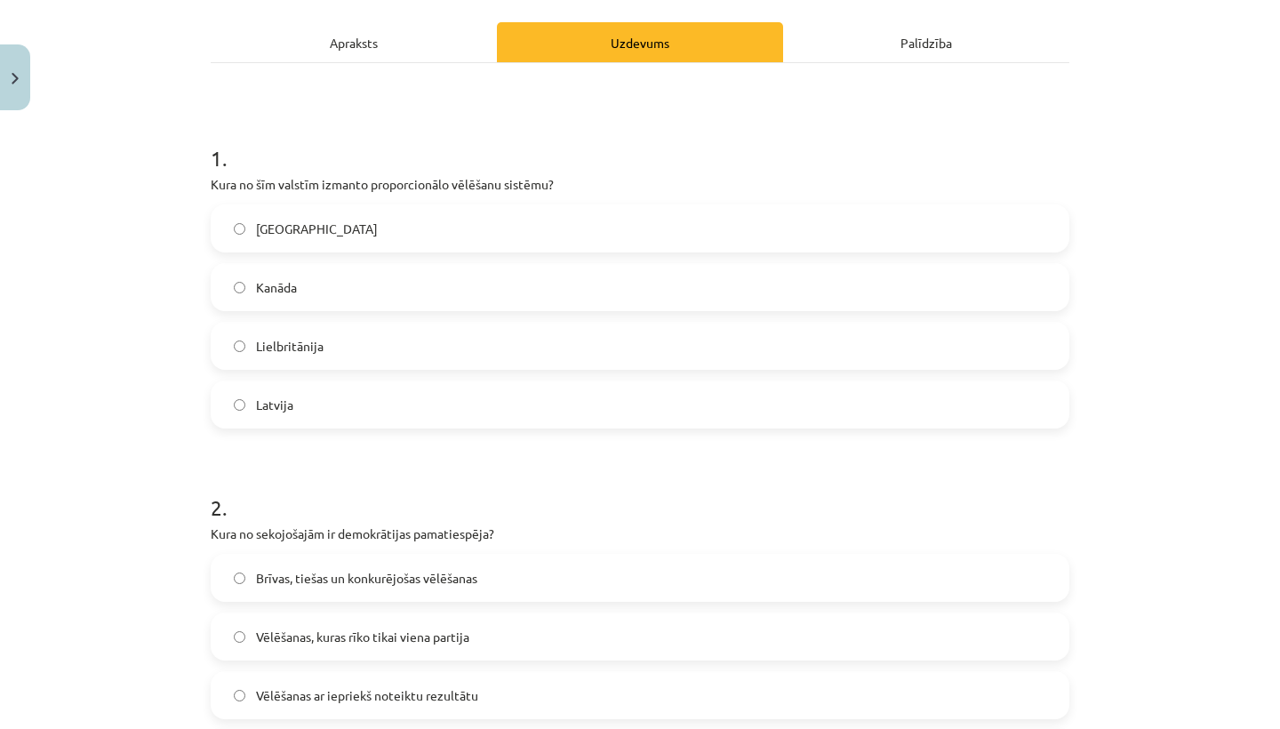
click at [479, 485] on h1 "2 ." at bounding box center [640, 491] width 859 height 55
click at [311, 407] on label "Latvija" at bounding box center [639, 404] width 855 height 44
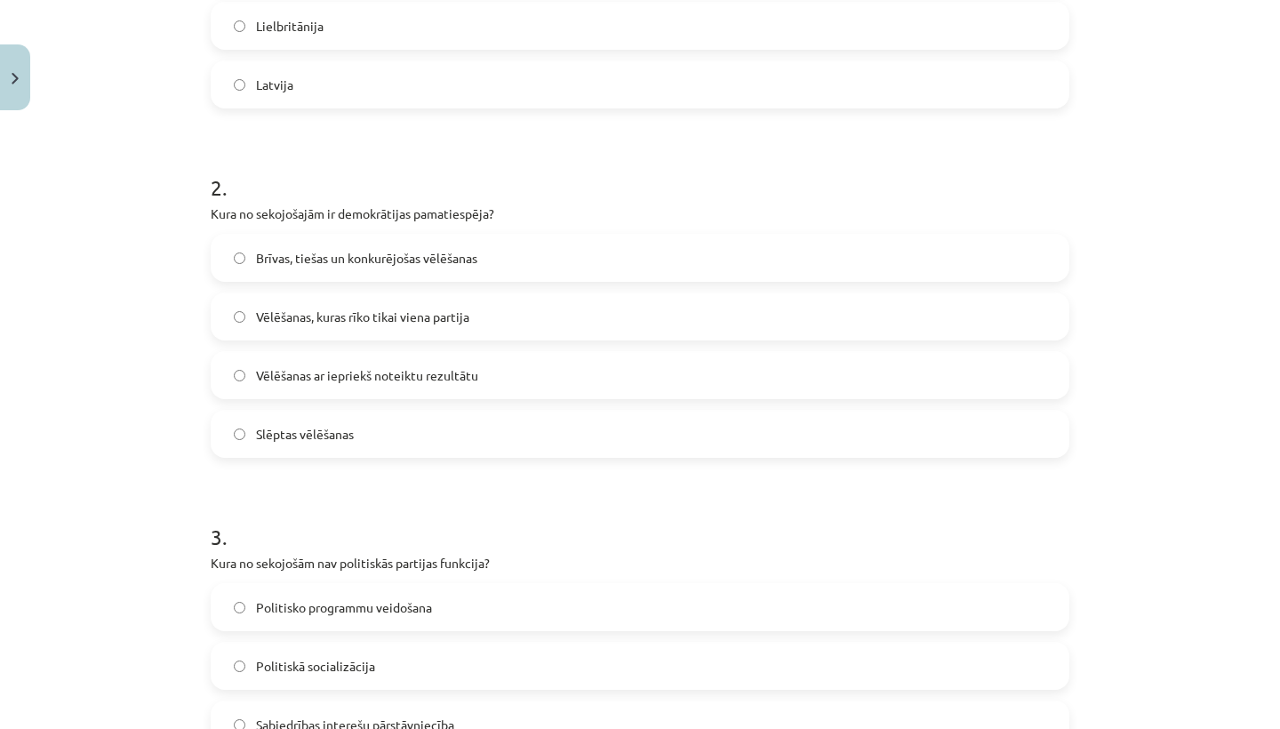
scroll to position [563, 0]
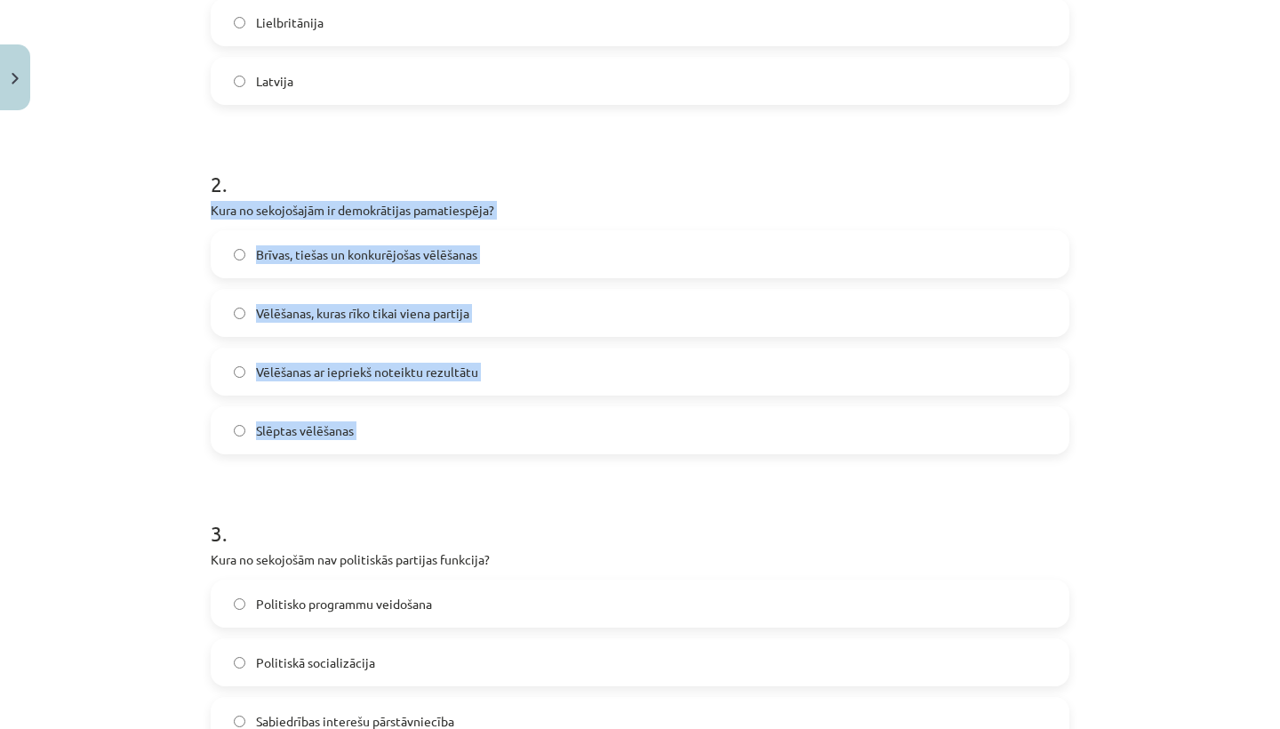
drag, startPoint x: 205, startPoint y: 206, endPoint x: 446, endPoint y: 452, distance: 344.5
click at [446, 453] on div "10 XP Saņemsi Viegls 590 pilda Apraksts Uzdevums Palīdzība 1 . Kura no šīm vals…" at bounding box center [640, 610] width 880 height 2109
copy div "Kura no sekojošajām ir demokrātijas pamatiespēja? Brīvas, tiešas un konkurējoša…"
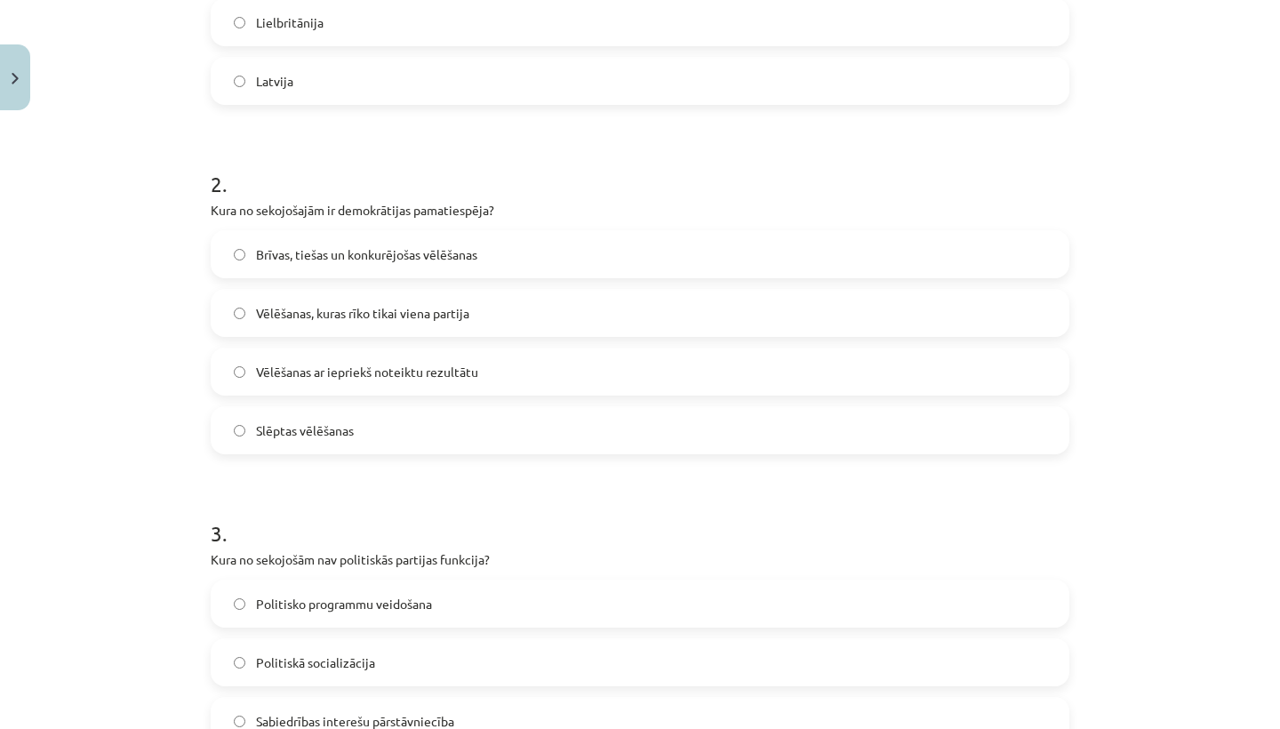
click at [501, 495] on h1 "3 ." at bounding box center [640, 517] width 859 height 55
click at [355, 245] on span "Brīvas, tiešas un konkurējošas vēlēšanas" at bounding box center [366, 254] width 221 height 19
click at [551, 474] on form "1 . Kura no šīm valstīm izmanto proporcionālo vēlēšanu sistēmu? ASV Kanāda Liel…" at bounding box center [640, 646] width 859 height 1711
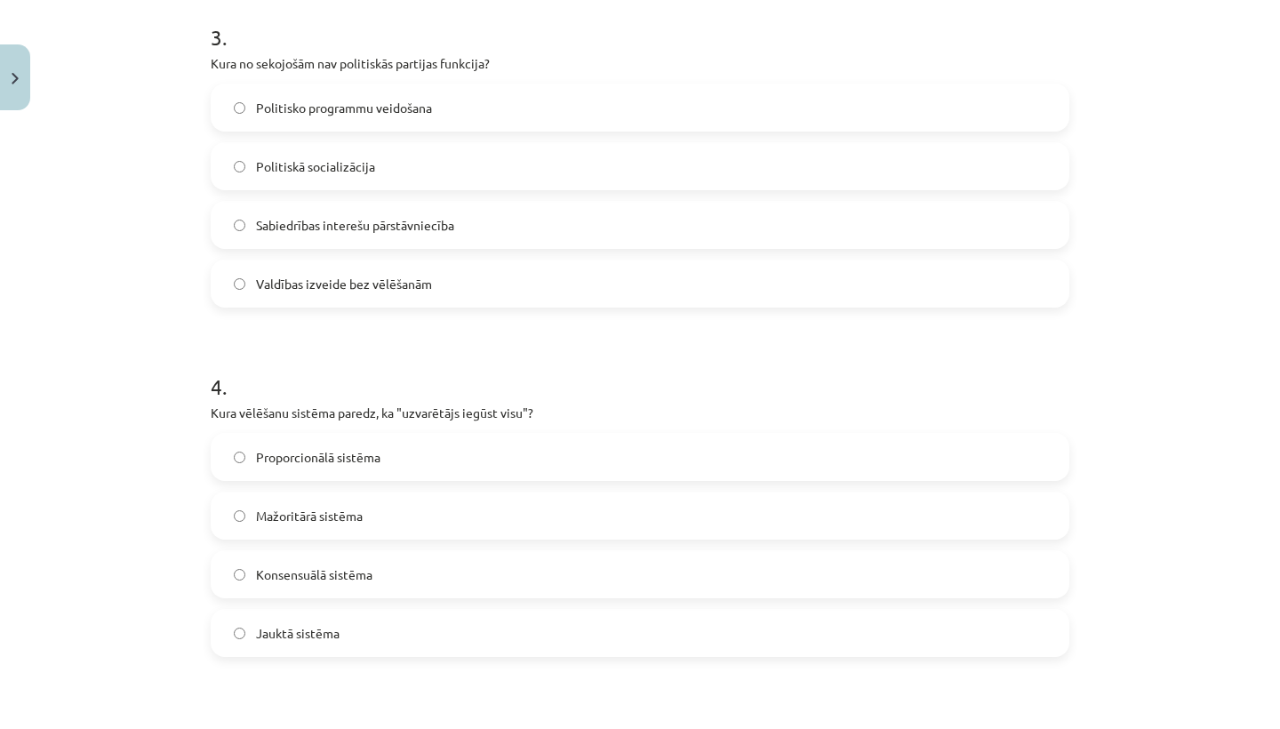
scroll to position [1060, 0]
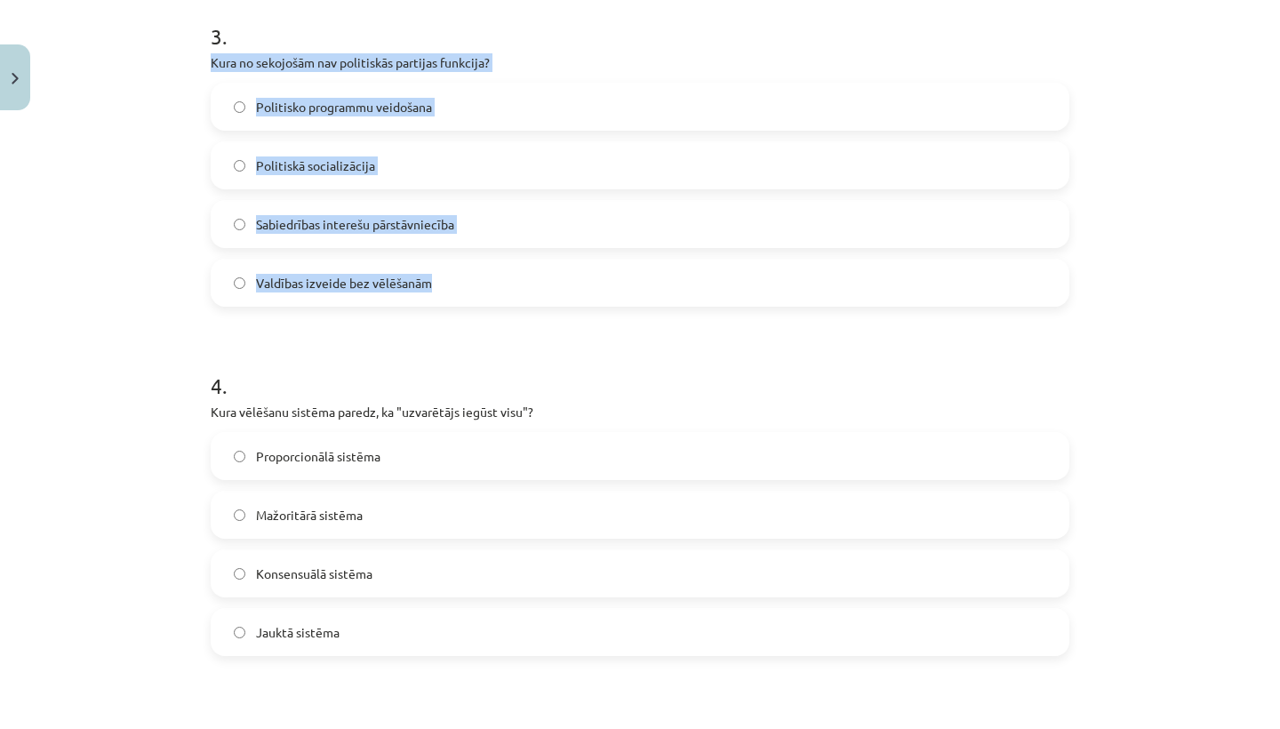
drag, startPoint x: 208, startPoint y: 61, endPoint x: 455, endPoint y: 290, distance: 336.5
click at [455, 290] on div "10 XP Saņemsi Viegls 590 pilda Apraksts Uzdevums Palīdzība 1 . Kura no šīm vals…" at bounding box center [640, 113] width 880 height 2109
copy div "Kura no sekojošām nav politiskās partijas funkcija? Politisko programmu veidoša…"
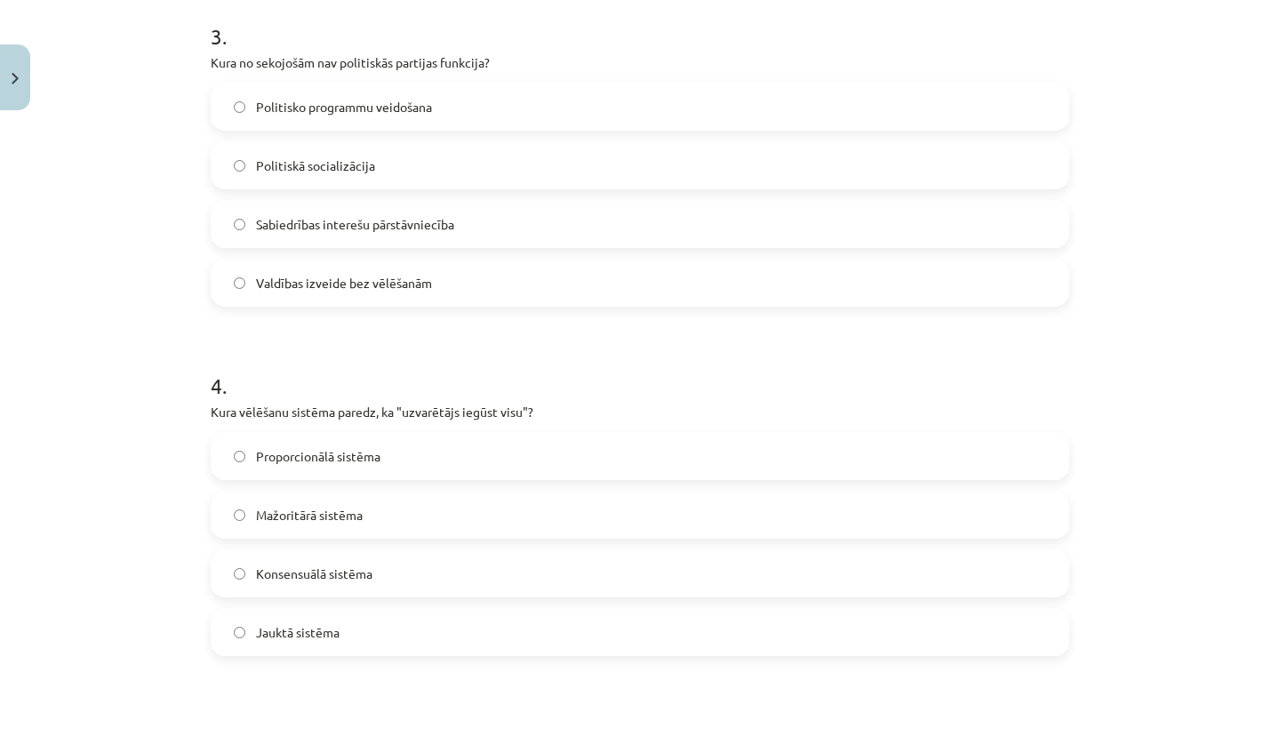
click at [516, 332] on form "1 . Kura no šīm valstīm izmanto proporcionālo vēlēšanu sistēmu? ASV Kanāda Liel…" at bounding box center [640, 149] width 859 height 1711
click at [335, 284] on span "Valdības izveide bez vēlēšanām" at bounding box center [344, 283] width 176 height 19
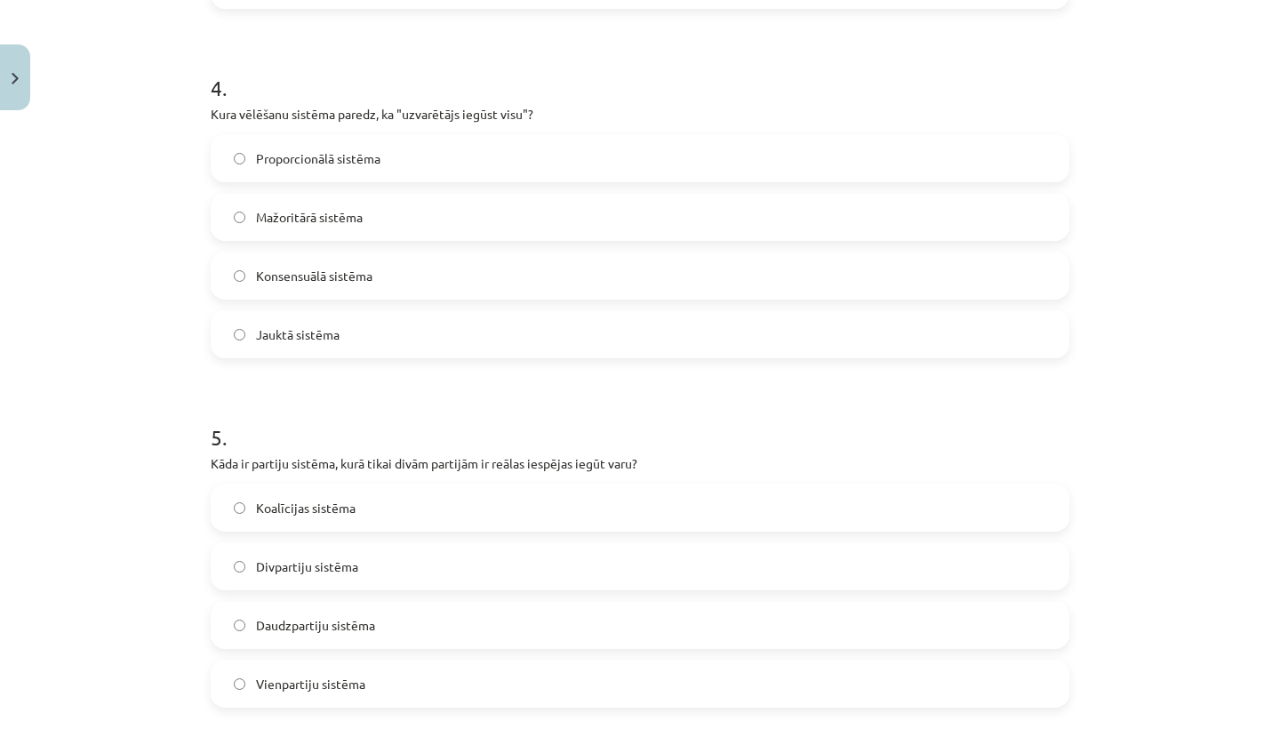
scroll to position [1366, 0]
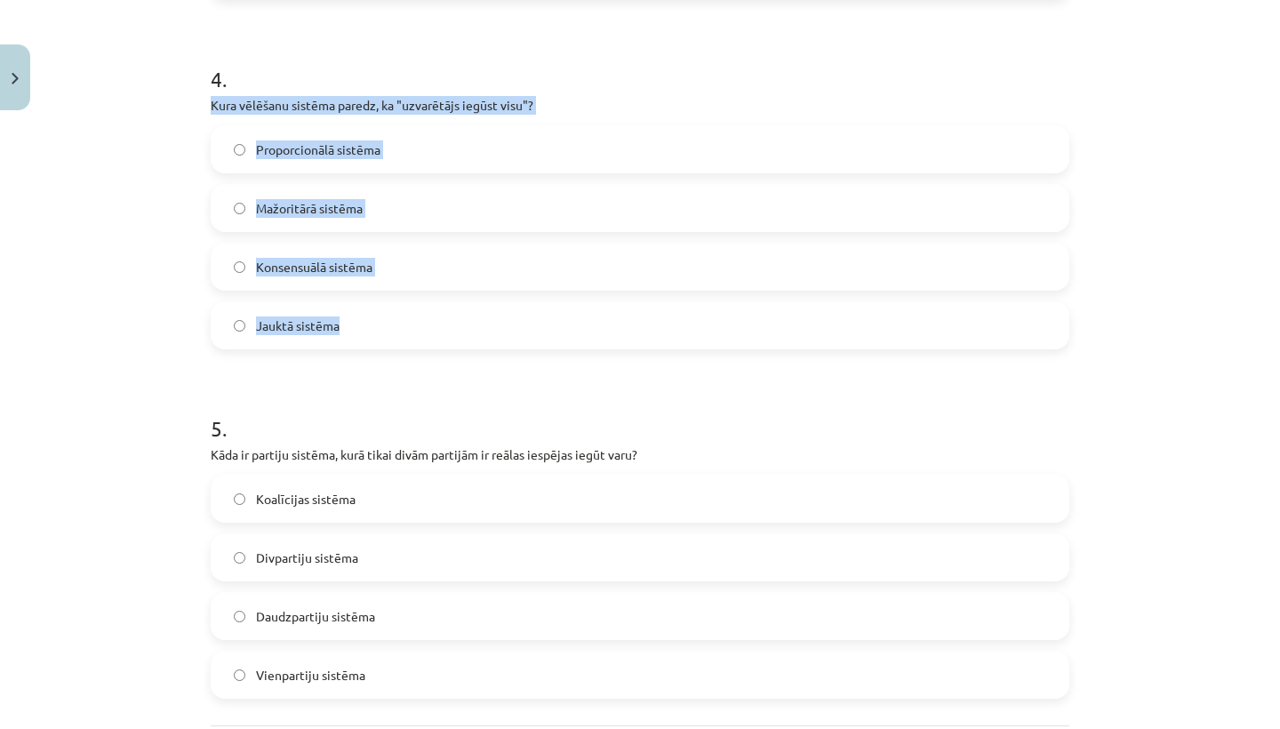
drag, startPoint x: 210, startPoint y: 103, endPoint x: 380, endPoint y: 333, distance: 286.6
copy div "Kura vēlēšanu sistēma paredz, ka "uzvarētājs iegūst visu"? Proporcionālā sistēm…"
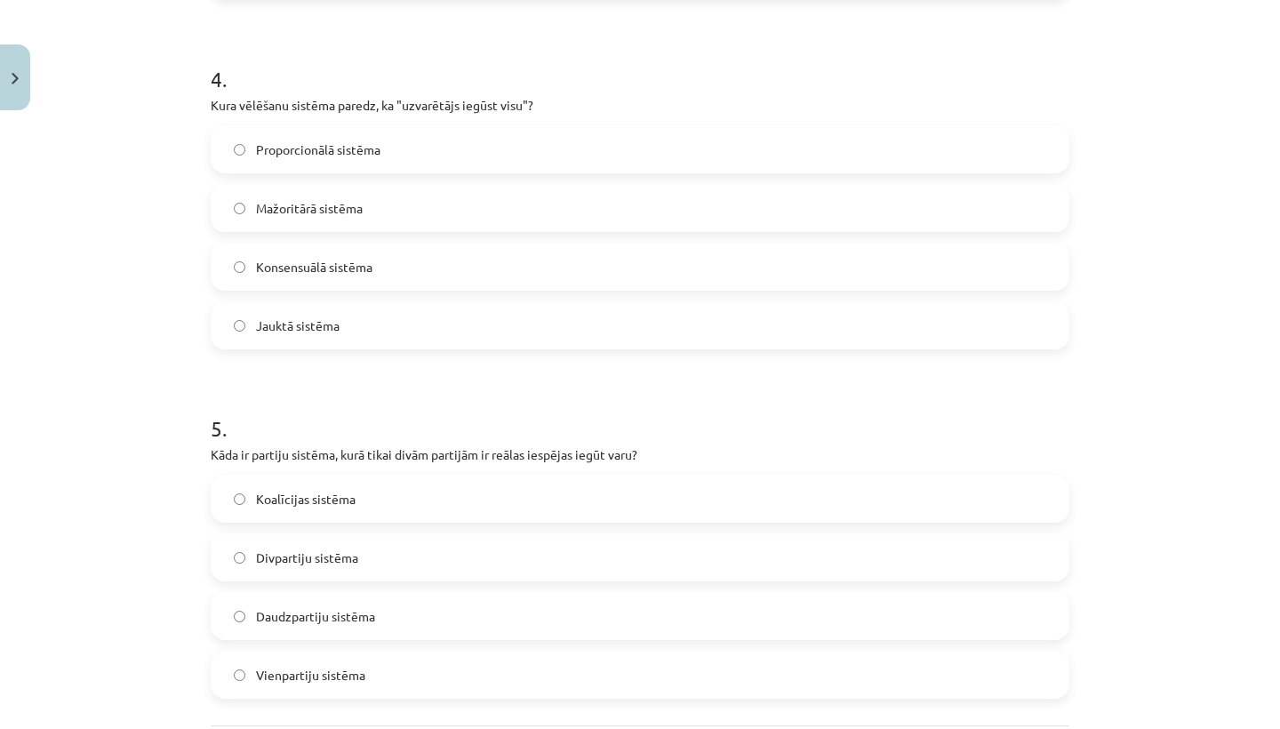
click at [351, 195] on label "Mažoritārā sistēma" at bounding box center [639, 208] width 855 height 44
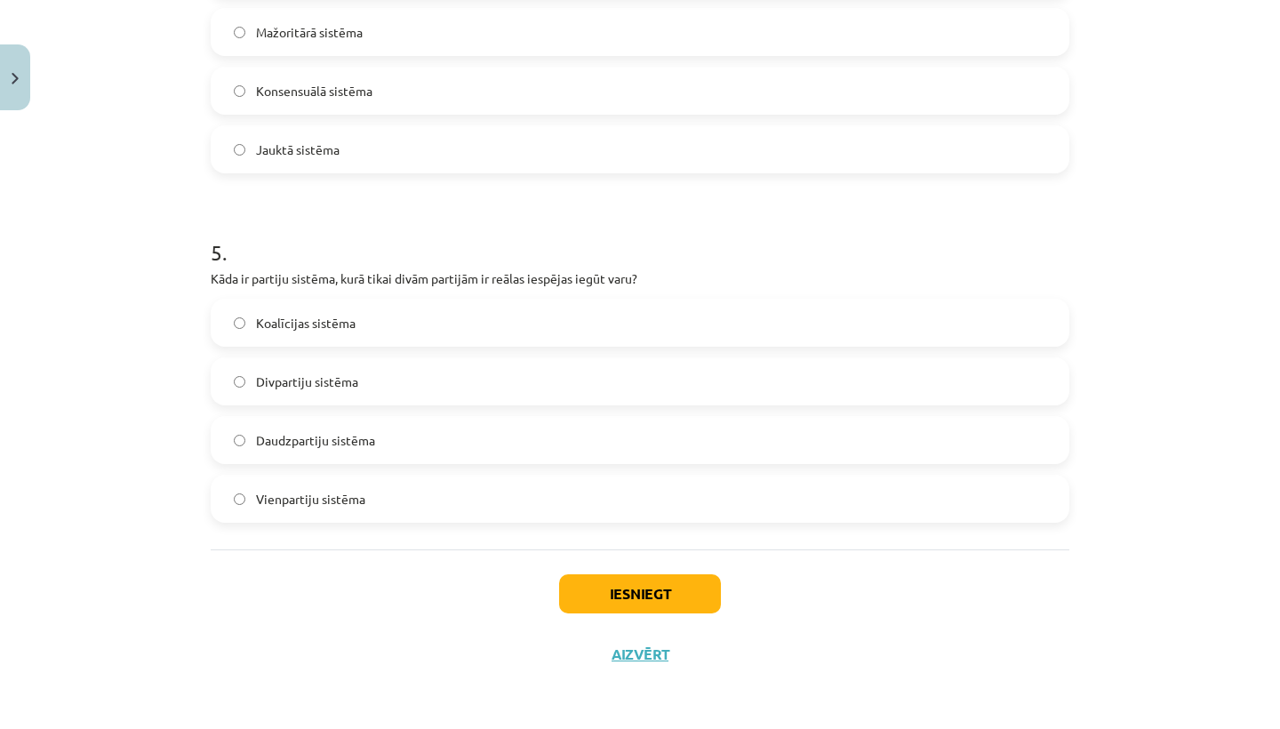
scroll to position [1545, 0]
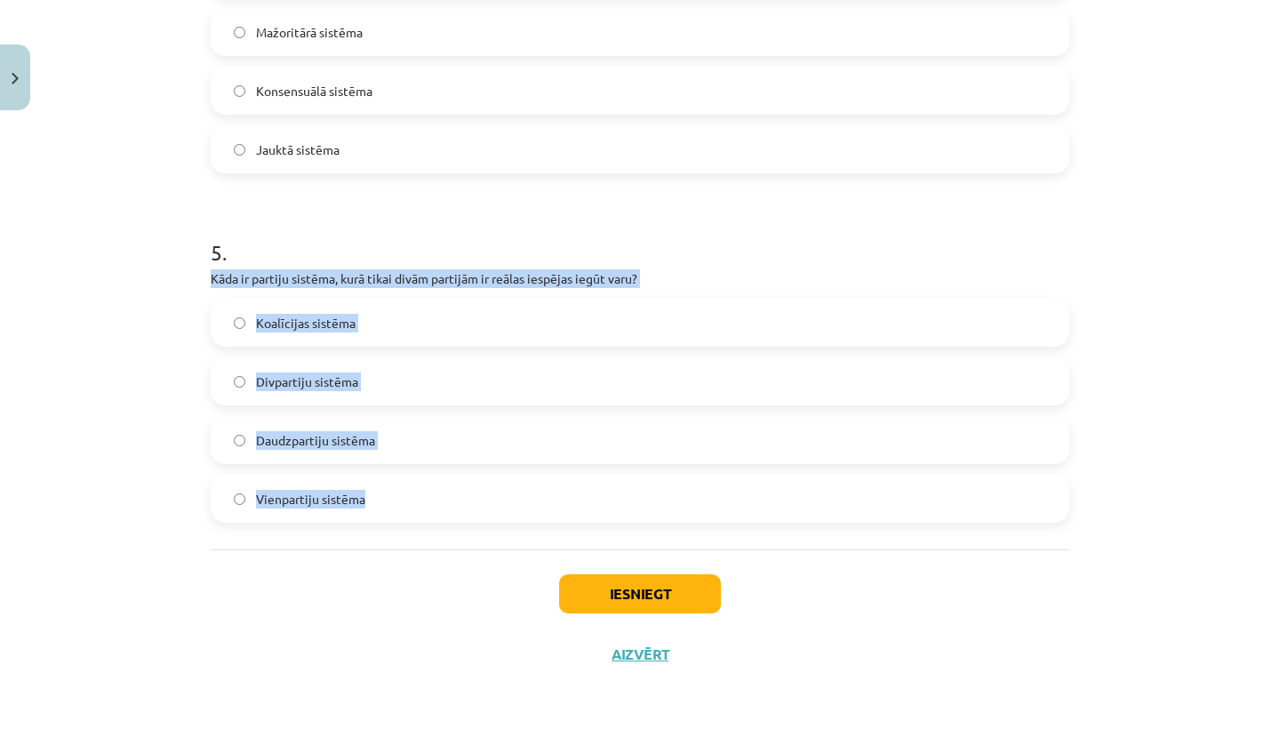
drag, startPoint x: 212, startPoint y: 272, endPoint x: 402, endPoint y: 514, distance: 307.7
click at [402, 515] on div "5 . Kāda ir partiju sistēma, kurā tikai divām partijām ir reālas iespējas iegūt…" at bounding box center [640, 366] width 859 height 314
copy div "Kāda ir partiju sistēma, kurā tikai divām partijām ir reālas iespējas iegūt var…"
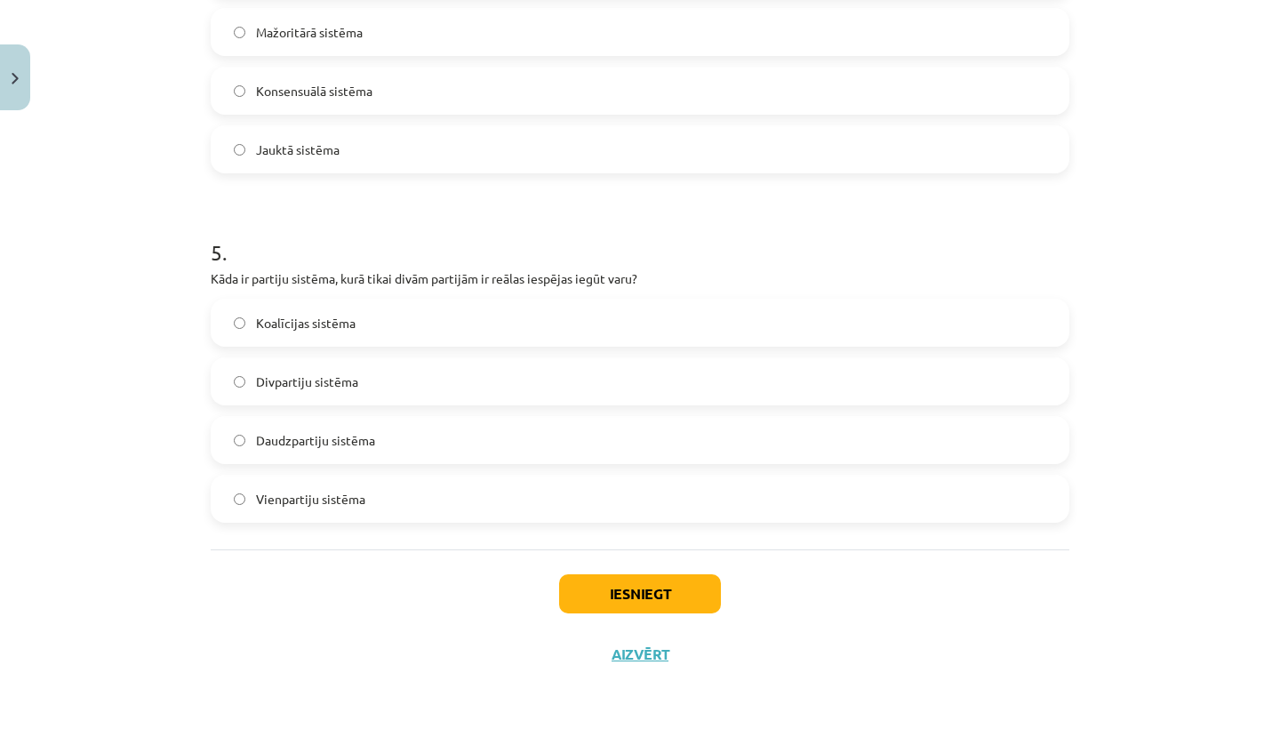
click at [439, 580] on div "Iesniegt Aizvērt" at bounding box center [640, 611] width 859 height 124
click at [293, 391] on label "Divpartiju sistēma" at bounding box center [639, 381] width 855 height 44
click at [653, 597] on button "Iesniegt" at bounding box center [640, 593] width 162 height 39
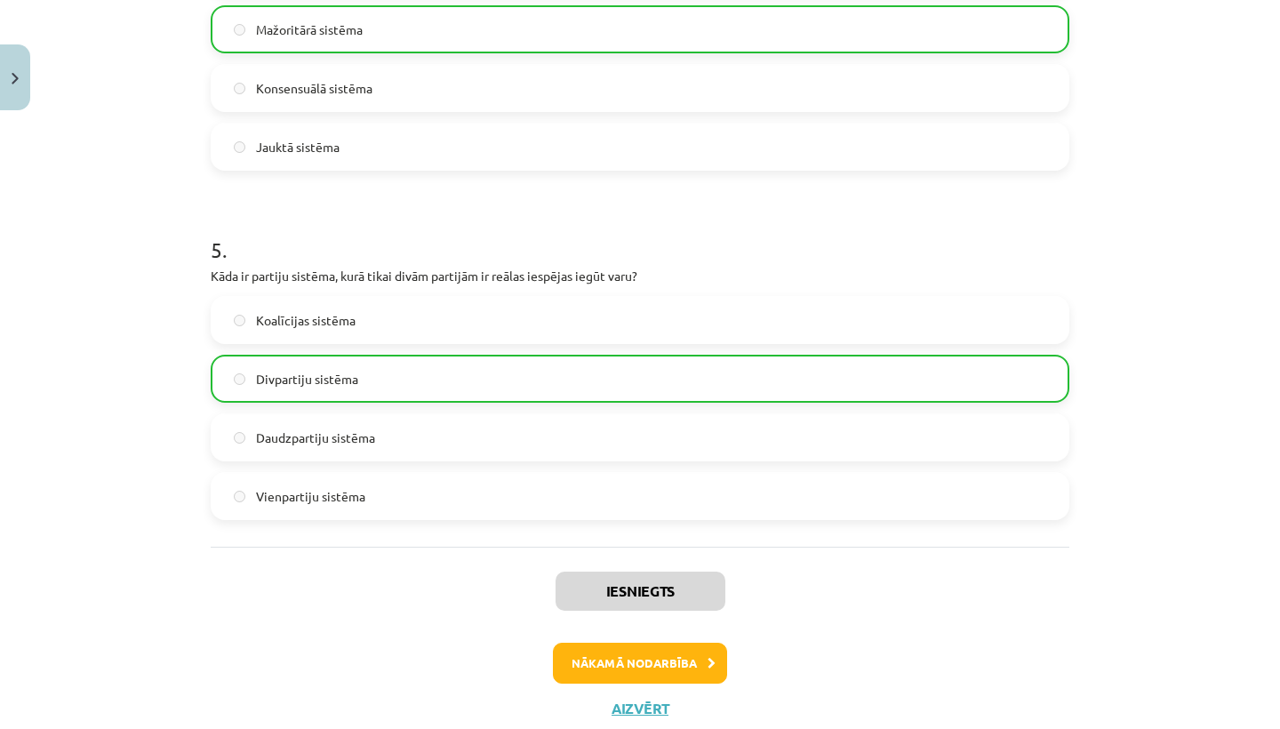
click at [675, 669] on button "Nākamā nodarbība" at bounding box center [640, 663] width 174 height 41
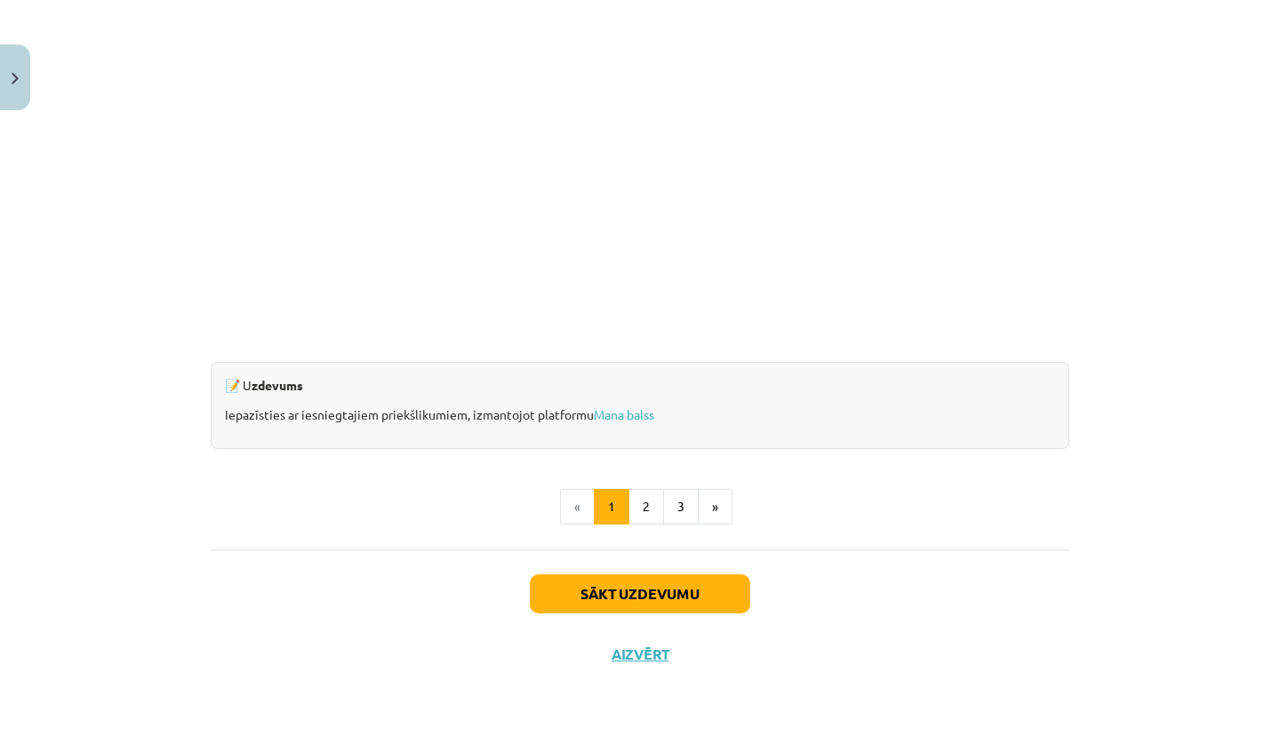
scroll to position [1630, 0]
click at [647, 508] on button "2" at bounding box center [646, 507] width 36 height 36
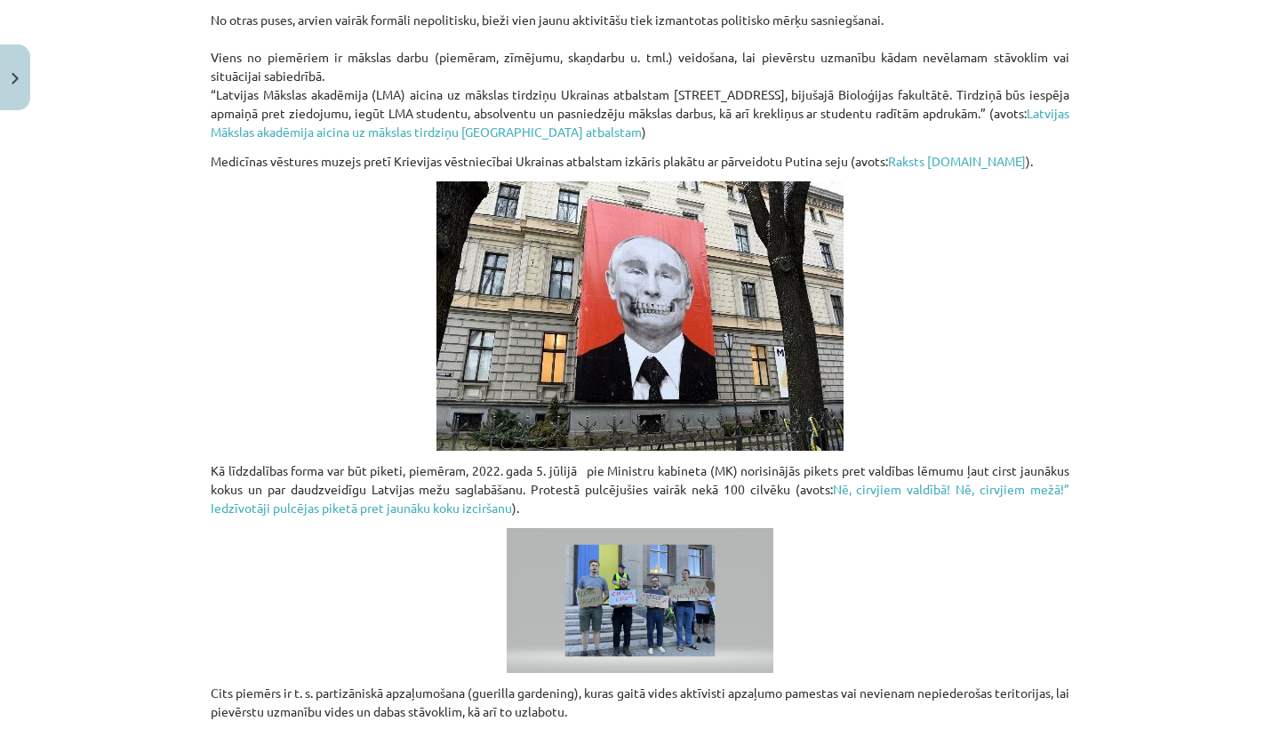
scroll to position [961, 0]
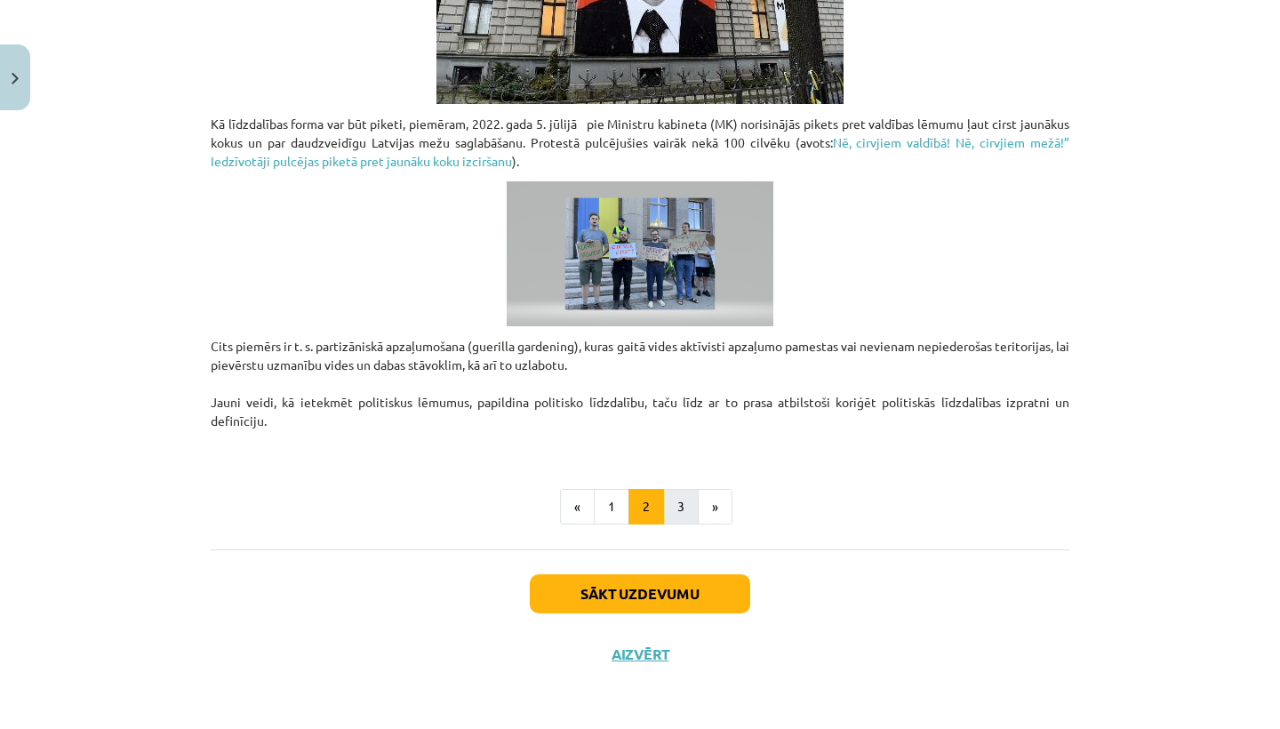
click at [684, 505] on button "3" at bounding box center [681, 507] width 36 height 36
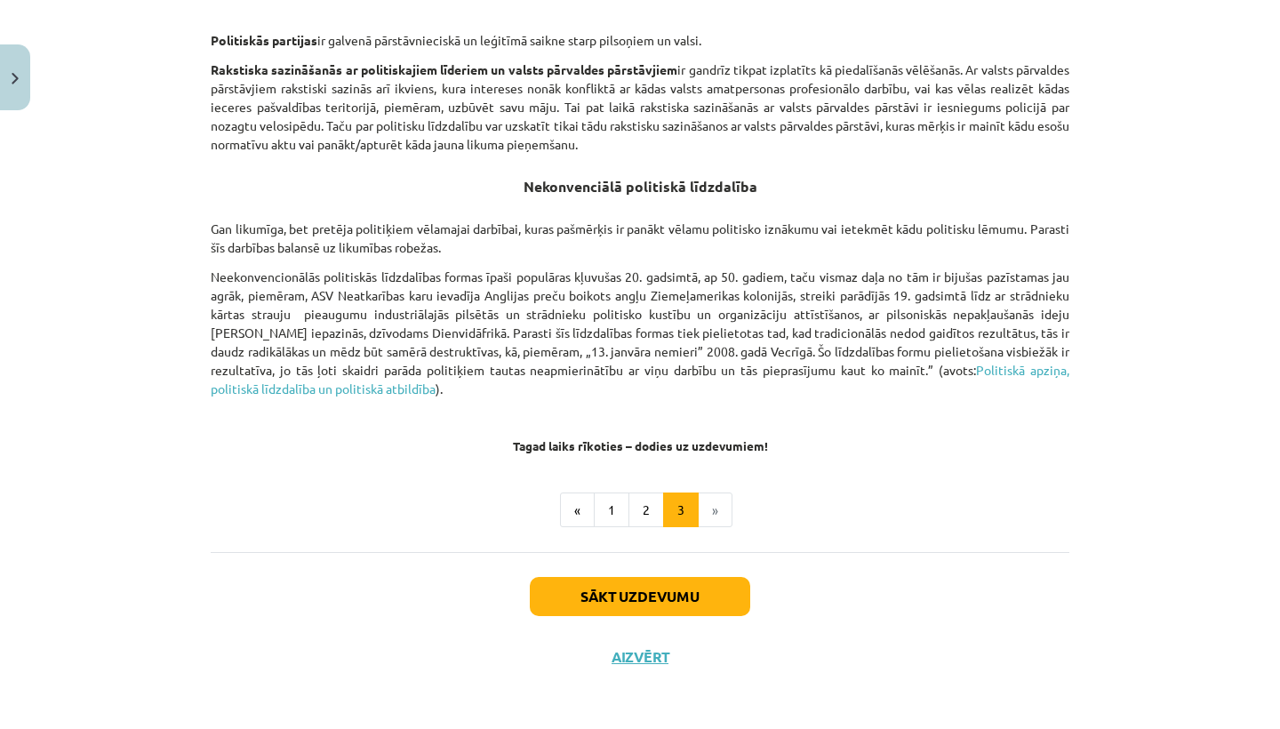
scroll to position [1161, 0]
click at [692, 595] on button "Sākt uzdevumu" at bounding box center [640, 597] width 220 height 39
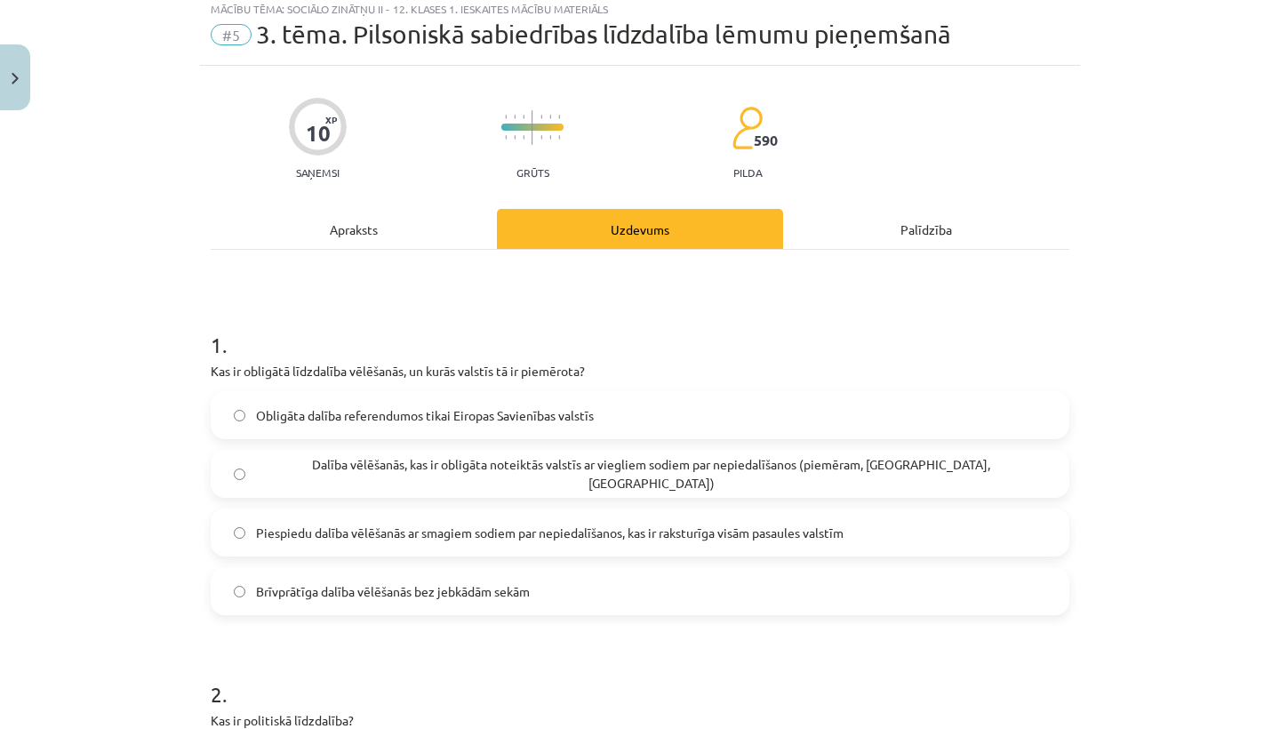
scroll to position [44, 0]
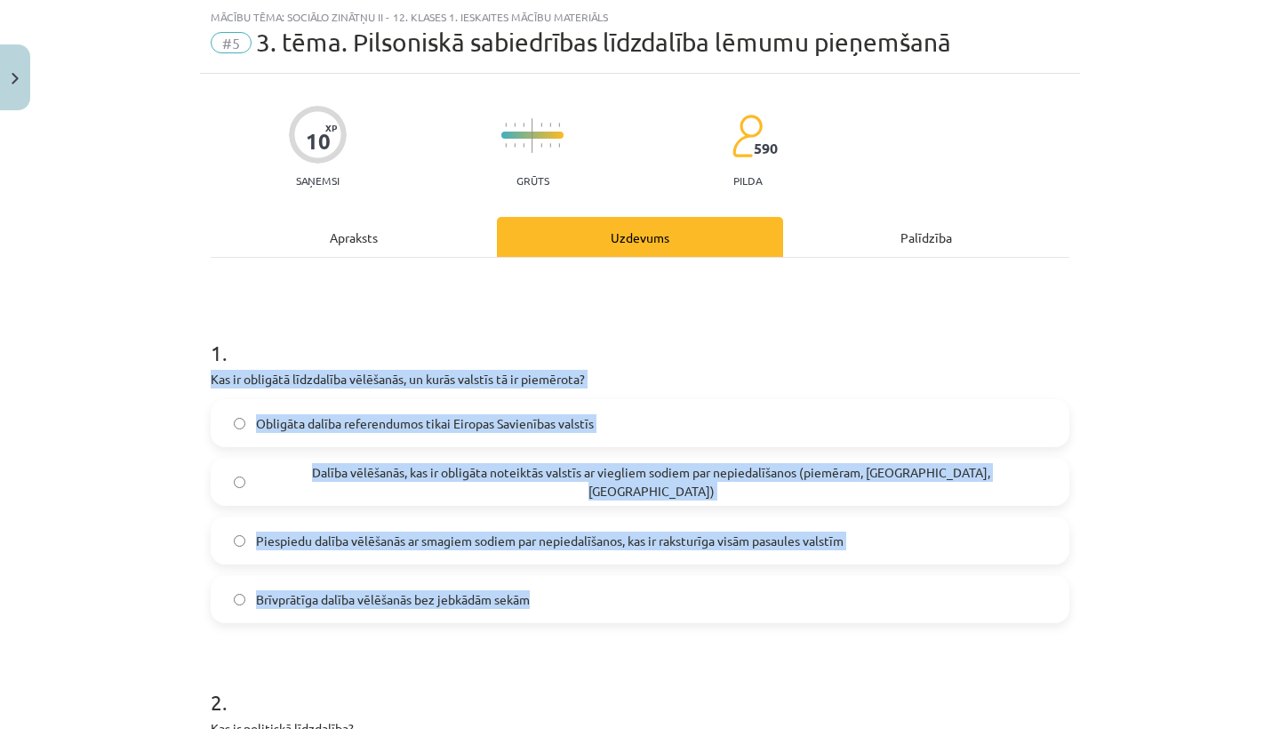
drag, startPoint x: 209, startPoint y: 375, endPoint x: 604, endPoint y: 608, distance: 458.3
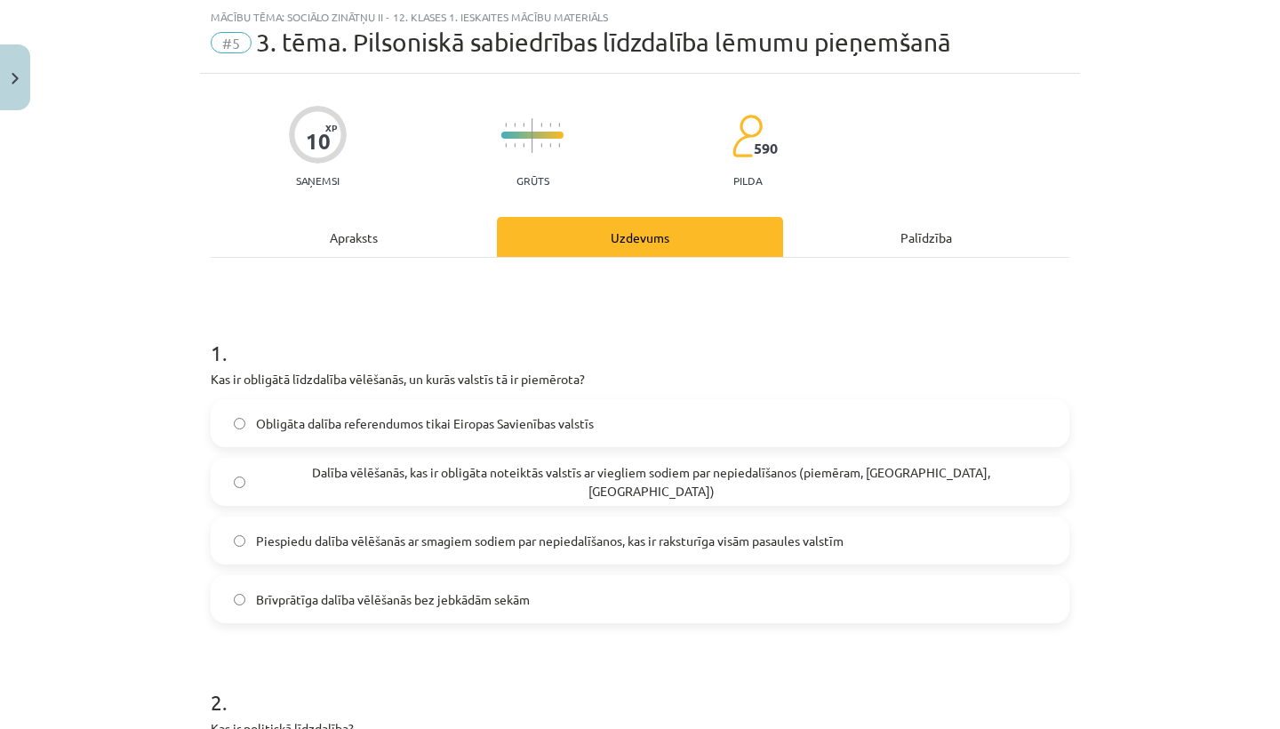
click at [388, 486] on span "Dalība vēlēšanās, kas ir obligāta noteiktās valstīs ar viegliem sodiem par nepi…" at bounding box center [651, 481] width 790 height 37
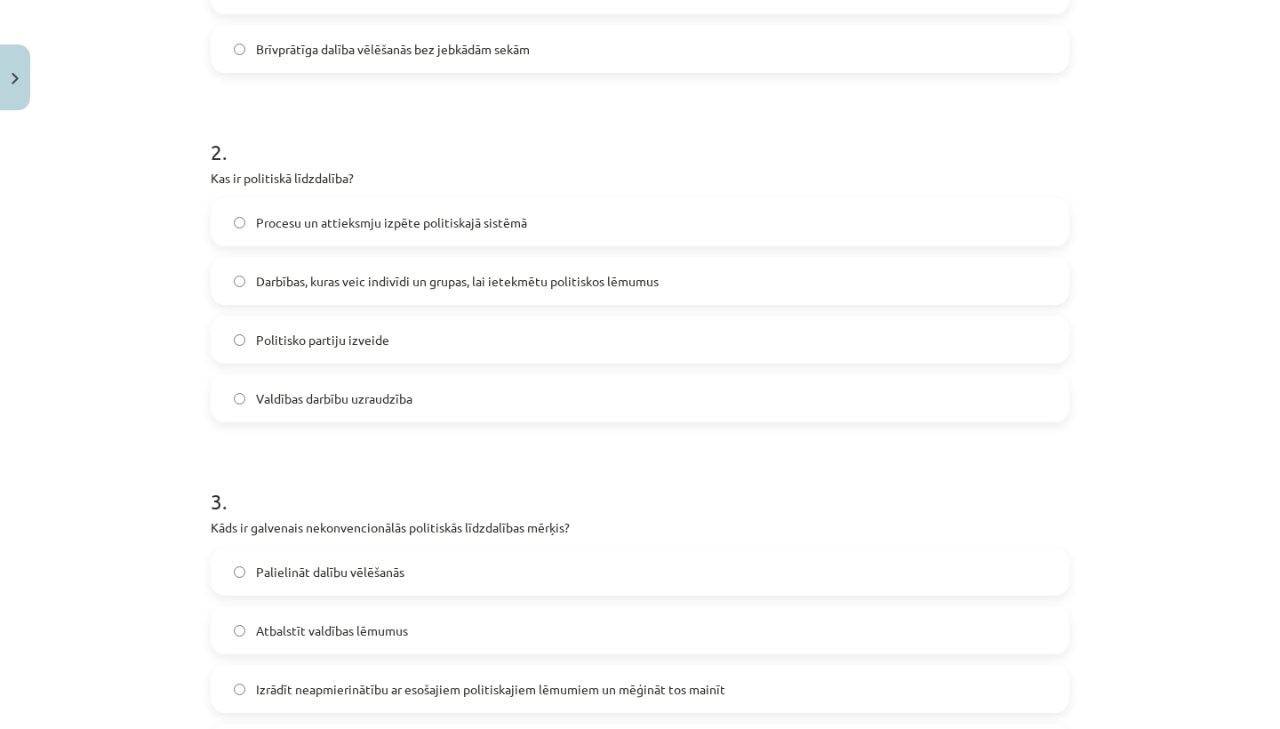
scroll to position [709, 0]
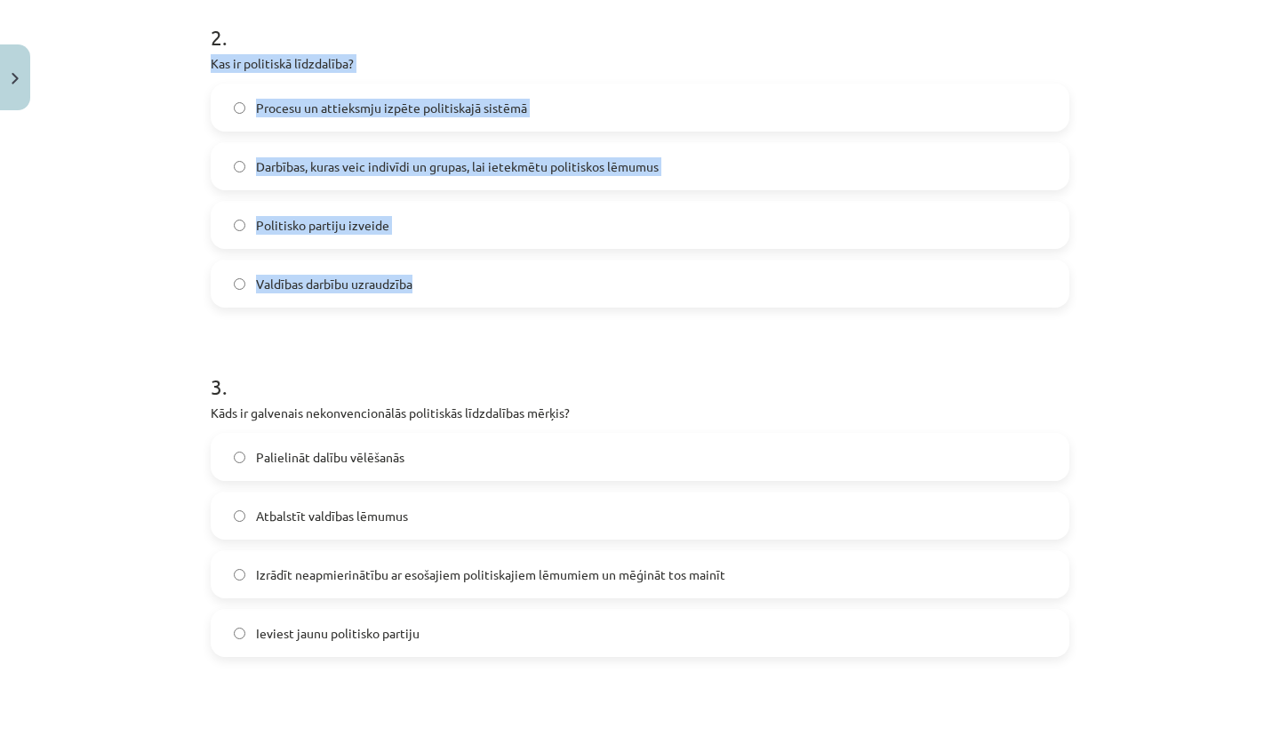
drag, startPoint x: 208, startPoint y: 60, endPoint x: 437, endPoint y: 290, distance: 325.0
click at [437, 292] on div "10 XP Saņemsi Grūts 590 pilda Apraksts Uzdevums Palīdzība 1 . Kas ir obligātā l…" at bounding box center [640, 463] width 880 height 2109
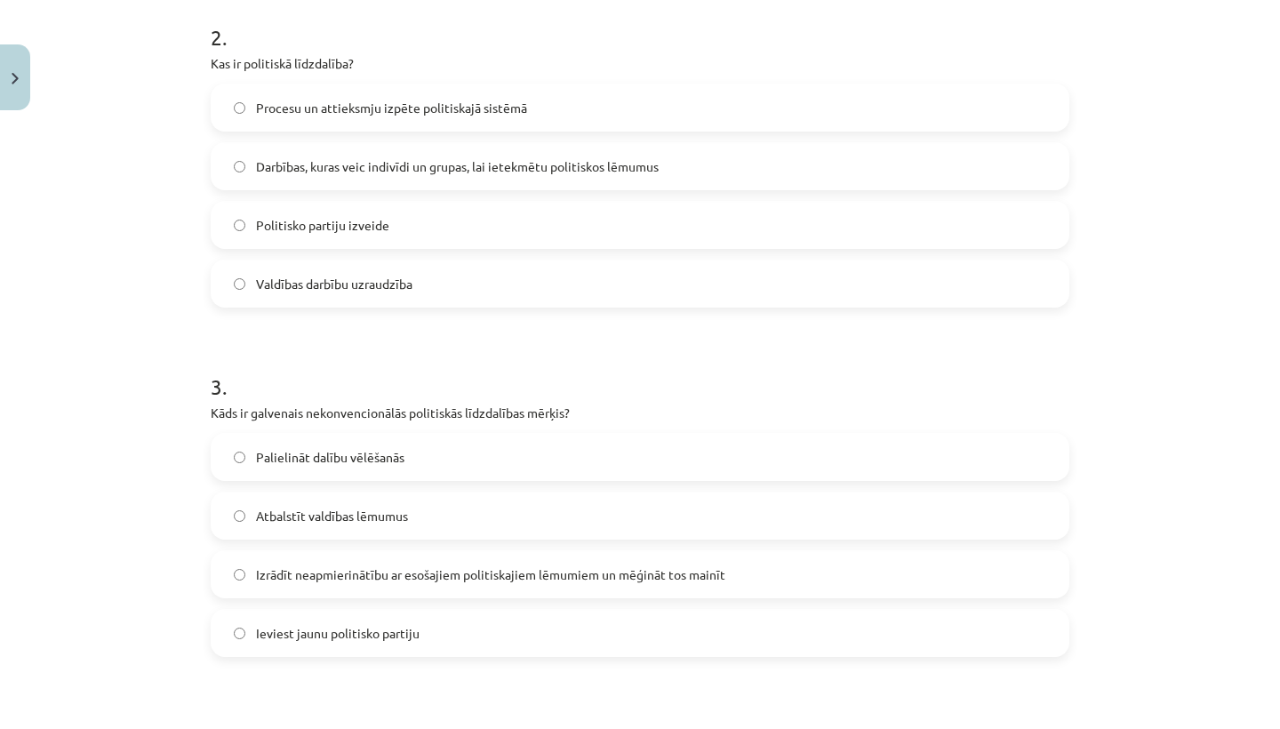
click at [487, 342] on form "1 . Kas ir obligātā līdzdalība vēlēšanās, un kurās valstīs tā ir piemērota? Obl…" at bounding box center [640, 499] width 859 height 1711
click at [396, 155] on label "Darbības, kuras veic indivīdi un grupas, lai ietekmētu politiskos lēmumus" at bounding box center [639, 166] width 855 height 44
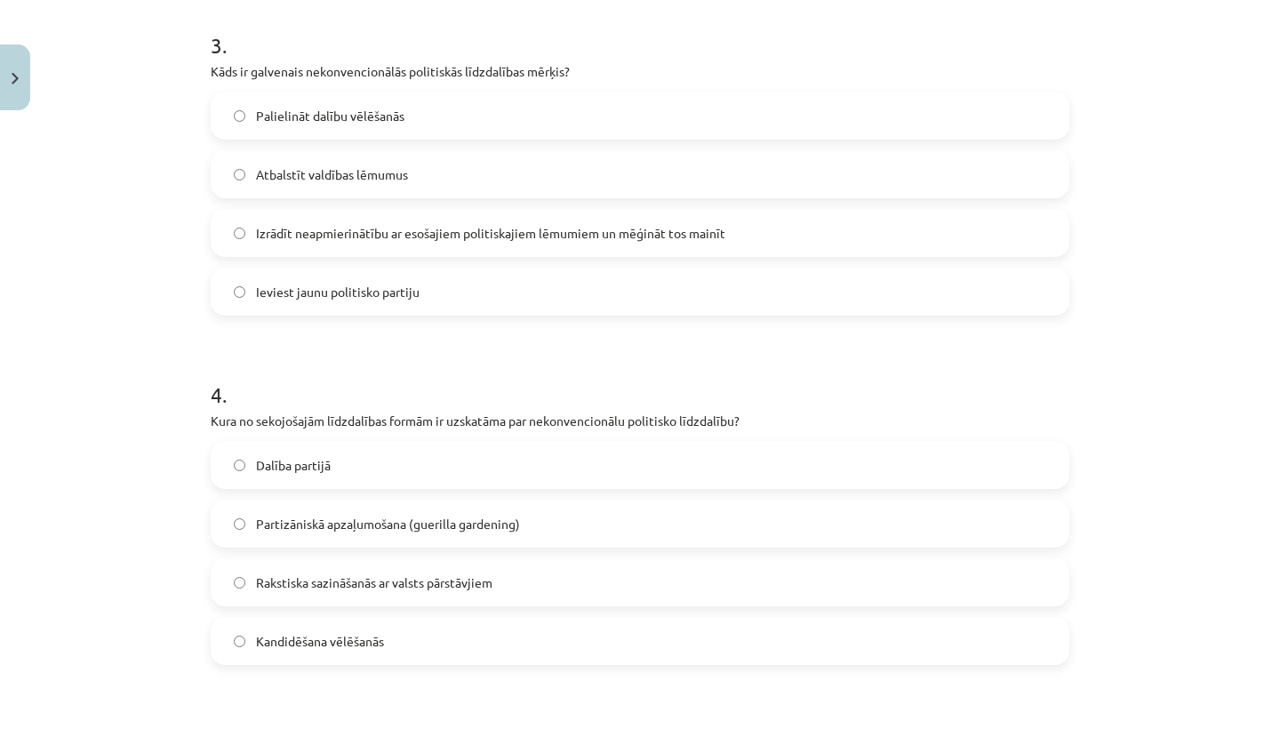
scroll to position [1079, 0]
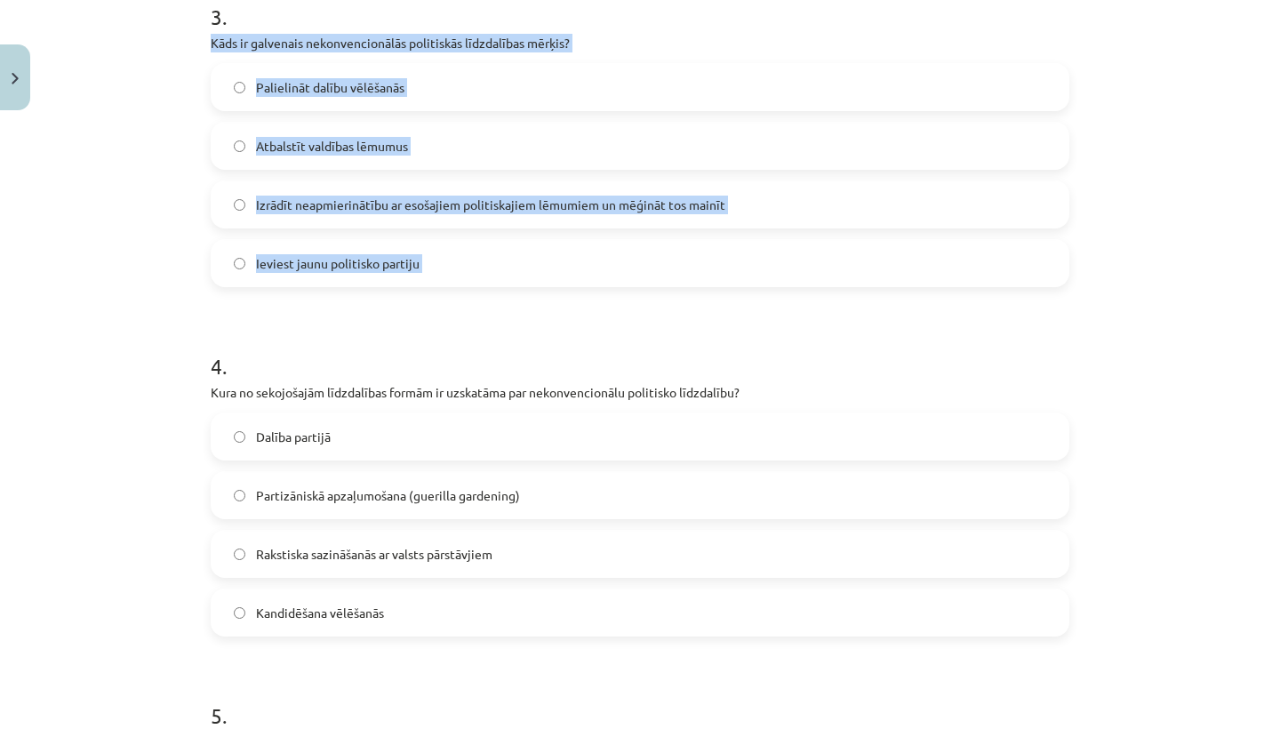
drag, startPoint x: 210, startPoint y: 41, endPoint x: 500, endPoint y: 290, distance: 382.0
click at [500, 292] on div "10 XP Saņemsi Grūts 590 pilda Apraksts Uzdevums Palīdzība 1 . Kas ir obligātā l…" at bounding box center [640, 93] width 880 height 2109
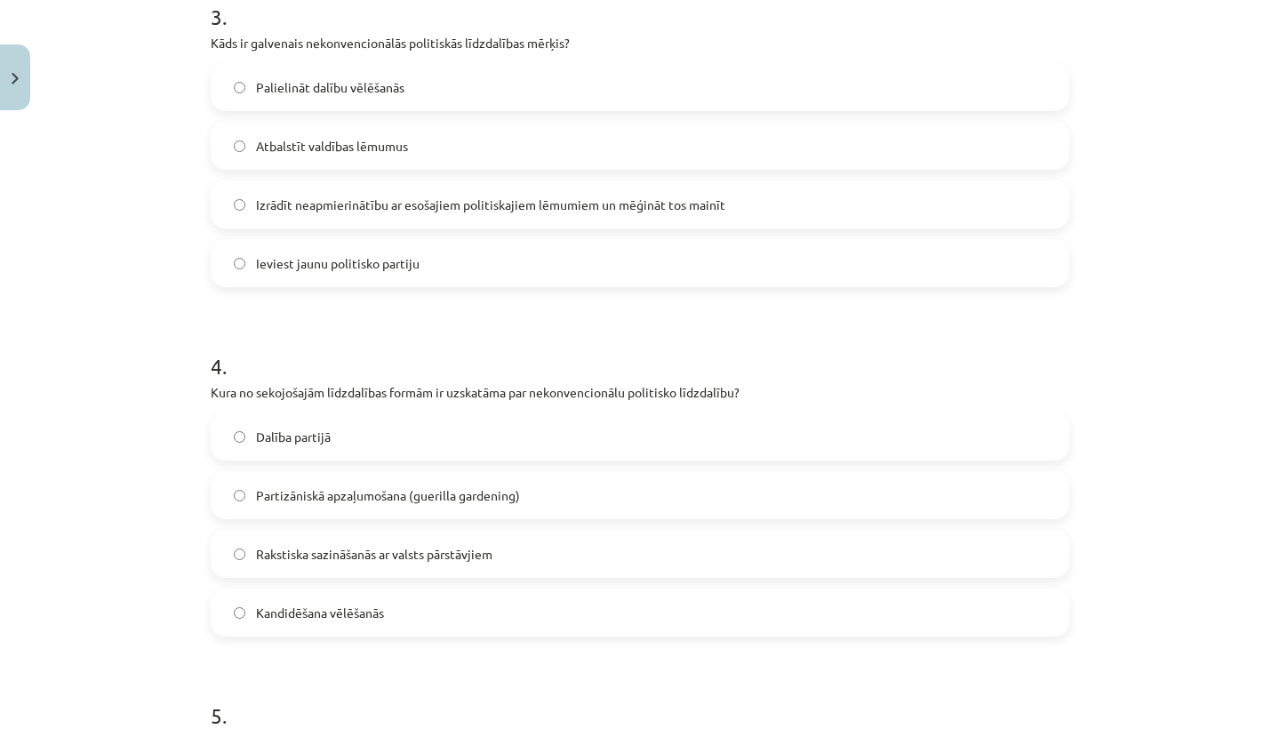
click at [523, 324] on h1 "4 ." at bounding box center [640, 350] width 859 height 55
click at [406, 201] on span "Izrādīt neapmierinātību ar esošajiem politiskajiem lēmumiem un mēģināt tos main…" at bounding box center [490, 205] width 469 height 19
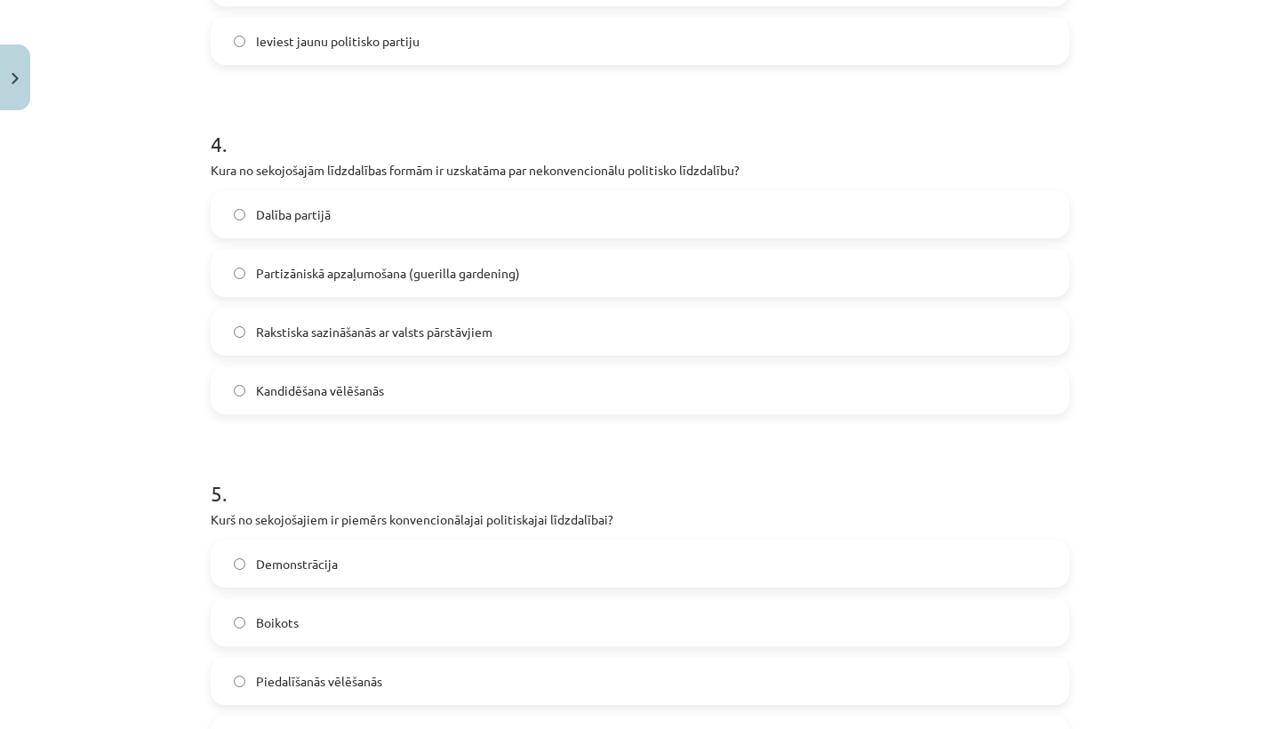
scroll to position [1304, 0]
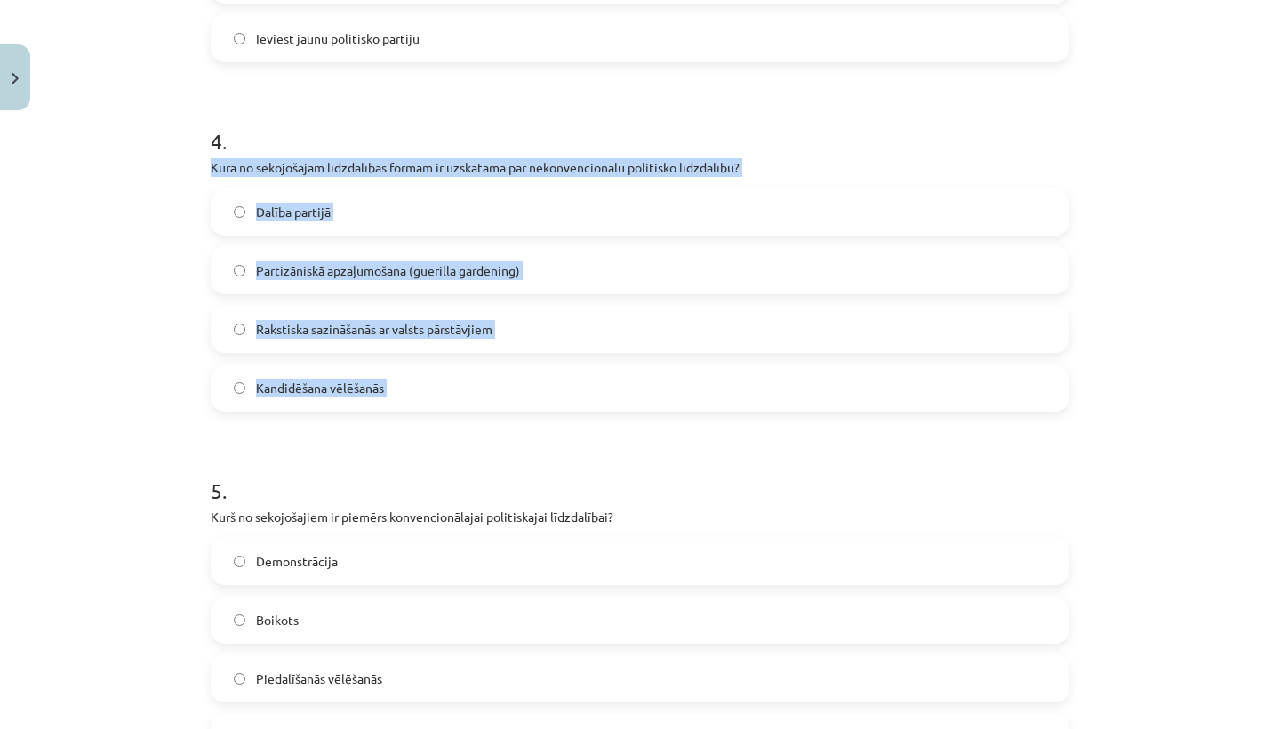
drag, startPoint x: 212, startPoint y: 166, endPoint x: 442, endPoint y: 404, distance: 330.7
click at [444, 408] on div "4 . Kura no sekojošajām līdzdalības formām ir uzskatāma par nekonvencionālu pol…" at bounding box center [640, 255] width 859 height 314
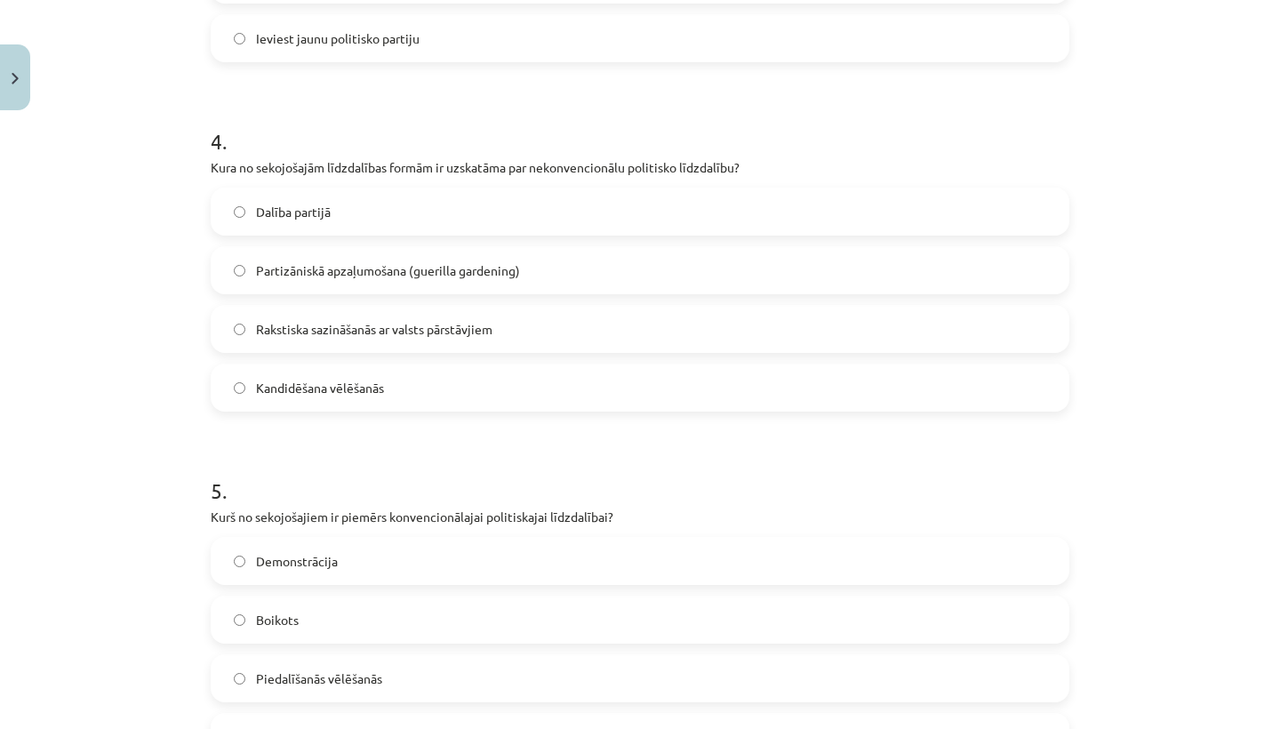
click at [475, 447] on h1 "5 ." at bounding box center [640, 474] width 859 height 55
click at [356, 268] on span "Partizāniskā apzaļumošana (guerilla gardening)" at bounding box center [388, 270] width 264 height 19
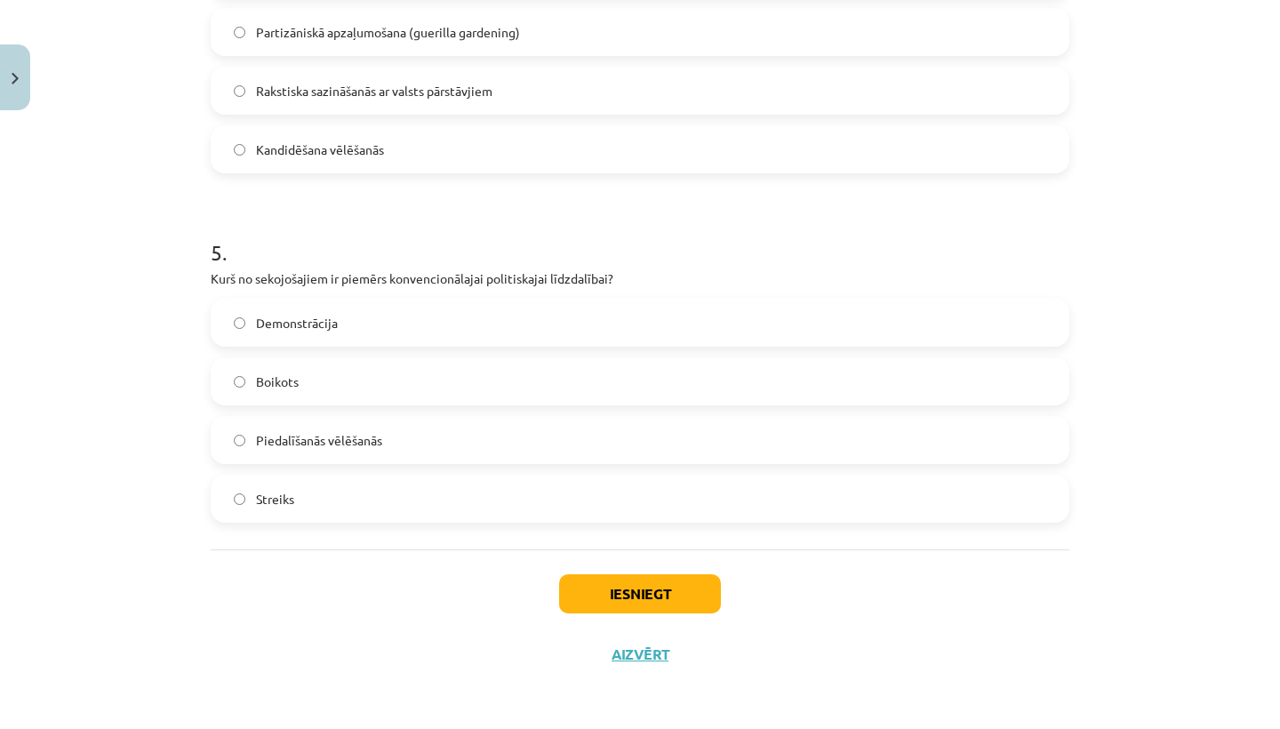
scroll to position [1545, 0]
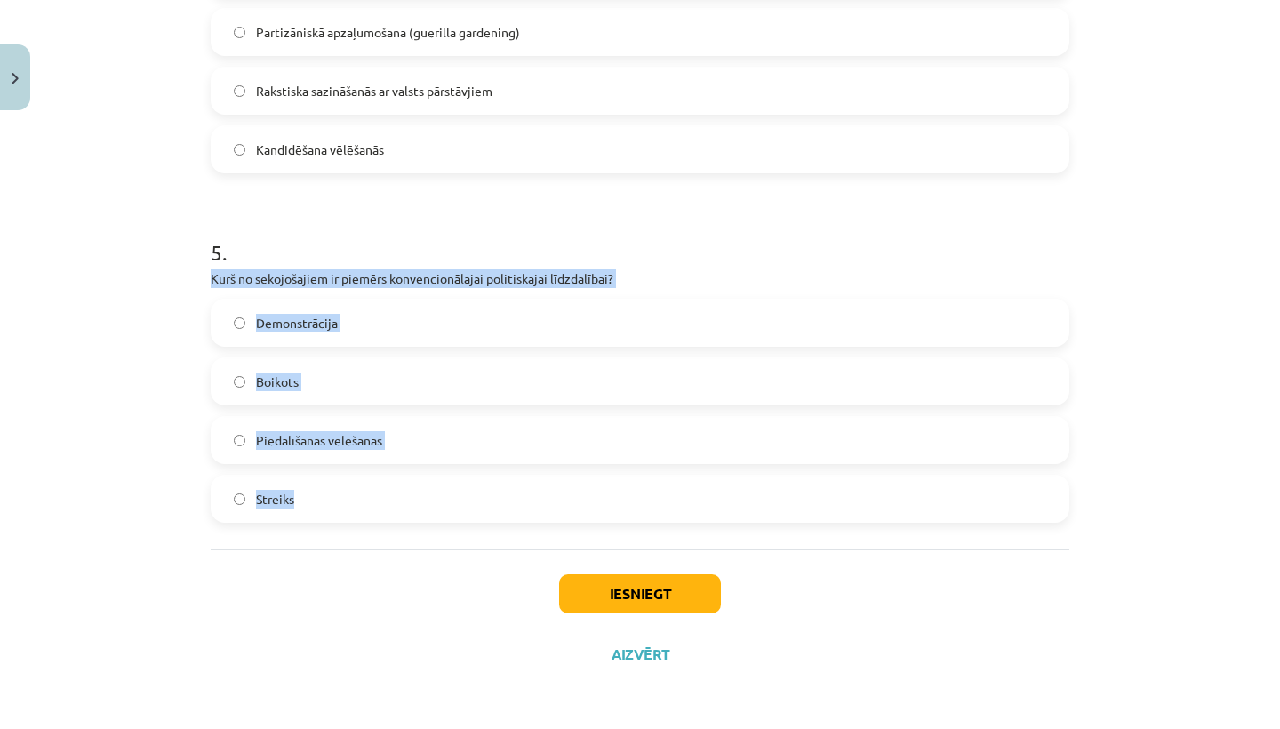
drag, startPoint x: 207, startPoint y: 275, endPoint x: 357, endPoint y: 514, distance: 282.4
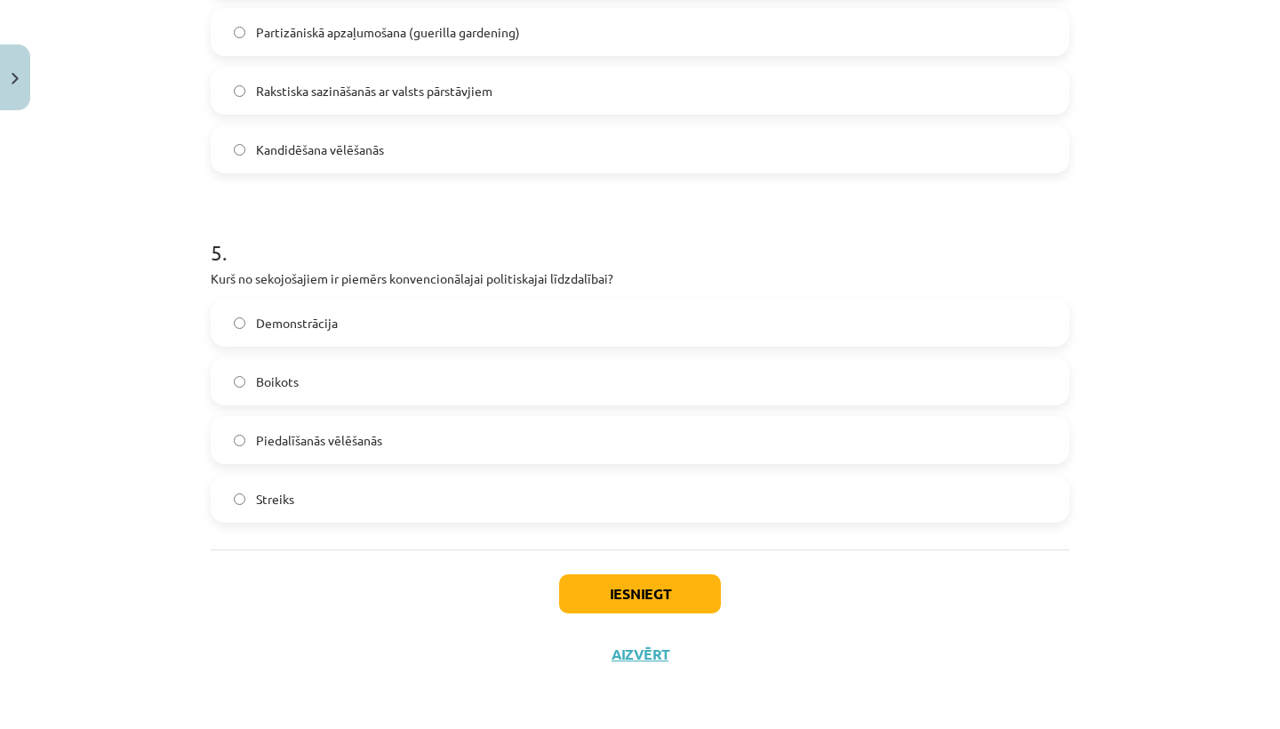
click at [344, 588] on div "Iesniegt Aizvērt" at bounding box center [640, 611] width 859 height 124
click at [361, 434] on span "Piedalīšanās vēlēšanās" at bounding box center [319, 440] width 126 height 19
click at [626, 595] on button "Iesniegt" at bounding box center [640, 593] width 162 height 39
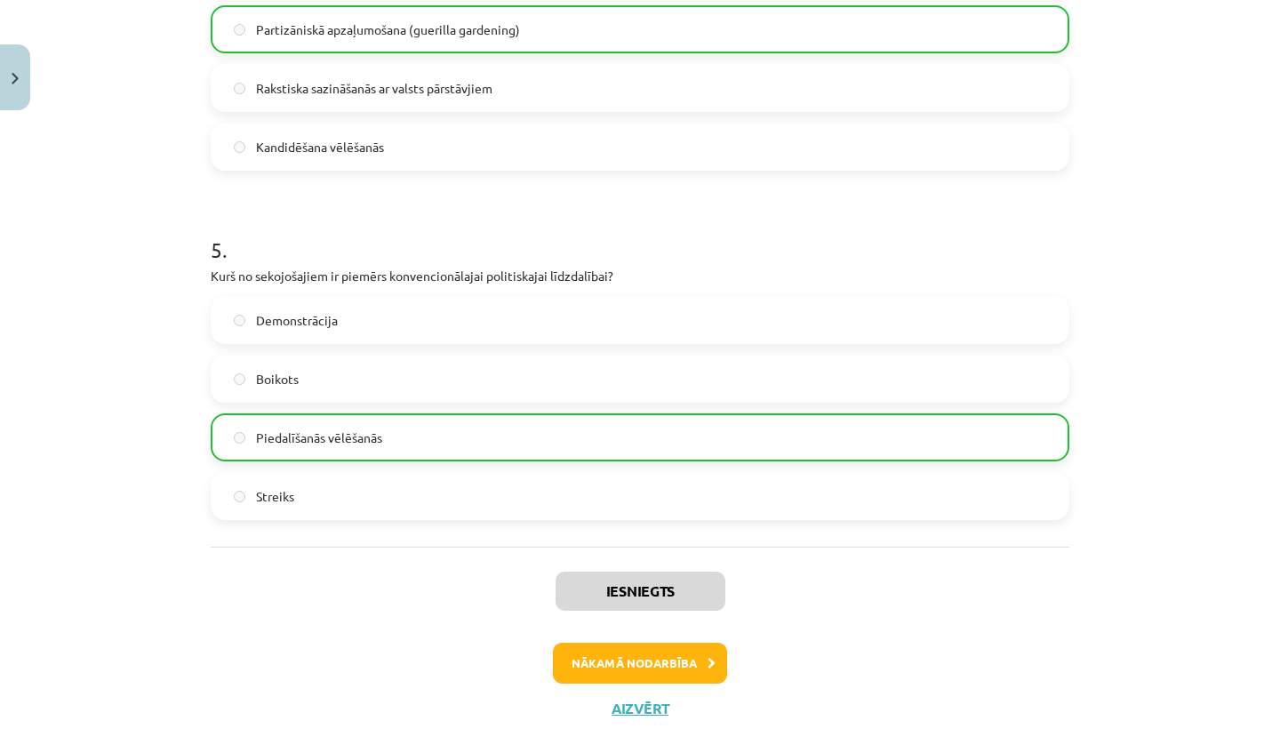
click at [689, 662] on button "Nākamā nodarbība" at bounding box center [640, 663] width 174 height 41
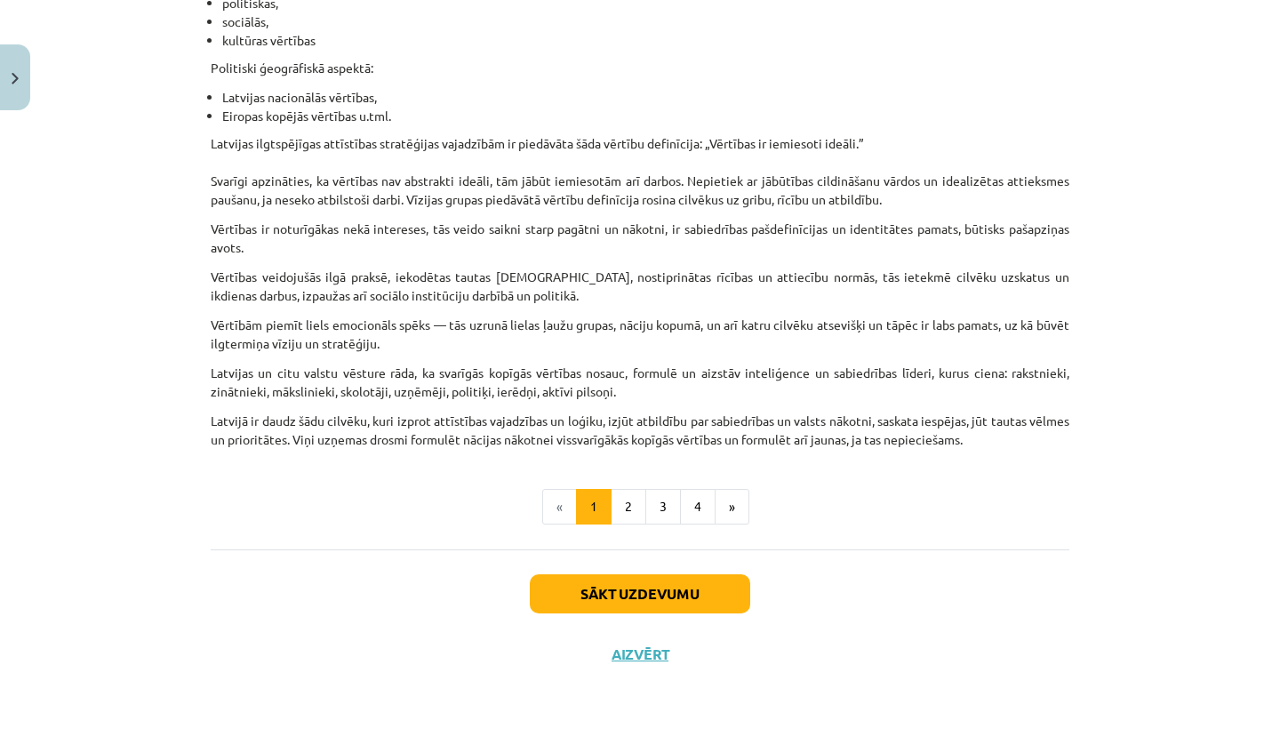
scroll to position [1012, 0]
click at [622, 506] on button "2" at bounding box center [629, 508] width 36 height 36
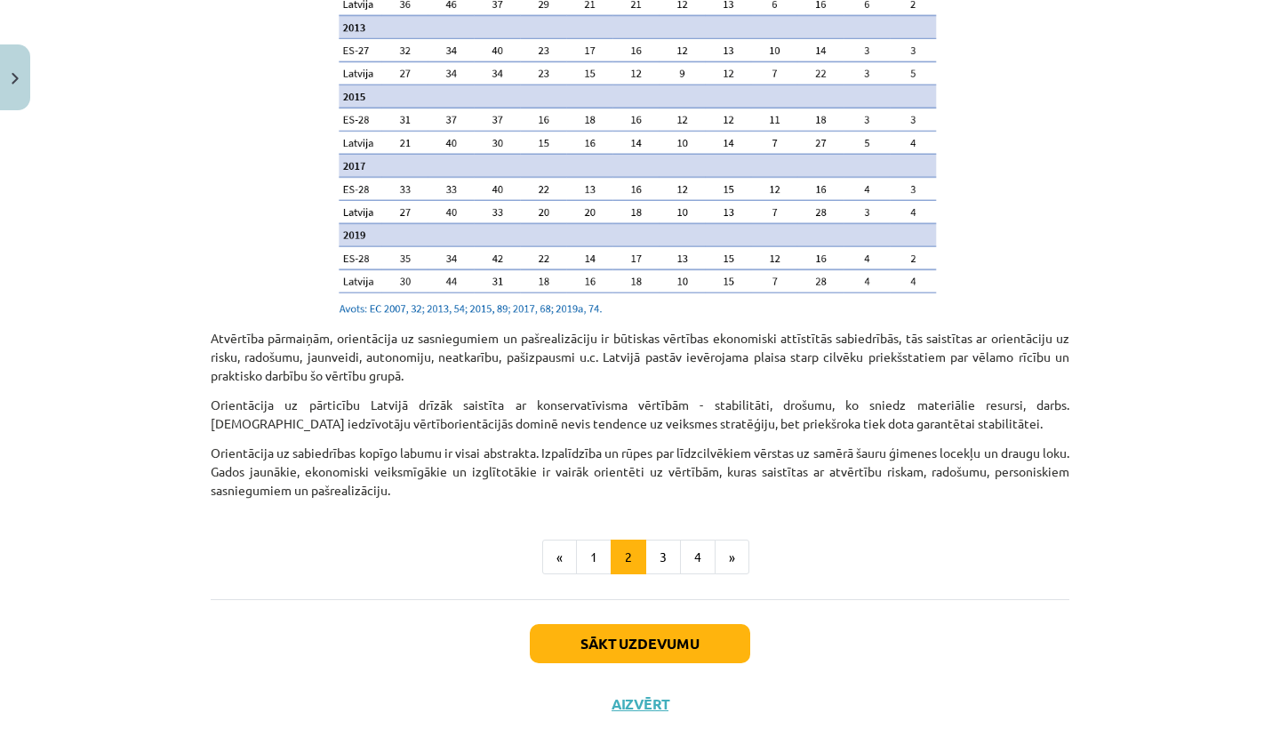
scroll to position [1785, 0]
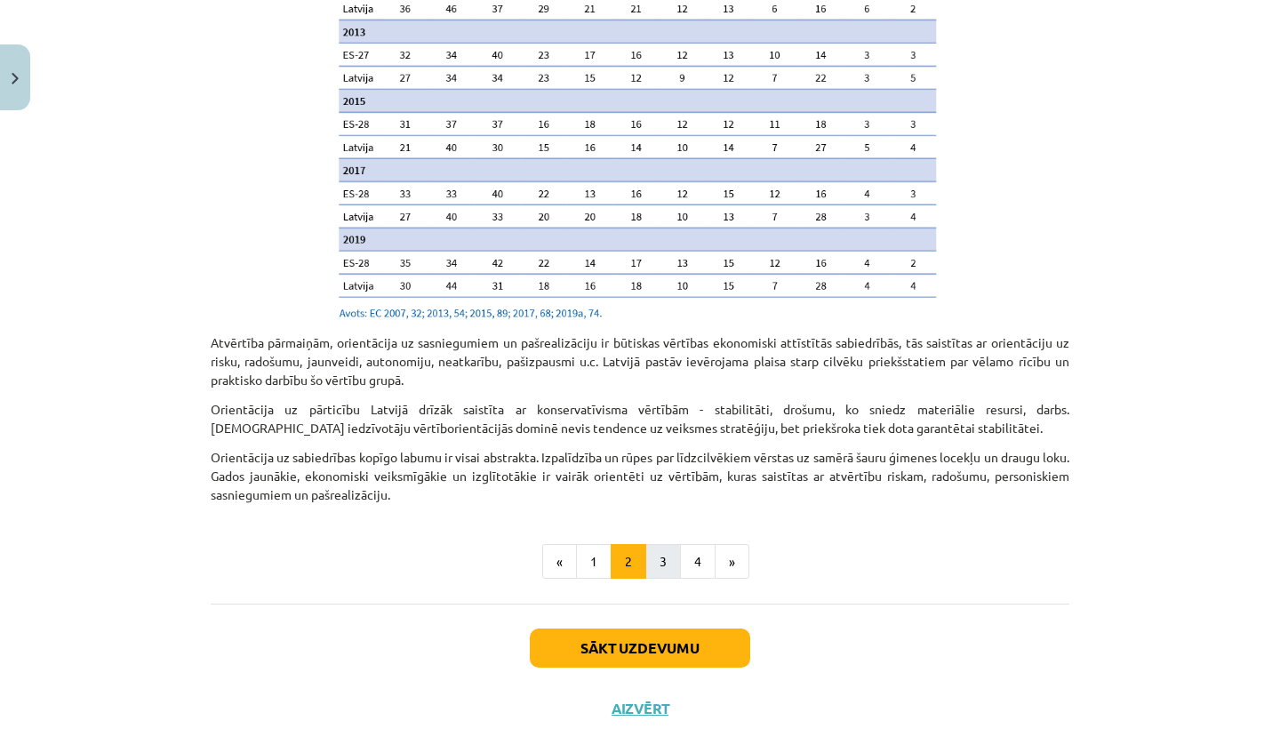
click at [661, 544] on button "3" at bounding box center [663, 562] width 36 height 36
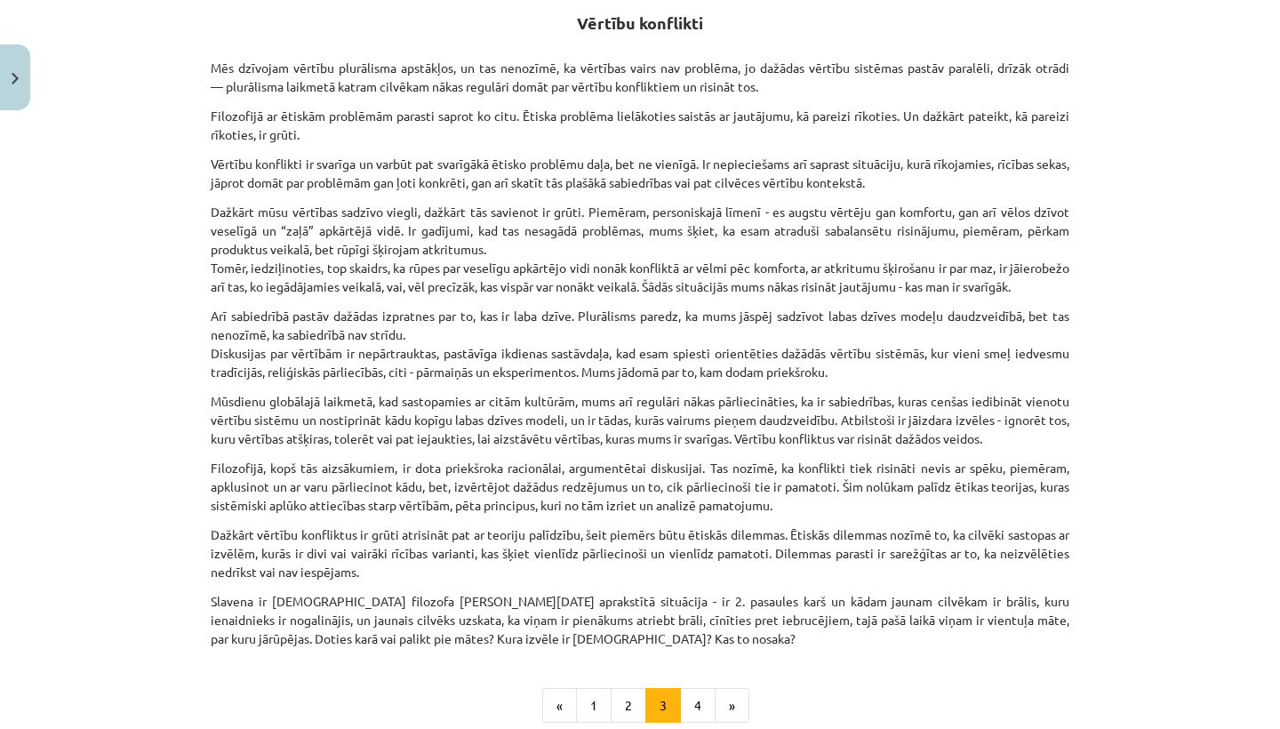
scroll to position [339, 0]
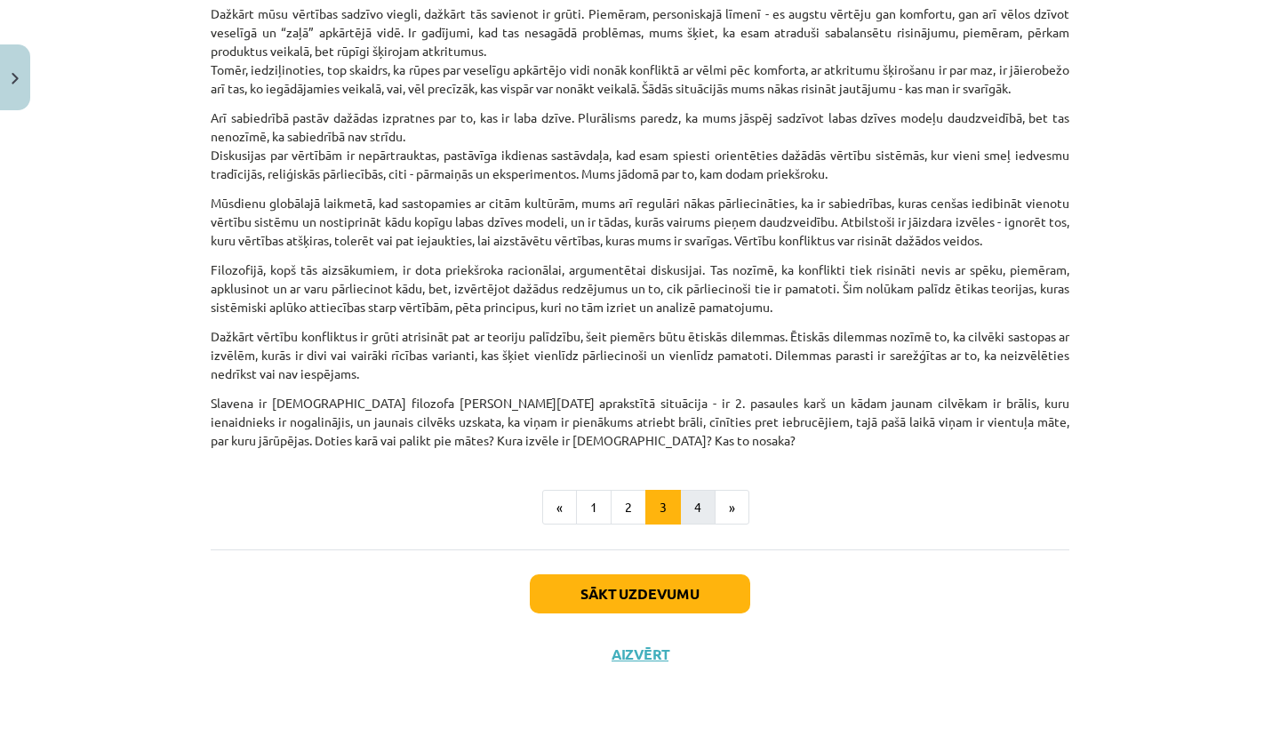
click at [700, 503] on button "4" at bounding box center [698, 508] width 36 height 36
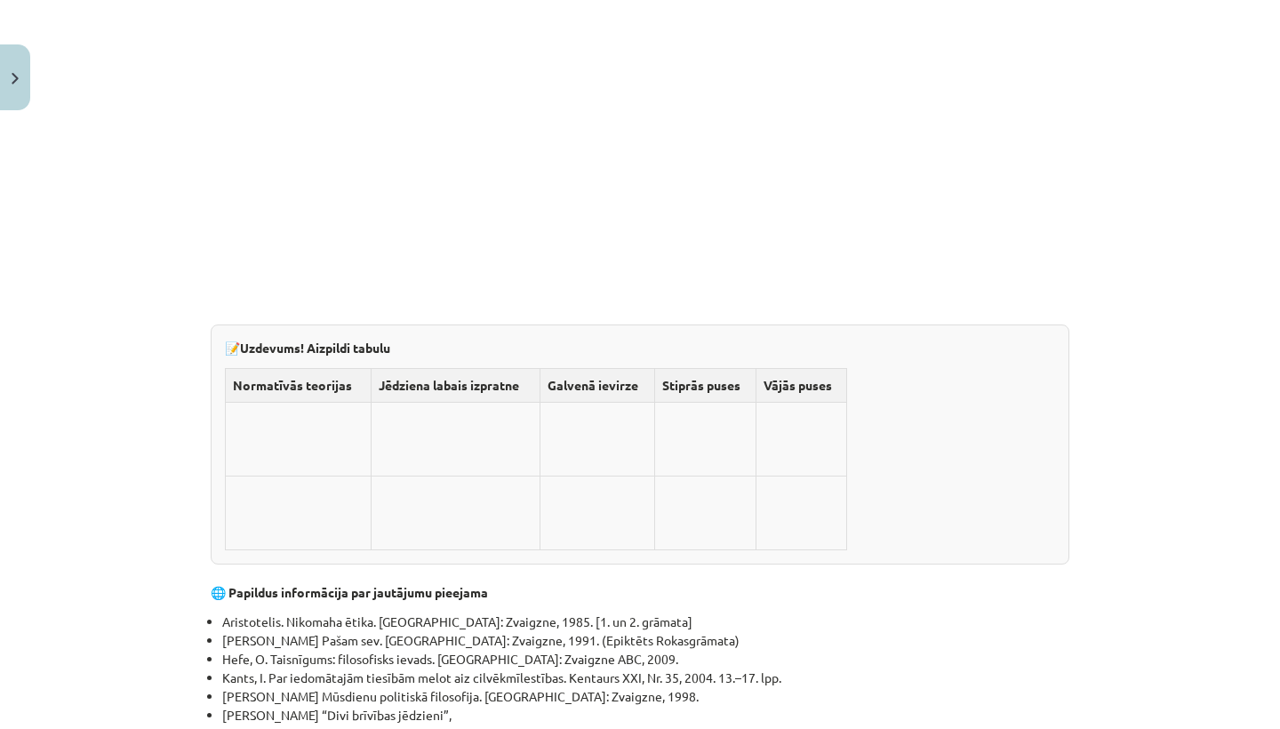
scroll to position [5301, 0]
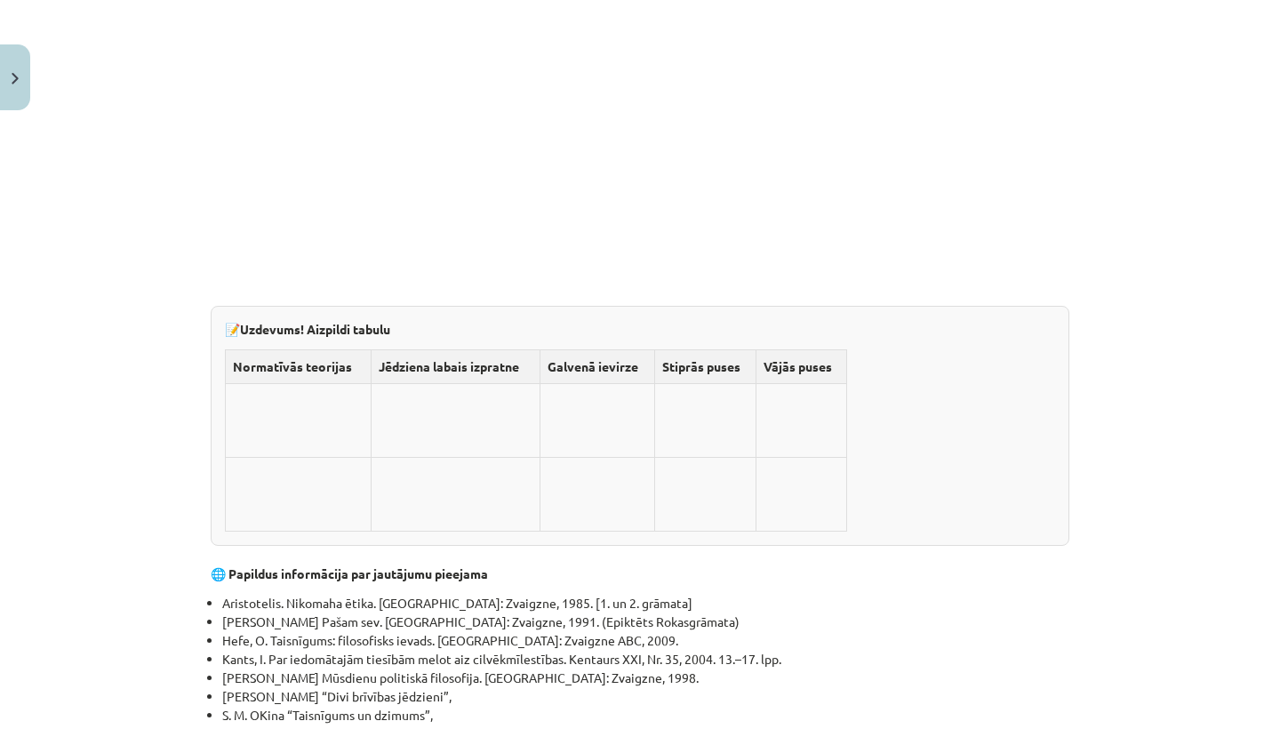
click at [325, 424] on td at bounding box center [299, 421] width 146 height 74
click at [264, 401] on td at bounding box center [299, 421] width 146 height 74
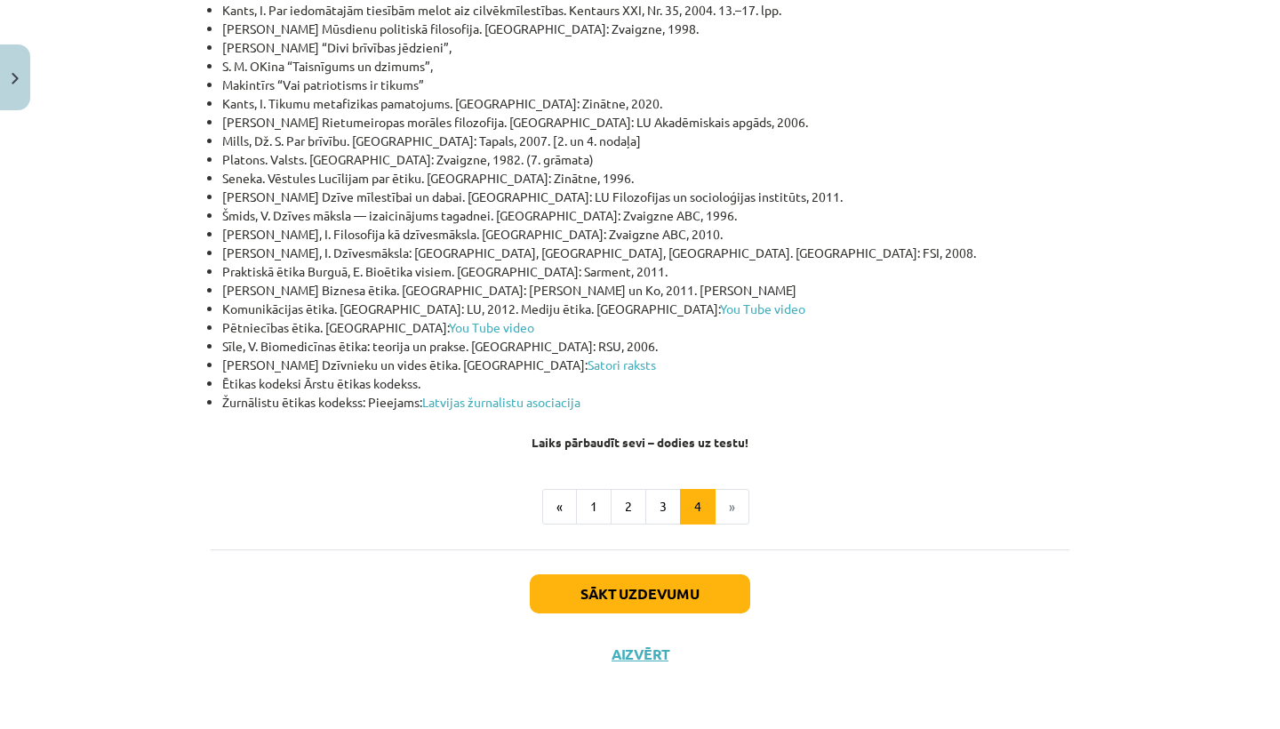
click at [664, 595] on button "Sākt uzdevumu" at bounding box center [640, 593] width 220 height 39
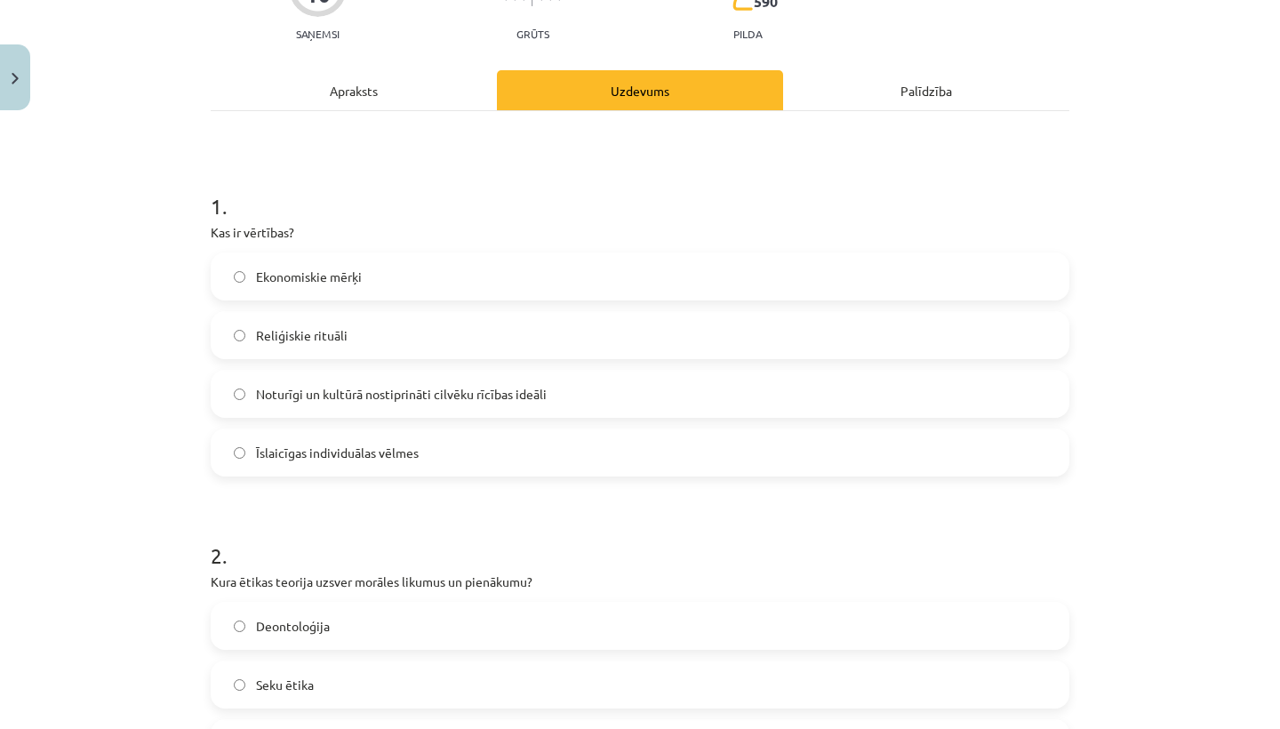
scroll to position [212, 0]
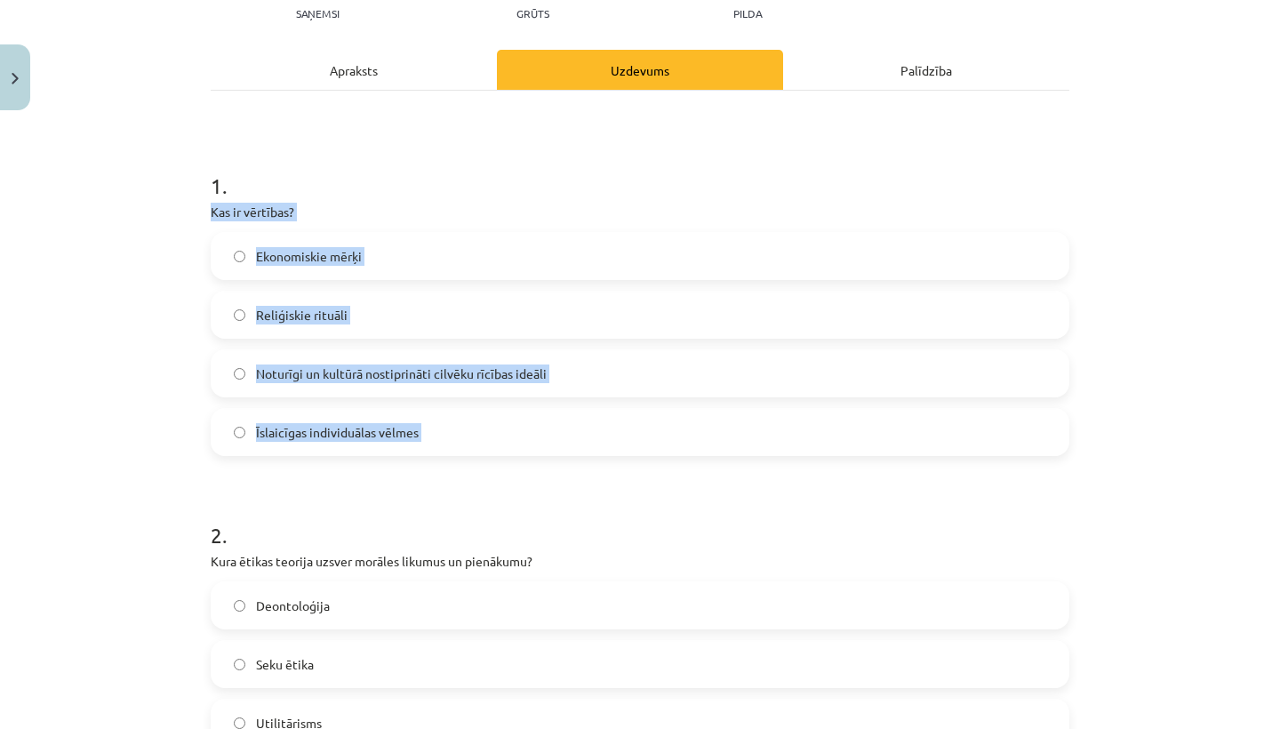
drag, startPoint x: 208, startPoint y: 206, endPoint x: 510, endPoint y: 493, distance: 416.9
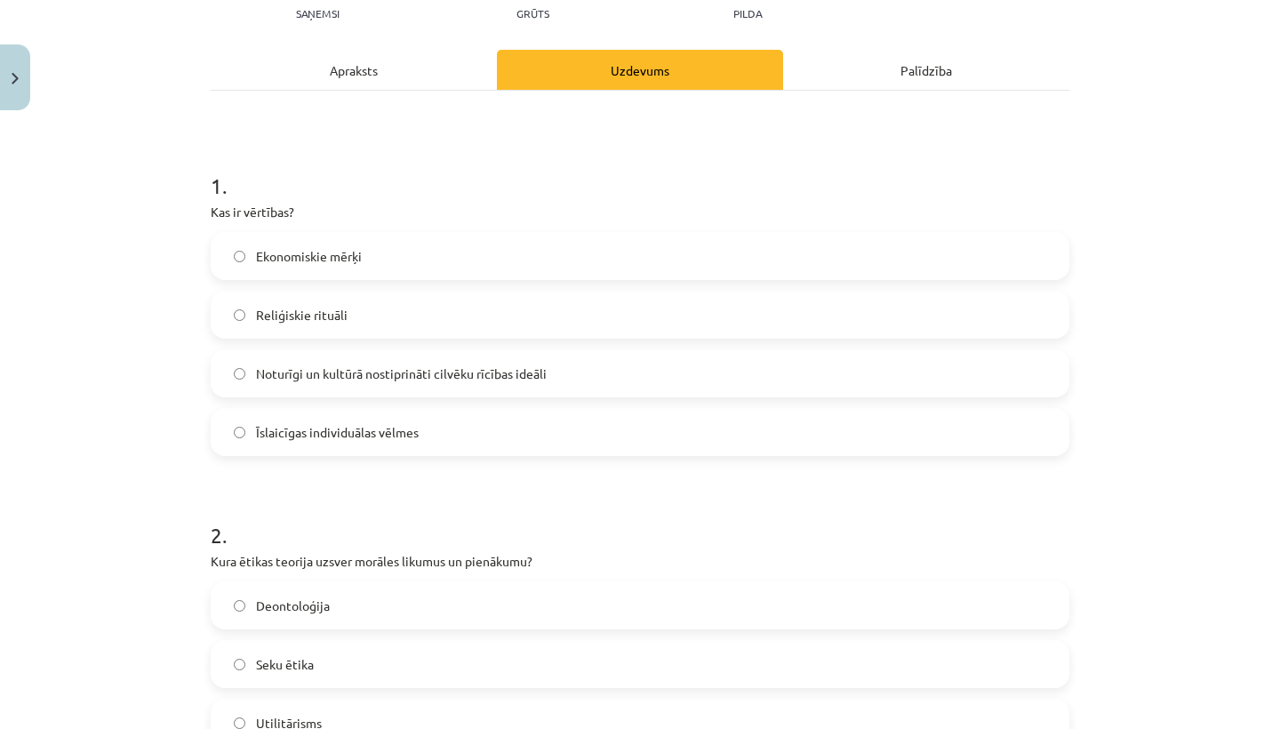
click at [510, 493] on h1 "2 ." at bounding box center [640, 519] width 859 height 55
click at [420, 379] on span "Noturīgi un kultūrā nostiprināti cilvēku rīcības ideāli" at bounding box center [401, 373] width 291 height 19
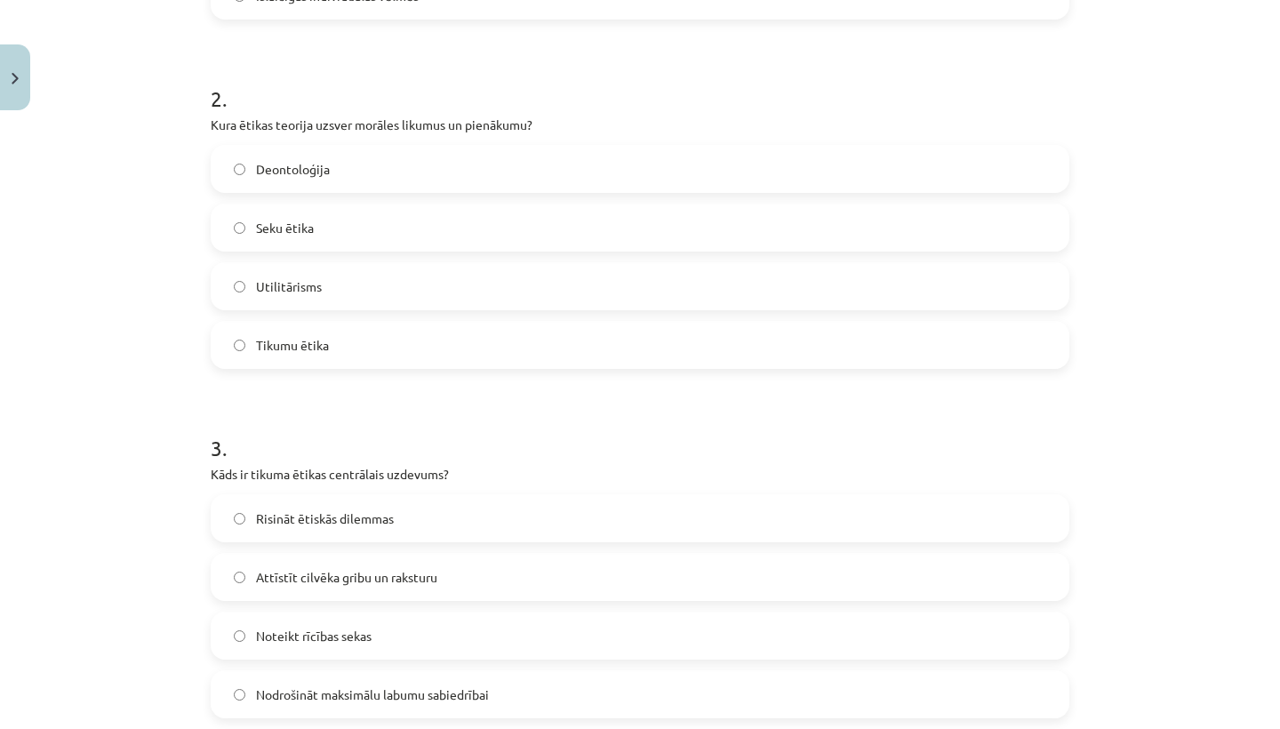
scroll to position [659, 0]
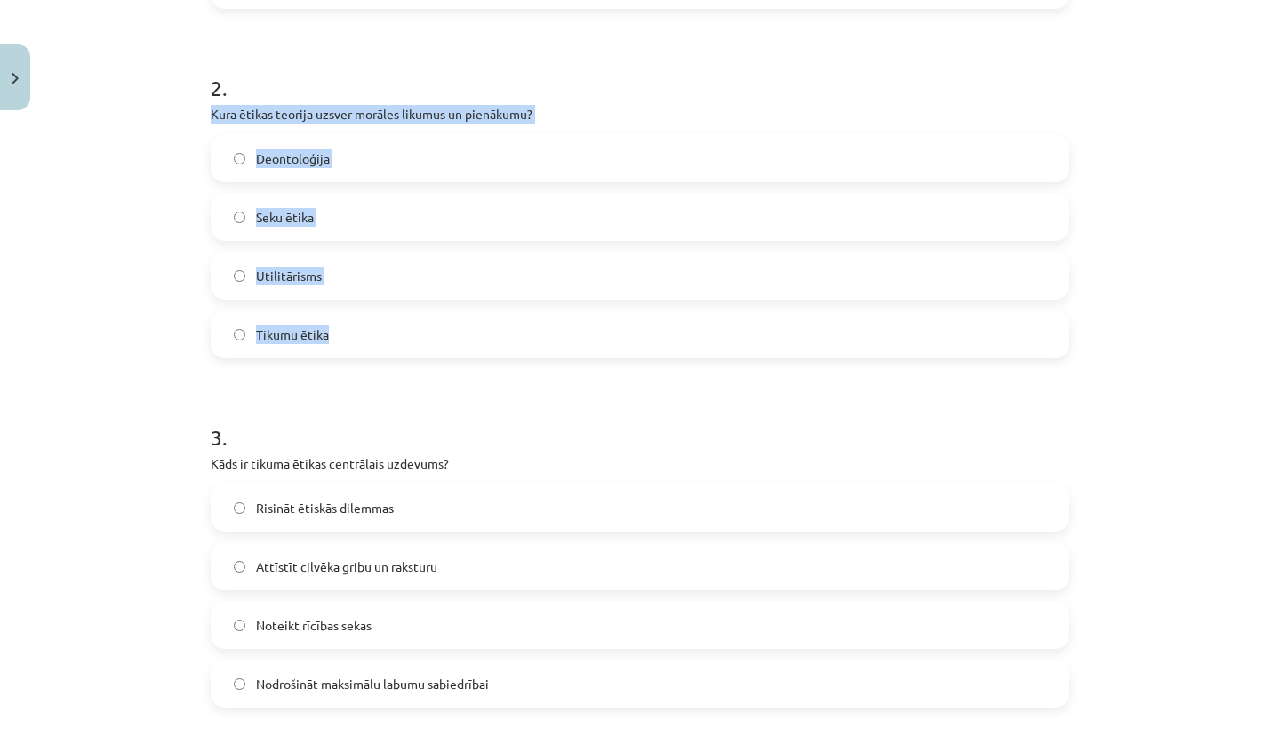
drag, startPoint x: 205, startPoint y: 110, endPoint x: 376, endPoint y: 348, distance: 292.3
click at [376, 348] on div "10 XP Saņemsi Grūts 590 pilda Apraksts Uzdevums Palīdzība 1 . Kas ir vērtības? …" at bounding box center [640, 514] width 880 height 2109
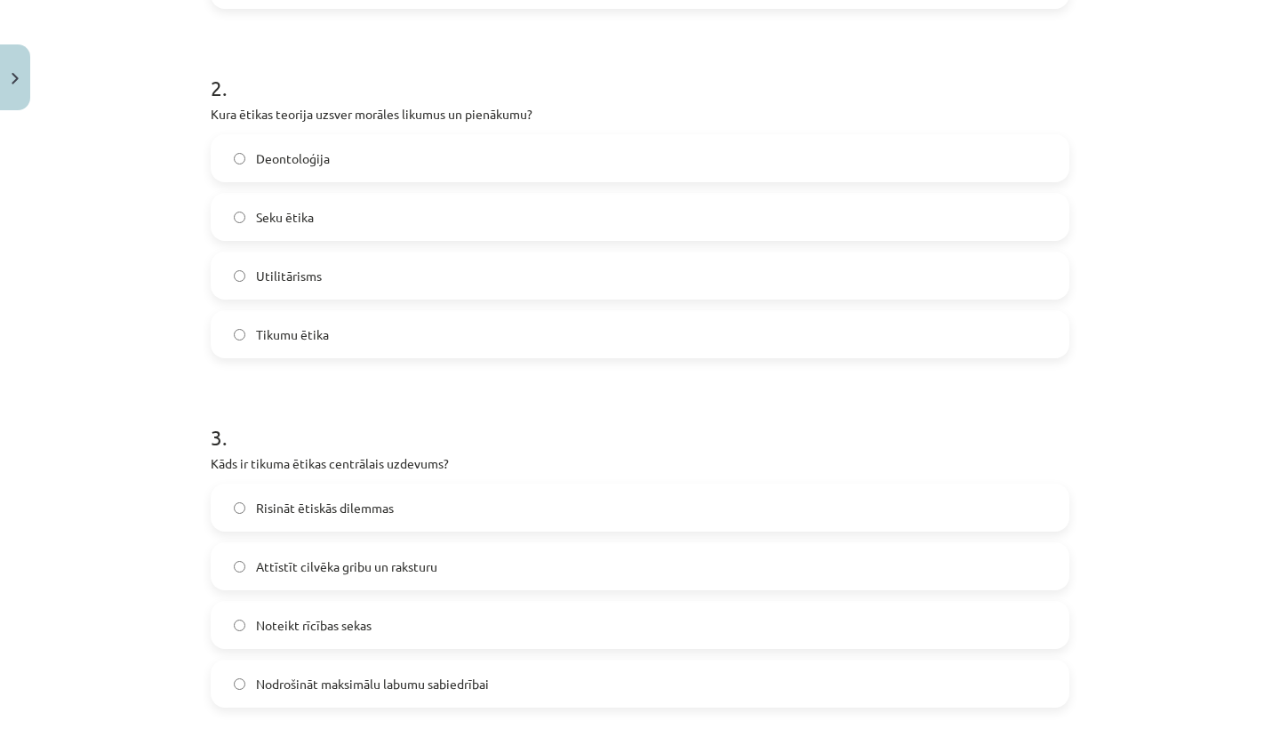
click at [411, 379] on form "1 . Kas ir vērtības? Ekonomiskie mērķi Reliģiskie rituāli Noturīgi un kultūrā n…" at bounding box center [640, 550] width 859 height 1711
click at [364, 161] on label "Deontoloģija" at bounding box center [639, 158] width 855 height 44
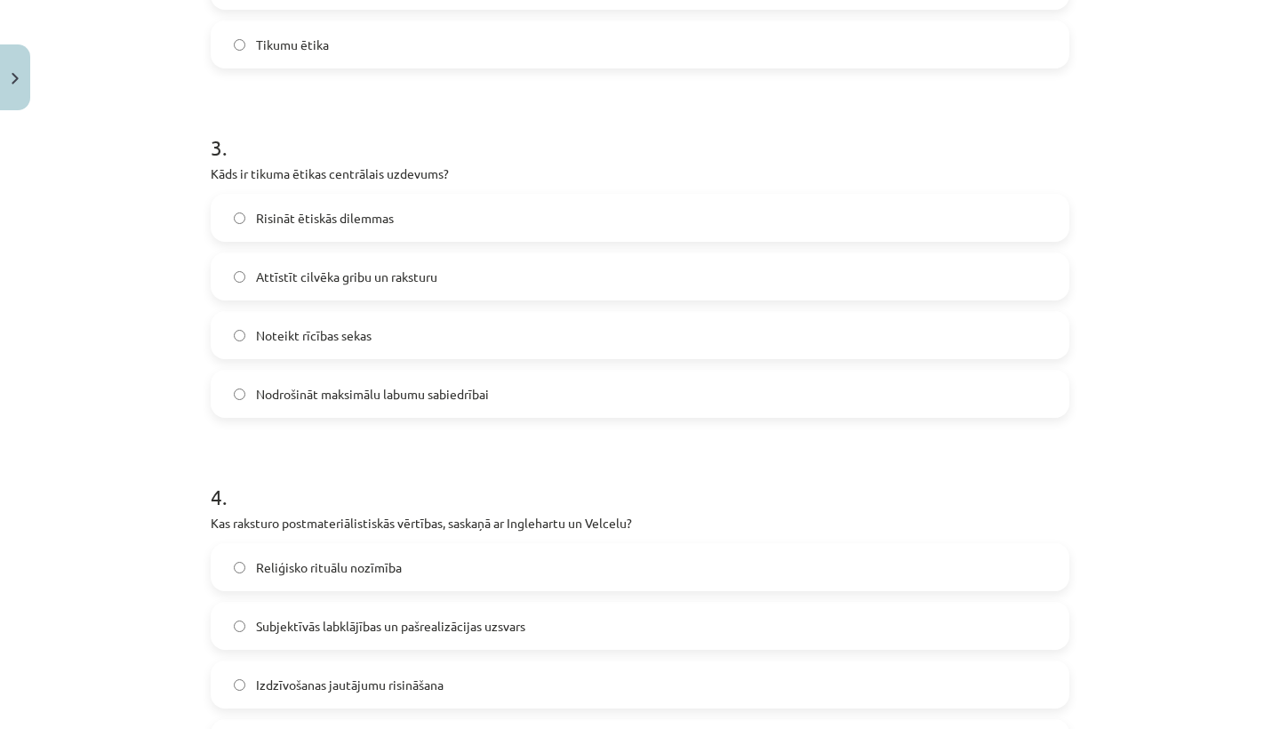
scroll to position [993, 0]
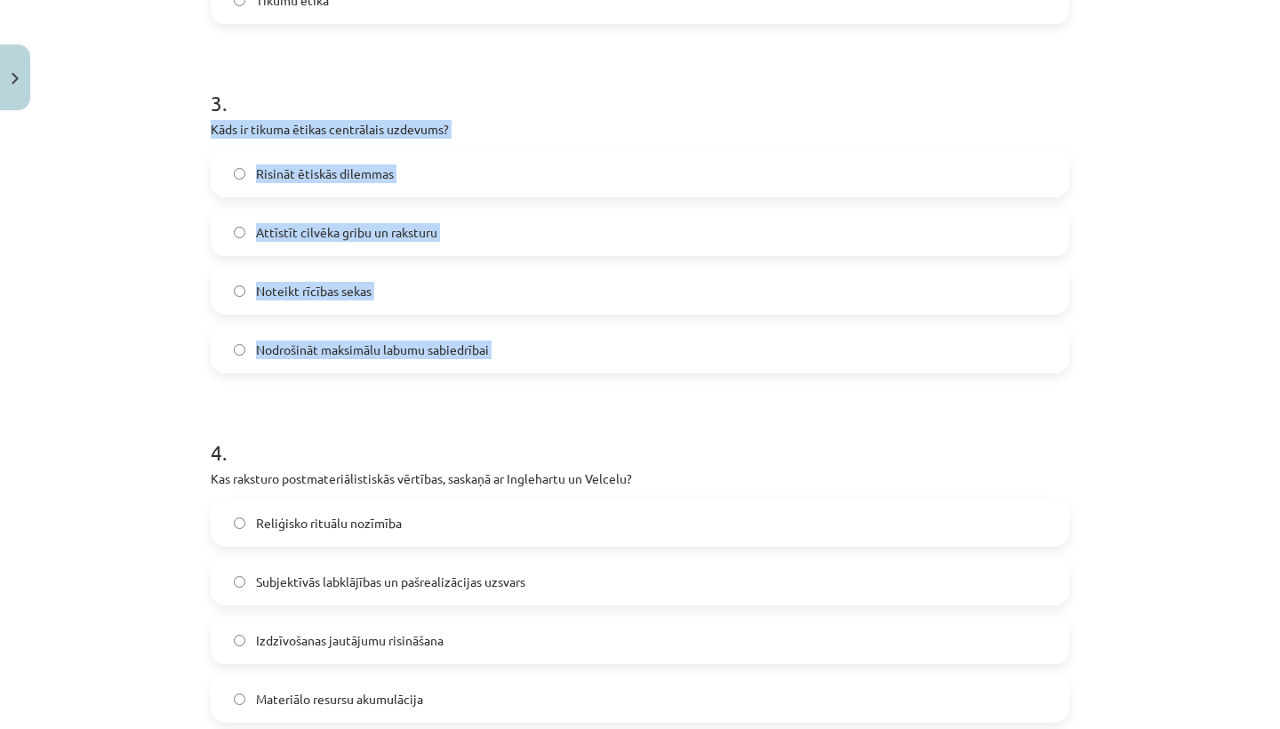
drag, startPoint x: 206, startPoint y: 125, endPoint x: 536, endPoint y: 370, distance: 410.5
click at [538, 372] on div "10 XP Saņemsi Grūts 590 pilda Apraksts Uzdevums Palīdzība 1 . Kas ir vērtības? …" at bounding box center [640, 179] width 880 height 2109
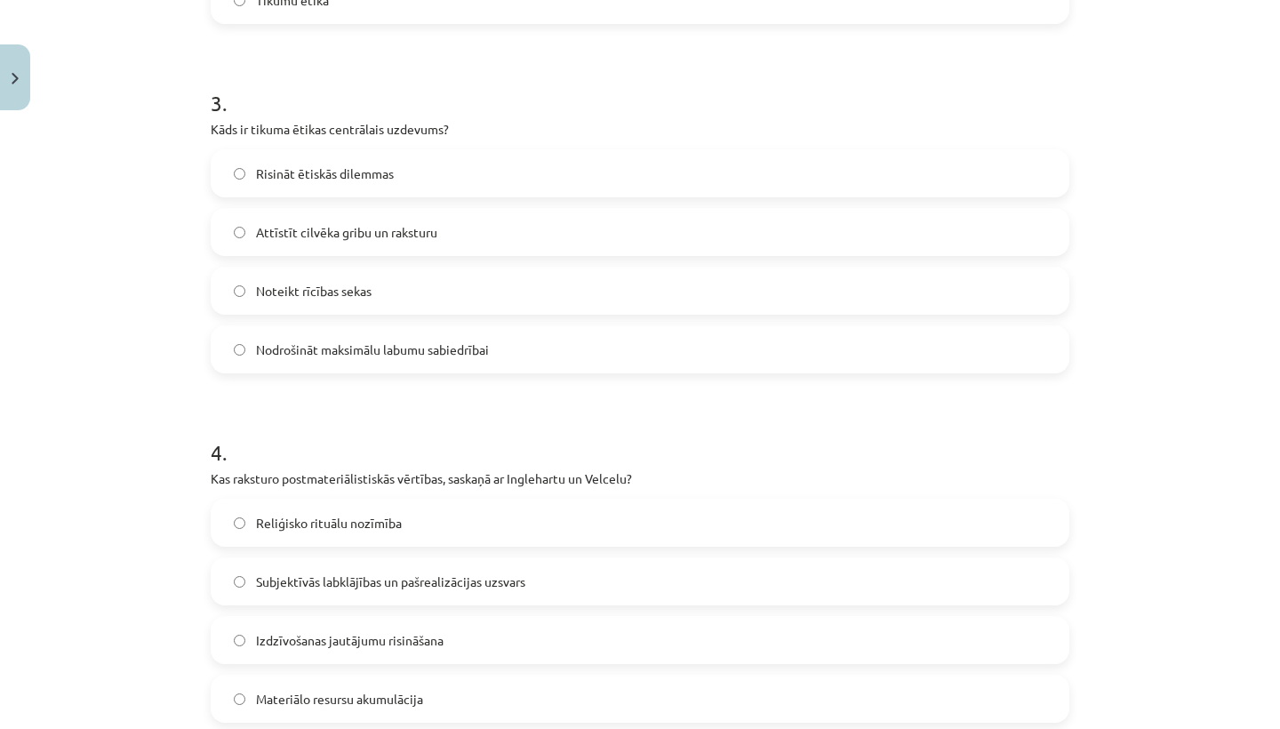
click at [554, 394] on form "1 . Kas ir vērtības? Ekonomiskie mērķi Reliģiskie rituāli Noturīgi un kultūrā n…" at bounding box center [640, 216] width 859 height 1711
click at [367, 226] on span "Attīstīt cilvēka gribu un raksturu" at bounding box center [346, 232] width 181 height 19
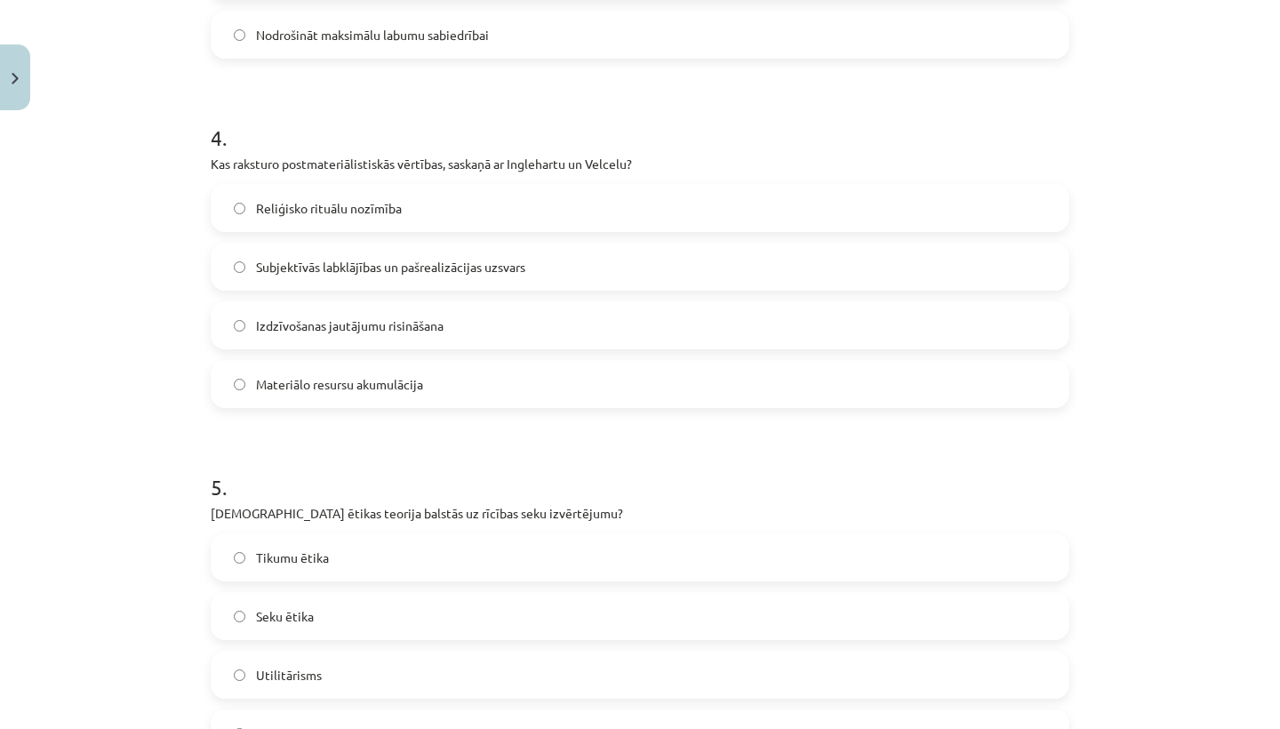
scroll to position [1316, 0]
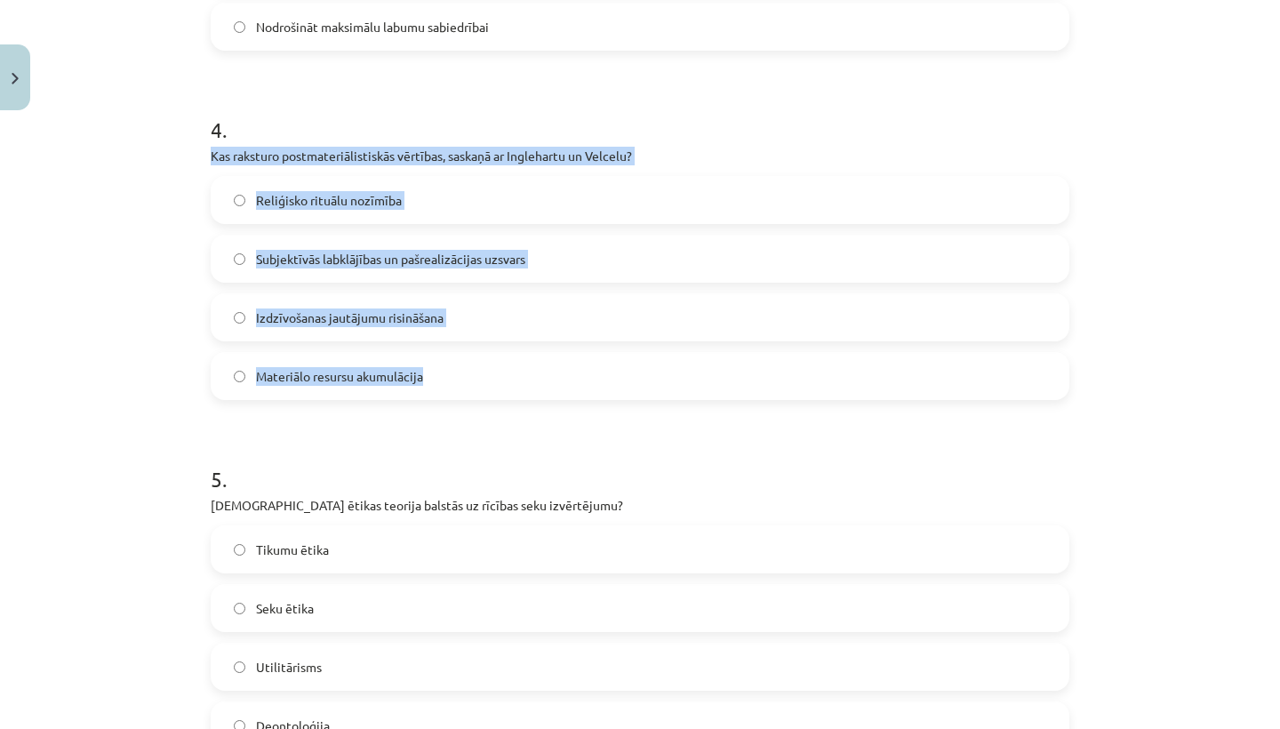
drag, startPoint x: 206, startPoint y: 152, endPoint x: 476, endPoint y: 385, distance: 356.1
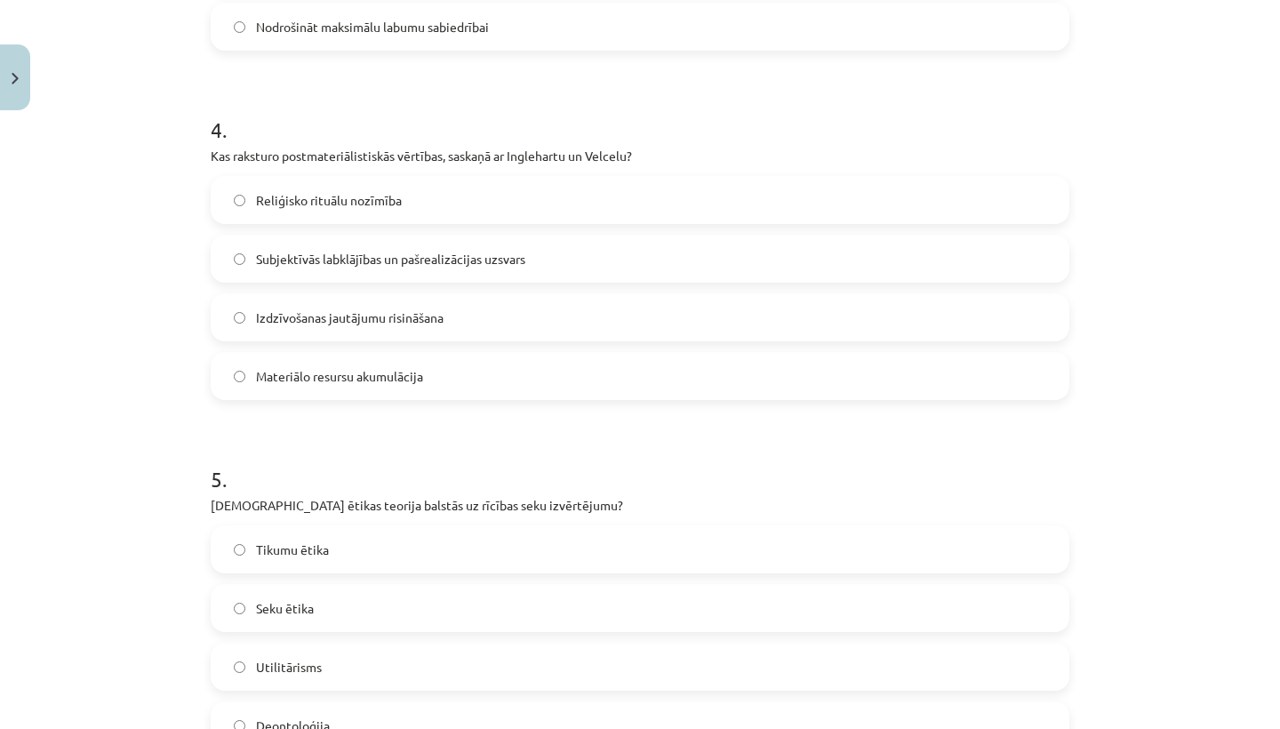
click at [533, 475] on h1 "5 ." at bounding box center [640, 463] width 859 height 55
click at [407, 260] on span "Subjektīvās labklājības un pašrealizācijas uzsvars" at bounding box center [390, 259] width 269 height 19
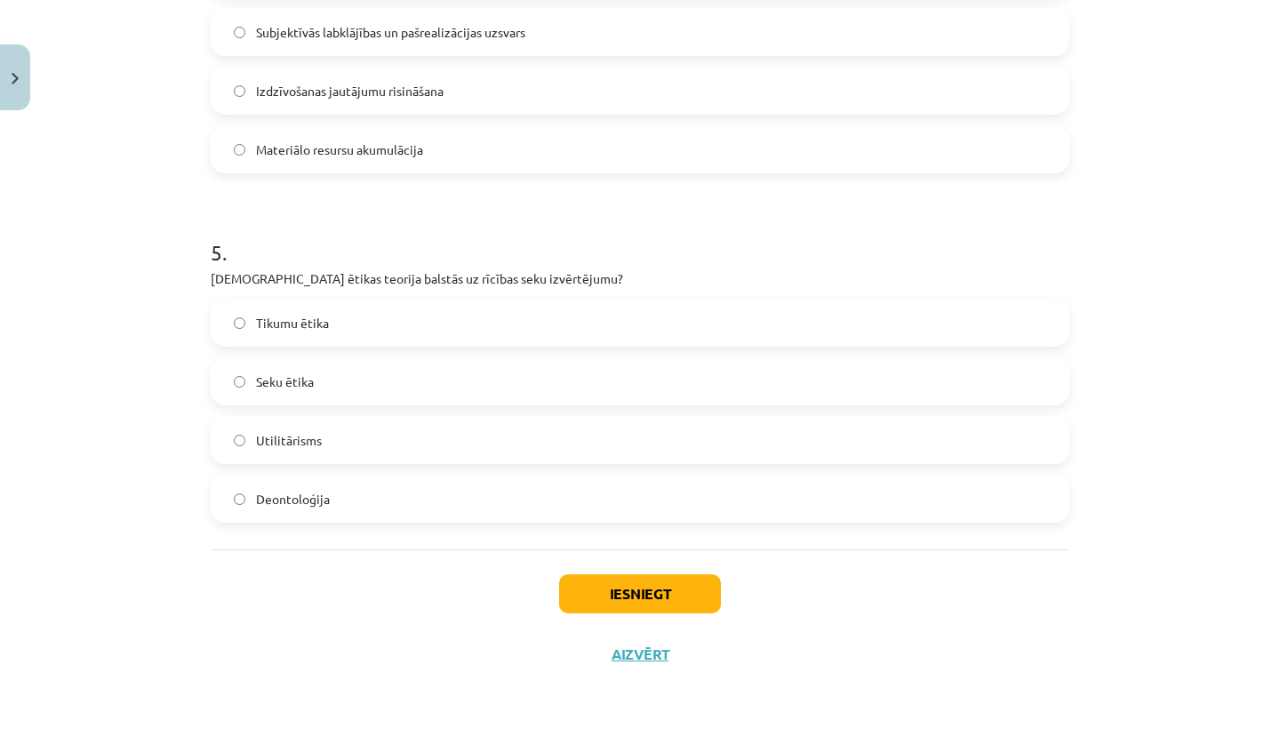
scroll to position [1545, 0]
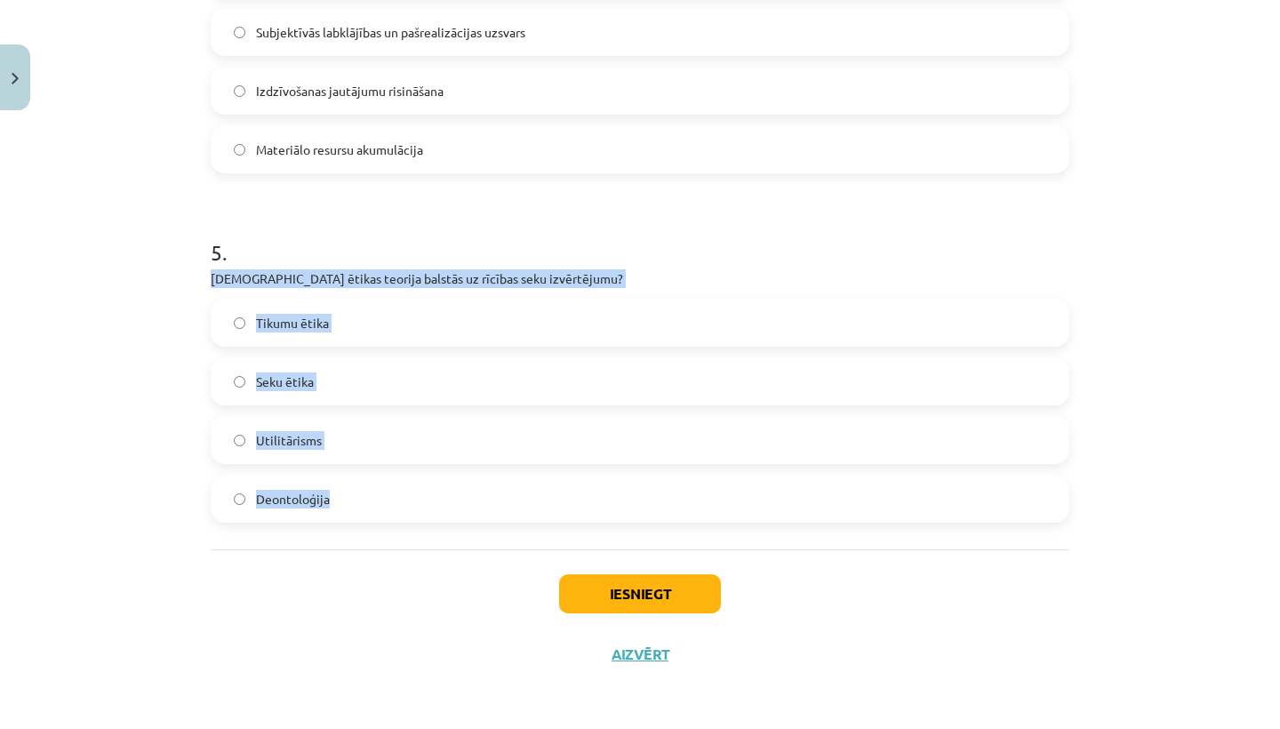
drag, startPoint x: 211, startPoint y: 273, endPoint x: 394, endPoint y: 516, distance: 304.0
click at [394, 517] on div "5 . Kura ētikas teorija balstās uz rīcības seku izvērtējumu? Tikumu ētika Seku …" at bounding box center [640, 366] width 859 height 314
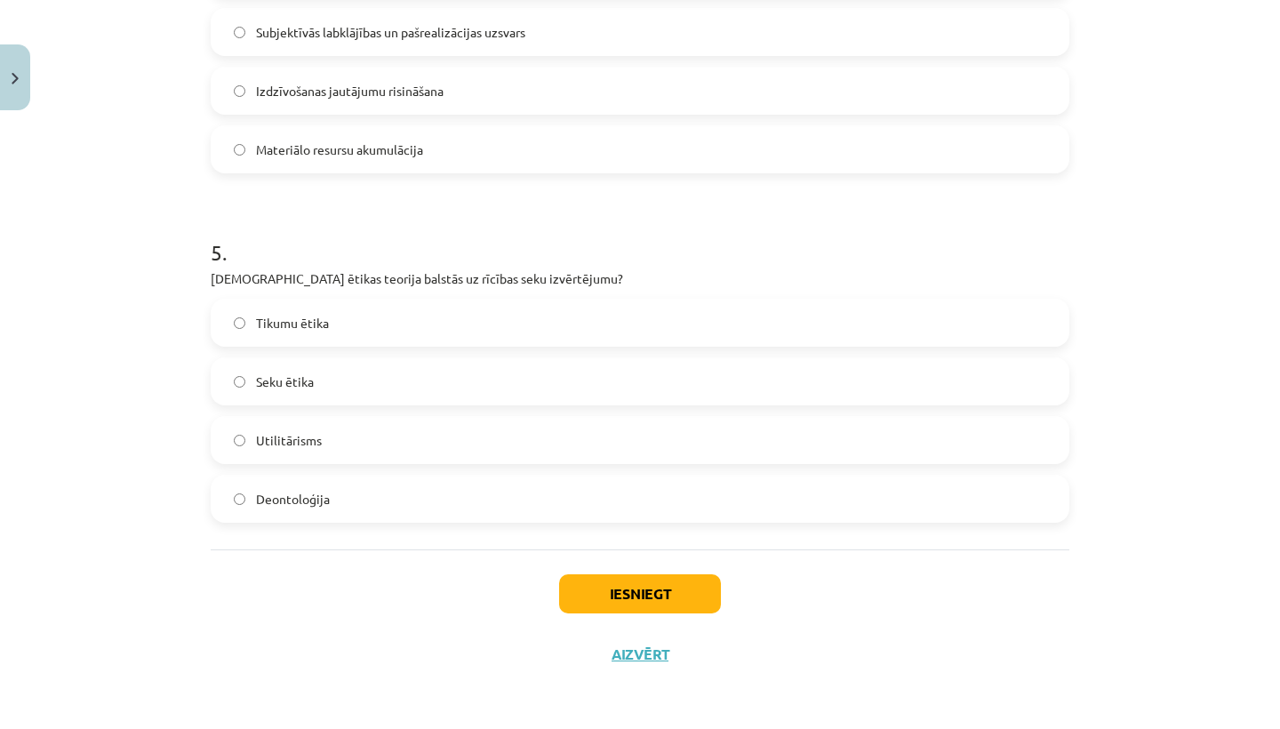
click at [415, 567] on div "Iesniegt Aizvērt" at bounding box center [640, 611] width 859 height 124
click at [349, 375] on label "Seku ētika" at bounding box center [639, 381] width 855 height 44
click at [610, 595] on button "Iesniegt" at bounding box center [640, 593] width 162 height 39
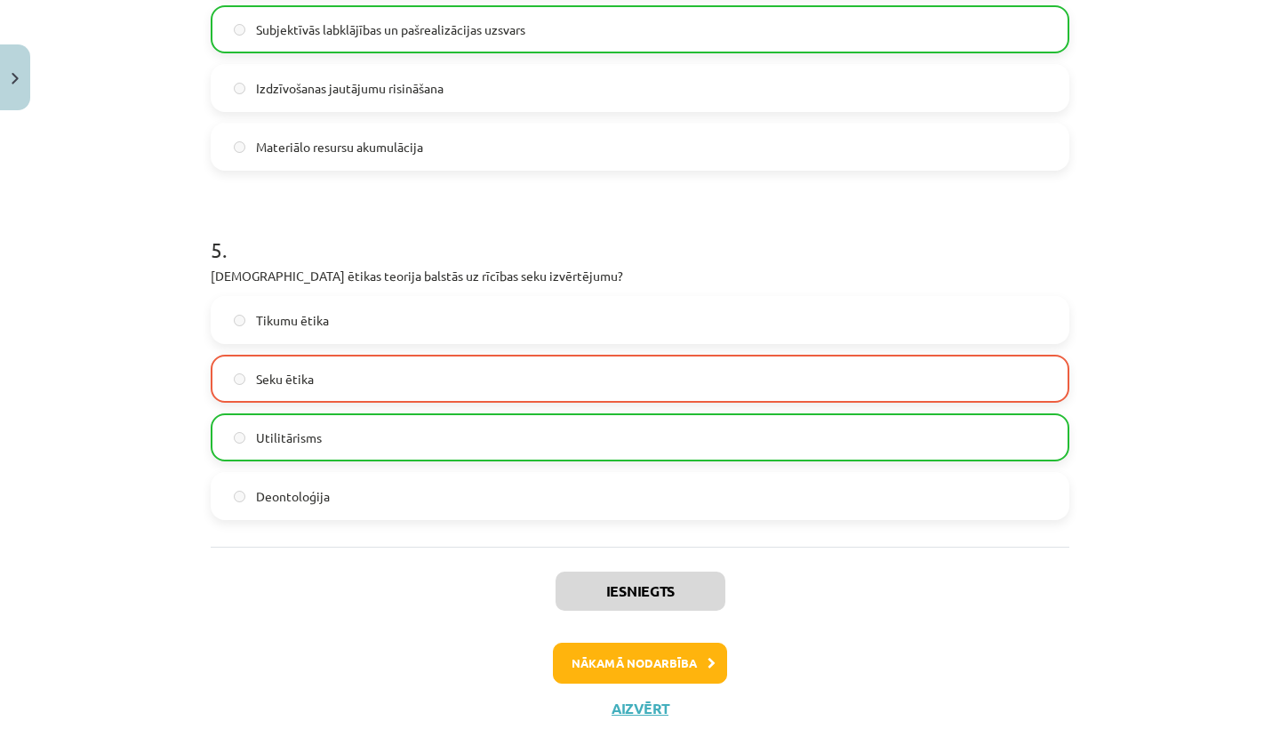
click at [636, 665] on button "Nākamā nodarbība" at bounding box center [640, 663] width 174 height 41
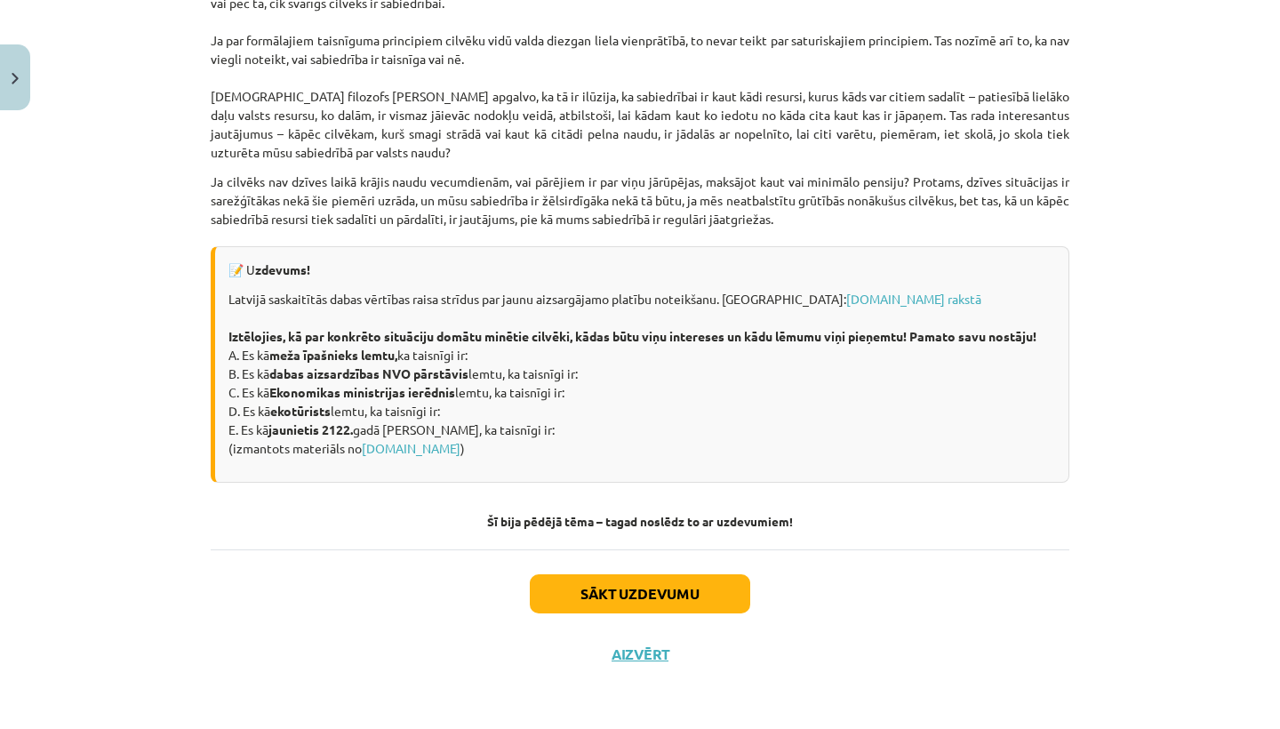
scroll to position [2375, 0]
click at [631, 589] on button "Sākt uzdevumu" at bounding box center [640, 593] width 220 height 39
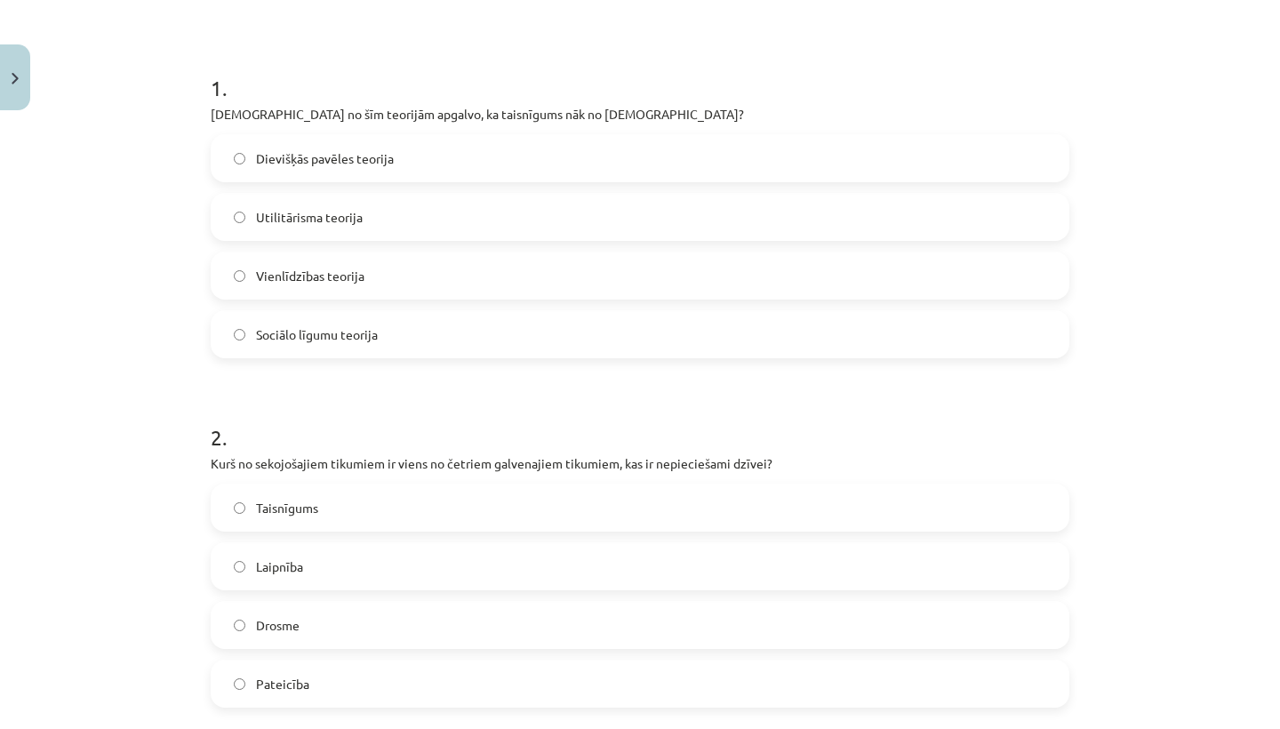
scroll to position [44, 0]
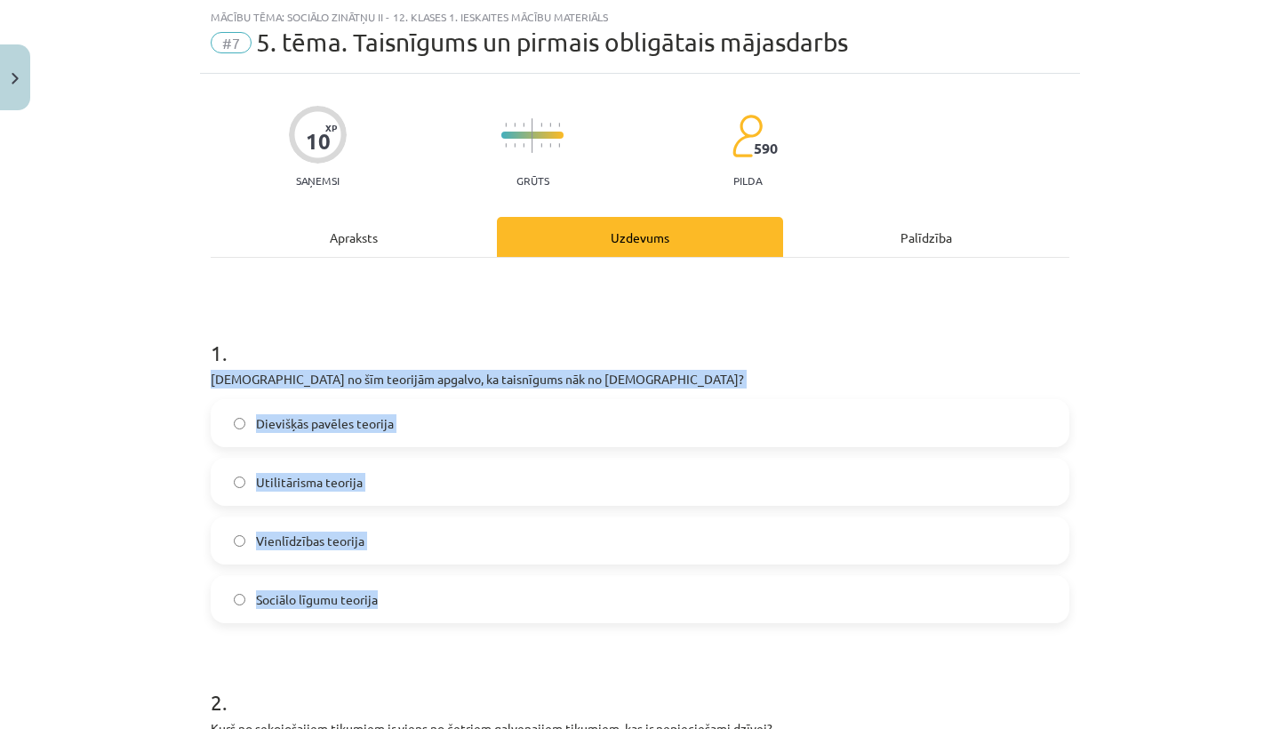
drag, startPoint x: 210, startPoint y: 377, endPoint x: 417, endPoint y: 608, distance: 310.4
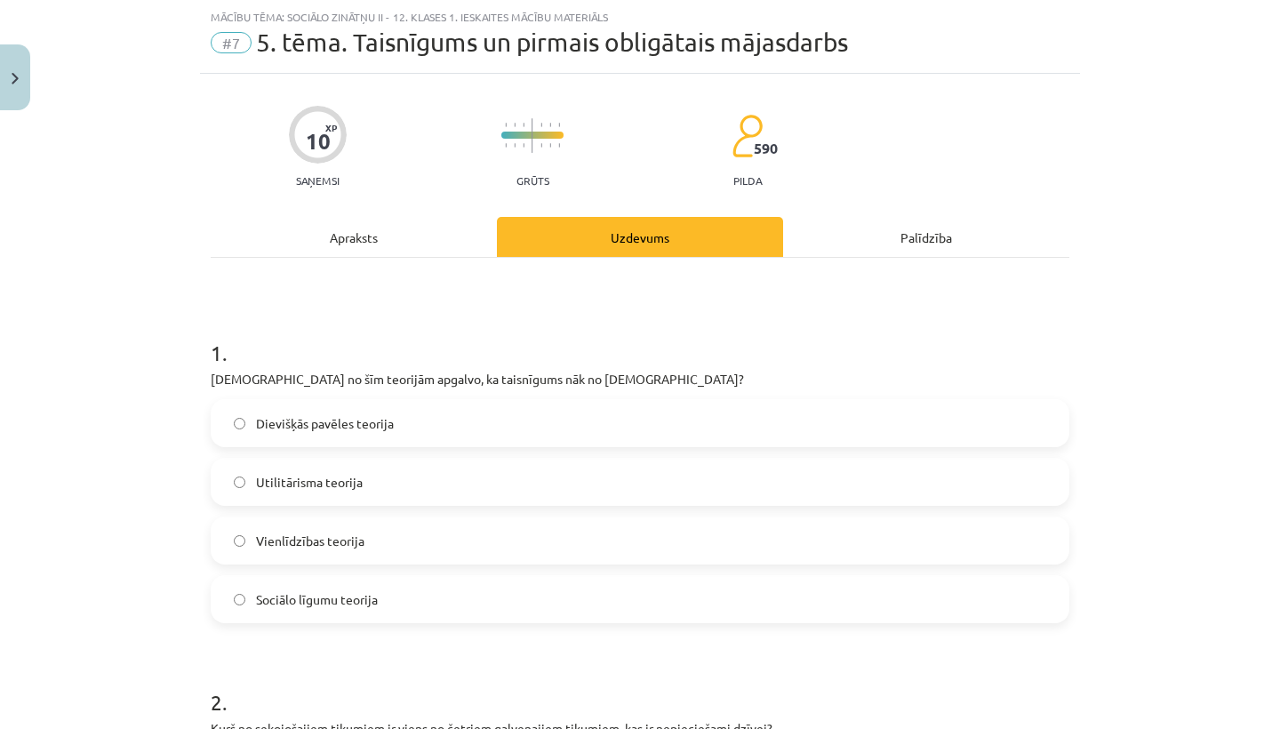
click at [454, 662] on h1 "2 ." at bounding box center [640, 686] width 859 height 55
click at [365, 430] on span "Dievišķās pavēles teorija" at bounding box center [325, 423] width 138 height 19
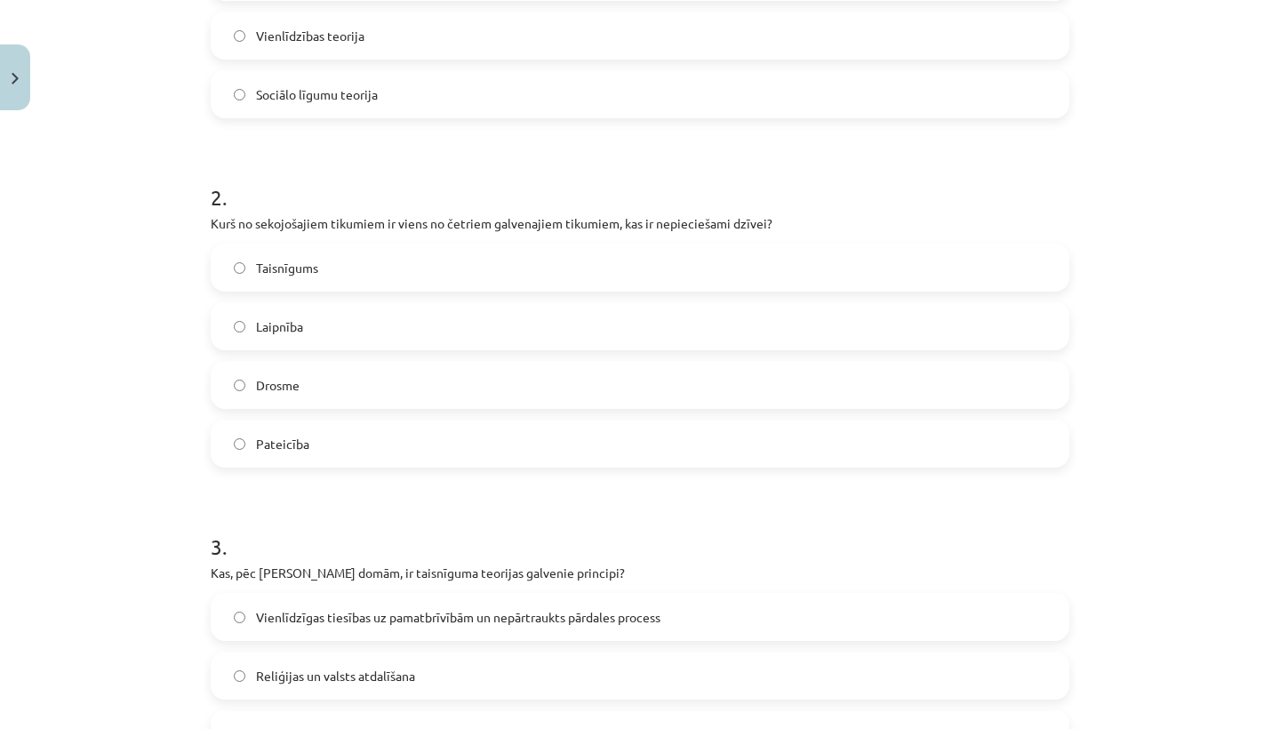
scroll to position [568, 0]
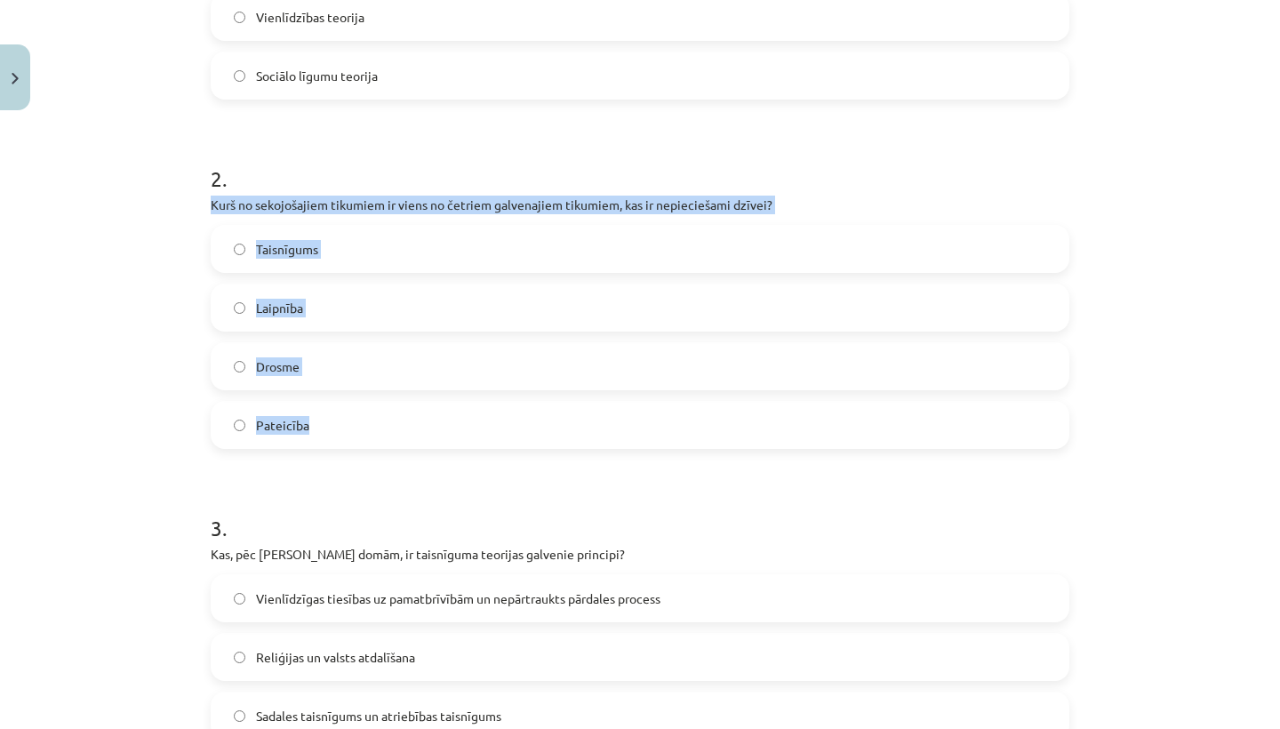
drag, startPoint x: 204, startPoint y: 198, endPoint x: 346, endPoint y: 435, distance: 275.9
click at [347, 438] on div "10 XP Saņemsi Grūts 590 pilda Apraksts Uzdevums Palīdzība 1 . Kura no šīm teori…" at bounding box center [640, 604] width 880 height 2109
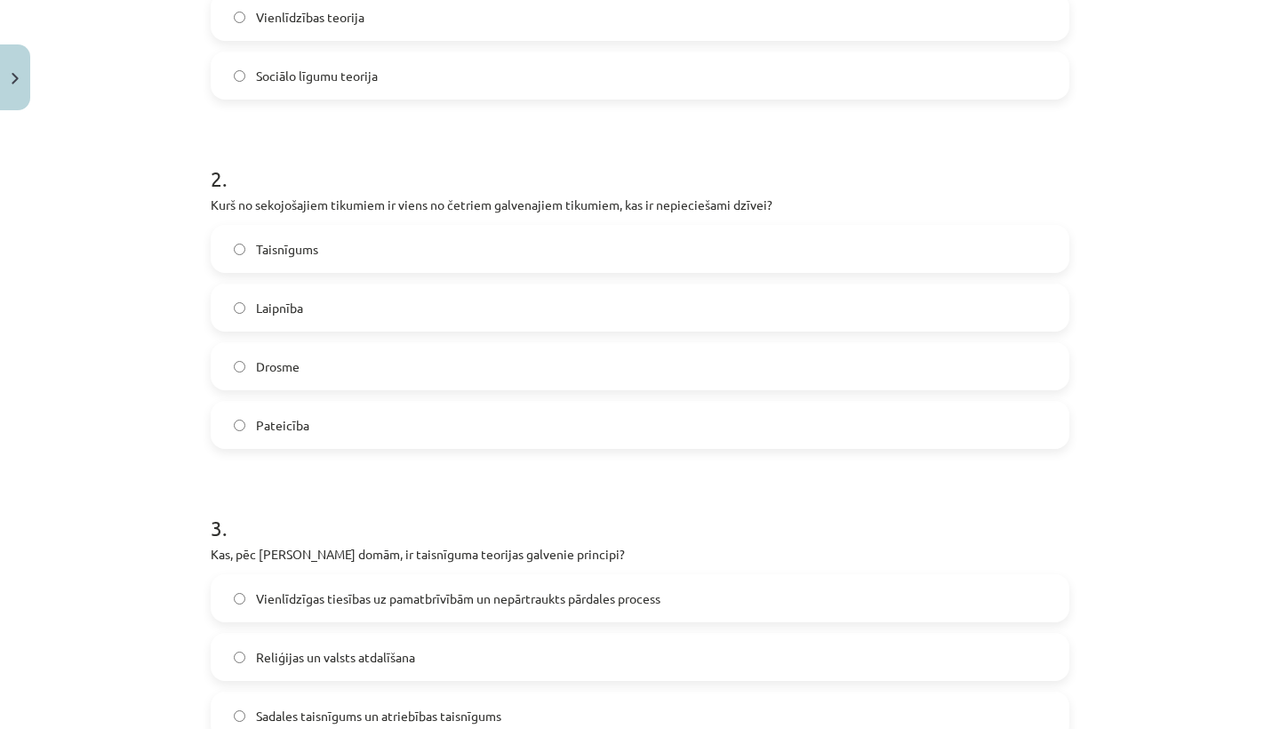
click at [379, 463] on form "1 . Kura no šīm teorijām apgalvo, ka taisnīgums nāk no Dieva? Dievišķās pavēles…" at bounding box center [640, 641] width 859 height 1711
click at [349, 253] on label "Taisnīgums" at bounding box center [639, 249] width 855 height 44
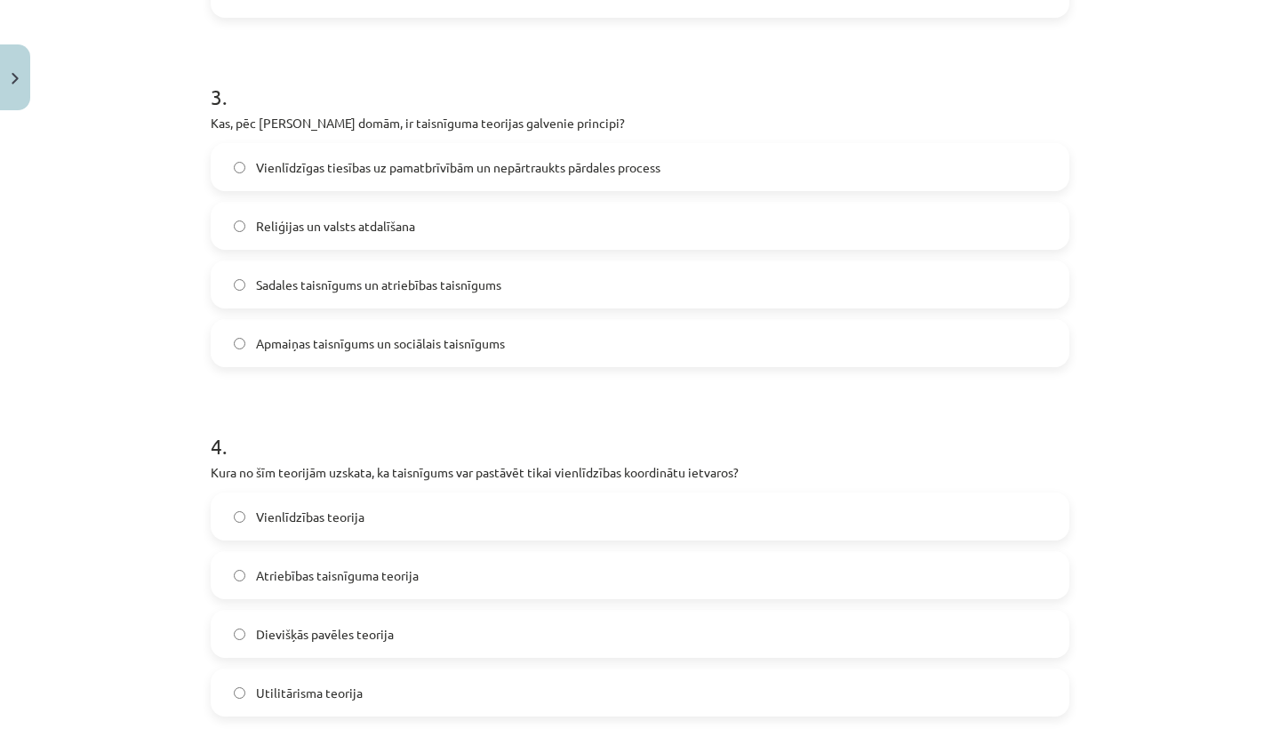
scroll to position [1013, 0]
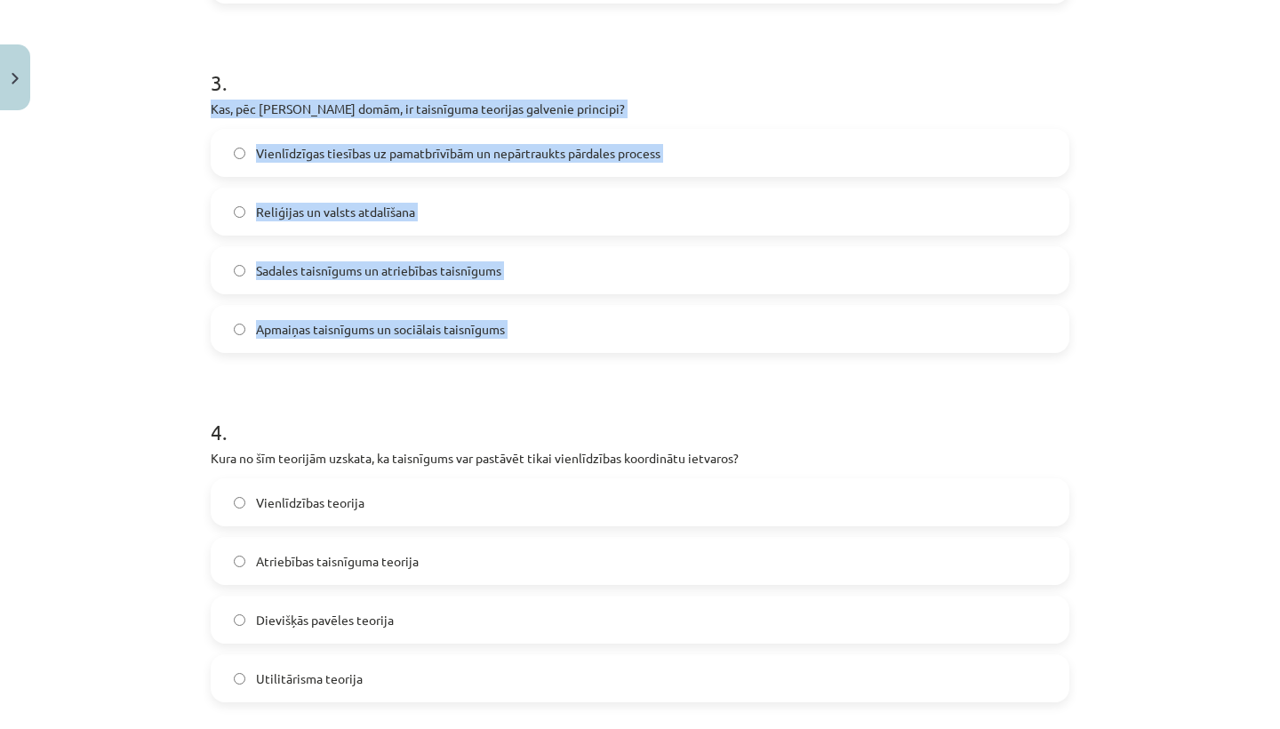
drag, startPoint x: 207, startPoint y: 107, endPoint x: 556, endPoint y: 371, distance: 437.9
click at [556, 371] on div "10 XP Saņemsi Grūts 590 pilda Apraksts Uzdevums Palīdzība 1 . Kura no šīm teori…" at bounding box center [640, 159] width 880 height 2109
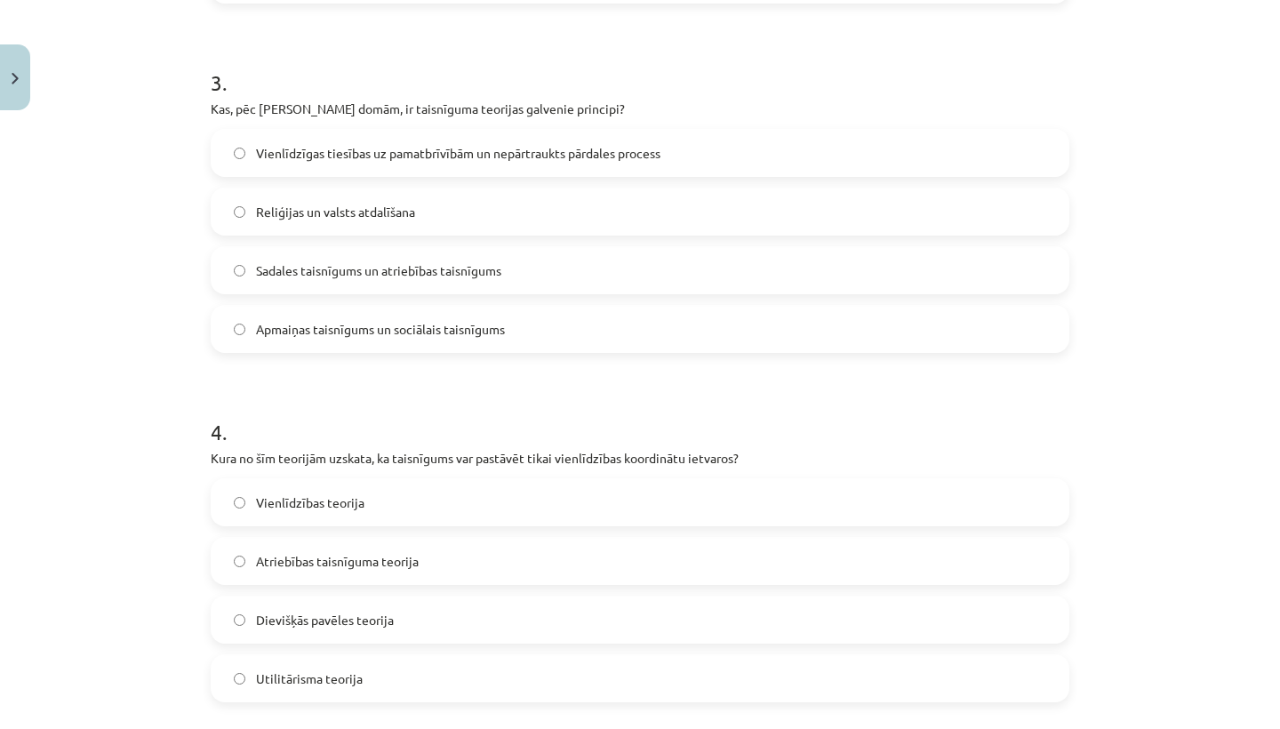
click at [555, 370] on form "1 . Kura no šīm teorijām apgalvo, ka taisnīgums nāk no Dieva? Dievišķās pavēles…" at bounding box center [640, 195] width 859 height 1711
click at [380, 153] on span "Vienlīdzīgas tiesības uz pamatbrīvībām un nepārtraukts pārdales process" at bounding box center [458, 153] width 404 height 19
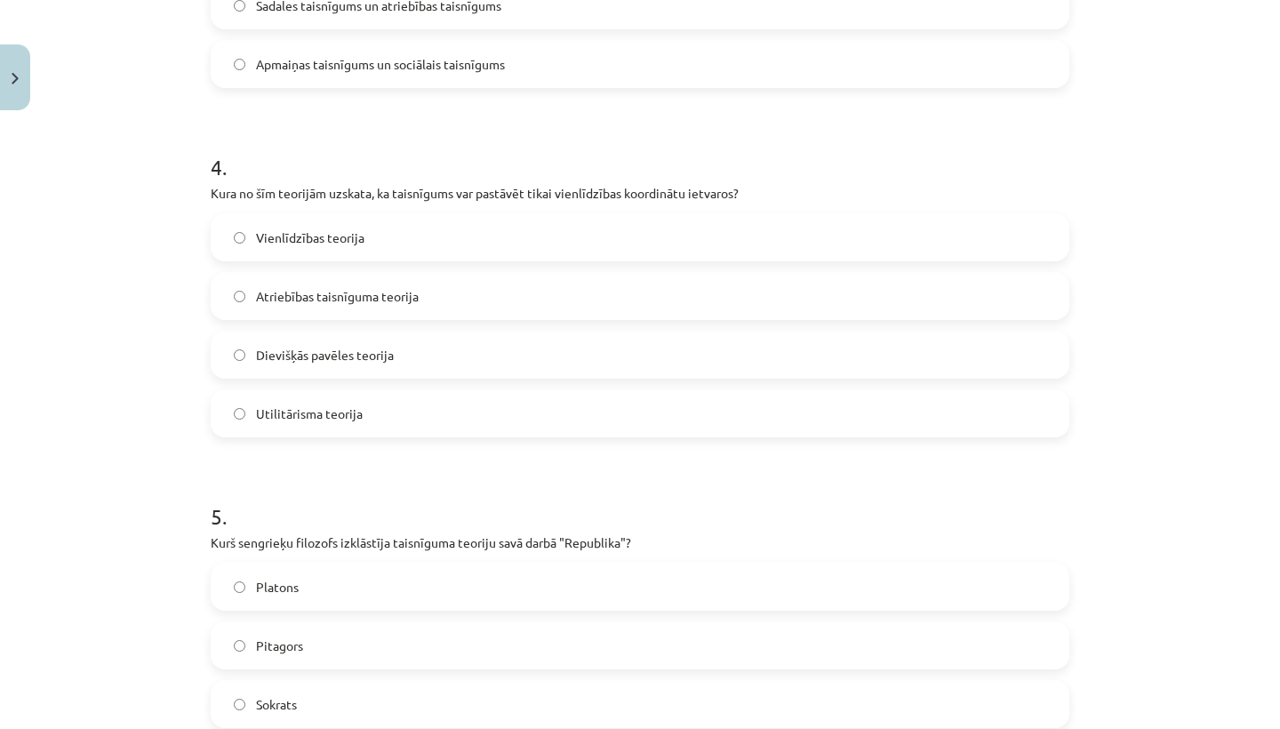
scroll to position [1298, 0]
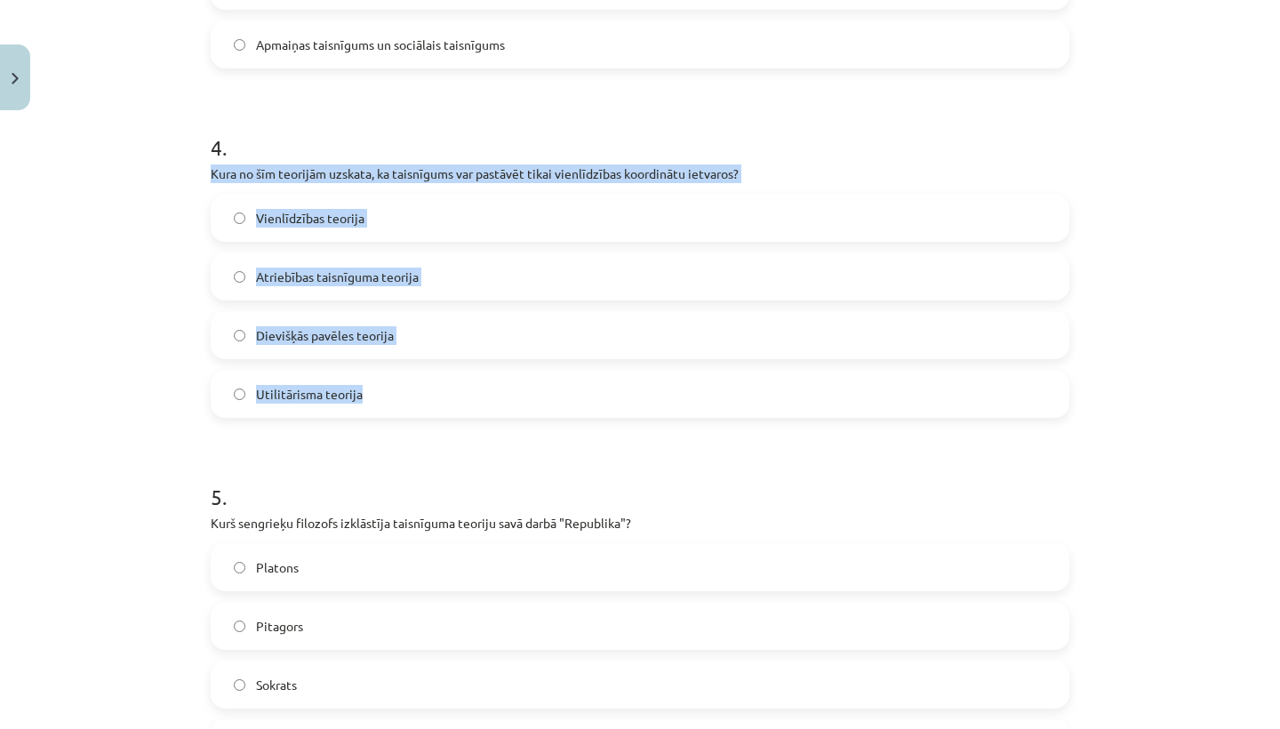
drag, startPoint x: 207, startPoint y: 172, endPoint x: 412, endPoint y: 401, distance: 307.8
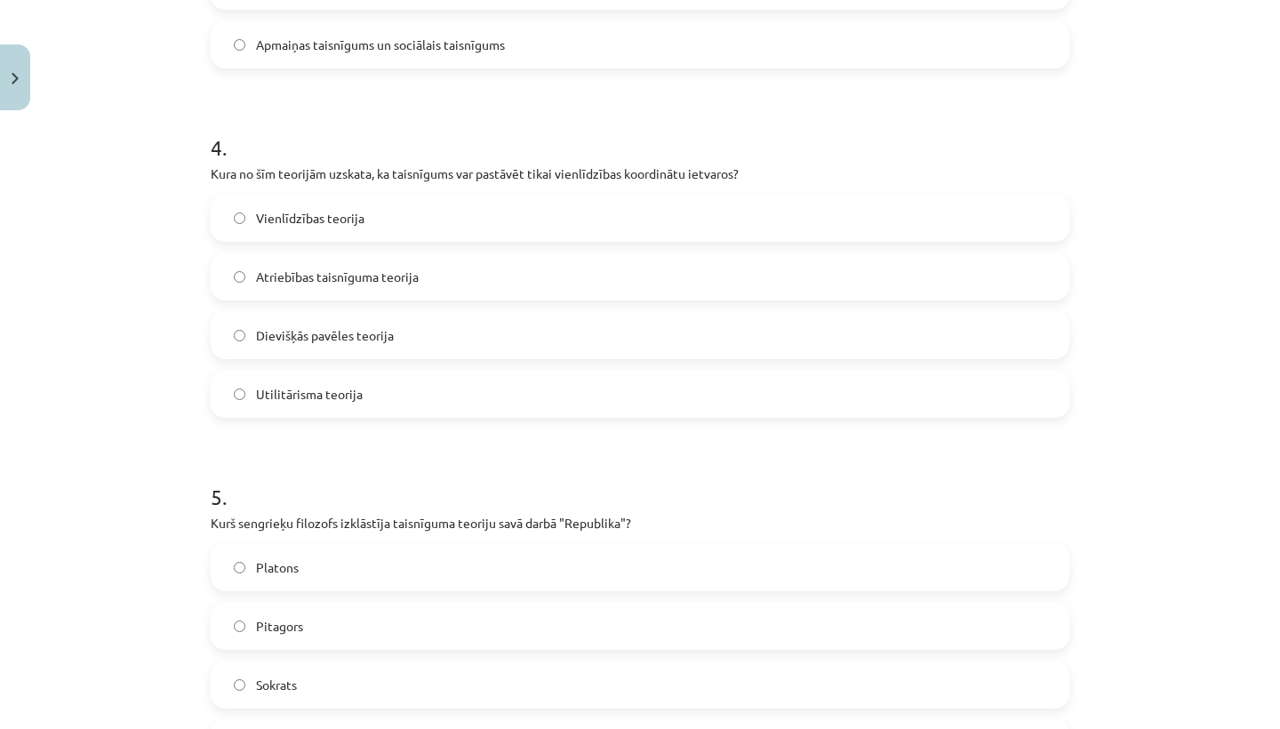
click at [358, 214] on span "Vienlīdzības teorija" at bounding box center [310, 218] width 108 height 19
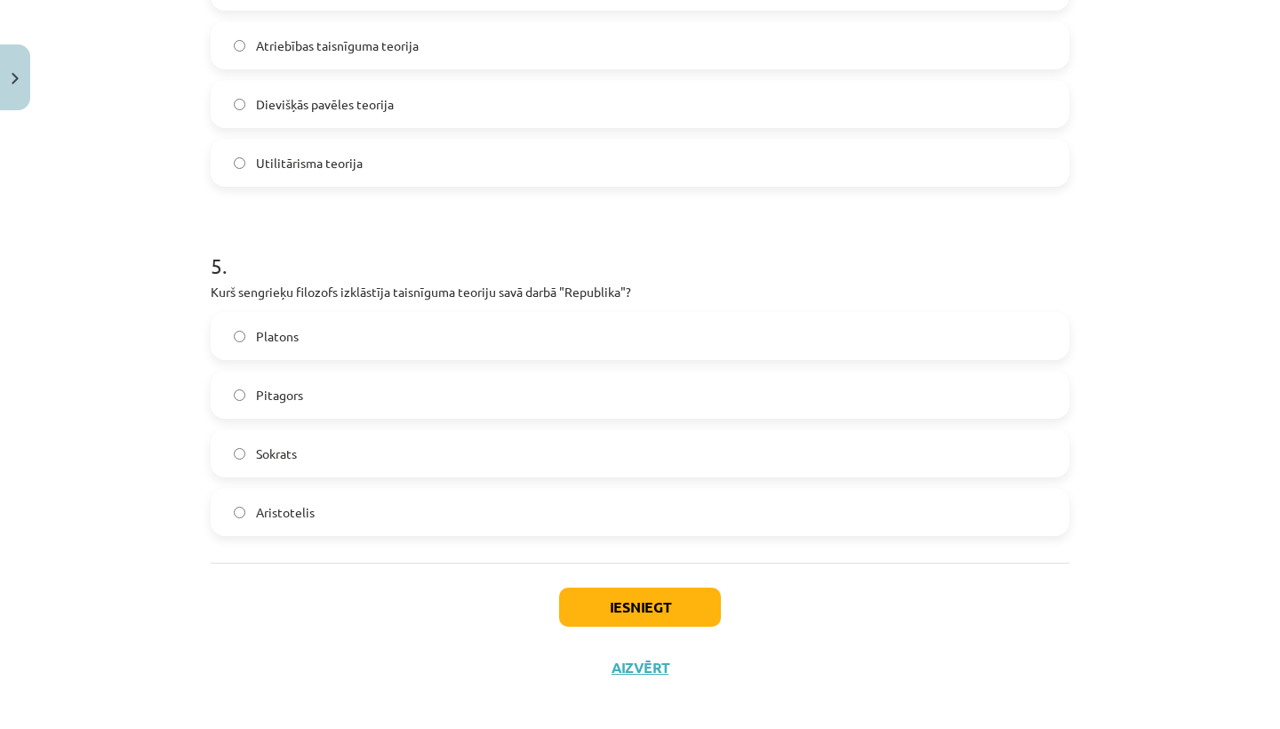
scroll to position [1545, 0]
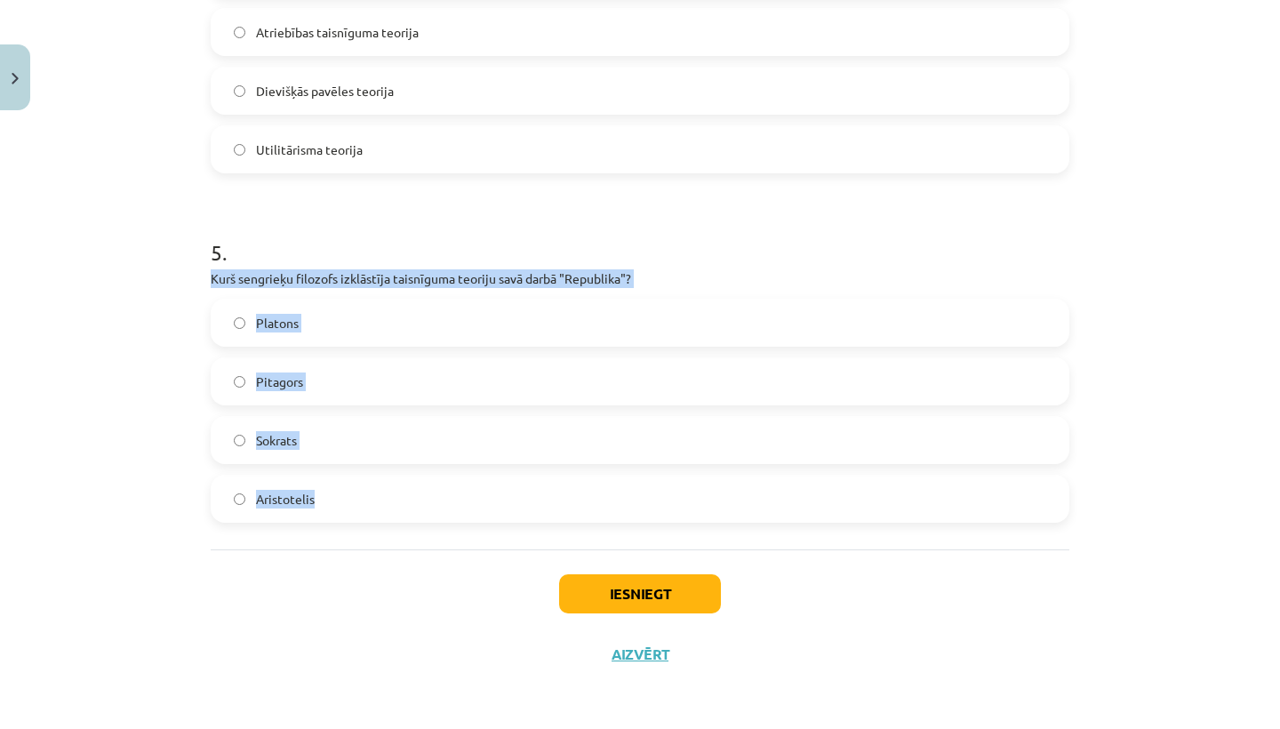
drag, startPoint x: 210, startPoint y: 275, endPoint x: 375, endPoint y: 513, distance: 290.0
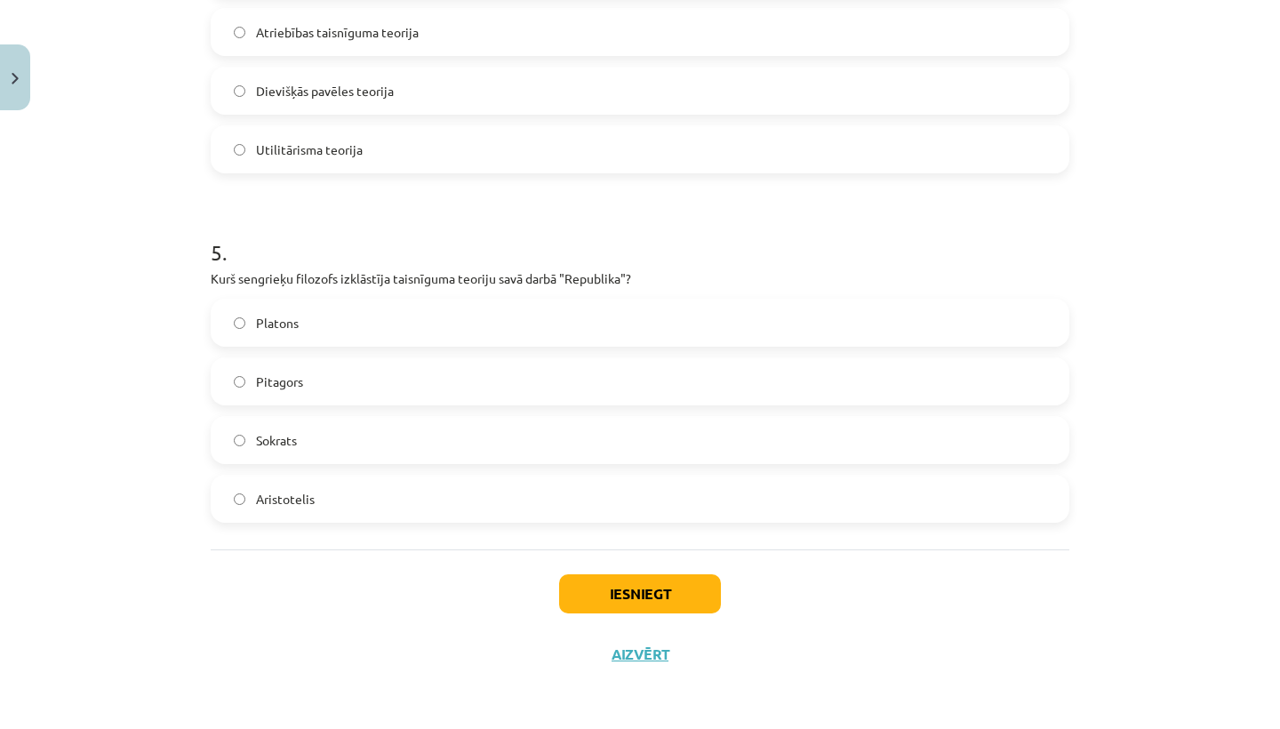
click at [409, 554] on div "Iesniegt Aizvērt" at bounding box center [640, 611] width 859 height 124
click at [331, 316] on label "Platons" at bounding box center [639, 322] width 855 height 44
click at [591, 590] on button "Iesniegt" at bounding box center [640, 593] width 162 height 39
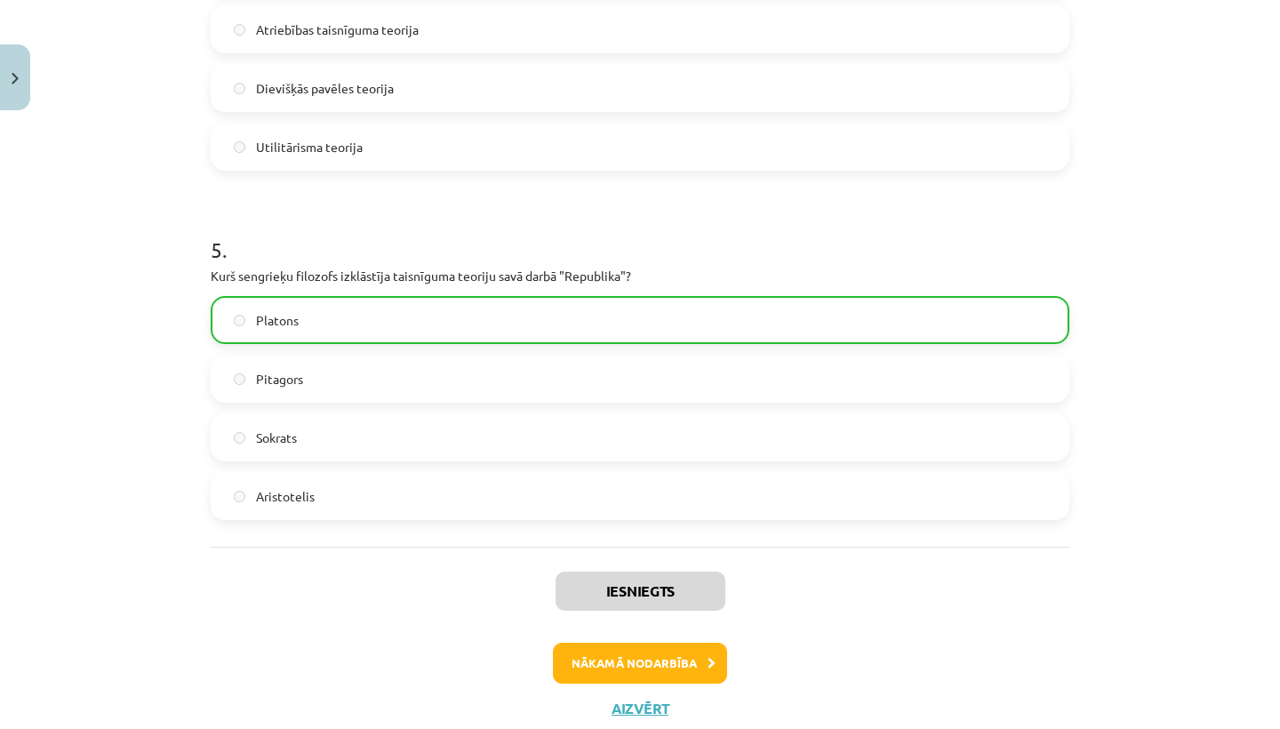
click at [644, 655] on button "Nākamā nodarbība" at bounding box center [640, 663] width 174 height 41
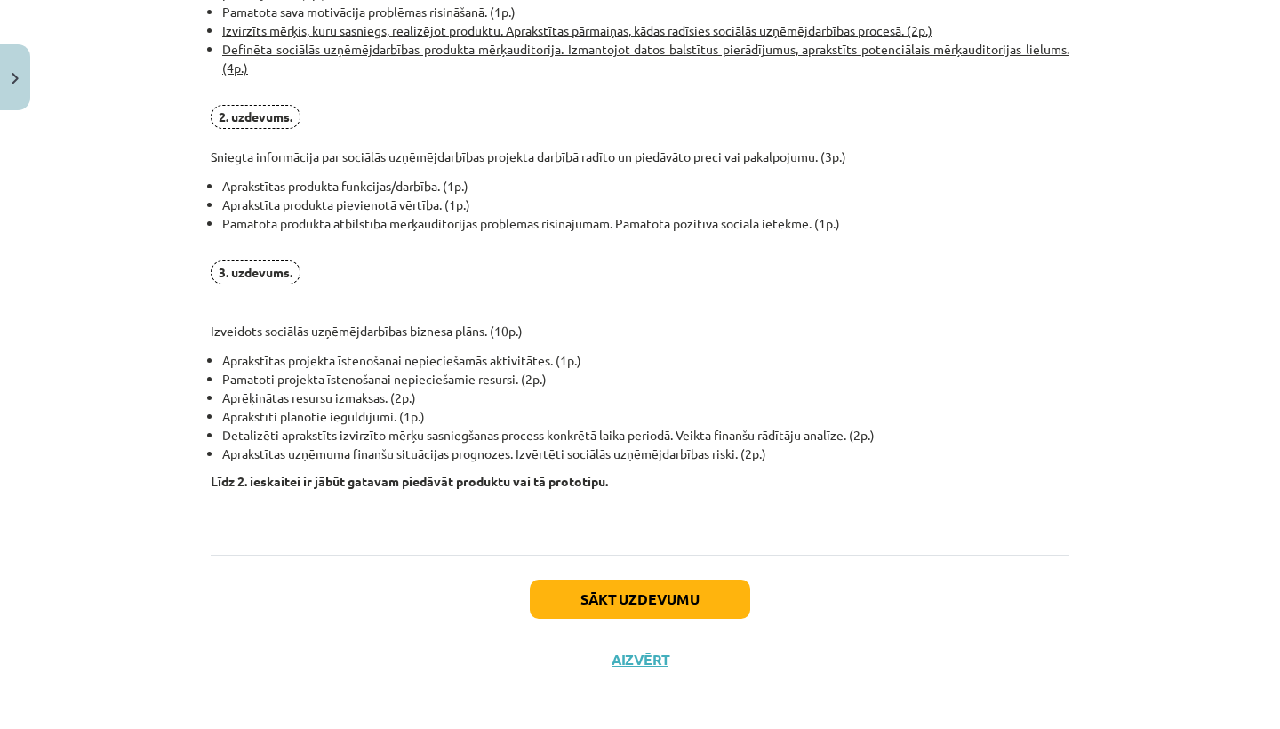
scroll to position [1295, 0]
click at [620, 604] on button "Sākt uzdevumu" at bounding box center [640, 599] width 220 height 39
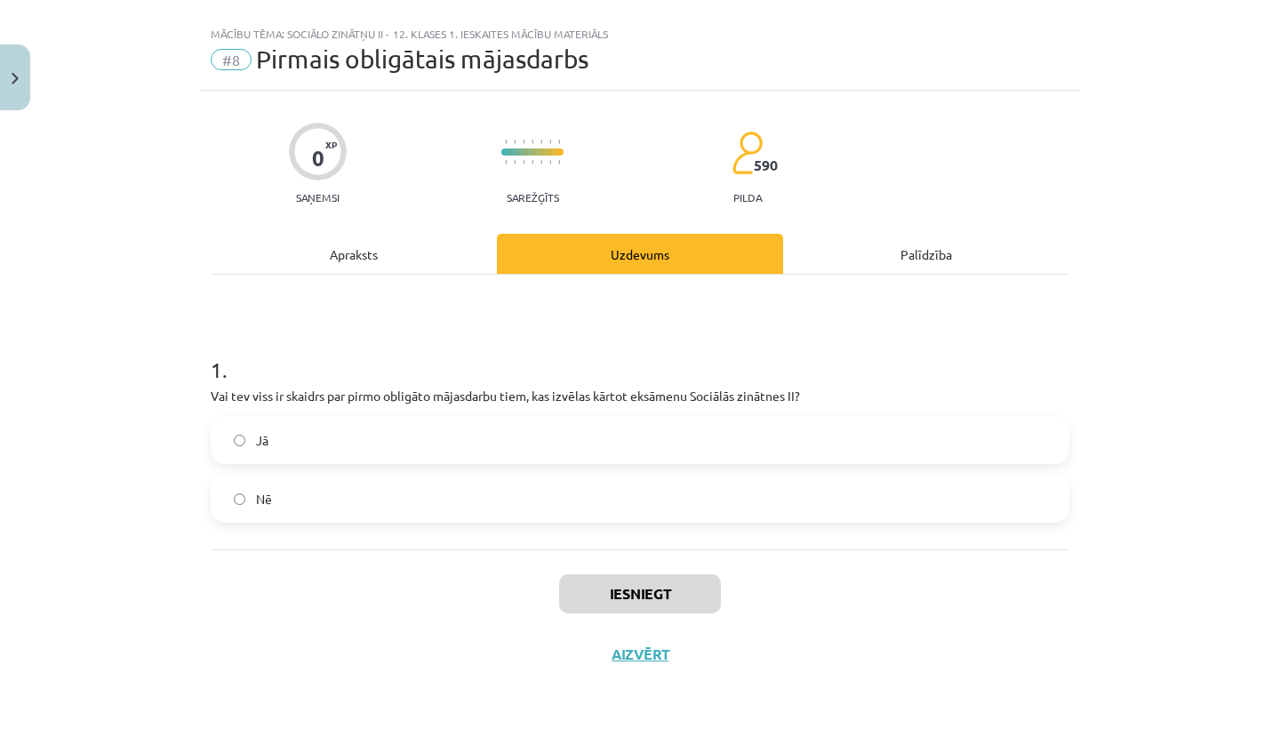
click at [525, 438] on label "Jā" at bounding box center [639, 440] width 855 height 44
click at [627, 585] on button "Iesniegt" at bounding box center [640, 593] width 162 height 39
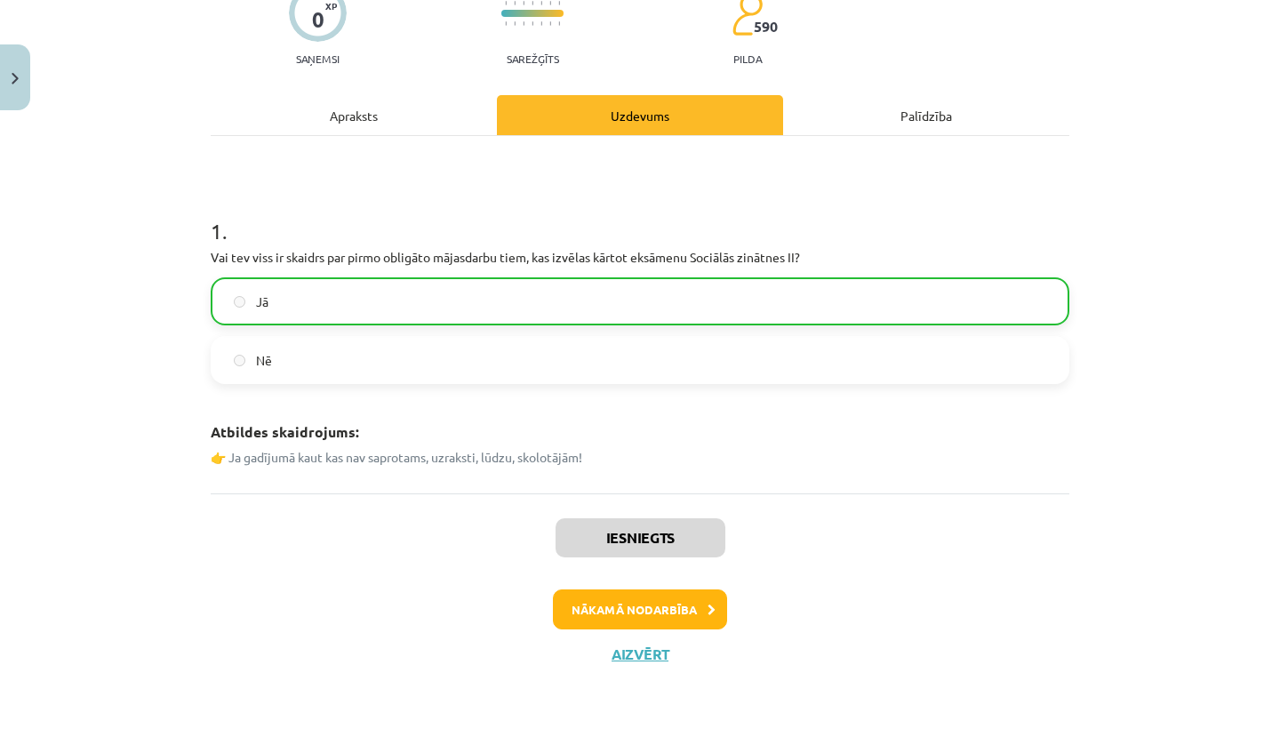
scroll to position [168, 0]
click at [684, 620] on button "Nākamā nodarbība" at bounding box center [640, 609] width 174 height 41
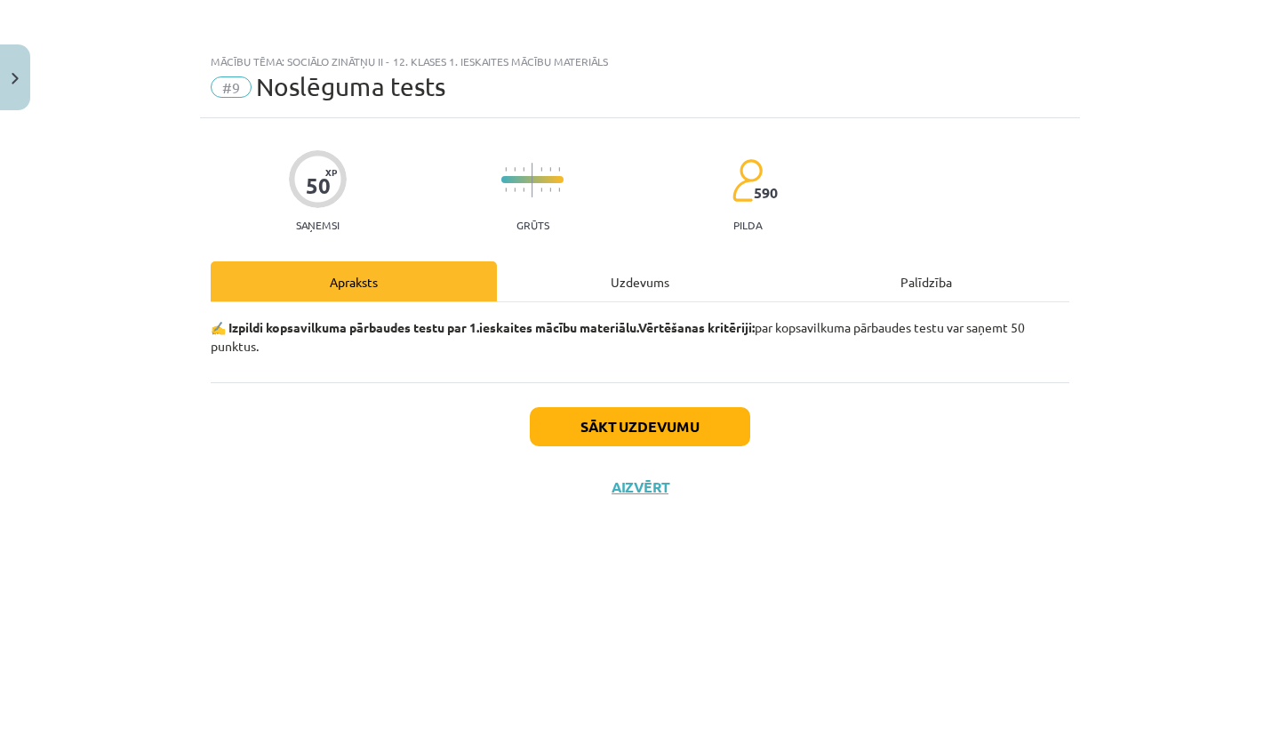
click at [699, 429] on button "Sākt uzdevumu" at bounding box center [640, 426] width 220 height 39
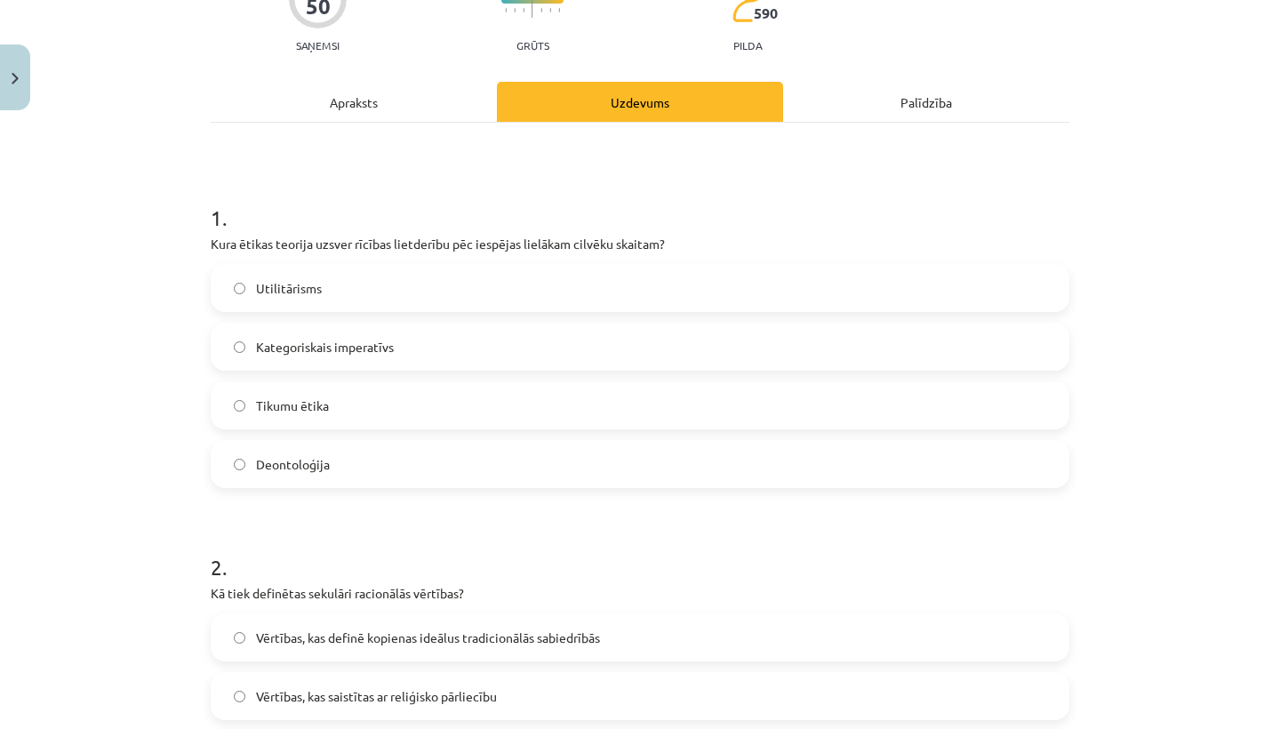
scroll to position [191, 0]
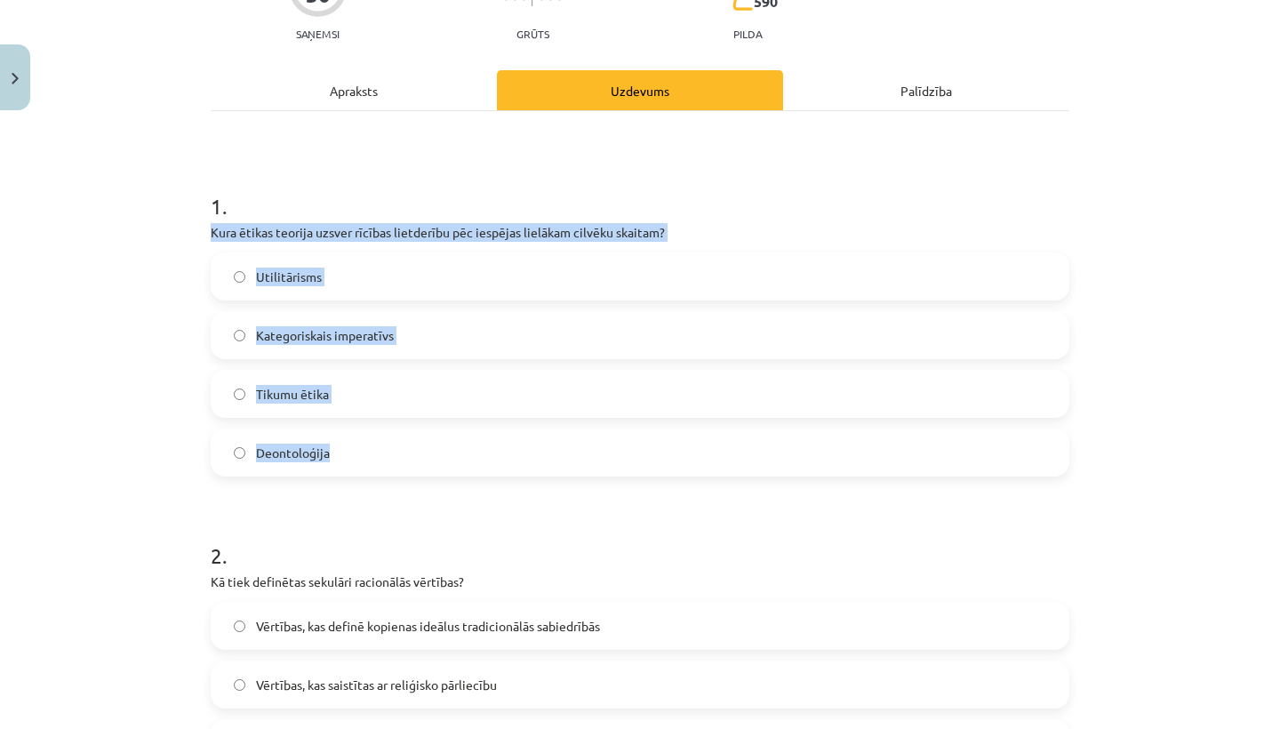
drag, startPoint x: 207, startPoint y: 233, endPoint x: 355, endPoint y: 459, distance: 269.7
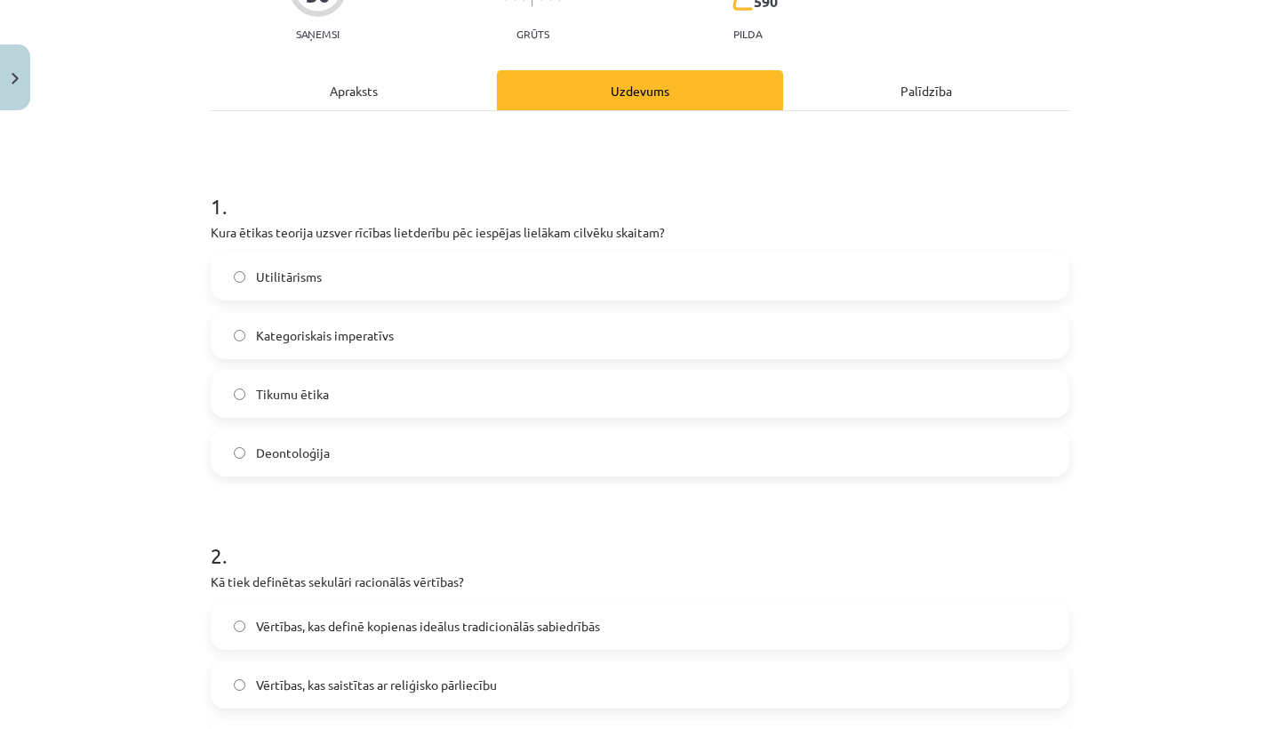
click at [419, 520] on h1 "2 ." at bounding box center [640, 539] width 859 height 55
click at [354, 280] on label "Utilitārisms" at bounding box center [639, 276] width 855 height 44
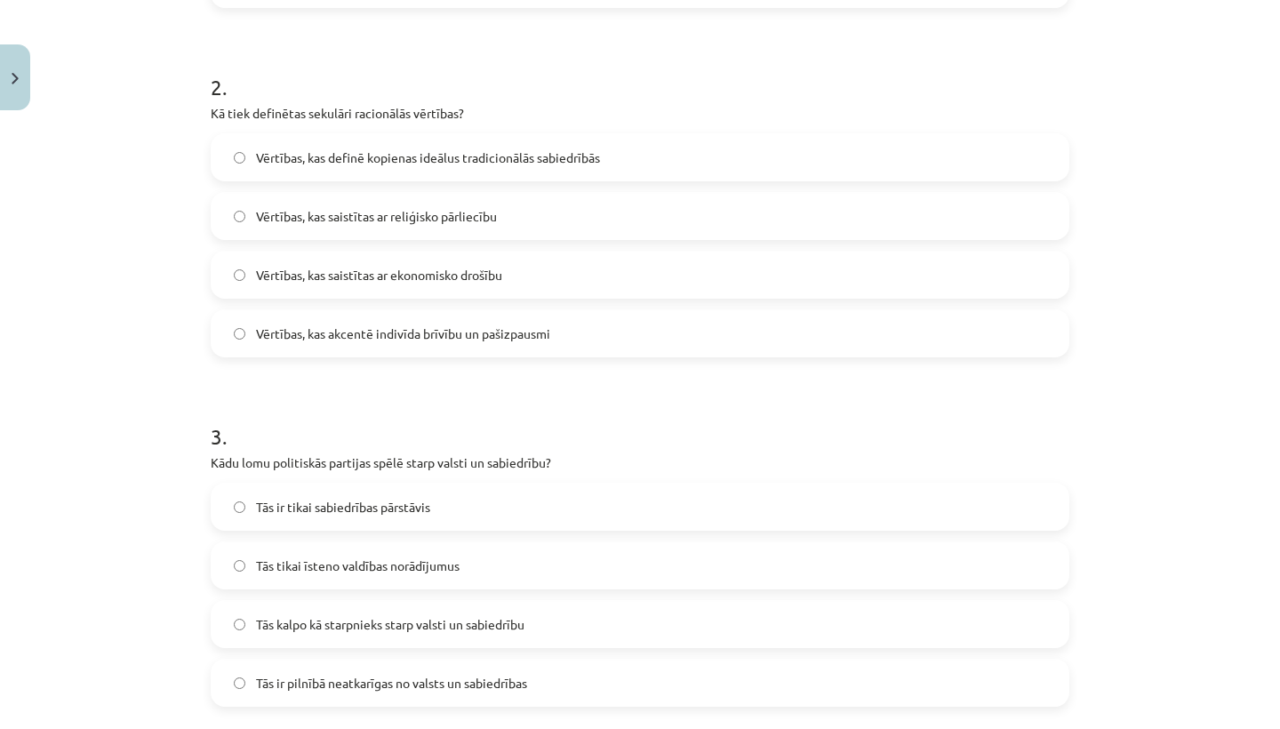
scroll to position [660, 0]
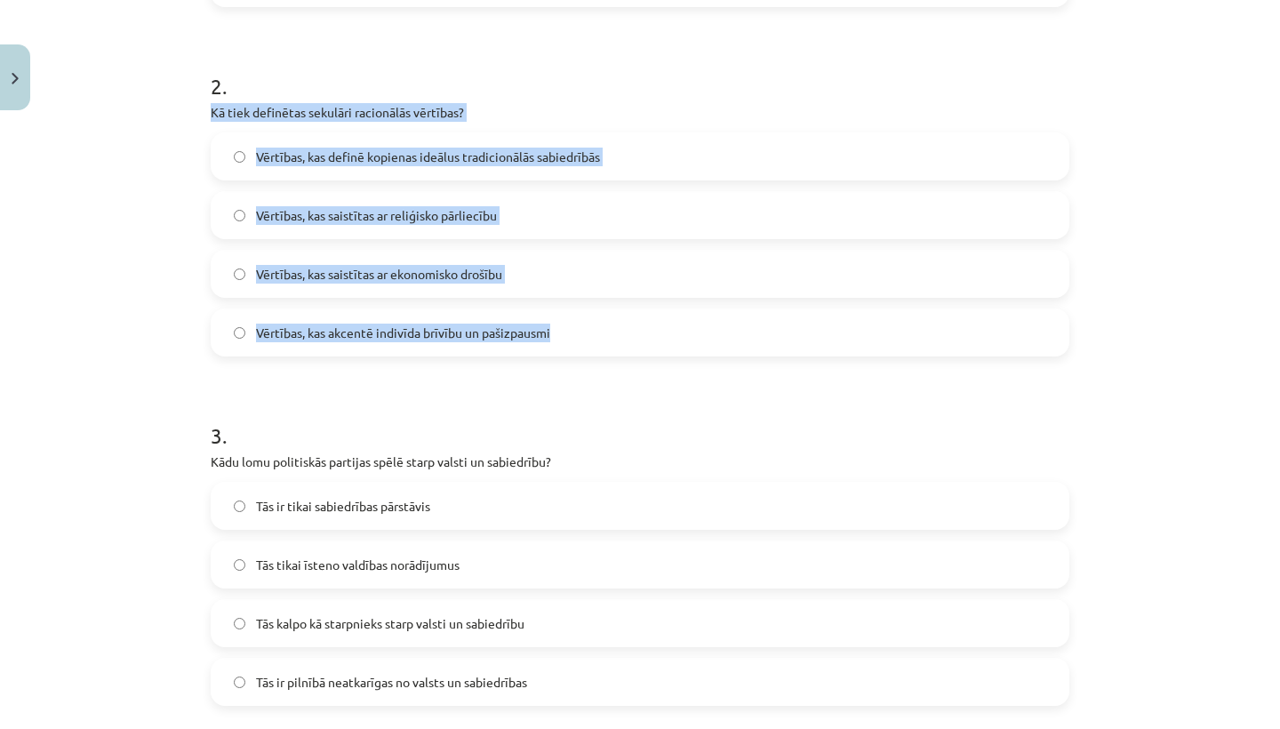
drag, startPoint x: 206, startPoint y: 107, endPoint x: 593, endPoint y: 336, distance: 449.6
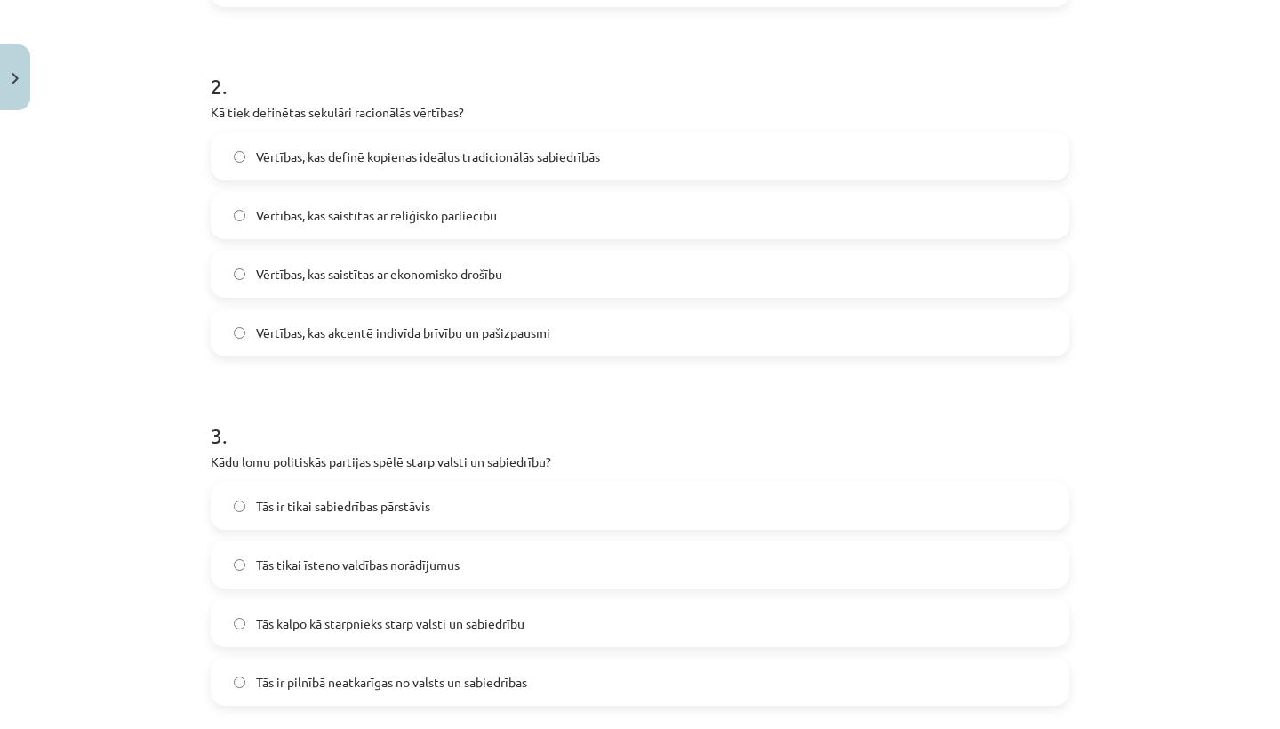
click at [393, 327] on span "Vērtības, kas akcentē indivīda brīvību un pašizpausmi" at bounding box center [403, 333] width 294 height 19
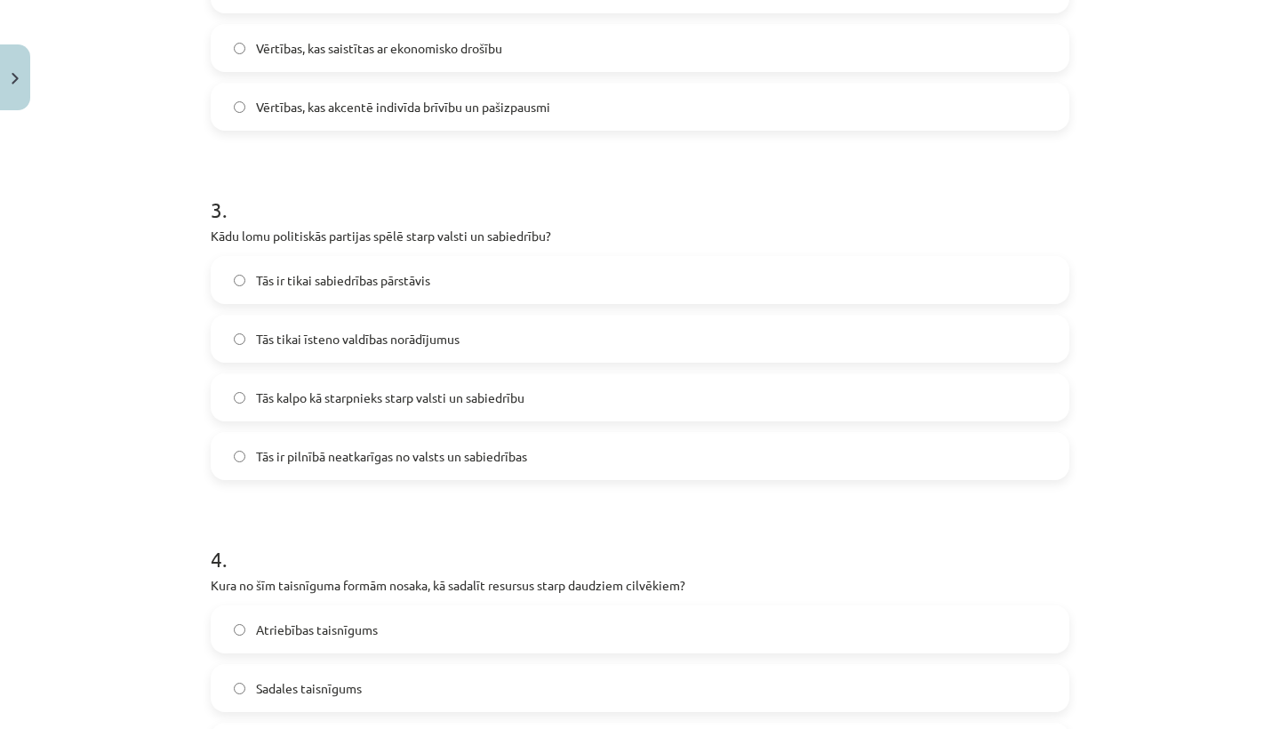
scroll to position [933, 0]
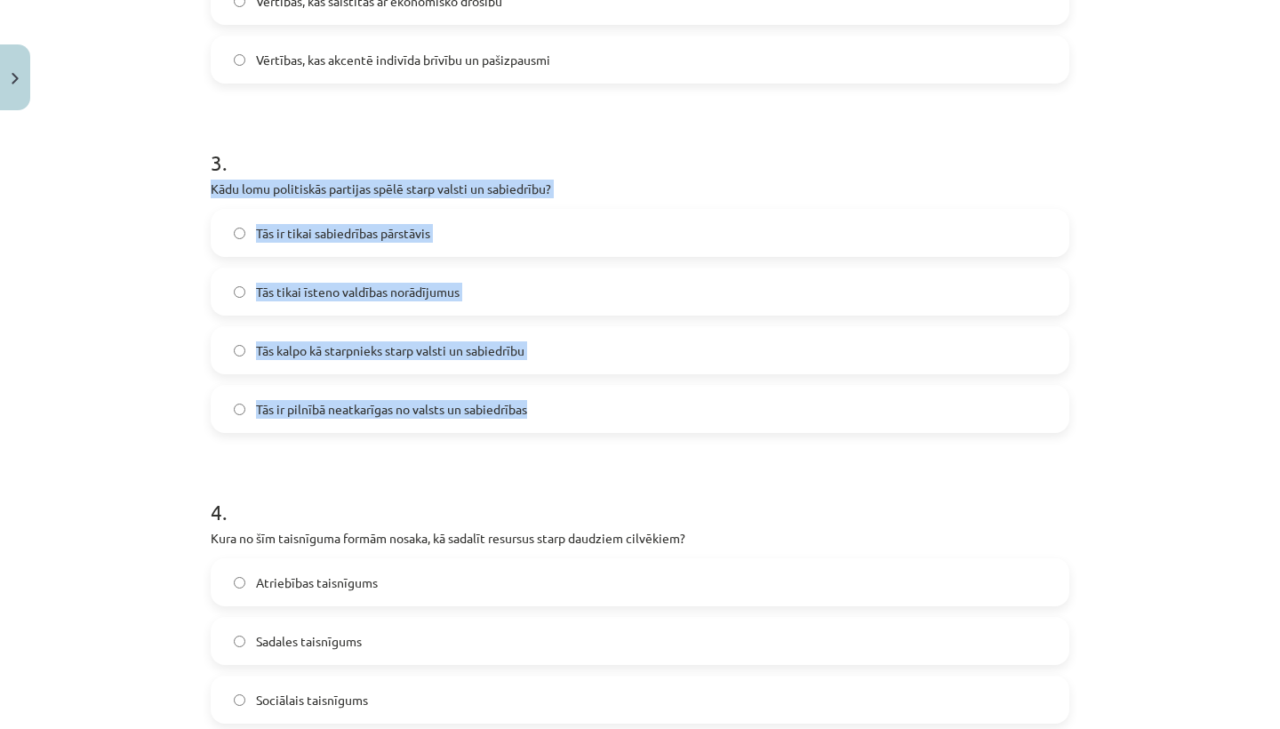
drag, startPoint x: 210, startPoint y: 182, endPoint x: 582, endPoint y: 412, distance: 437.4
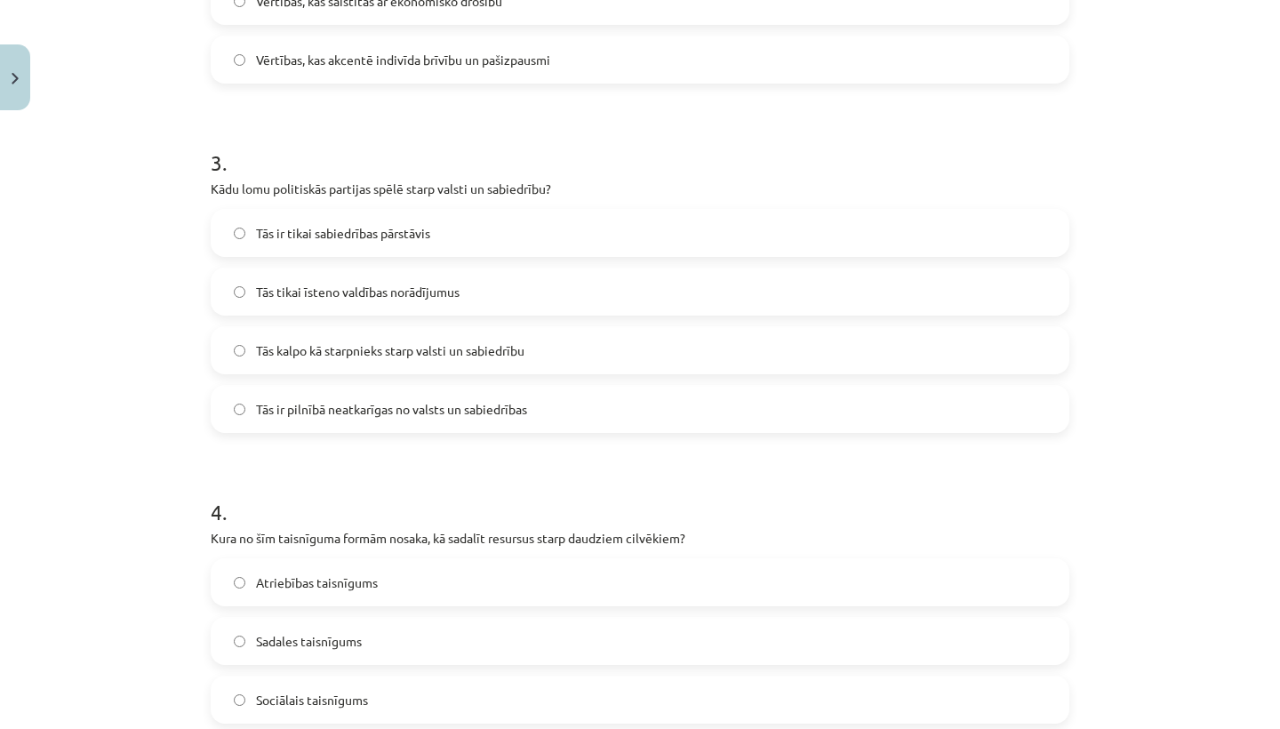
click at [473, 352] on span "Tās kalpo kā starpnieks starp valsti un sabiedrību" at bounding box center [390, 350] width 268 height 19
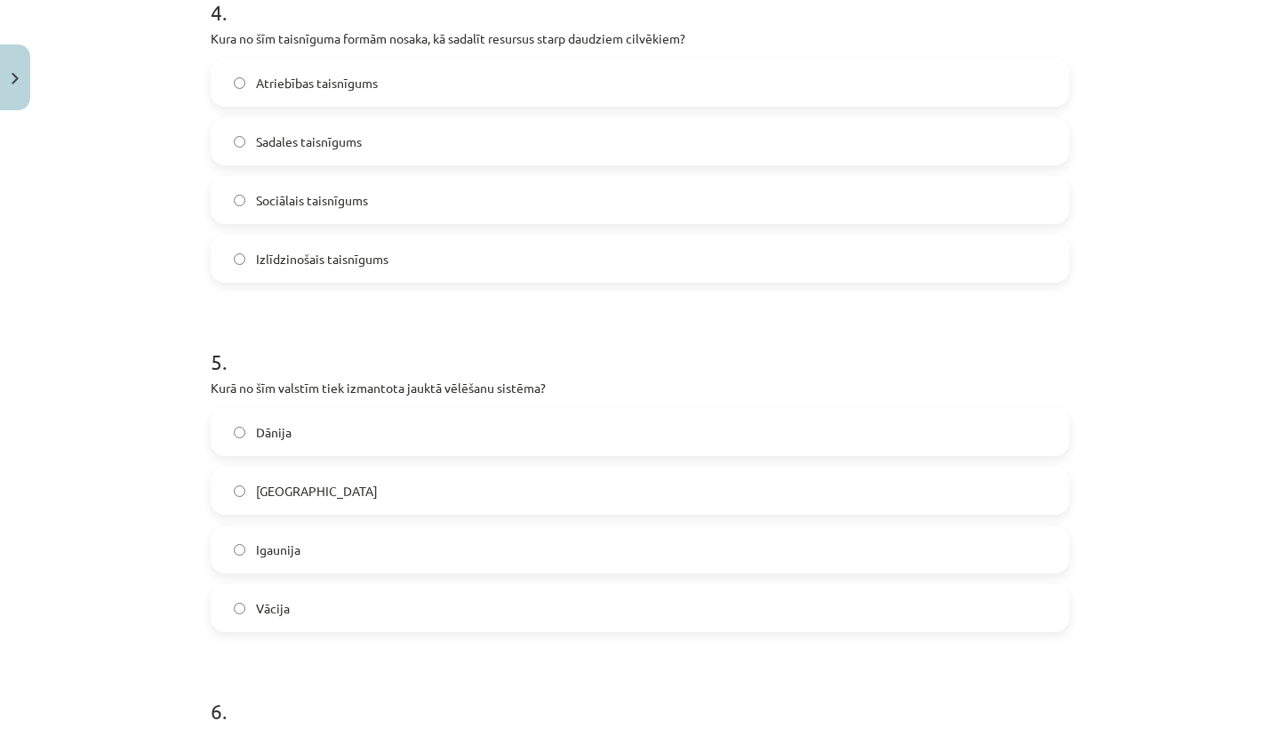
scroll to position [1435, 0]
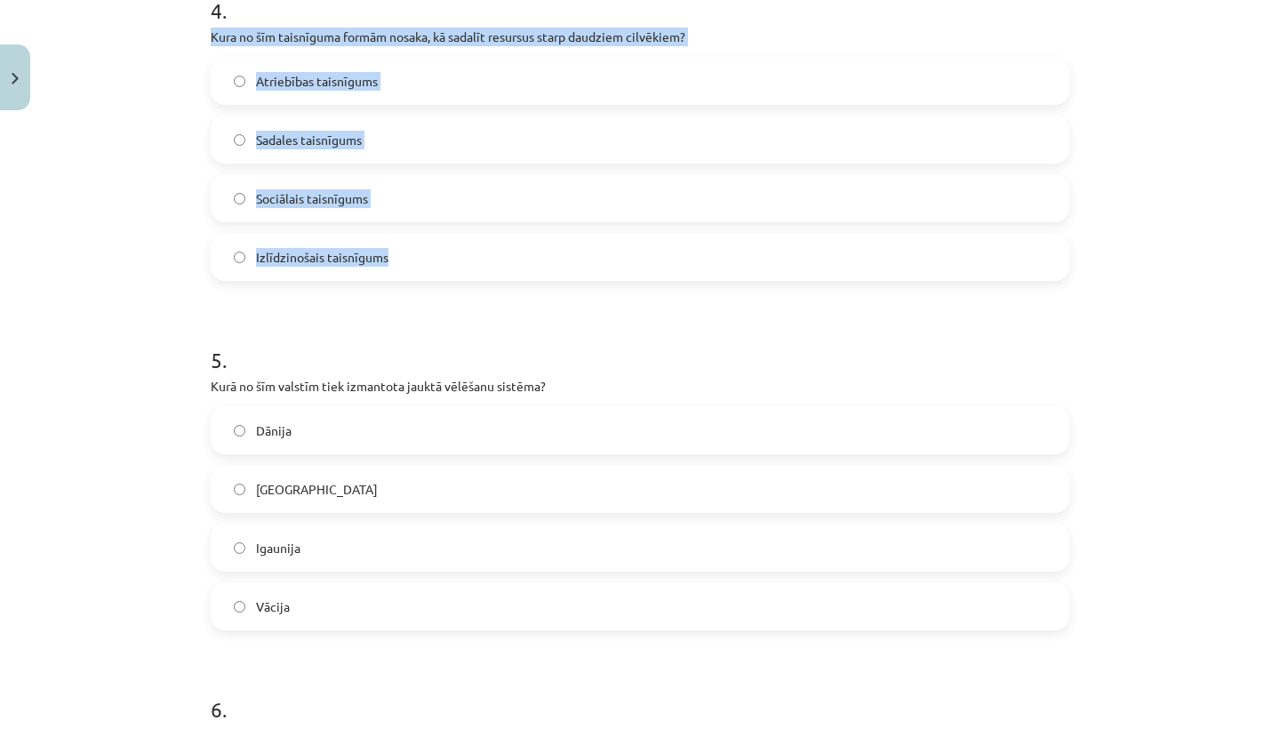
drag, startPoint x: 205, startPoint y: 32, endPoint x: 436, endPoint y: 266, distance: 328.1
click at [436, 267] on div "50 XP Saņemsi Grūts 590 pilda Apraksts Uzdevums Palīdzība 1 . Kura ētikas teori…" at bounding box center [640, 610] width 880 height 3855
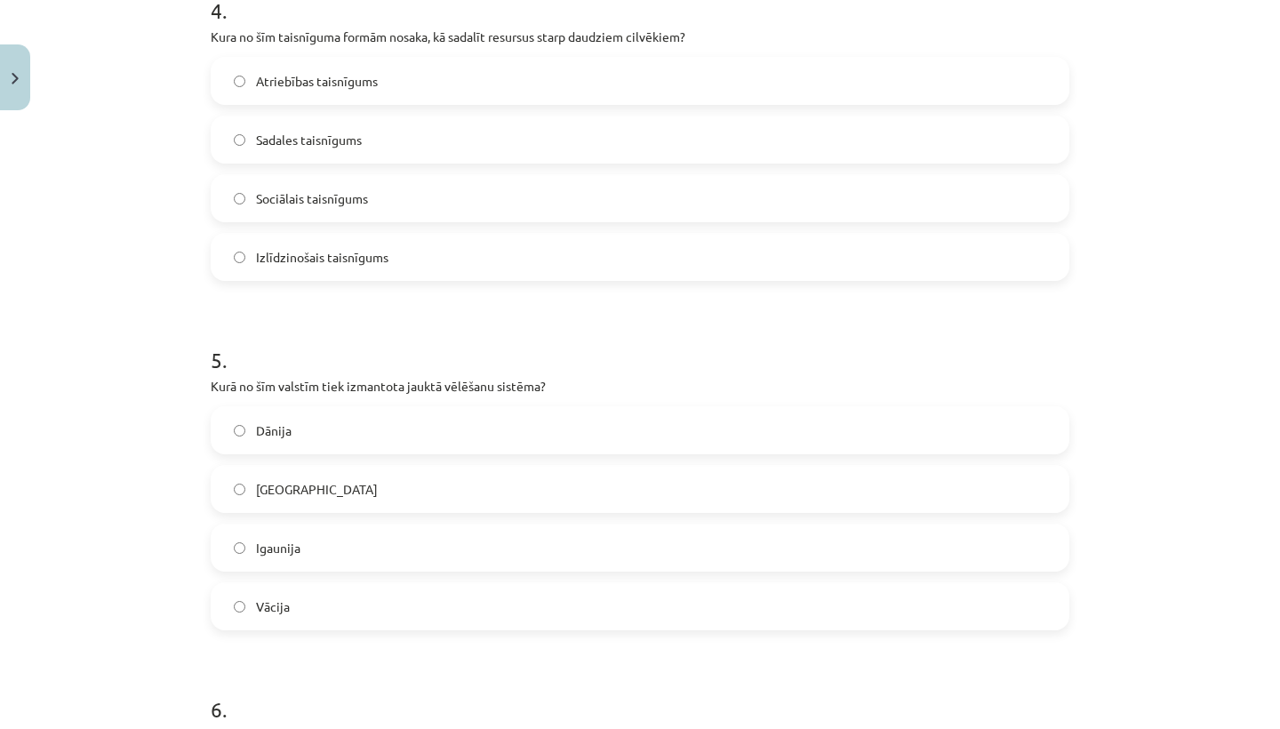
click at [470, 314] on form "1 . Kura ētikas teorija uzsver rīcības lietderību pēc iespējas lielākam cilvēku…" at bounding box center [640, 648] width 859 height 3458
click at [373, 135] on label "Sadales taisnīgums" at bounding box center [639, 139] width 855 height 44
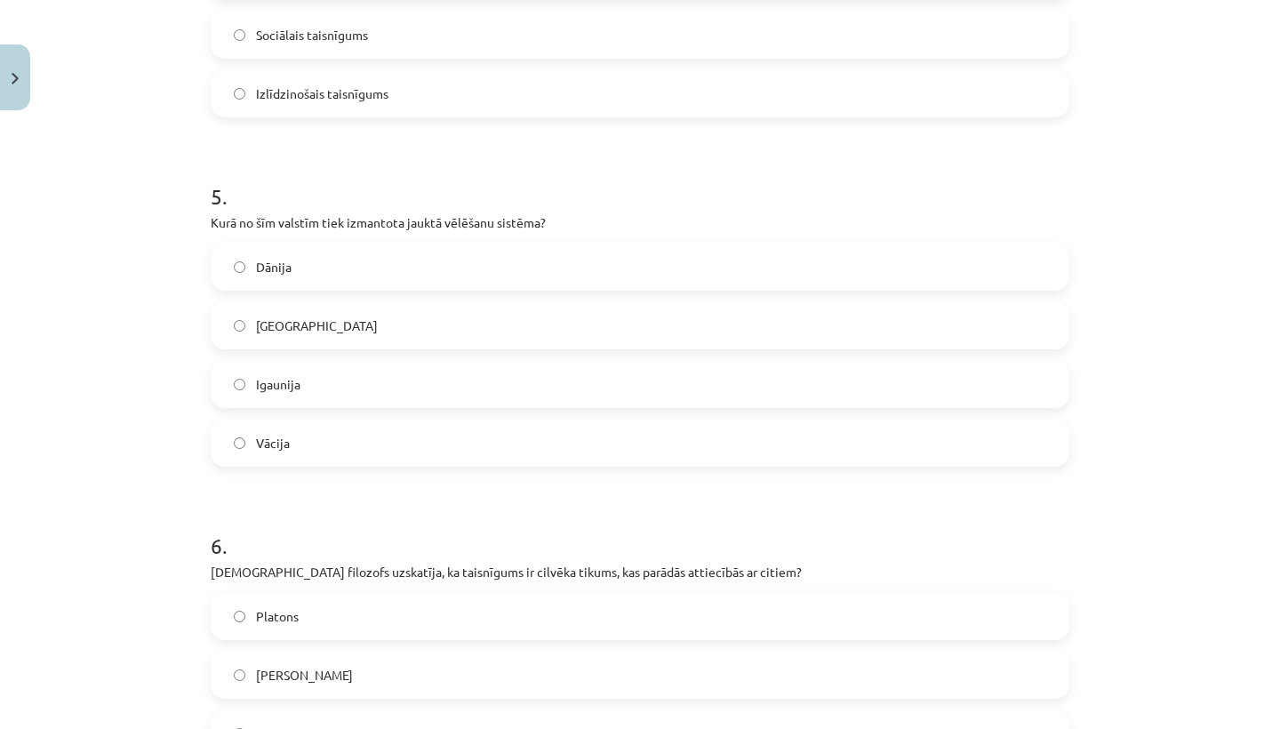
scroll to position [1627, 0]
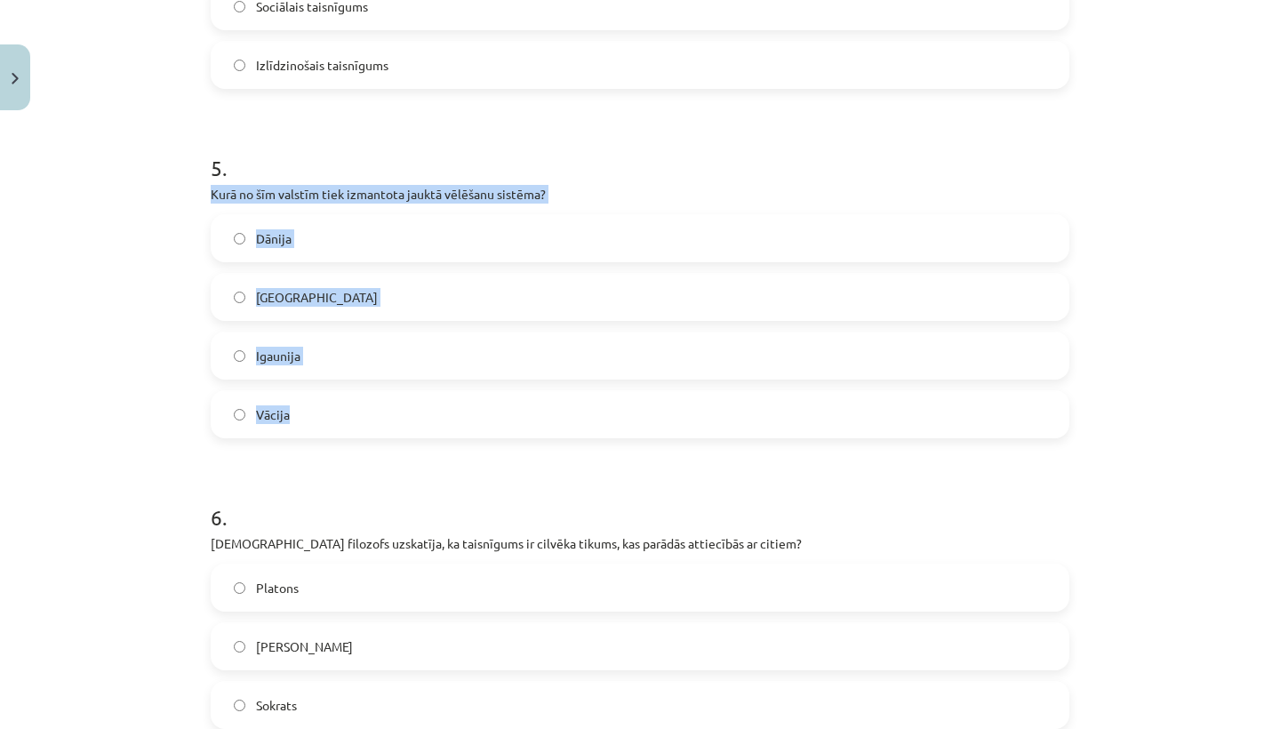
drag, startPoint x: 205, startPoint y: 189, endPoint x: 362, endPoint y: 434, distance: 290.2
click at [362, 434] on div "50 XP Saņemsi Grūts 590 pilda Apraksts Uzdevums Palīdzība 1 . Kura ētikas teori…" at bounding box center [640, 418] width 880 height 3855
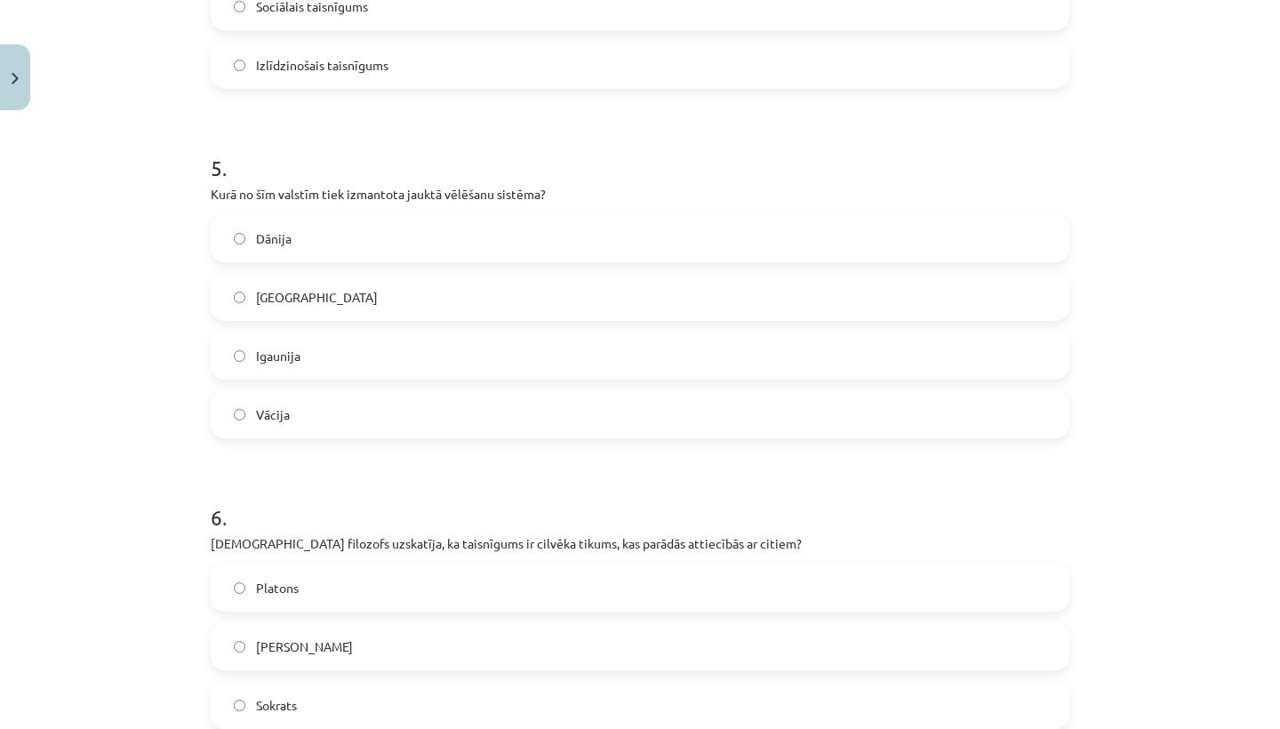
click at [390, 480] on h1 "6 ." at bounding box center [640, 501] width 859 height 55
click at [322, 404] on label "Vācija" at bounding box center [639, 414] width 855 height 44
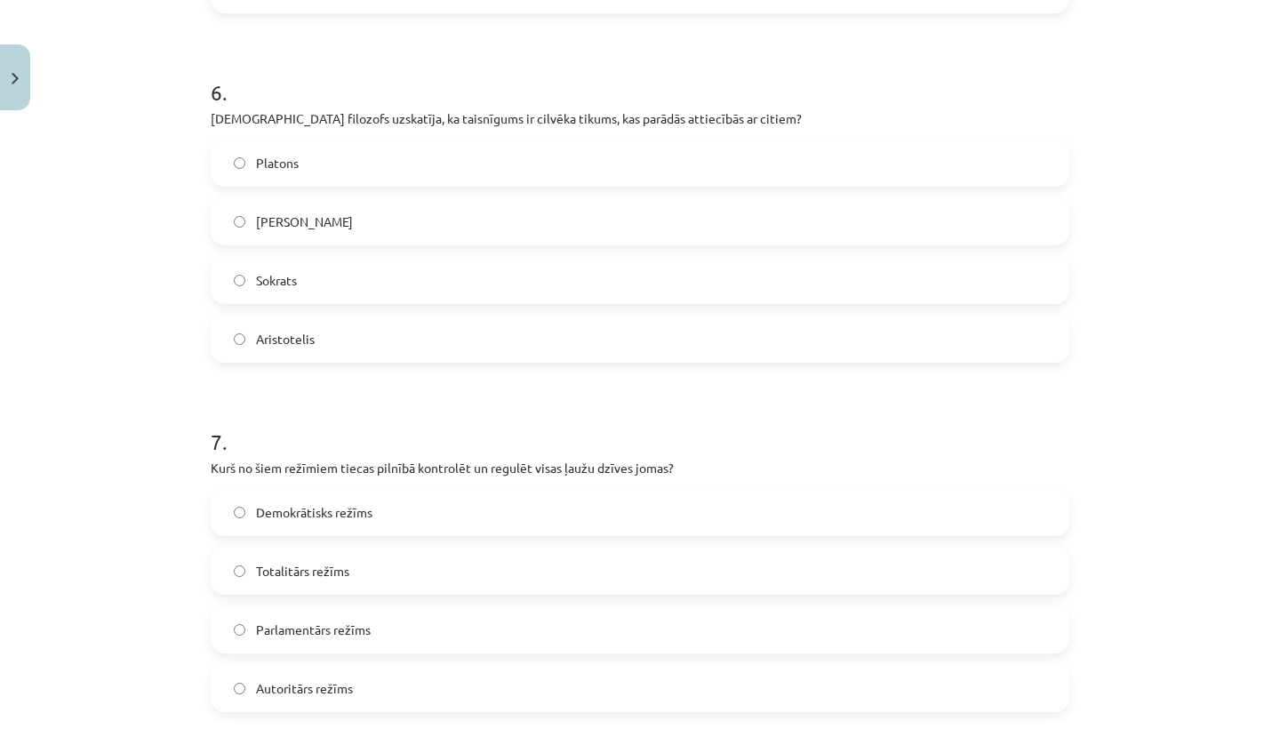
scroll to position [2097, 0]
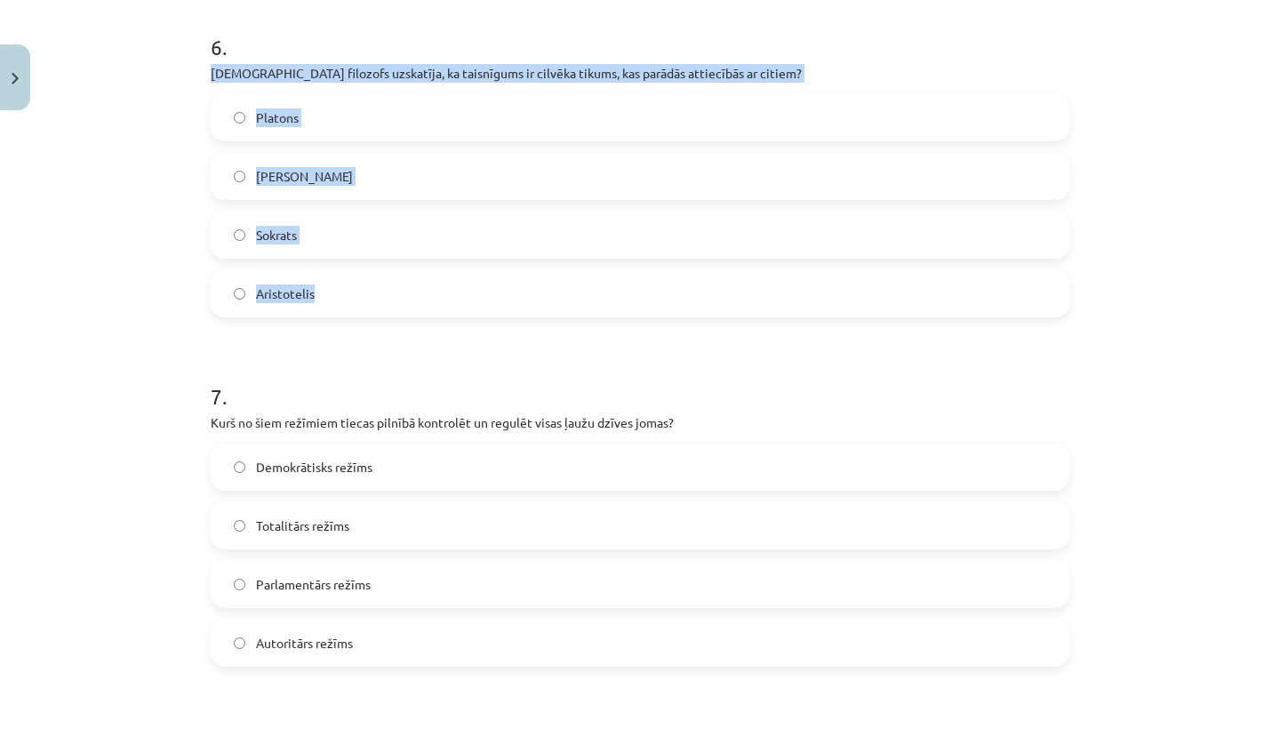
drag, startPoint x: 209, startPoint y: 72, endPoint x: 357, endPoint y: 308, distance: 278.4
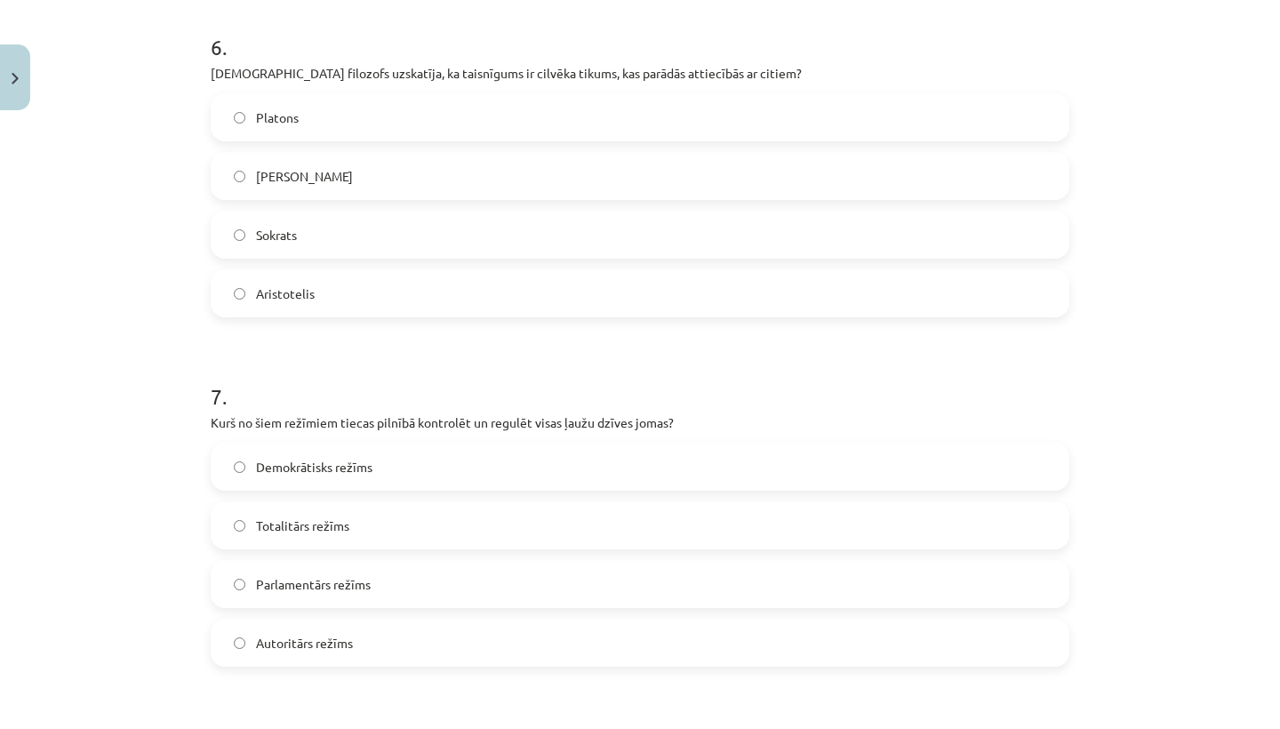
click at [444, 380] on h1 "7 ." at bounding box center [640, 380] width 859 height 55
click at [372, 285] on label "Aristotelis" at bounding box center [639, 293] width 855 height 44
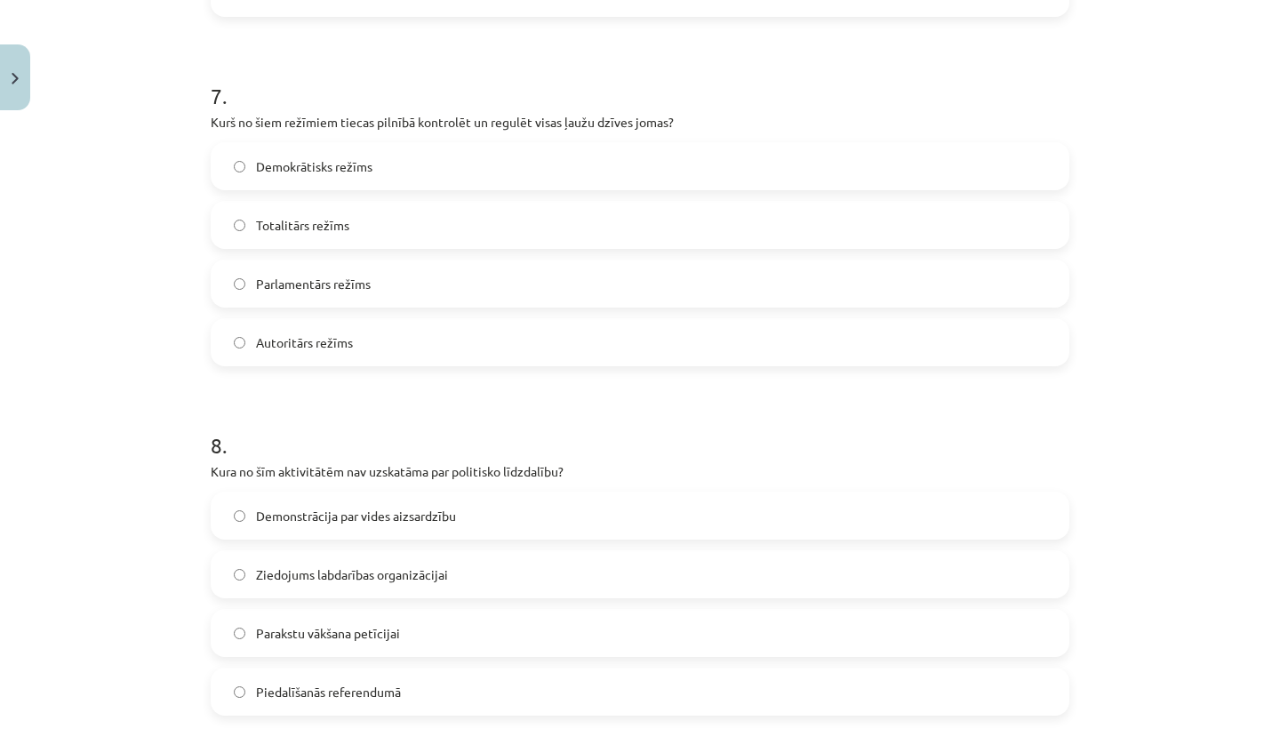
scroll to position [2399, 0]
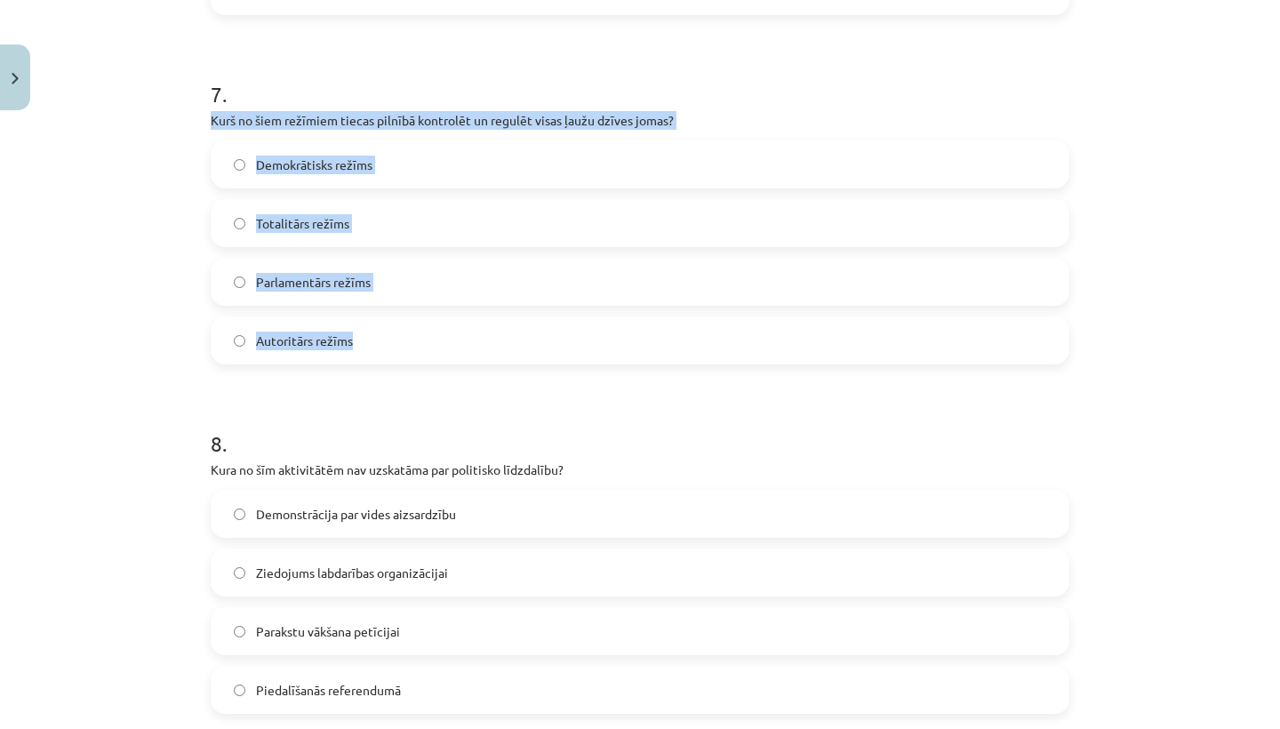
drag, startPoint x: 206, startPoint y: 116, endPoint x: 396, endPoint y: 341, distance: 294.6
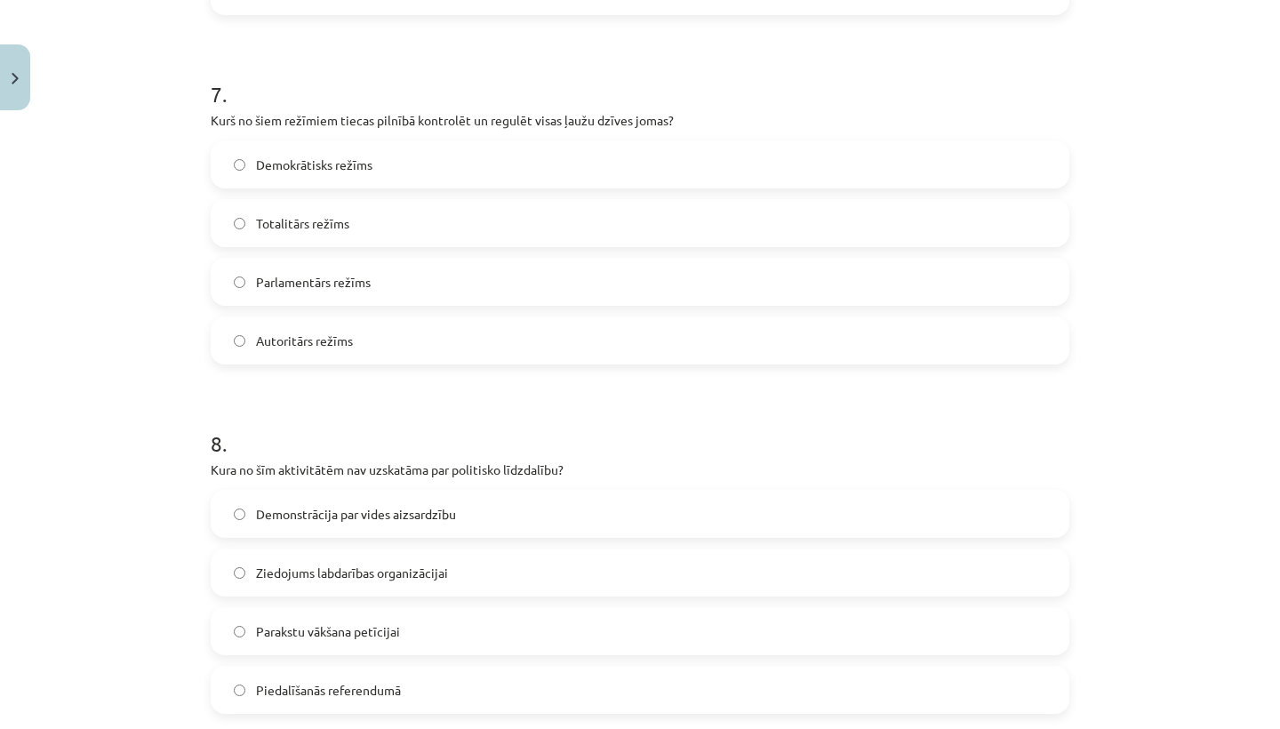
click at [460, 415] on h1 "8 ." at bounding box center [640, 427] width 859 height 55
click at [360, 211] on label "Totalitārs režīms" at bounding box center [639, 223] width 855 height 44
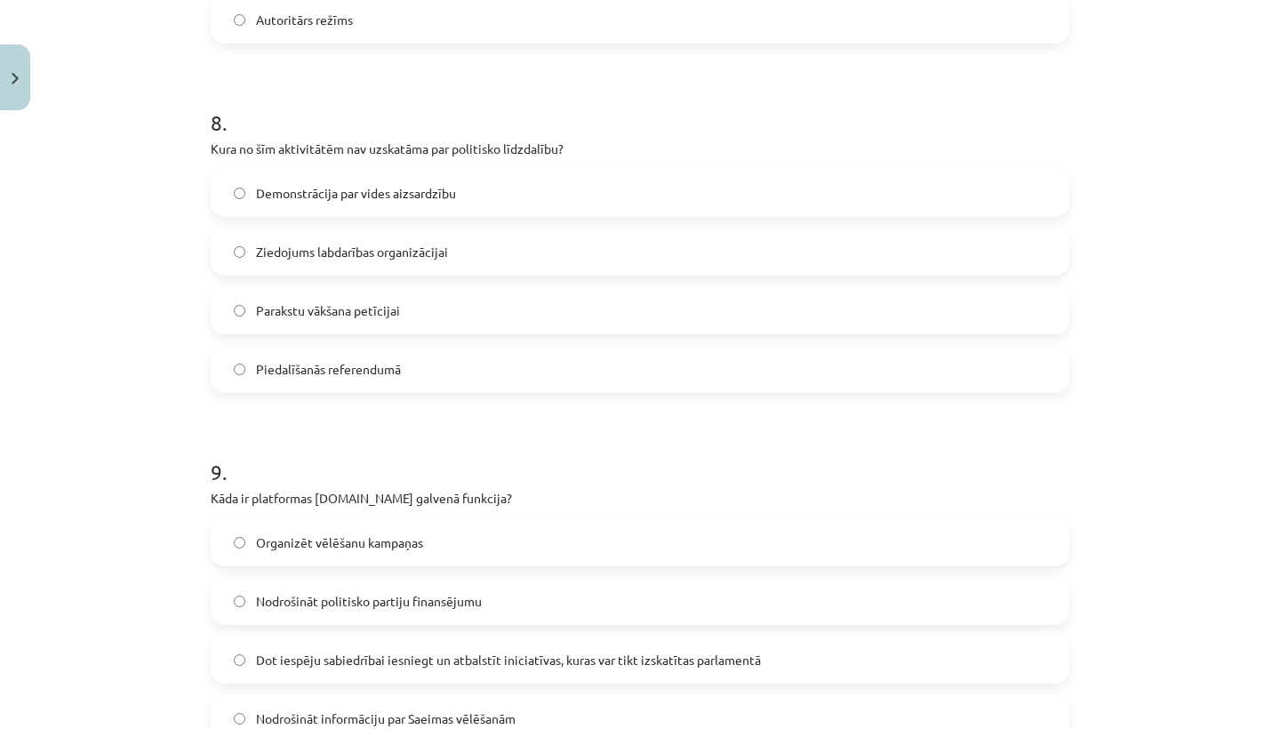
scroll to position [2727, 0]
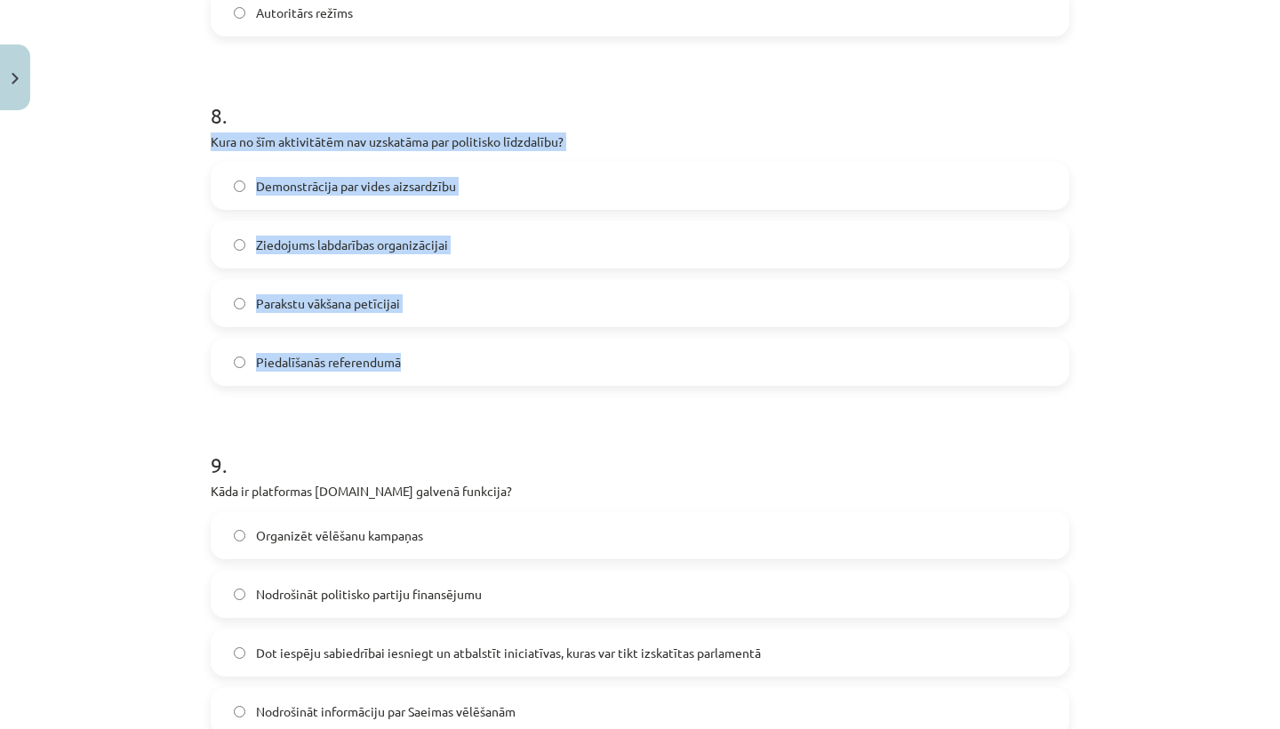
drag, startPoint x: 207, startPoint y: 138, endPoint x: 486, endPoint y: 367, distance: 361.3
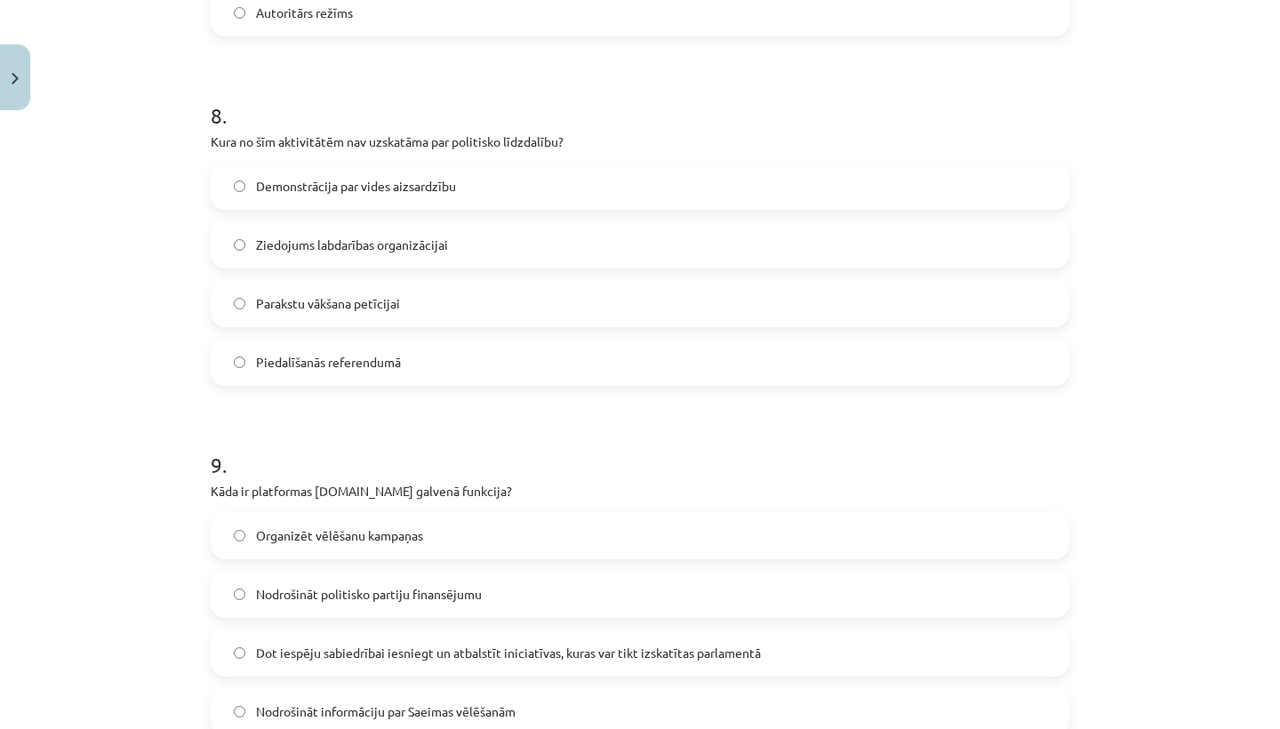
click at [514, 436] on h1 "9 ." at bounding box center [640, 448] width 859 height 55
click at [376, 244] on span "Ziedojums labdarības organizācijai" at bounding box center [352, 245] width 192 height 19
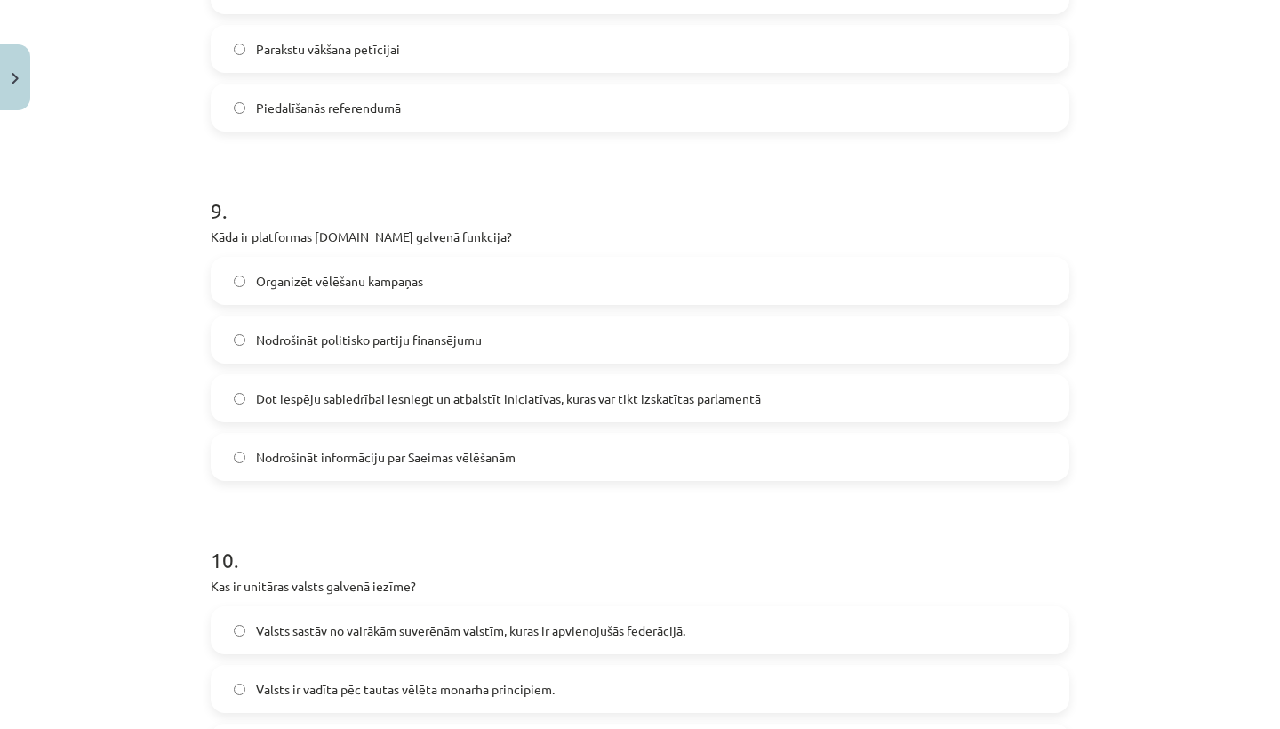
scroll to position [3020, 0]
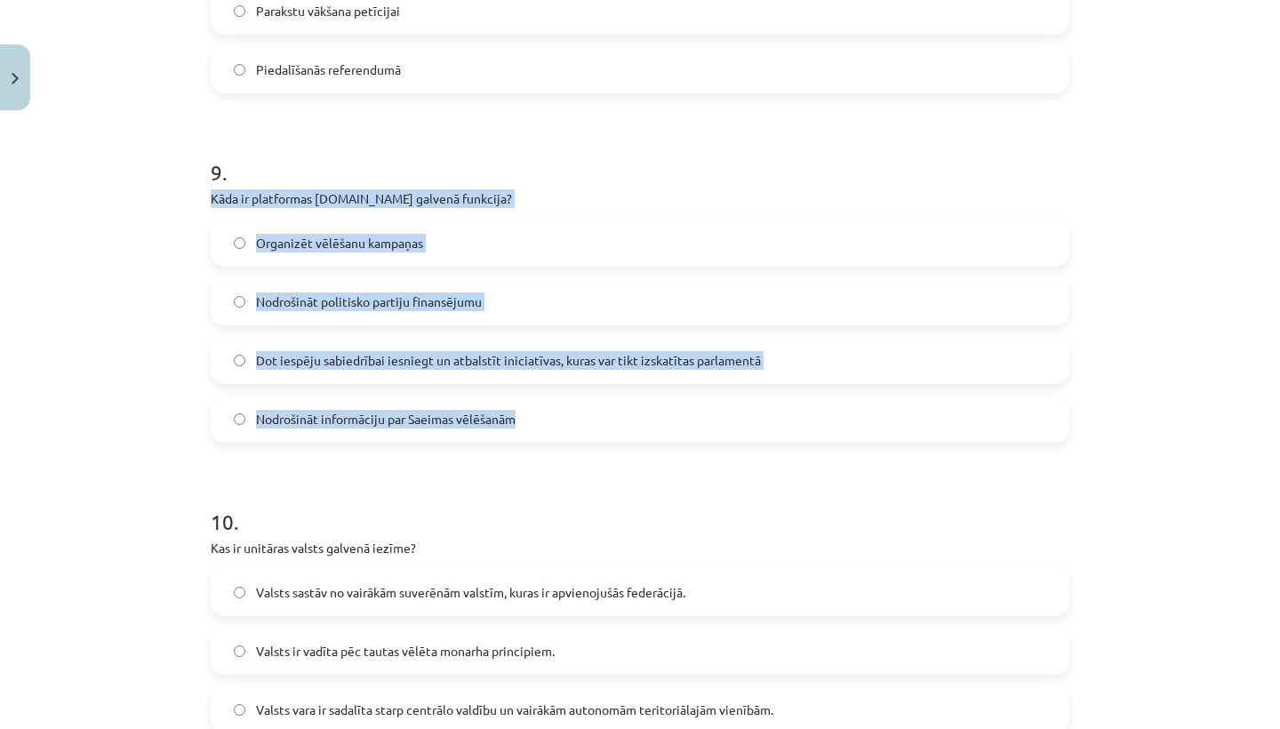
drag, startPoint x: 207, startPoint y: 195, endPoint x: 545, endPoint y: 412, distance: 401.9
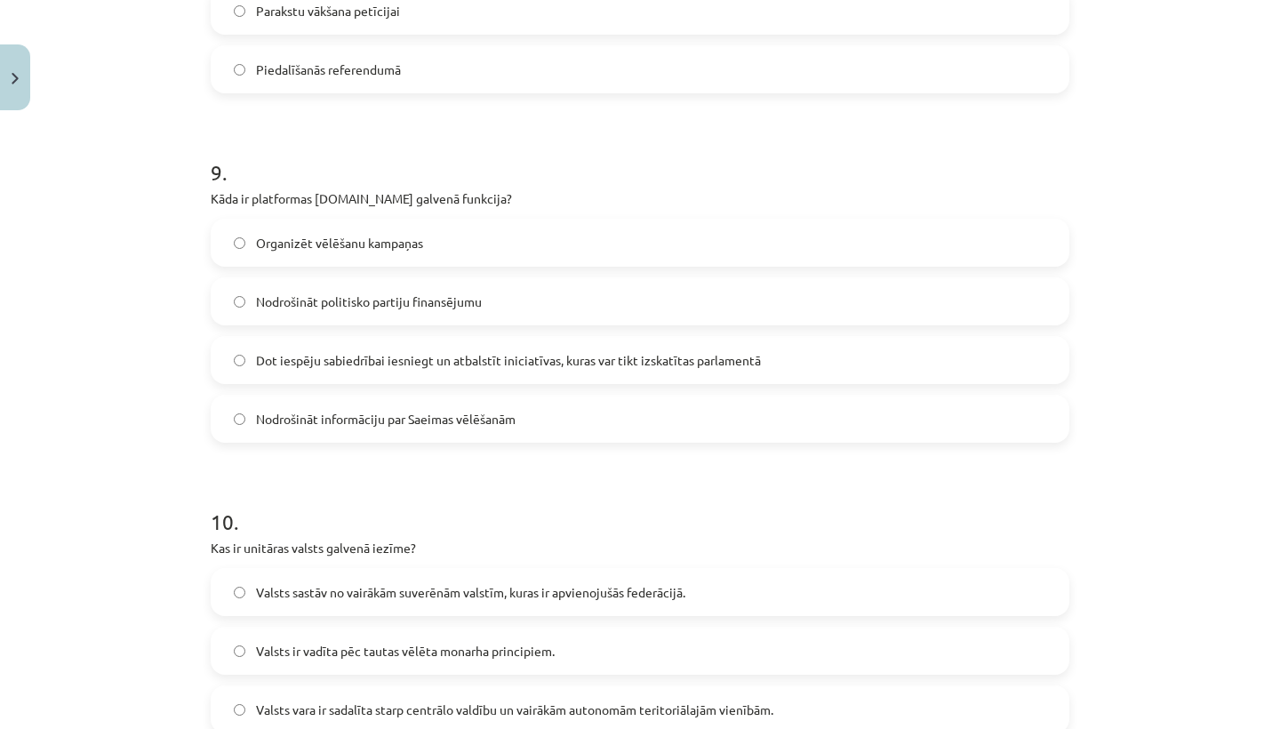
click at [602, 483] on h1 "10 ." at bounding box center [640, 505] width 859 height 55
click at [375, 368] on span "Dot iespēju sabiedrībai iesniegt un atbalstīt iniciatīvas, kuras var tikt izska…" at bounding box center [508, 360] width 505 height 19
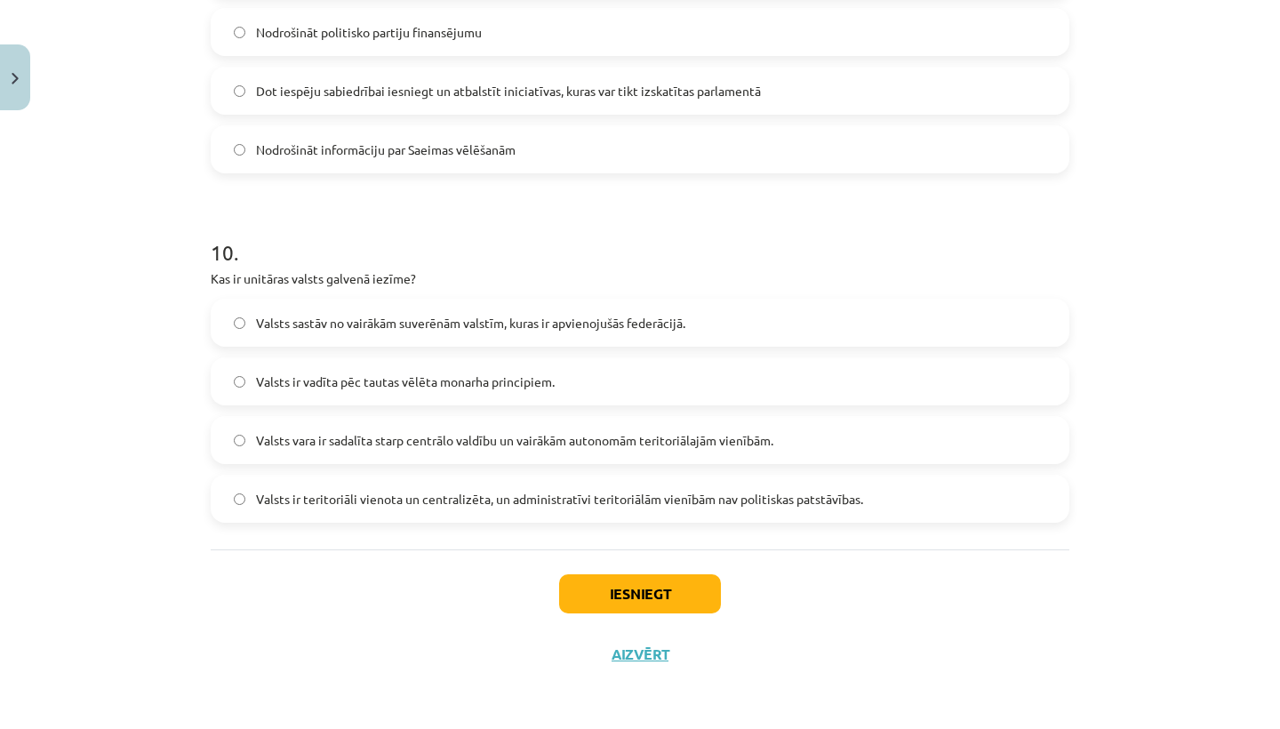
scroll to position [3292, 0]
drag, startPoint x: 203, startPoint y: 269, endPoint x: 281, endPoint y: 296, distance: 82.6
click at [366, 226] on h1 "10 ." at bounding box center [640, 236] width 859 height 55
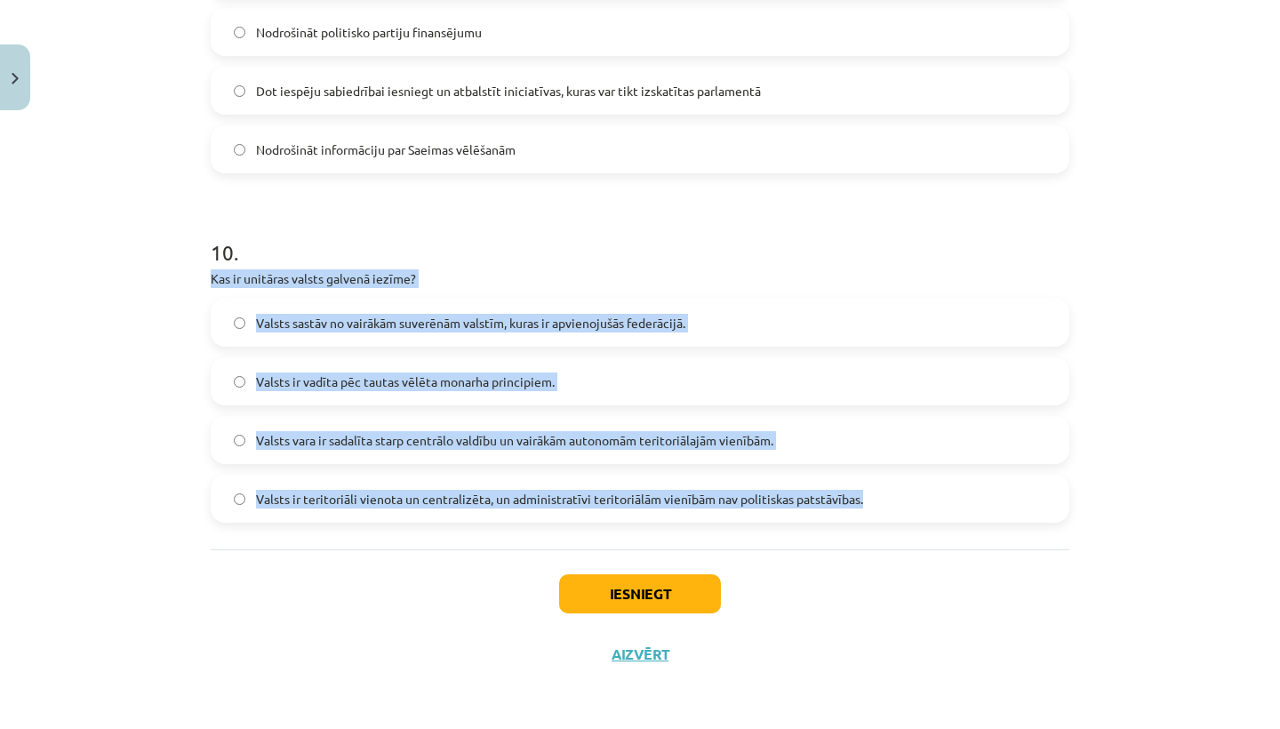
drag, startPoint x: 207, startPoint y: 273, endPoint x: 892, endPoint y: 502, distance: 722.7
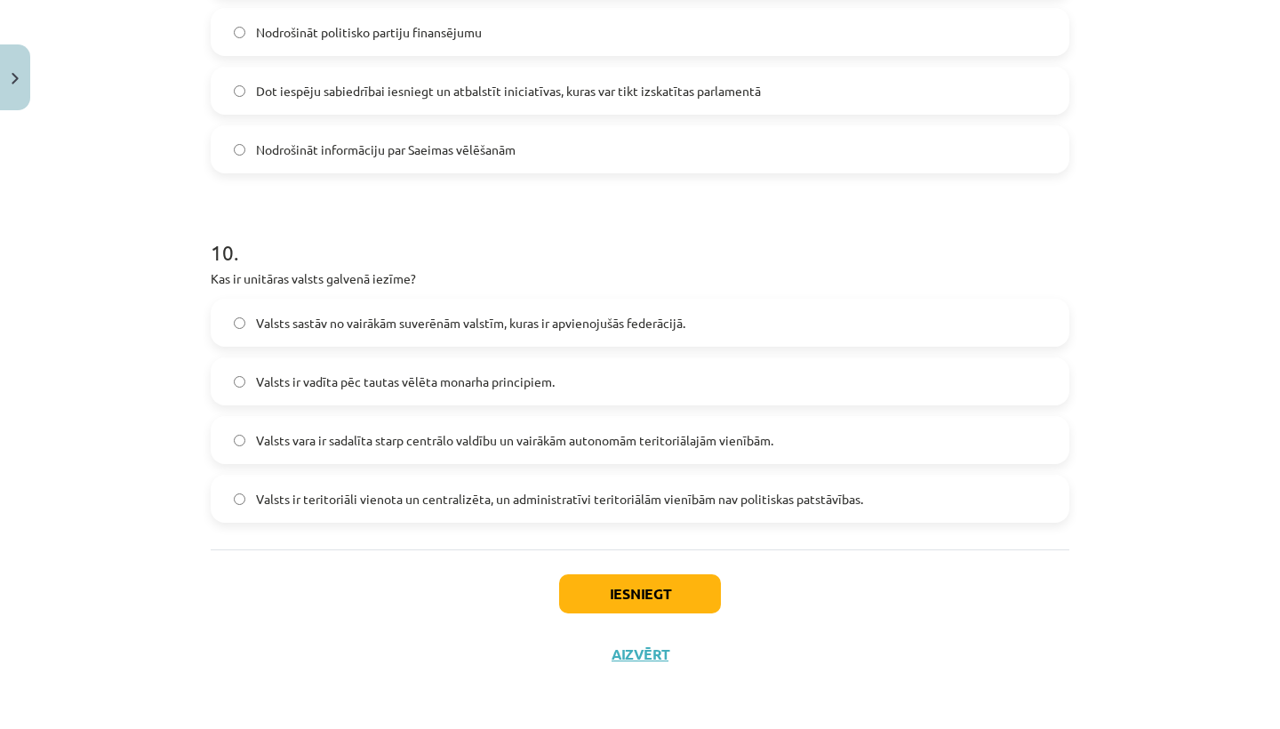
click at [964, 567] on div "Iesniegt Aizvērt" at bounding box center [640, 611] width 859 height 124
click at [452, 500] on span "Valsts ir teritoriāli vienota un centralizēta, un administratīvi teritoriālām v…" at bounding box center [559, 499] width 607 height 19
click at [624, 588] on button "Iesniegt" at bounding box center [640, 593] width 162 height 39
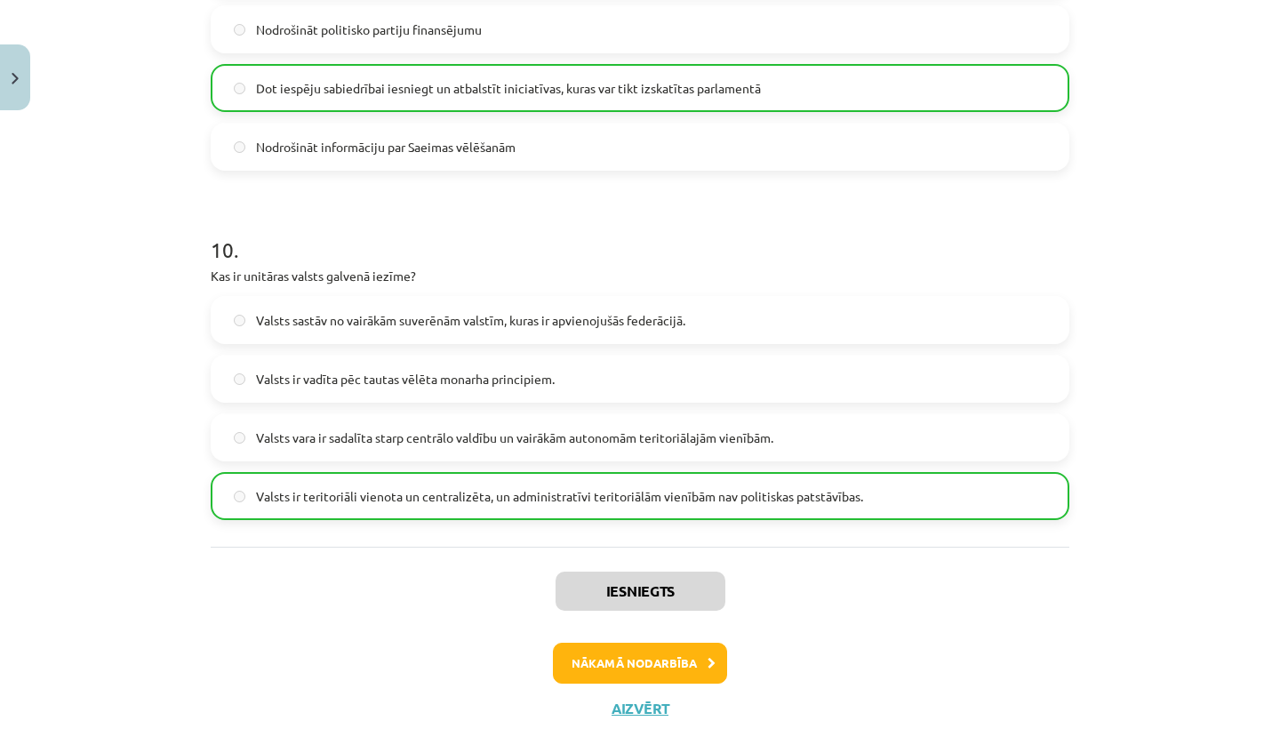
click at [660, 660] on button "Nākamā nodarbība" at bounding box center [640, 663] width 174 height 41
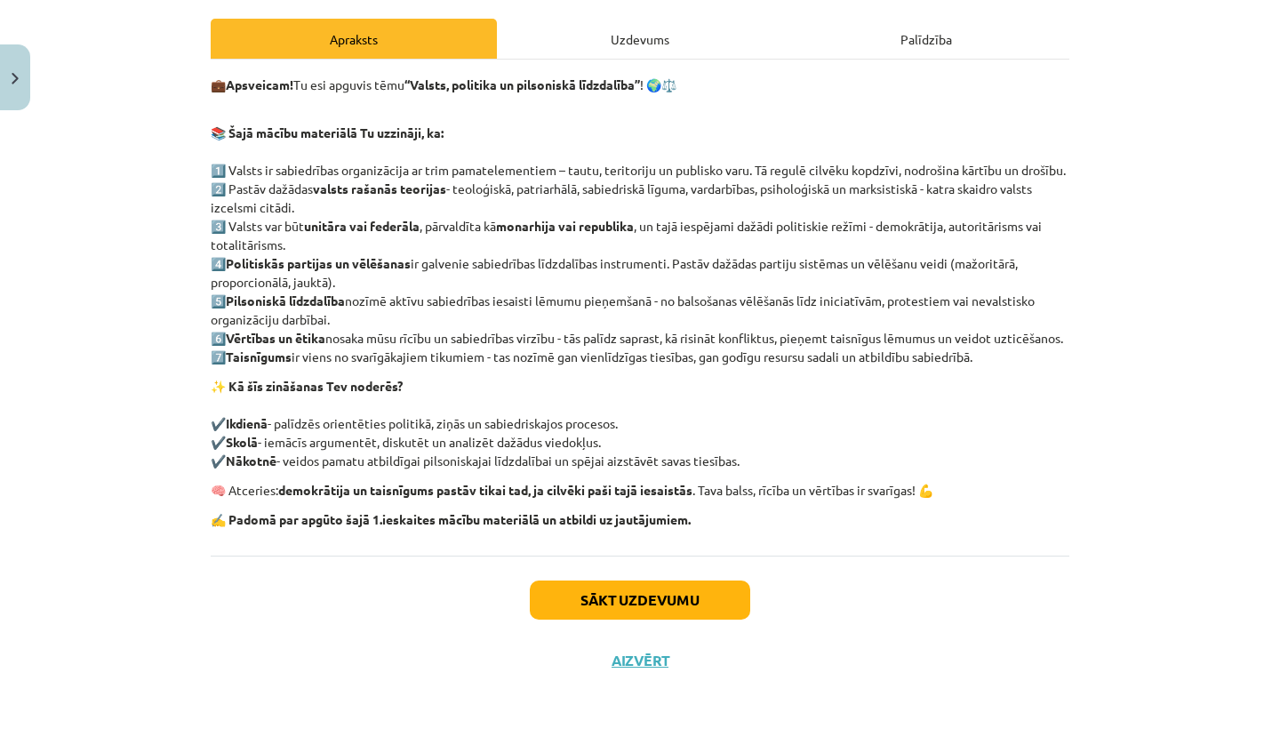
scroll to position [244, 0]
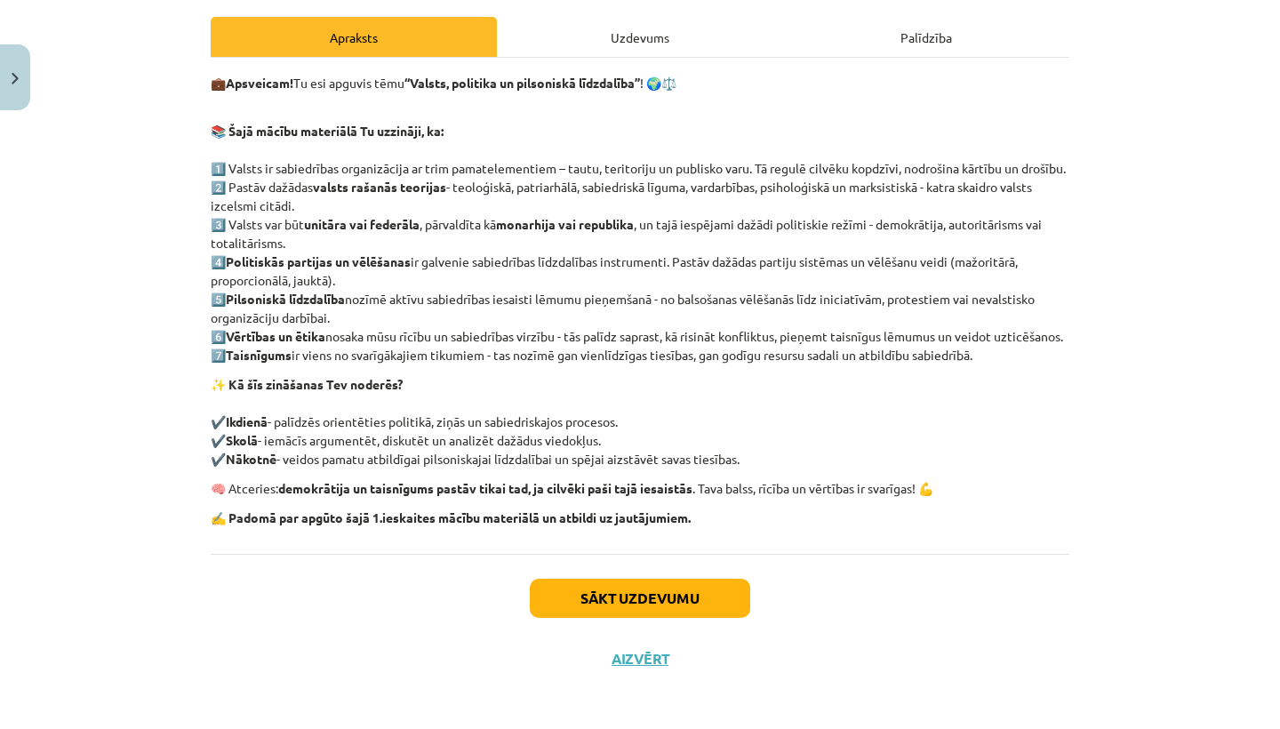
click at [633, 618] on button "Sākt uzdevumu" at bounding box center [640, 598] width 220 height 39
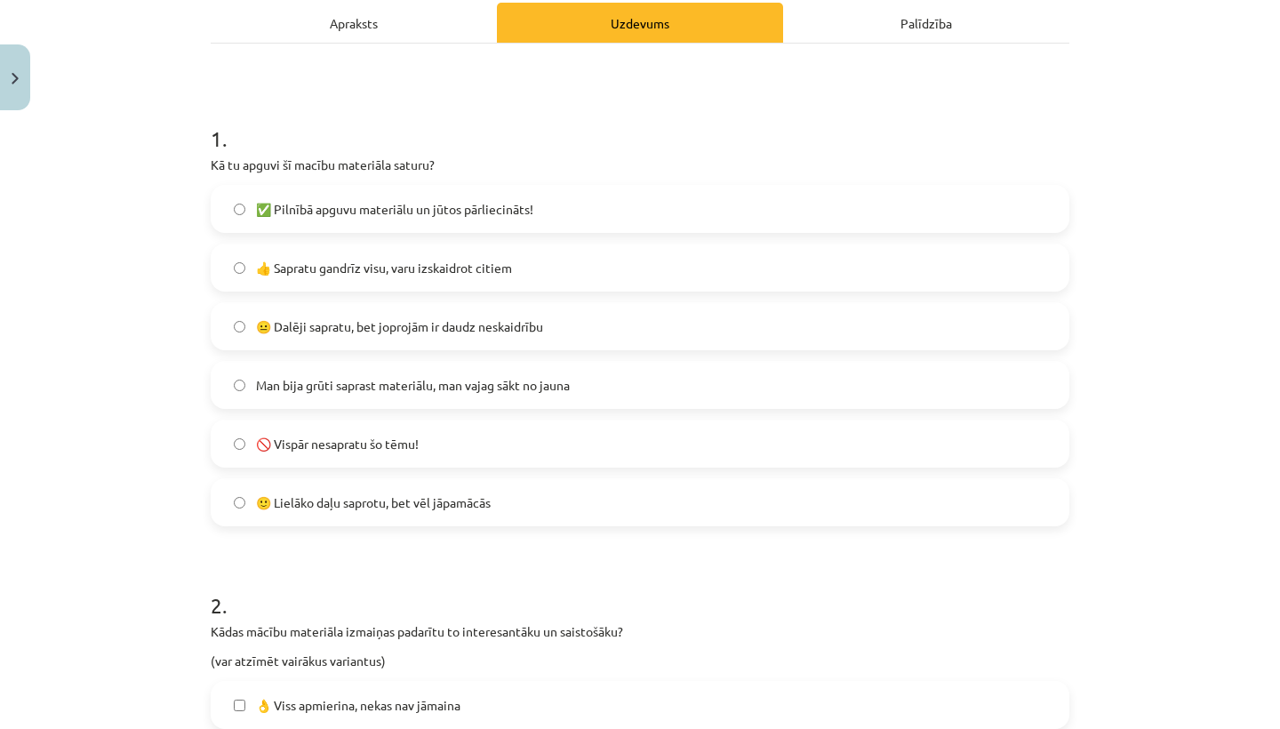
scroll to position [265, 0]
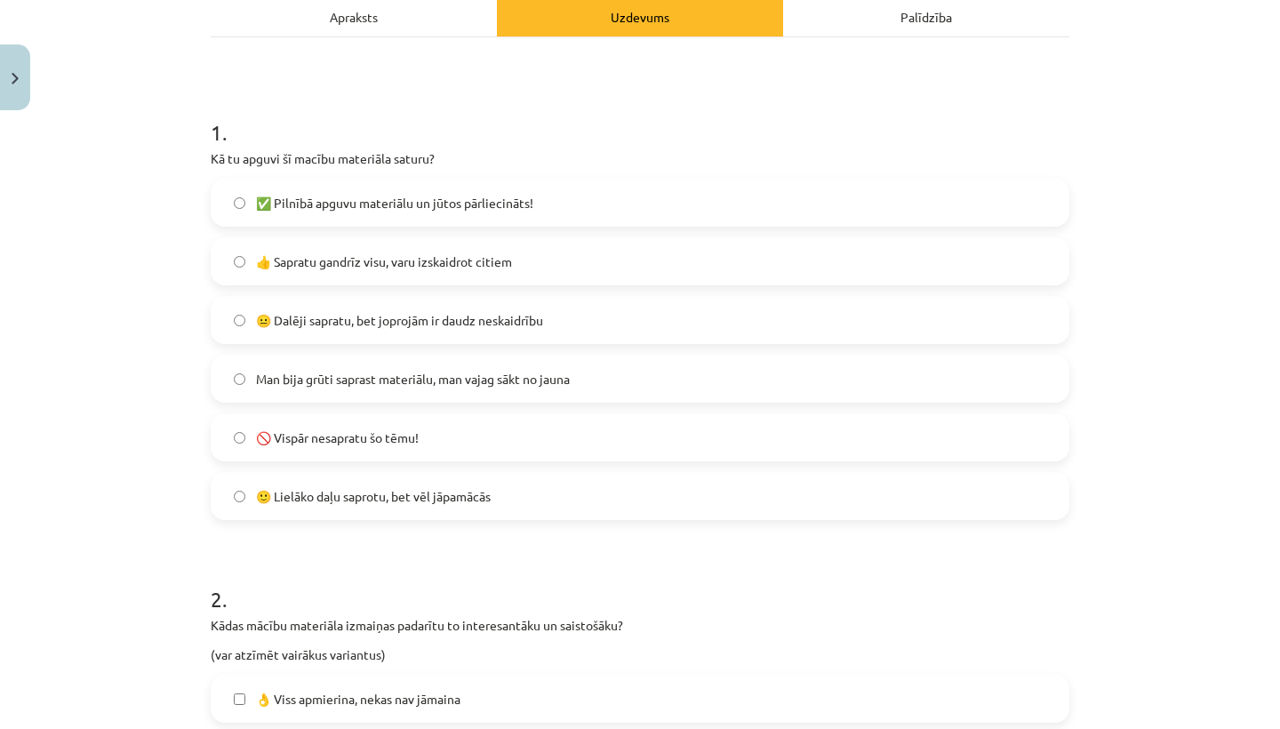
click at [554, 500] on label "🙂 Lielāko daļu saprotu, bet vēl jāpamācās" at bounding box center [639, 496] width 855 height 44
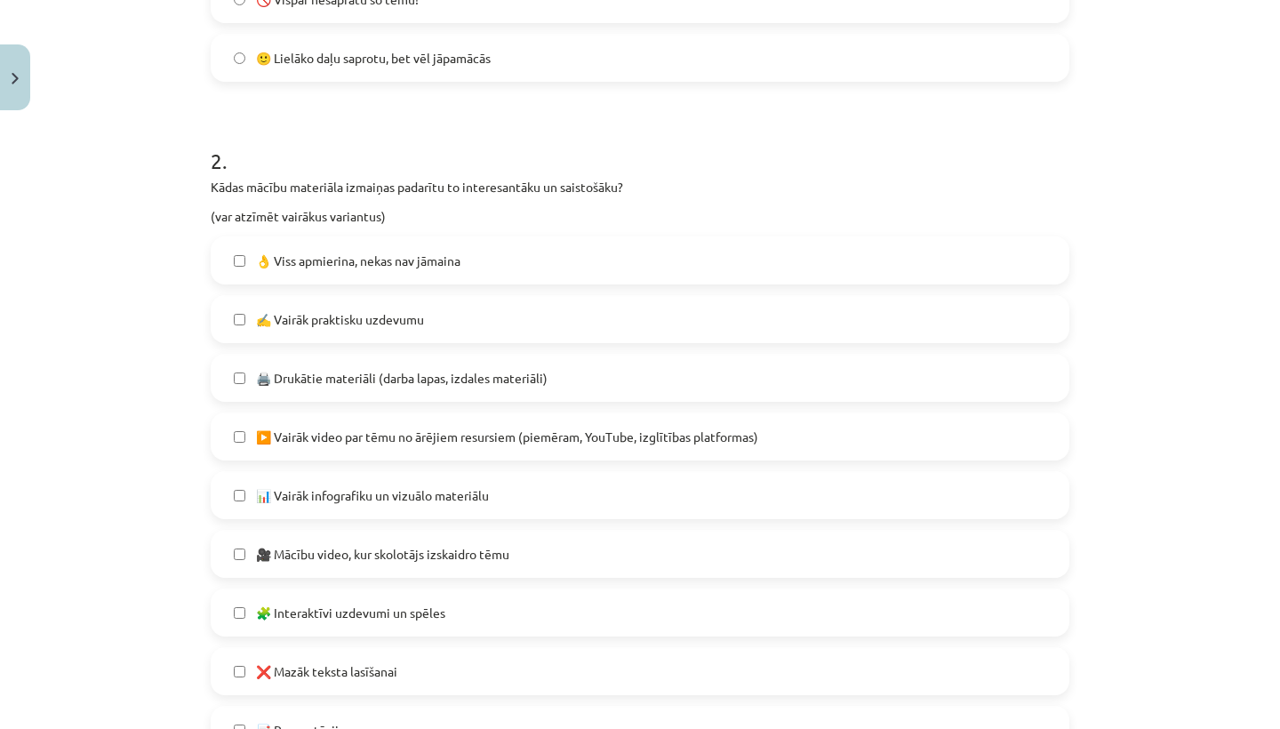
scroll to position [785, 0]
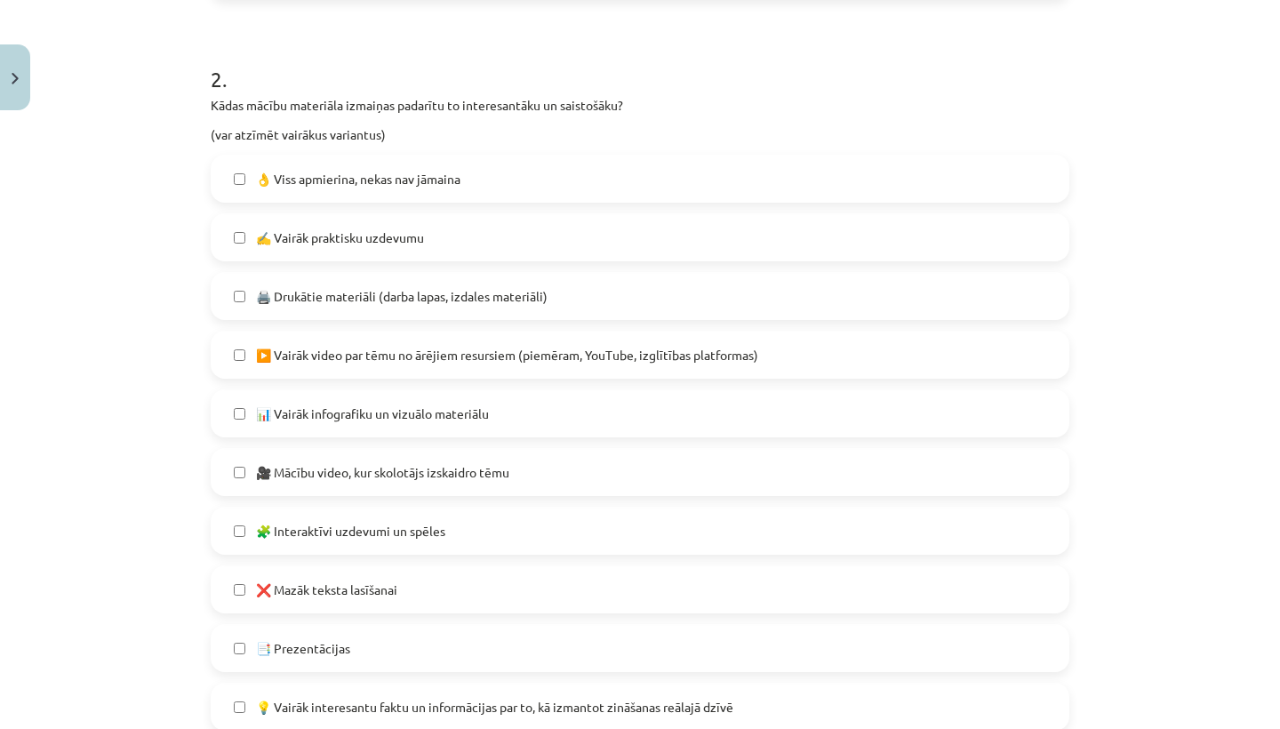
click at [422, 413] on span "📊 Vairāk infografiku un vizuālo materiālu" at bounding box center [372, 413] width 233 height 19
click at [430, 464] on span "🎥 Mācību video, kur skolotājs izskaidro tēmu" at bounding box center [382, 472] width 253 height 19
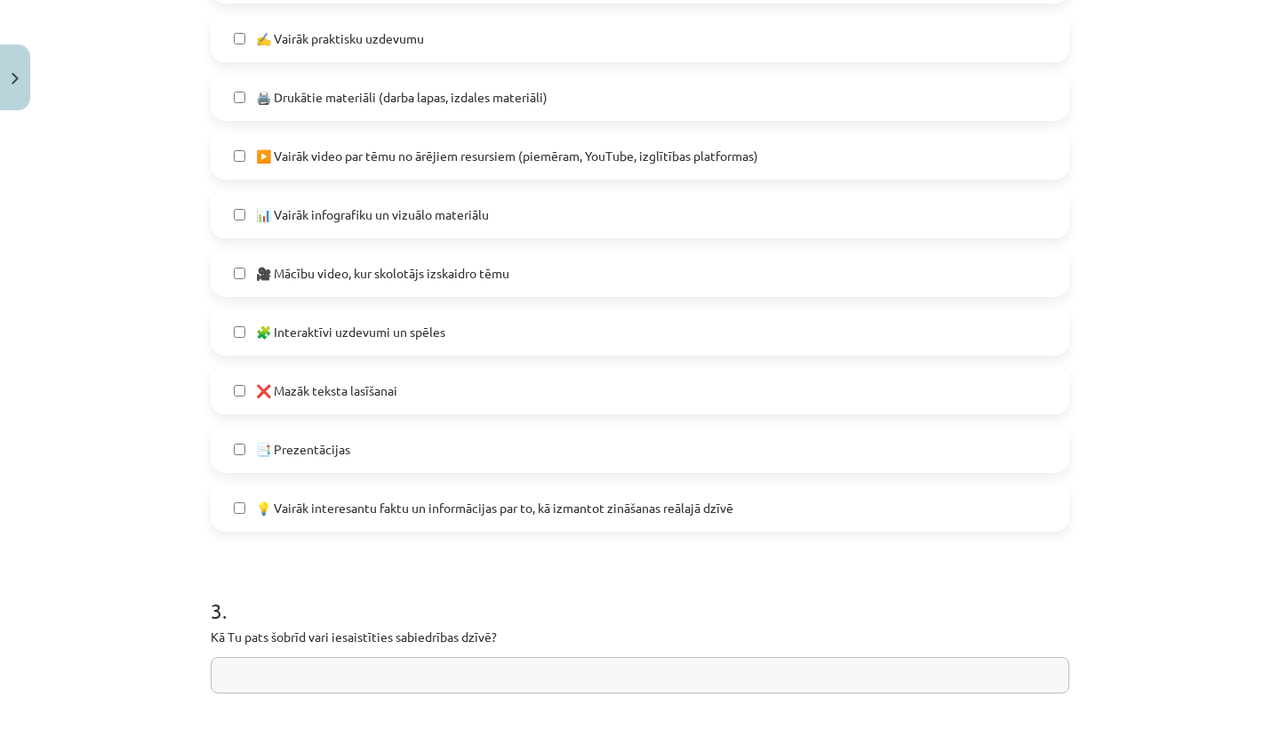
scroll to position [1009, 0]
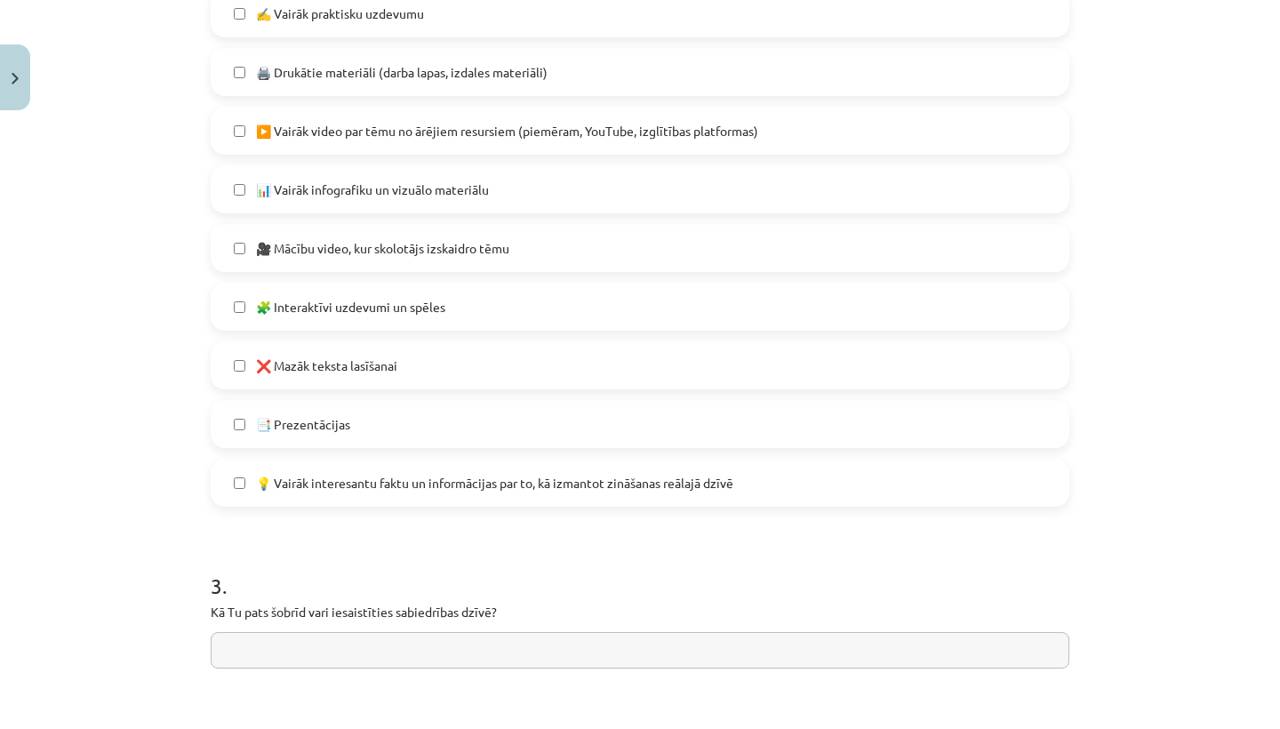
click at [898, 374] on label "❌ Mazāk teksta lasīšanai" at bounding box center [639, 365] width 855 height 44
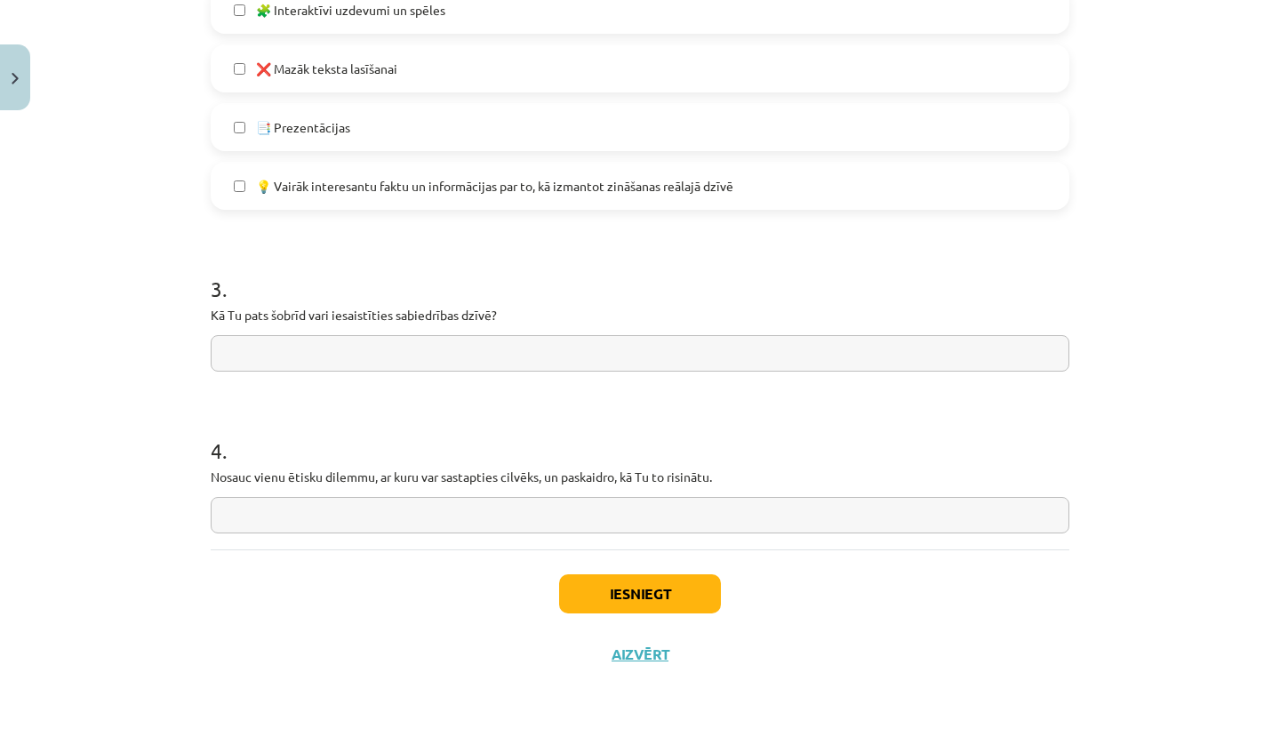
scroll to position [1309, 0]
click at [900, 355] on input "text" at bounding box center [640, 353] width 859 height 36
type input "**********"
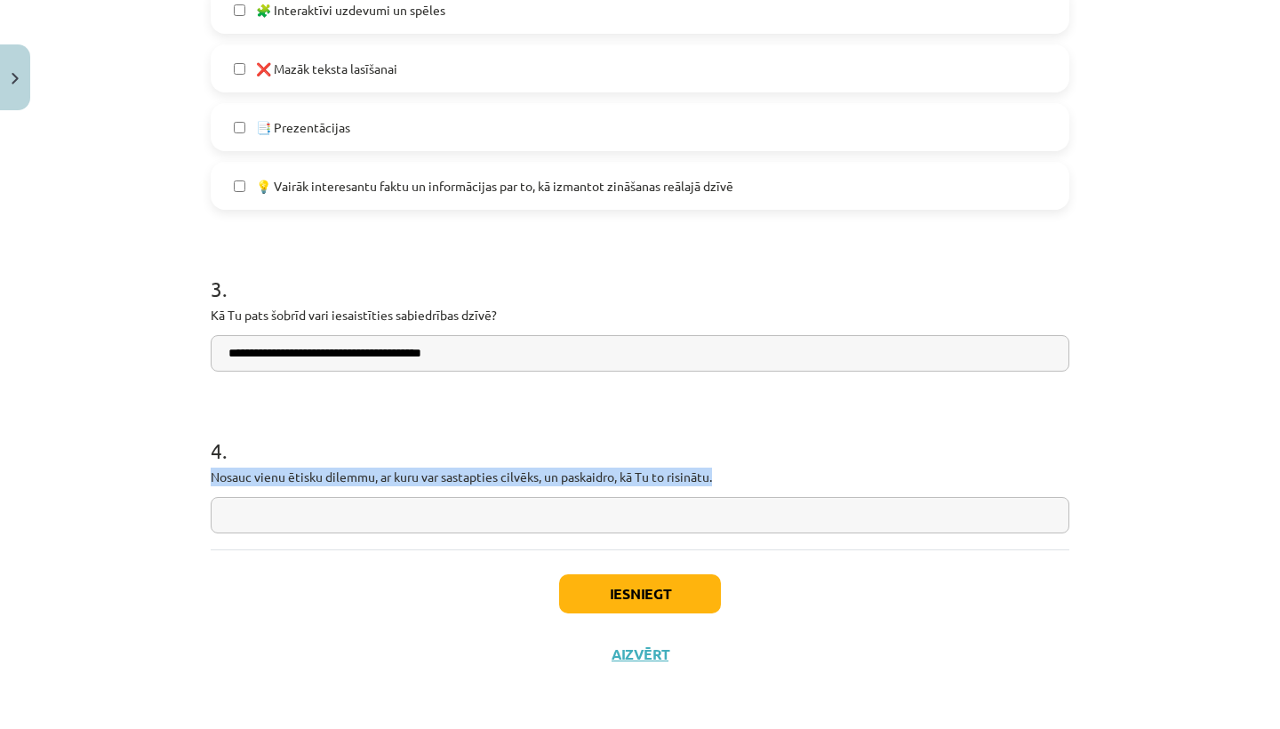
drag, startPoint x: 209, startPoint y: 472, endPoint x: 748, endPoint y: 477, distance: 539.6
click at [775, 420] on h1 "4 ." at bounding box center [640, 434] width 859 height 55
click at [302, 515] on input "text" at bounding box center [640, 515] width 859 height 36
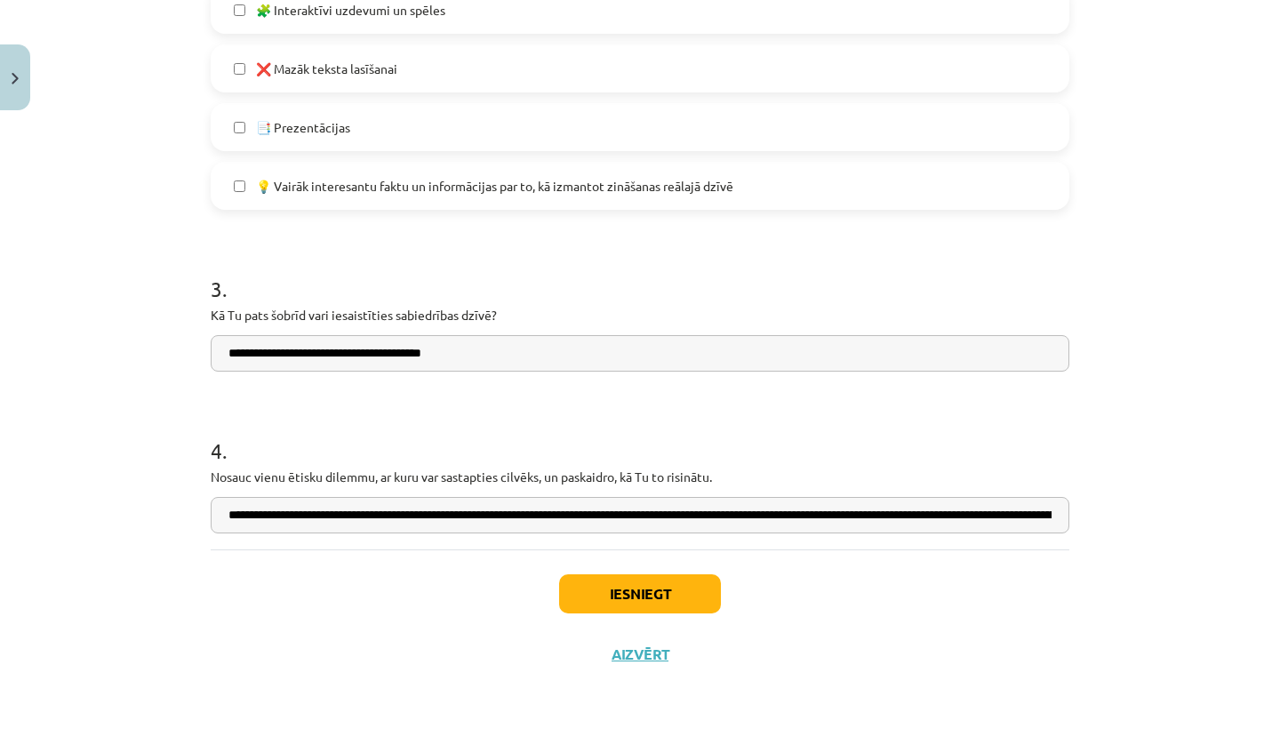
type input "**********"
click at [640, 598] on button "Iesniegt" at bounding box center [640, 593] width 162 height 39
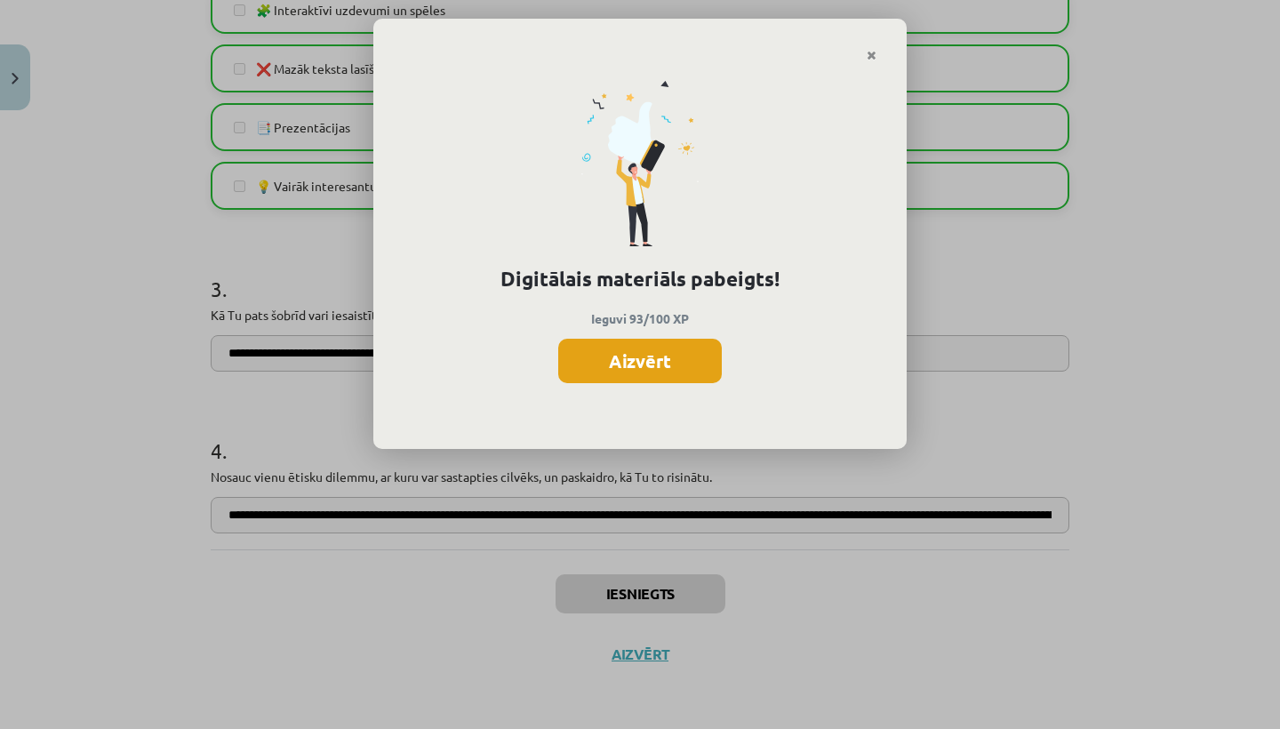
click at [658, 361] on button "Aizvērt" at bounding box center [640, 361] width 164 height 44
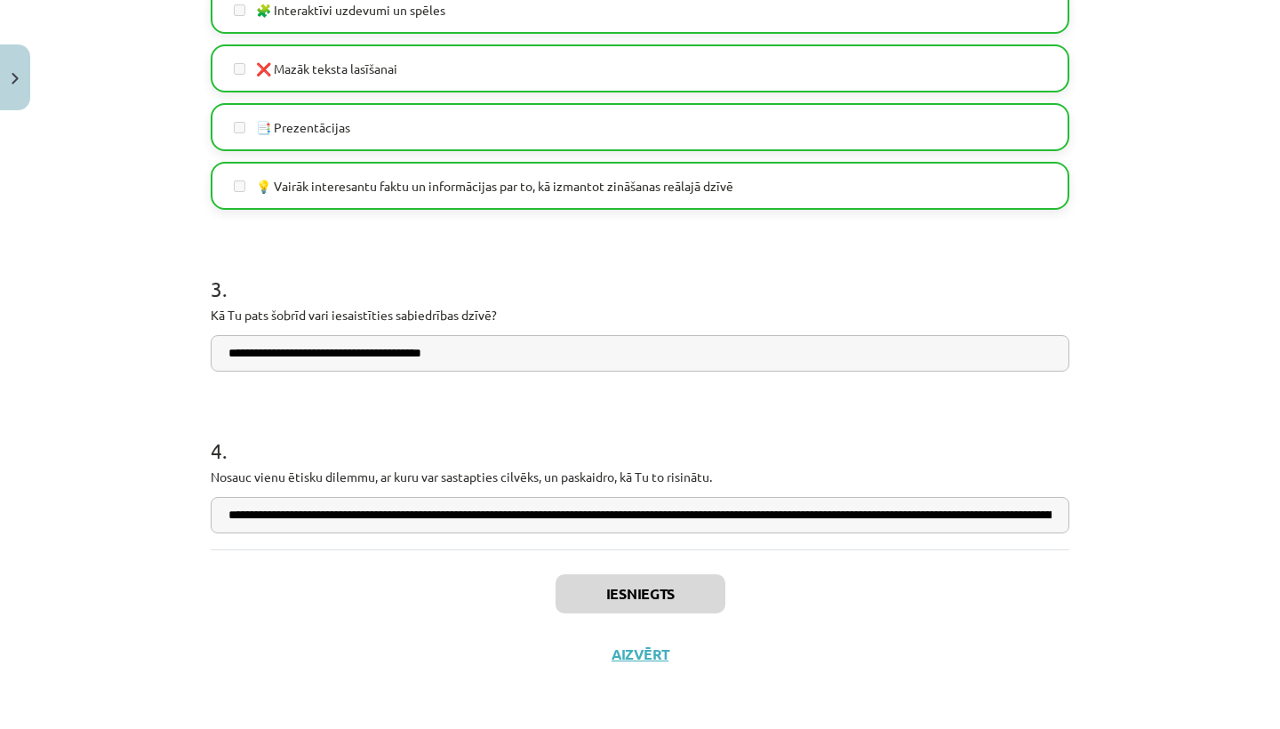
click at [630, 659] on button "Aizvērt" at bounding box center [640, 654] width 68 height 18
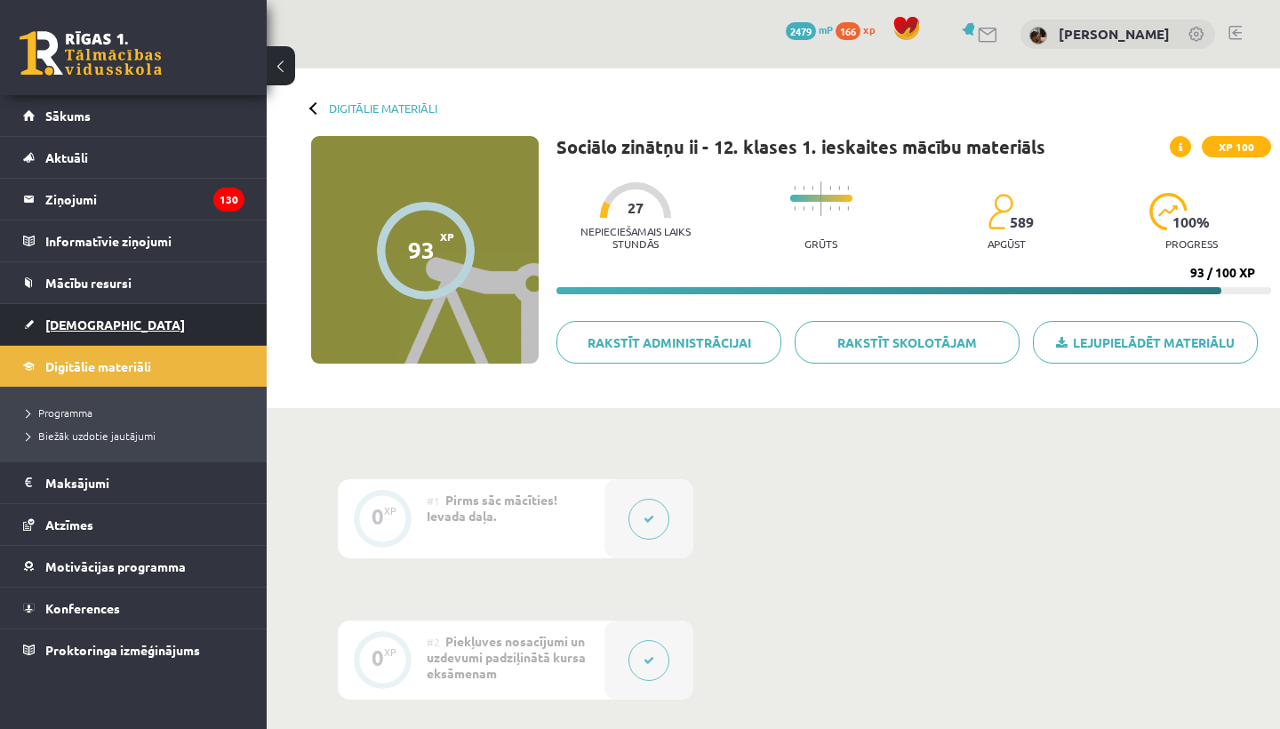
click at [72, 318] on span "[DEMOGRAPHIC_DATA]" at bounding box center [115, 324] width 140 height 16
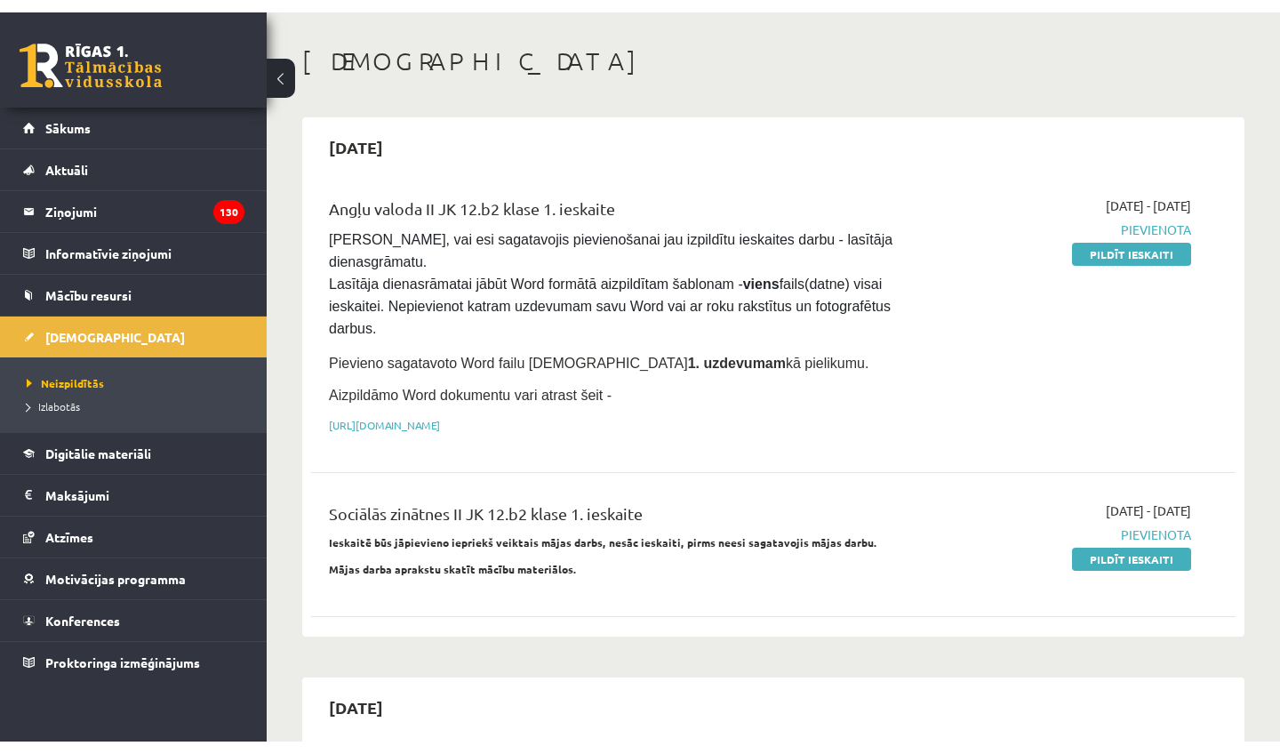
scroll to position [71, 0]
